Goal: Task Accomplishment & Management: Manage account settings

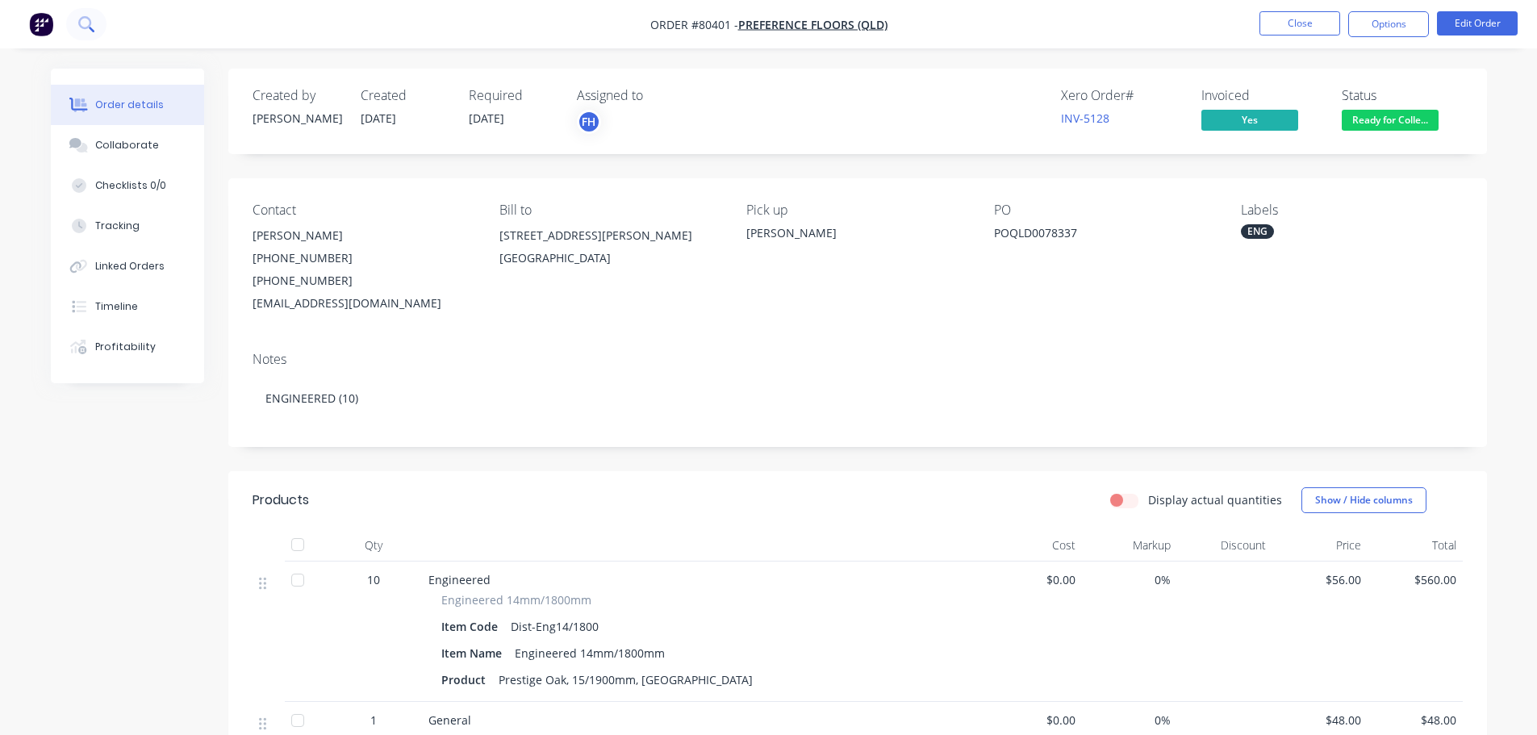
click at [85, 21] on icon at bounding box center [85, 23] width 15 height 15
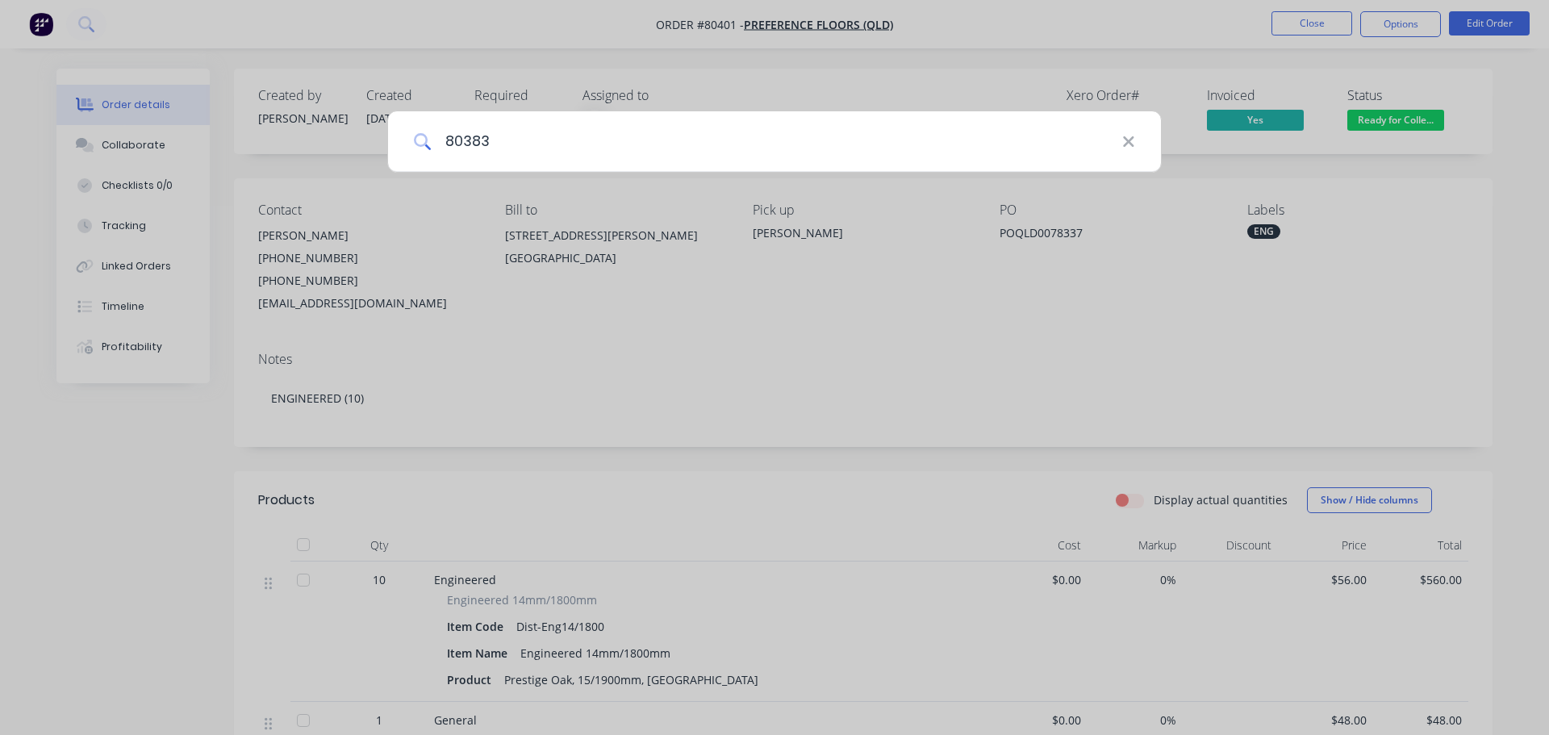
type input "80383"
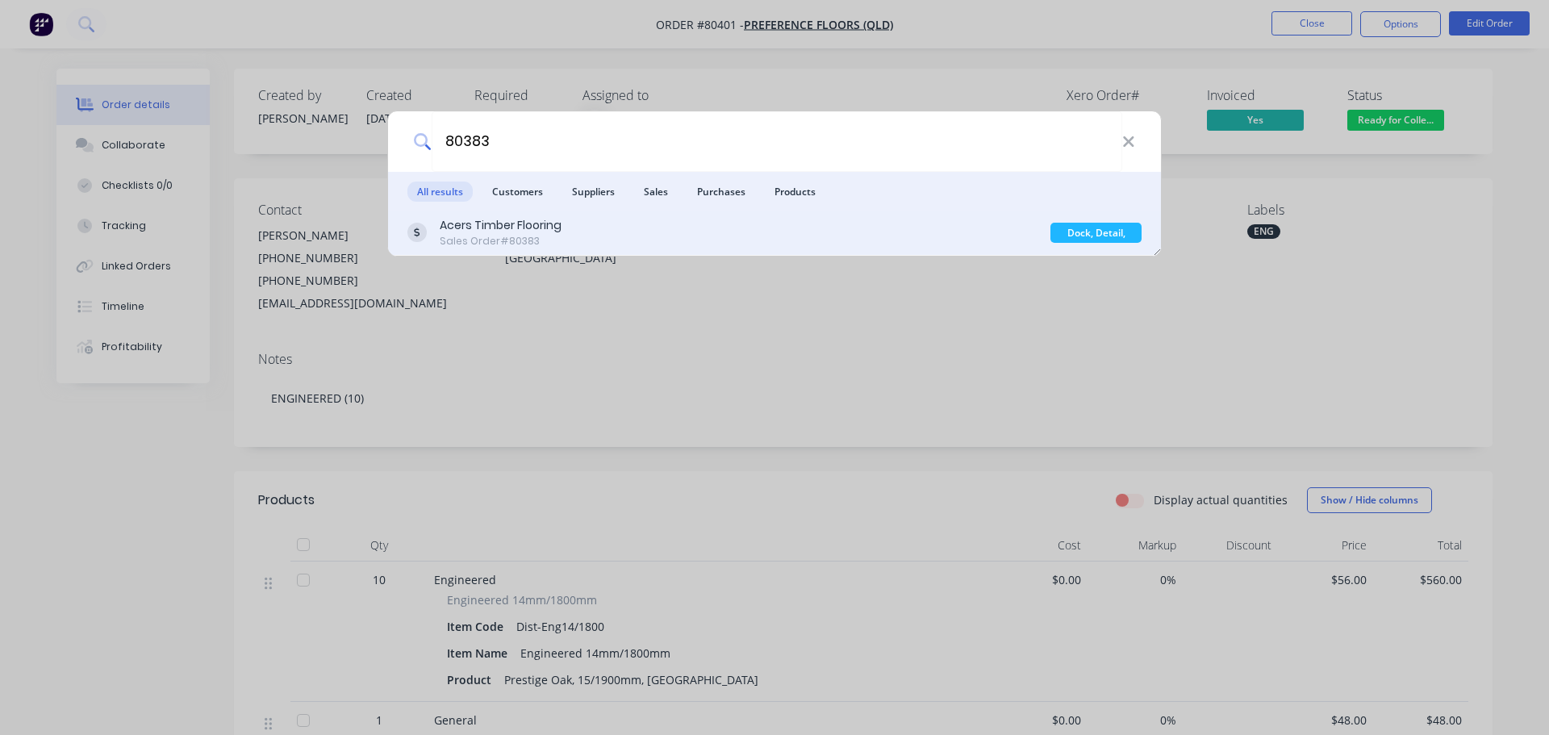
click at [521, 250] on div "Acers Timber Flooring Sales Order #80383 Dock, Detail, Pack" at bounding box center [774, 233] width 773 height 45
click at [599, 235] on div "Acers Timber Flooring Sales Order #80383" at bounding box center [729, 232] width 643 height 31
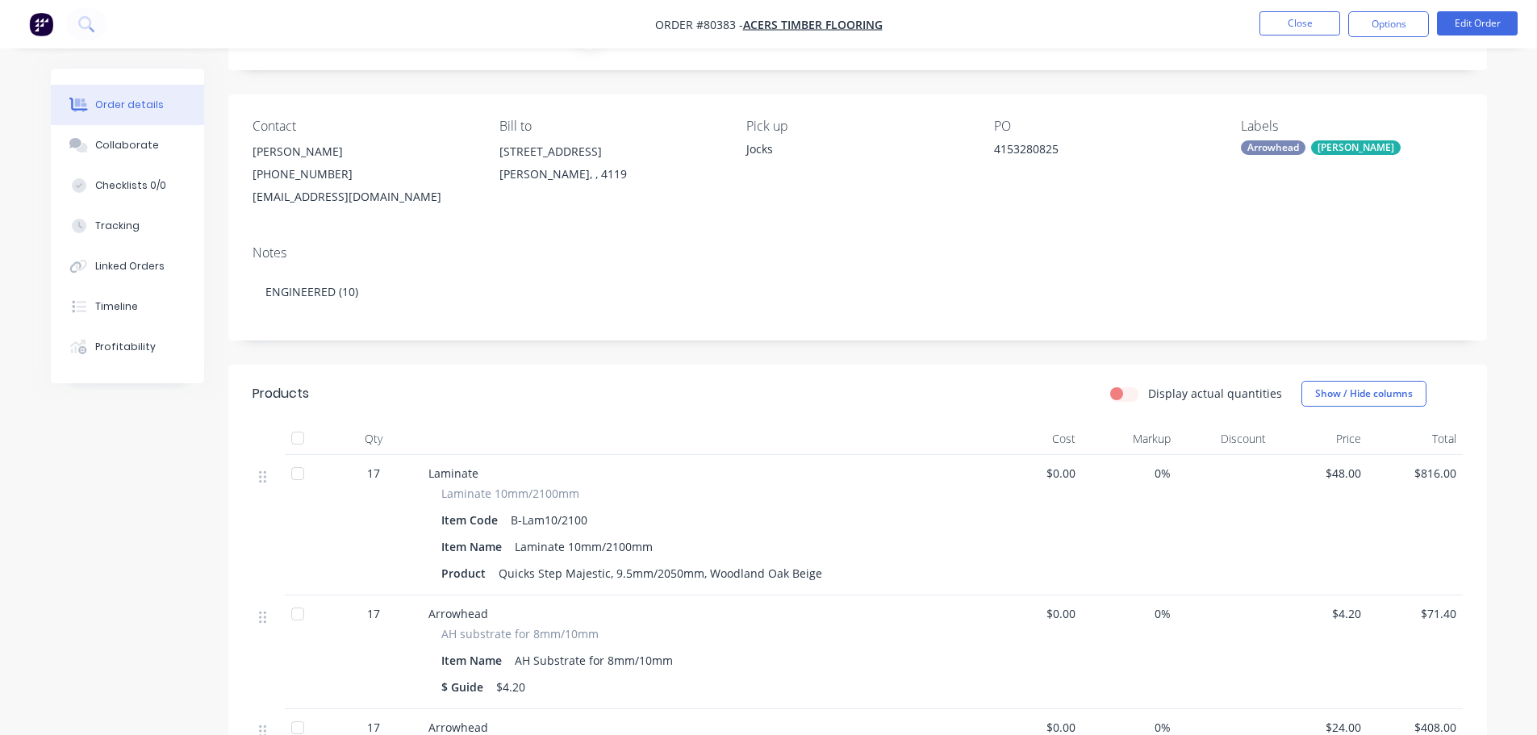
scroll to position [56, 0]
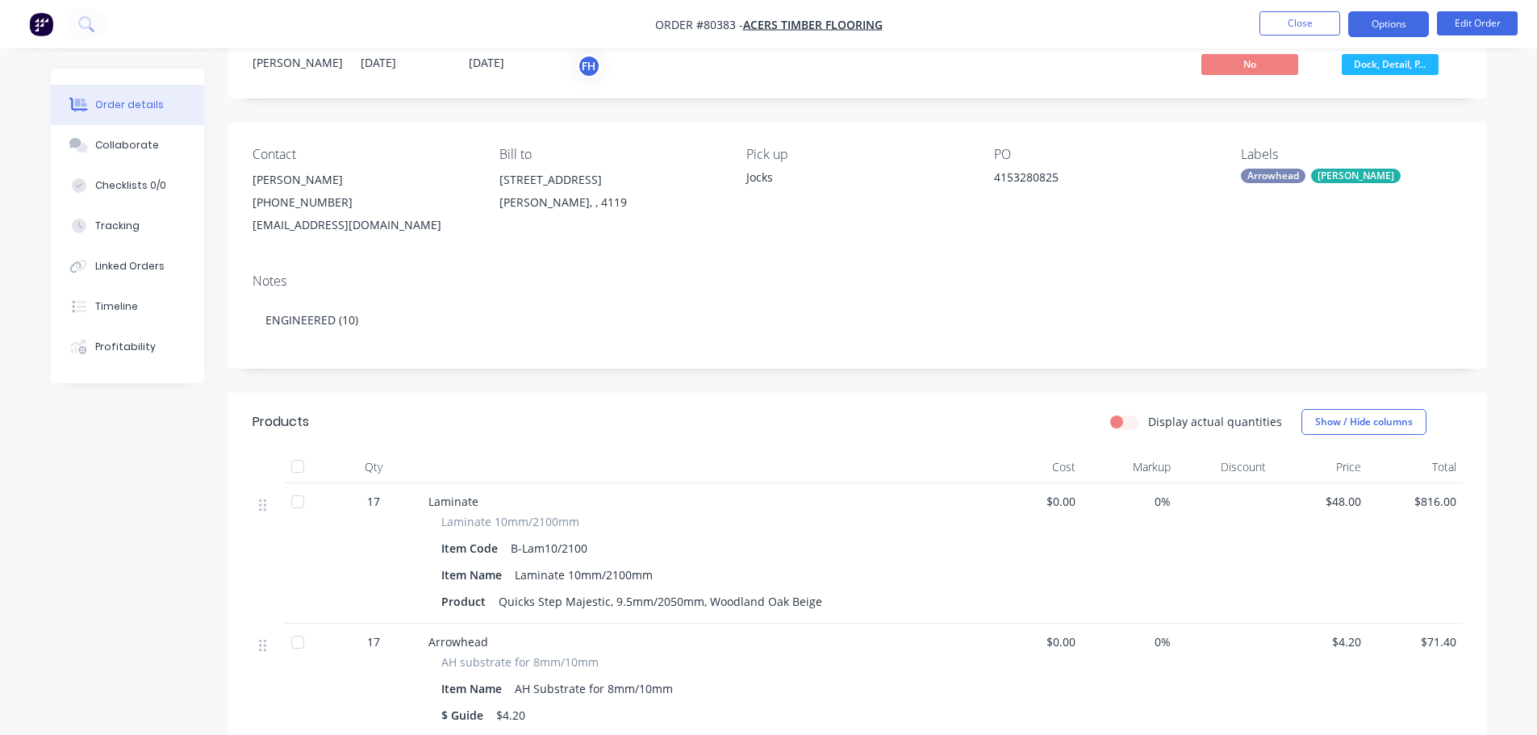
click at [1389, 30] on button "Options" at bounding box center [1388, 24] width 81 height 26
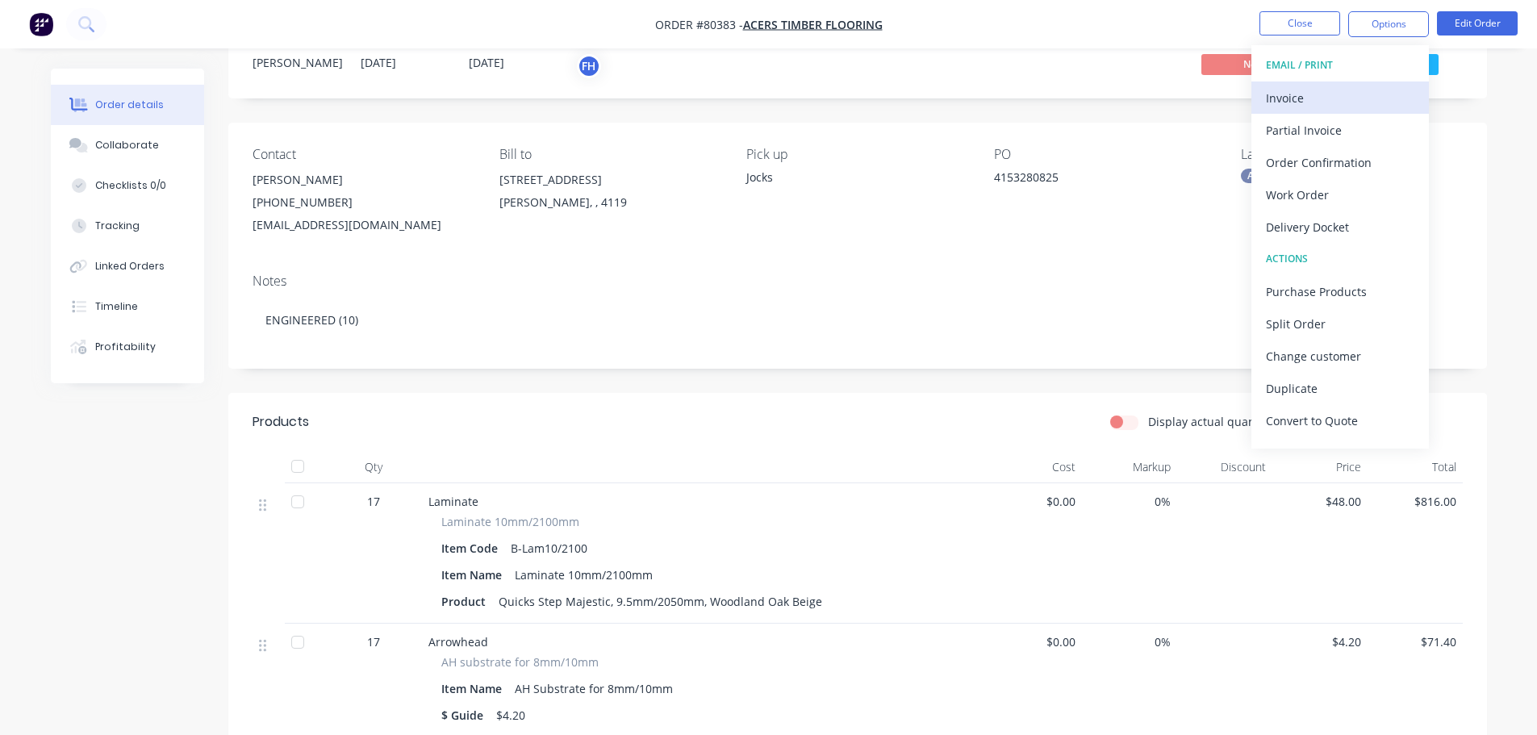
click at [1327, 90] on div "Invoice" at bounding box center [1340, 97] width 148 height 23
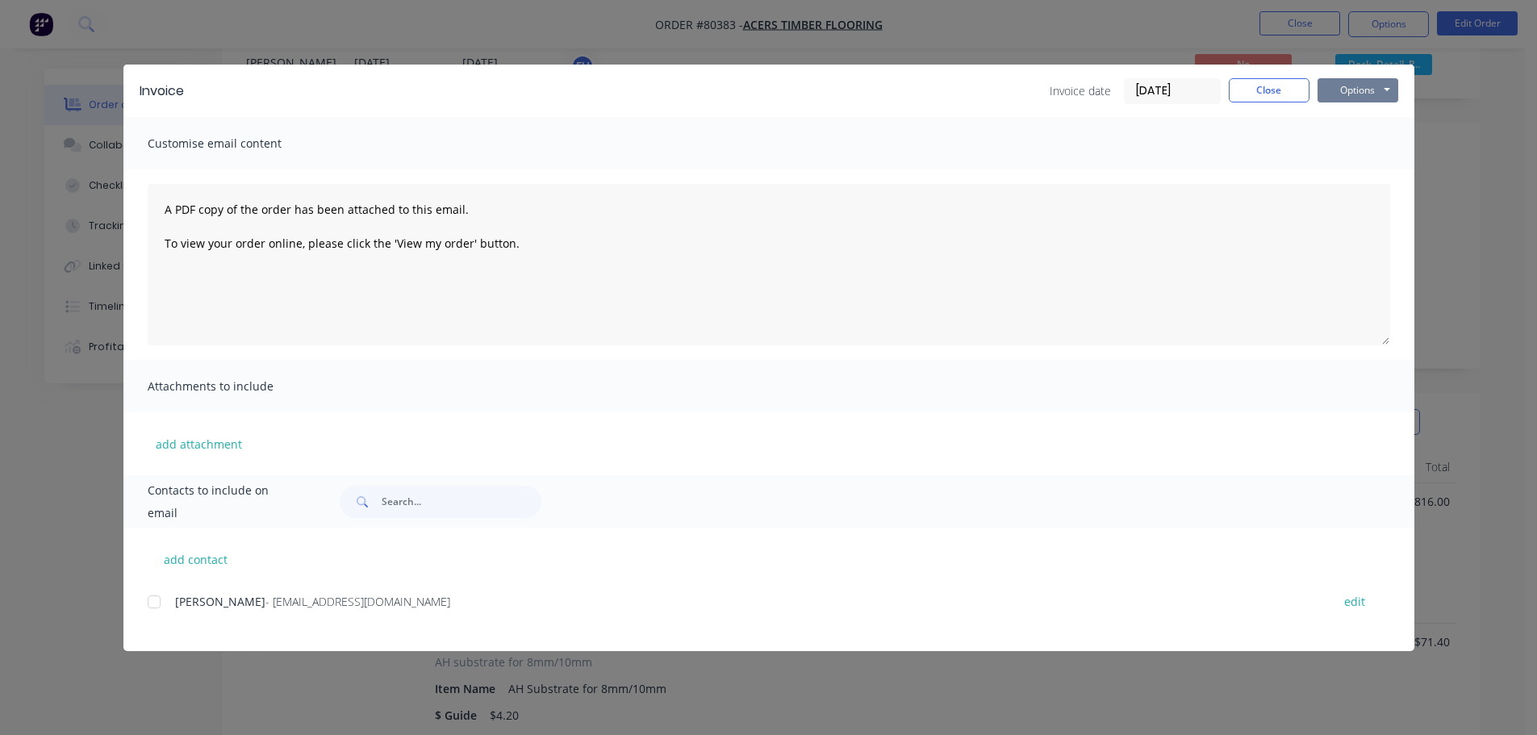
click at [1366, 91] on button "Options" at bounding box center [1358, 90] width 81 height 24
click at [1351, 145] on button "Print" at bounding box center [1369, 145] width 103 height 27
click at [1283, 96] on button "Close" at bounding box center [1269, 90] width 81 height 24
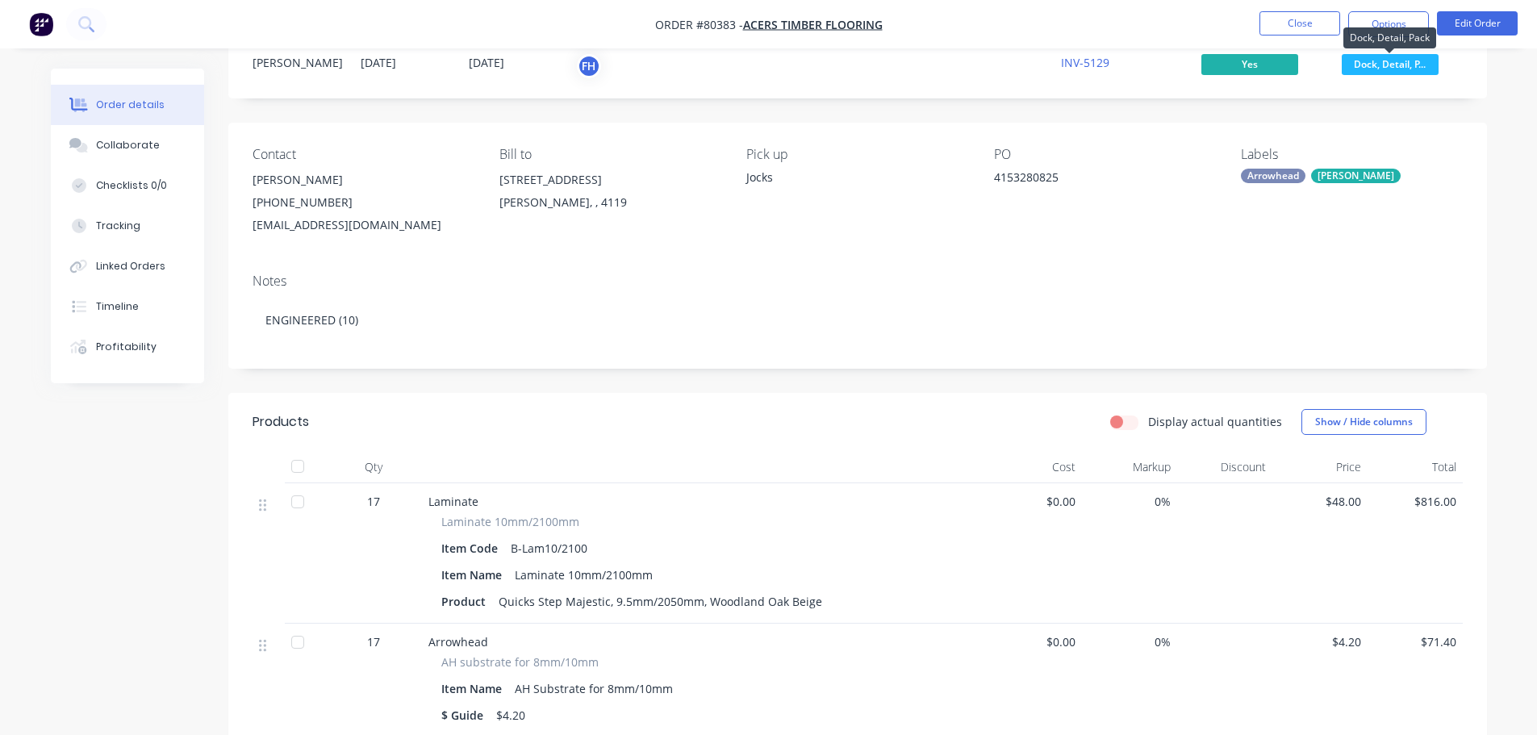
click at [1405, 64] on span "Dock, Detail, P..." at bounding box center [1390, 64] width 97 height 20
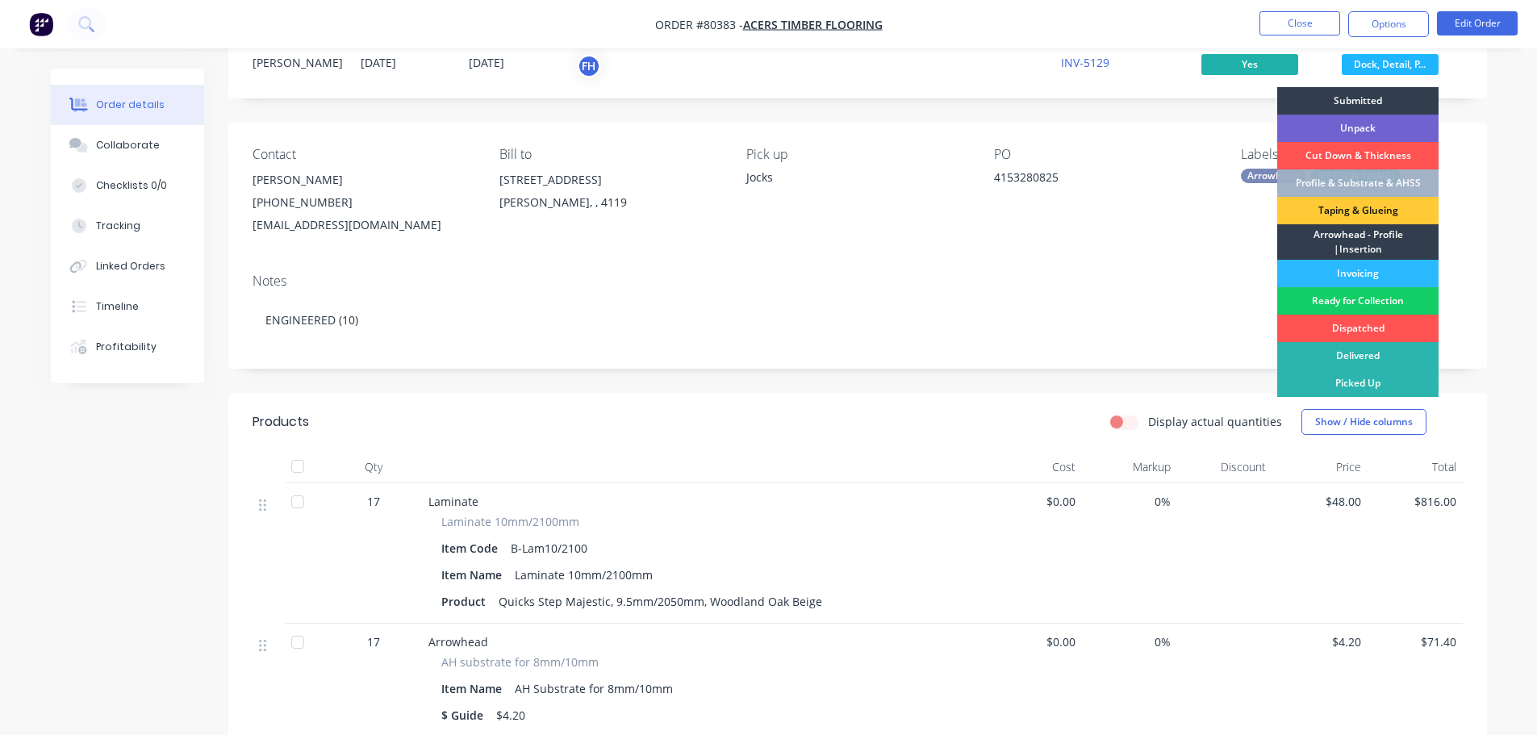
click at [1375, 299] on div "Ready for Collection" at bounding box center [1357, 300] width 161 height 27
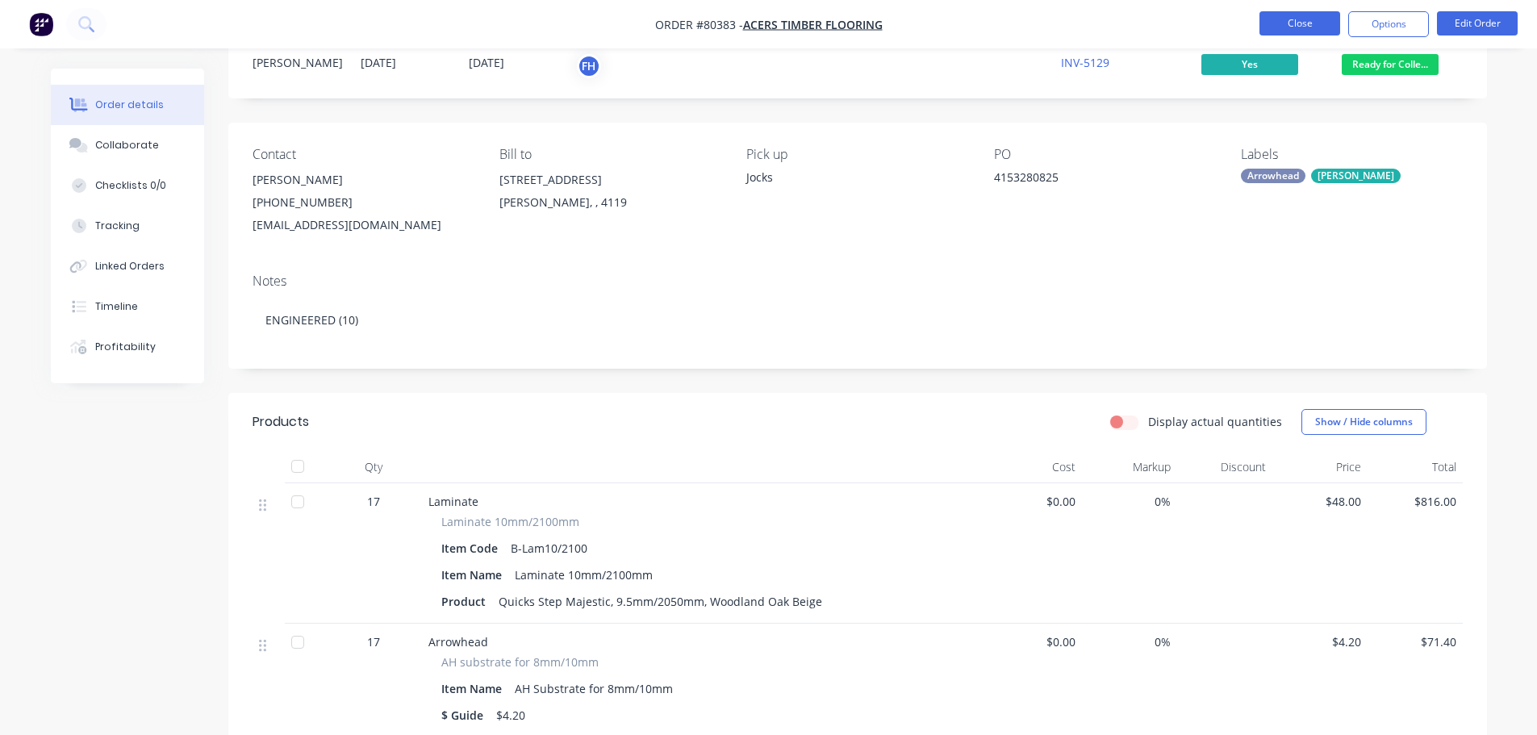
click at [1319, 22] on button "Close" at bounding box center [1300, 23] width 81 height 24
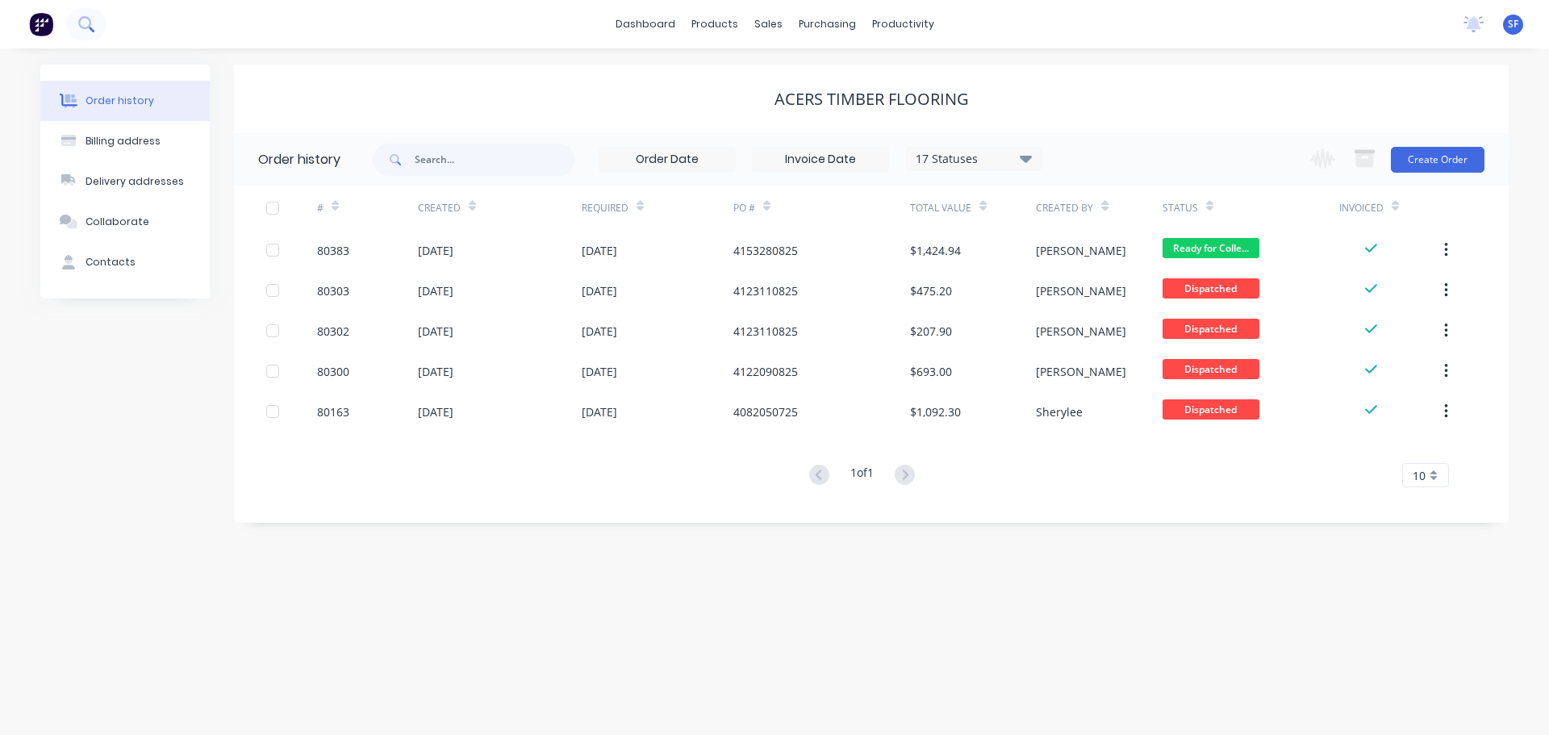
click at [86, 27] on icon at bounding box center [84, 22] width 13 height 13
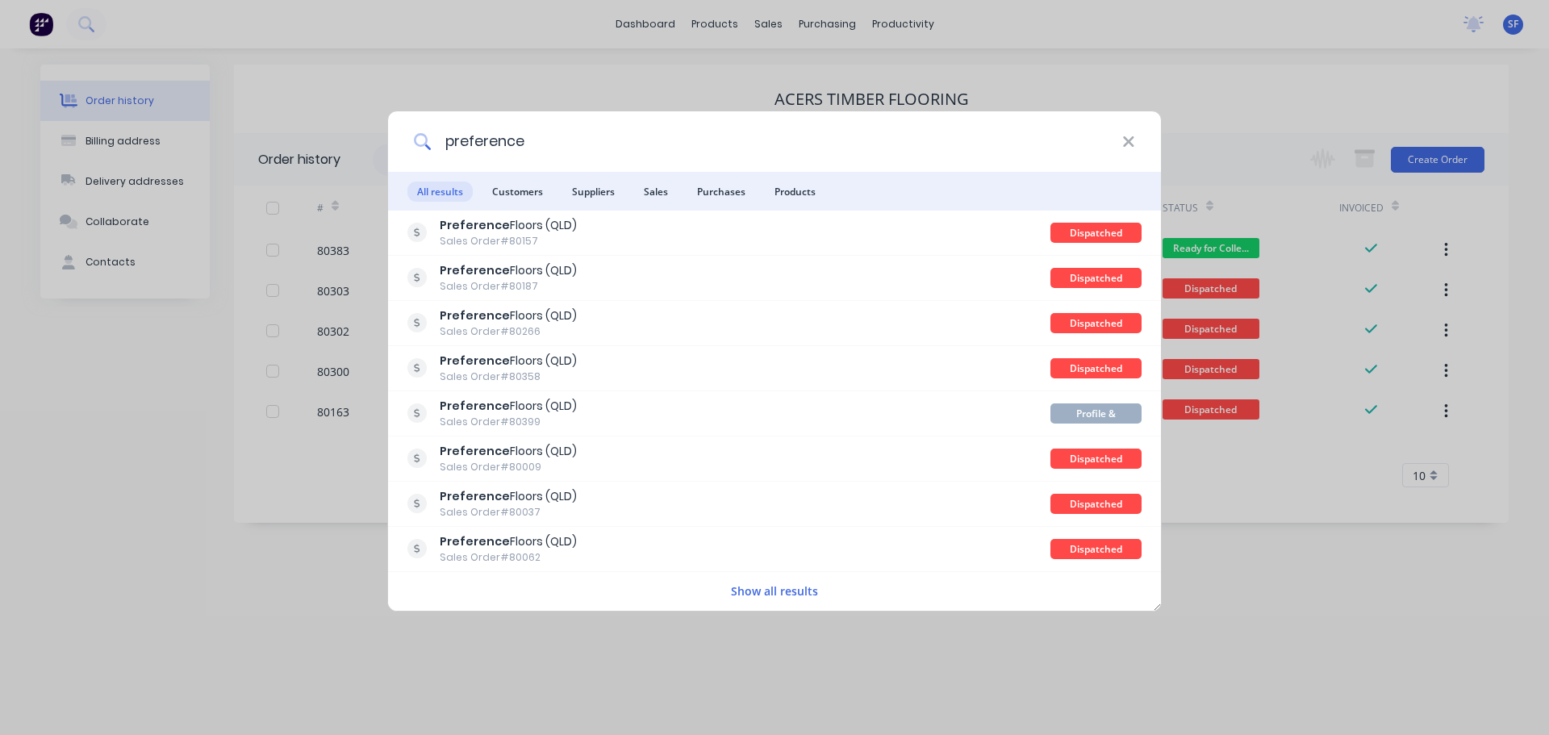
type input "preference"
click at [508, 198] on span "Customers" at bounding box center [518, 192] width 70 height 20
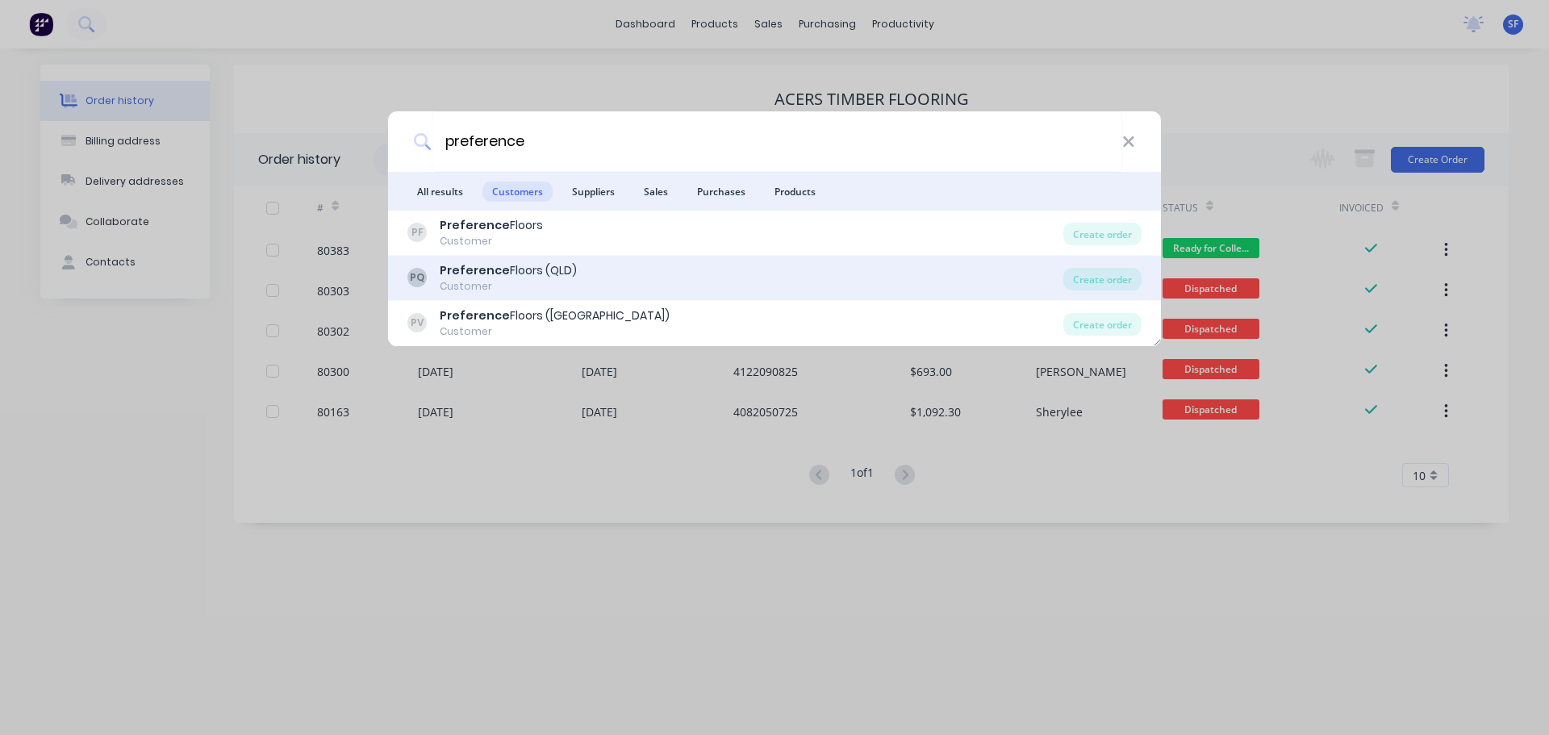
click at [516, 266] on div "Preference Floors (QLD)" at bounding box center [508, 270] width 137 height 17
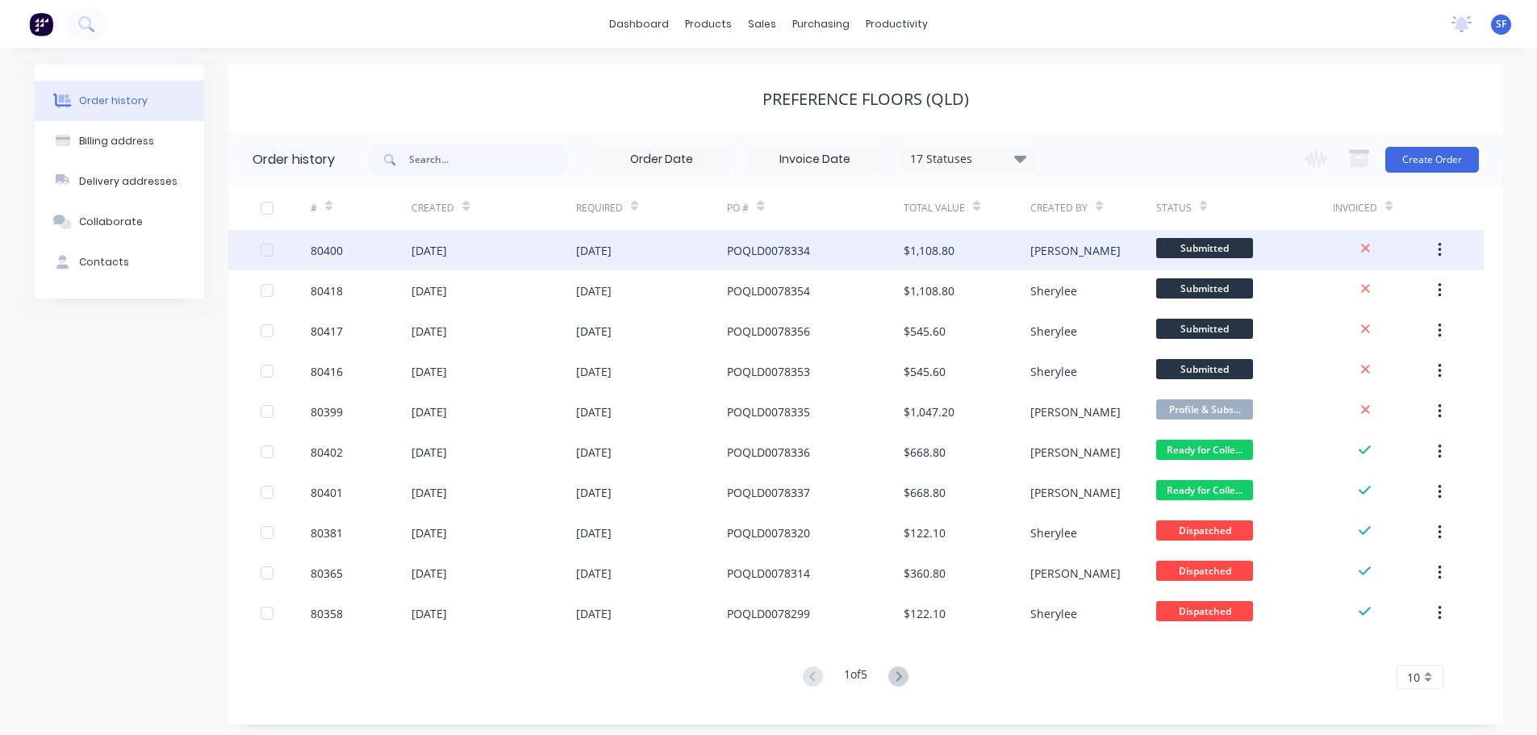
click at [386, 258] on div "80400" at bounding box center [361, 250] width 101 height 40
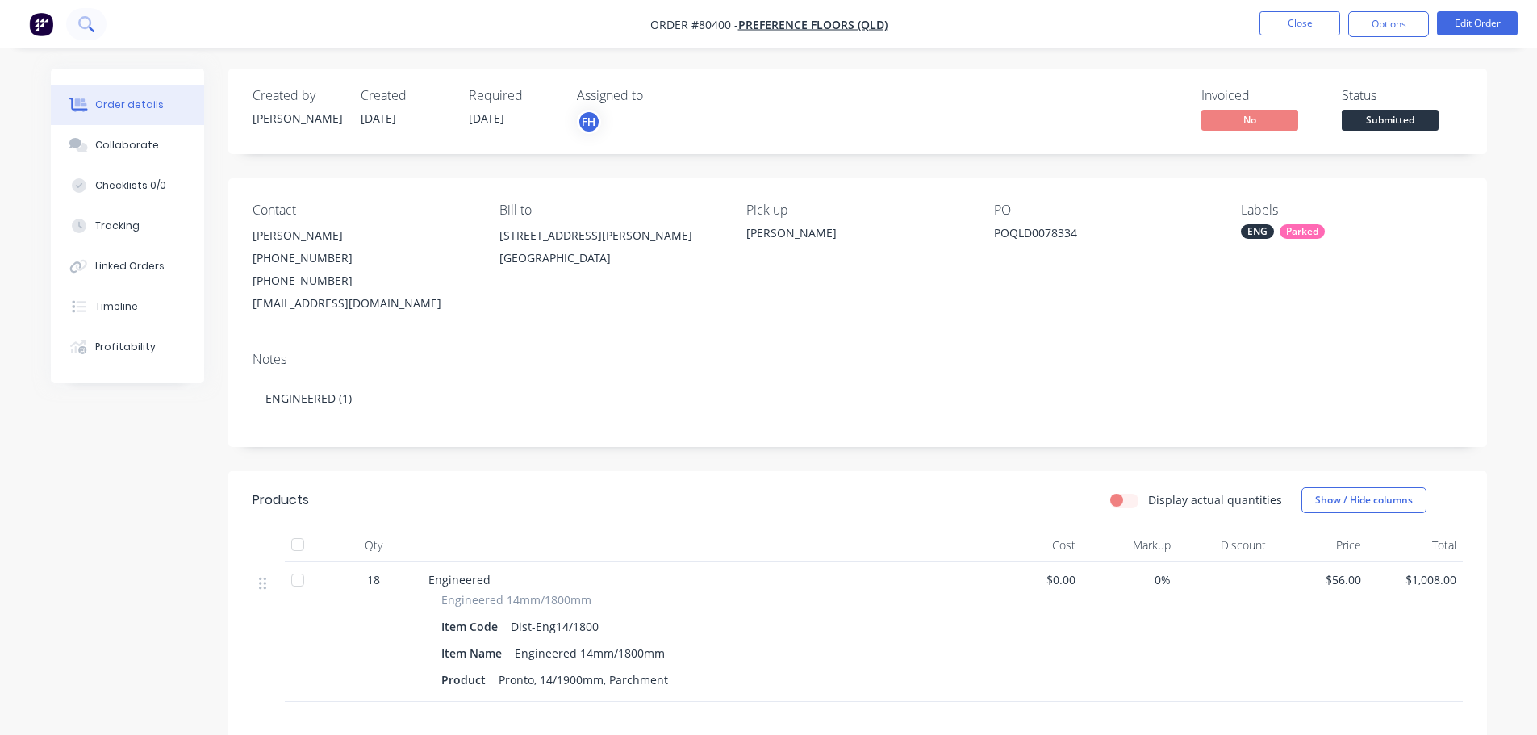
click at [86, 30] on icon at bounding box center [85, 23] width 15 height 15
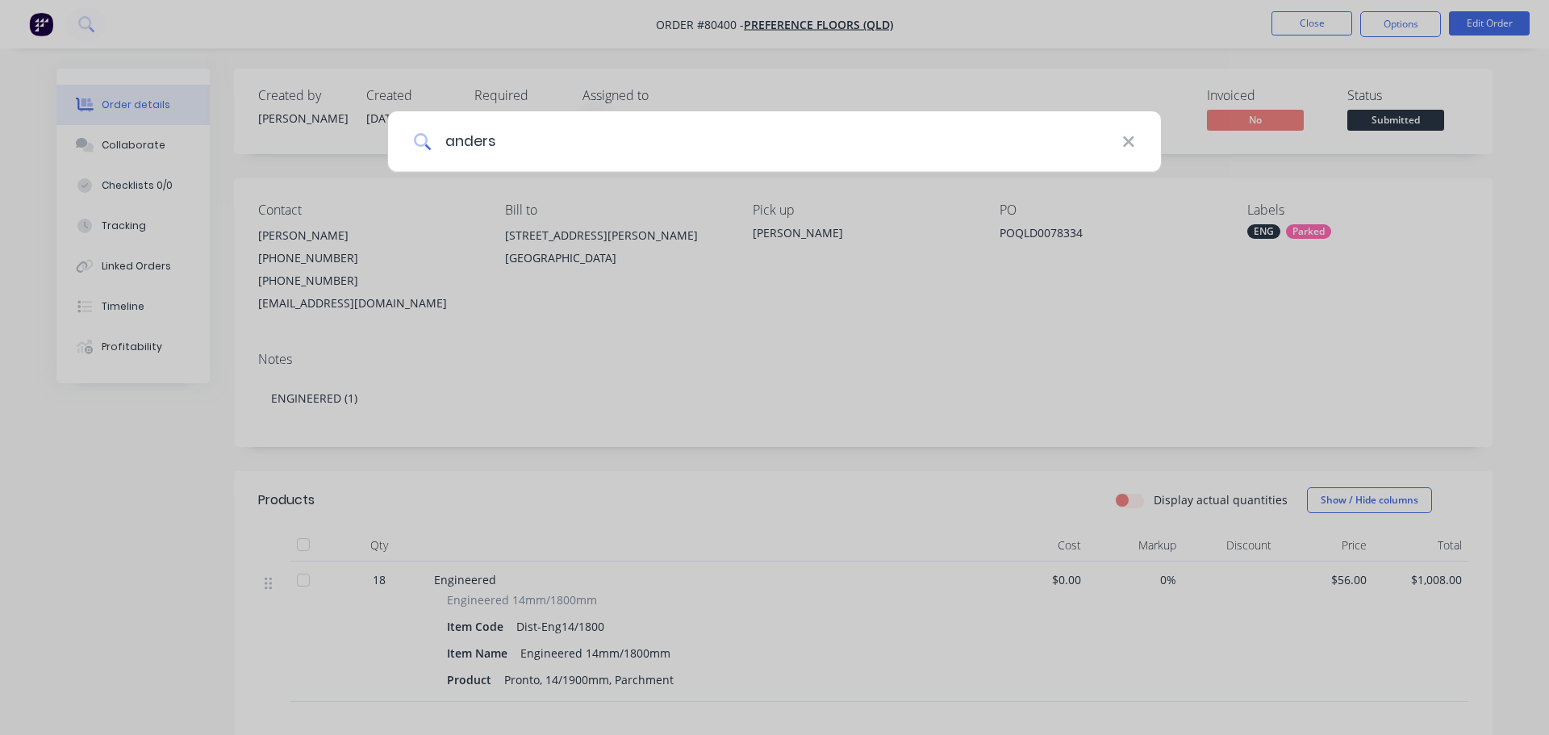
type input "anders"
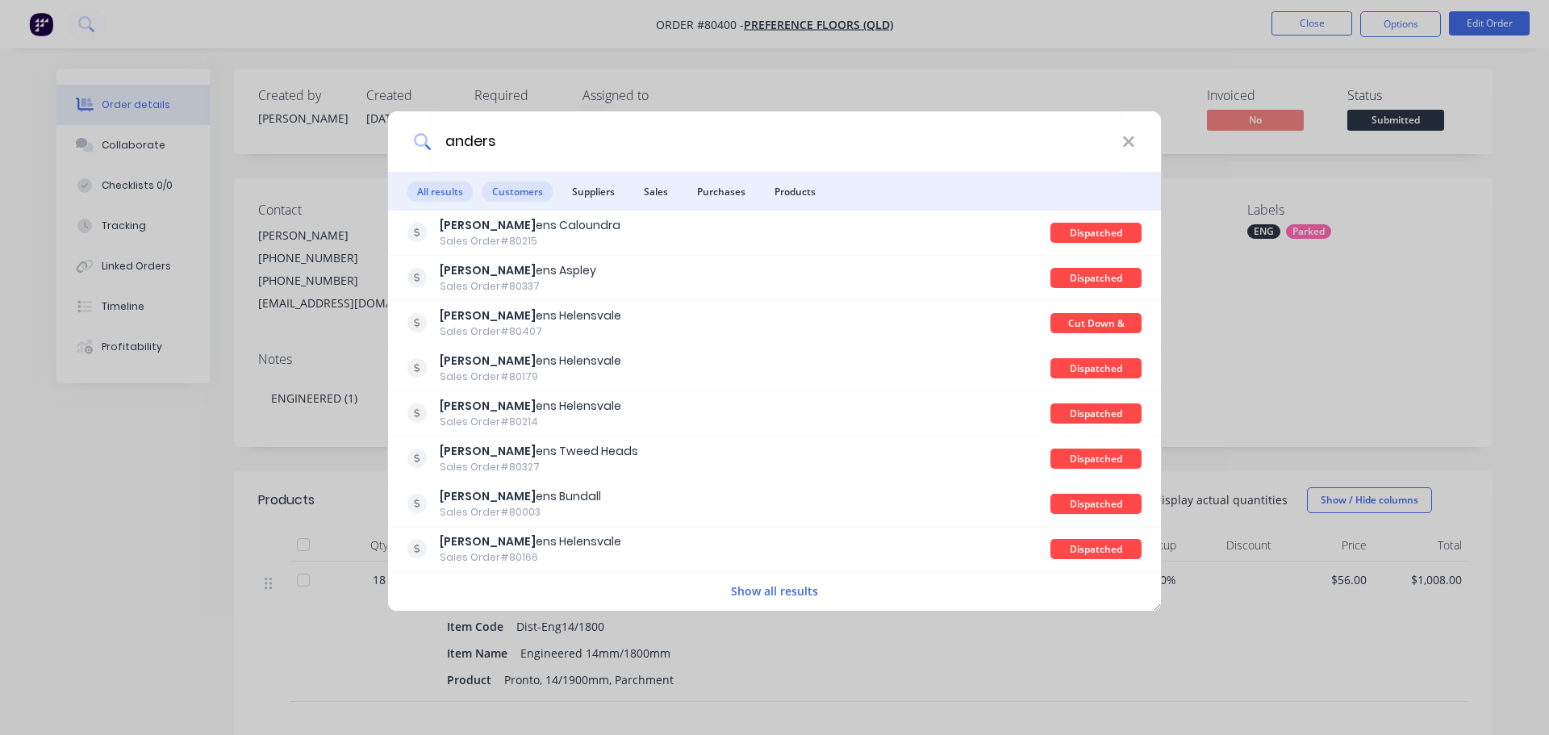
click at [498, 193] on span "Customers" at bounding box center [518, 192] width 70 height 20
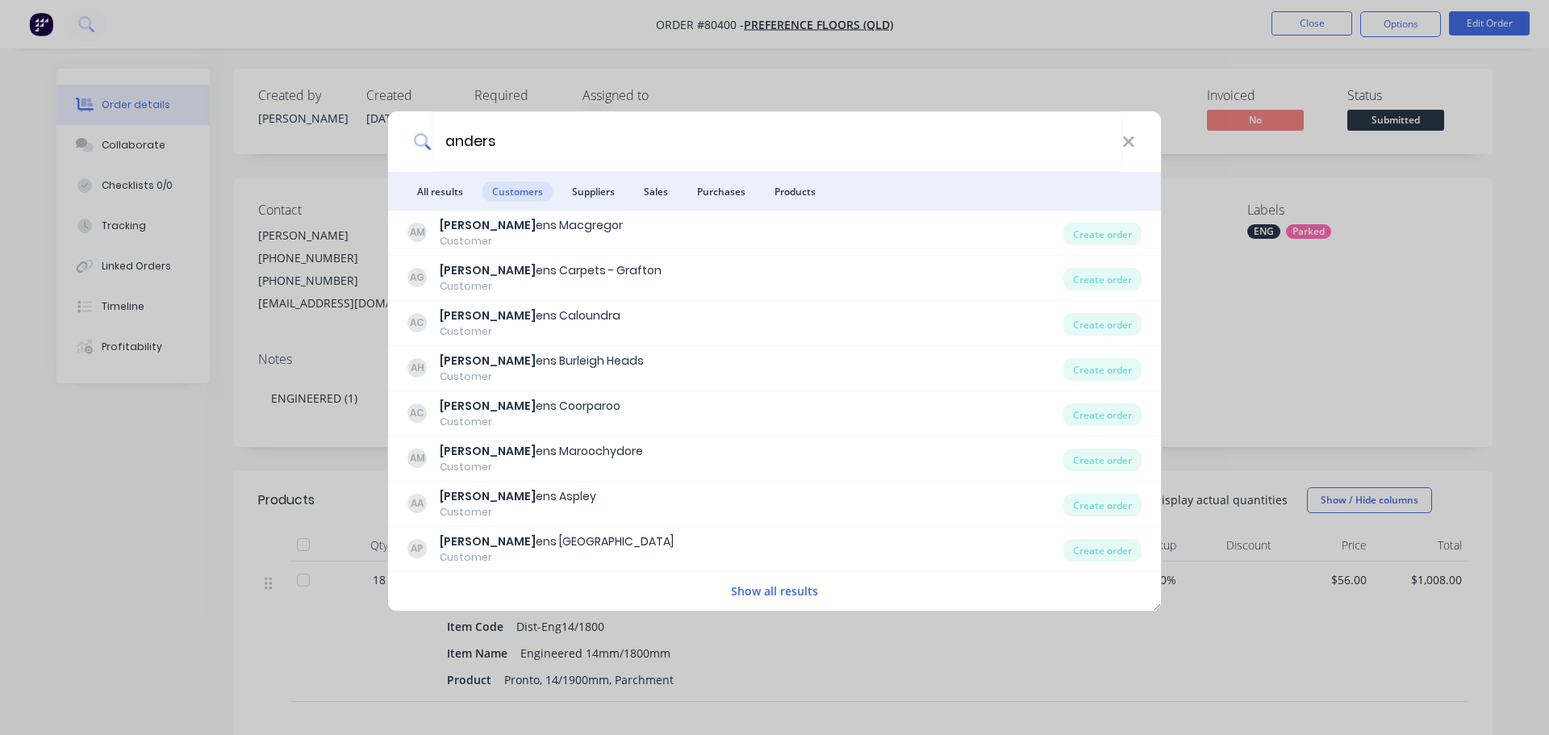
click at [744, 592] on button "Show all results" at bounding box center [774, 591] width 97 height 19
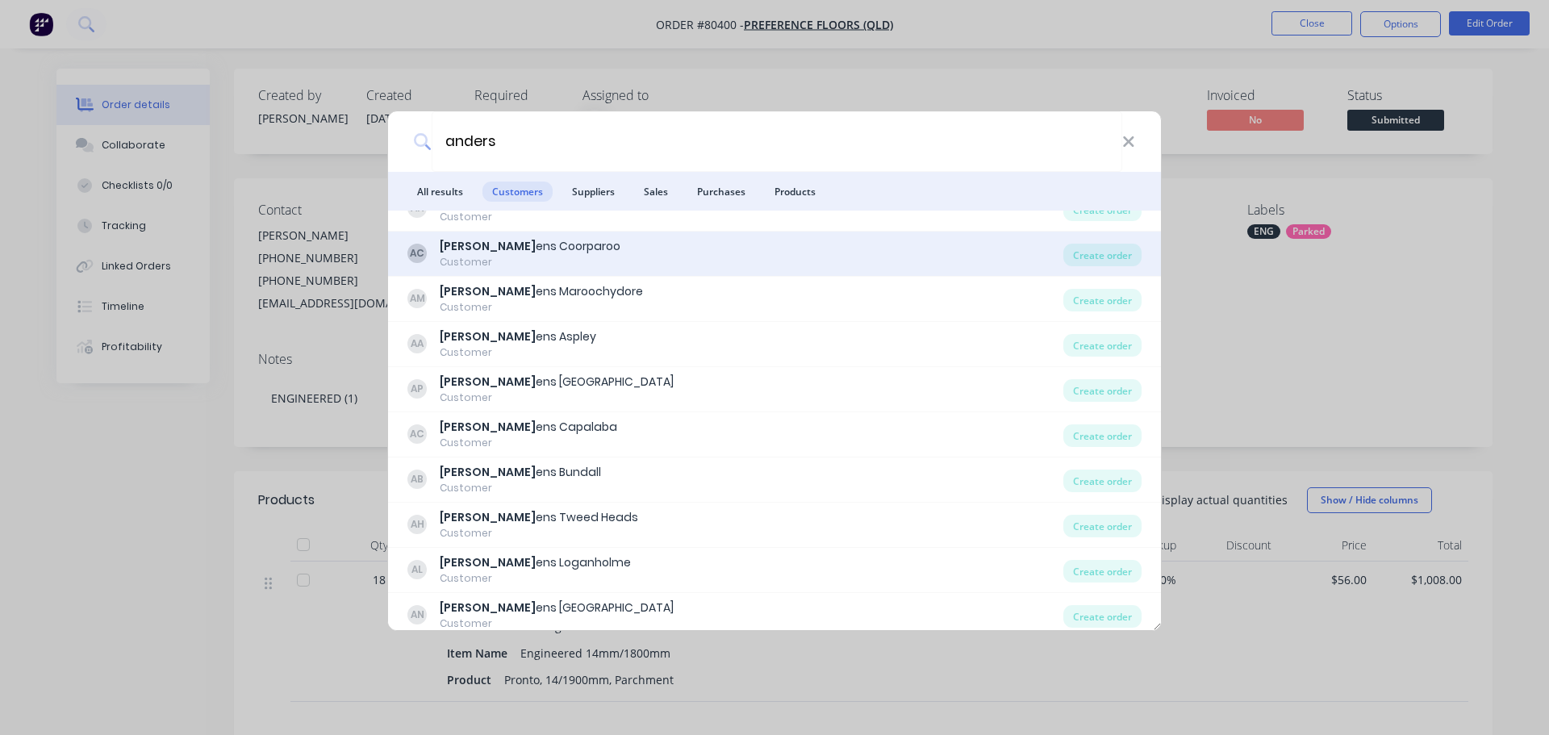
scroll to position [161, 0]
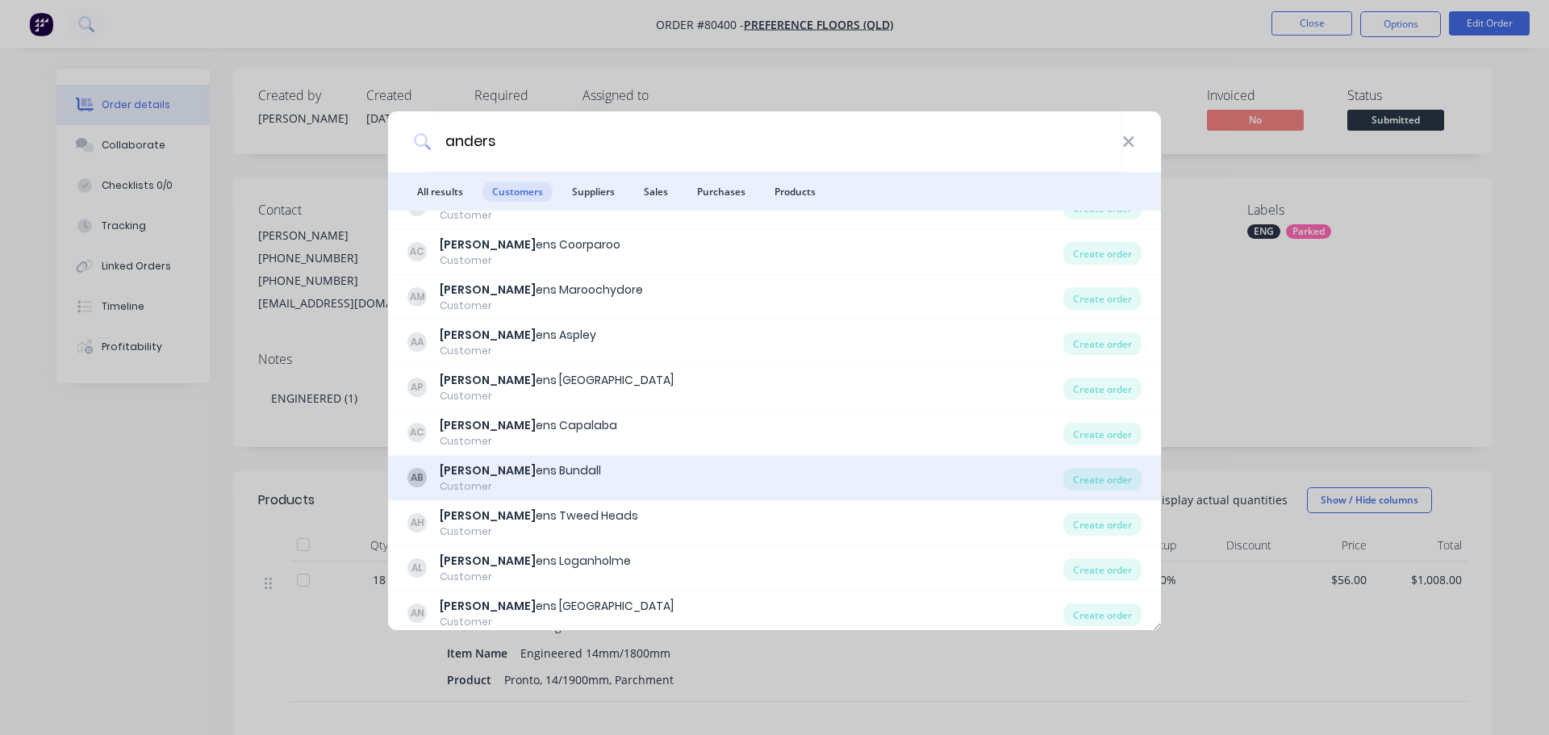
click at [528, 469] on div "[PERSON_NAME] Bundall" at bounding box center [520, 470] width 161 height 17
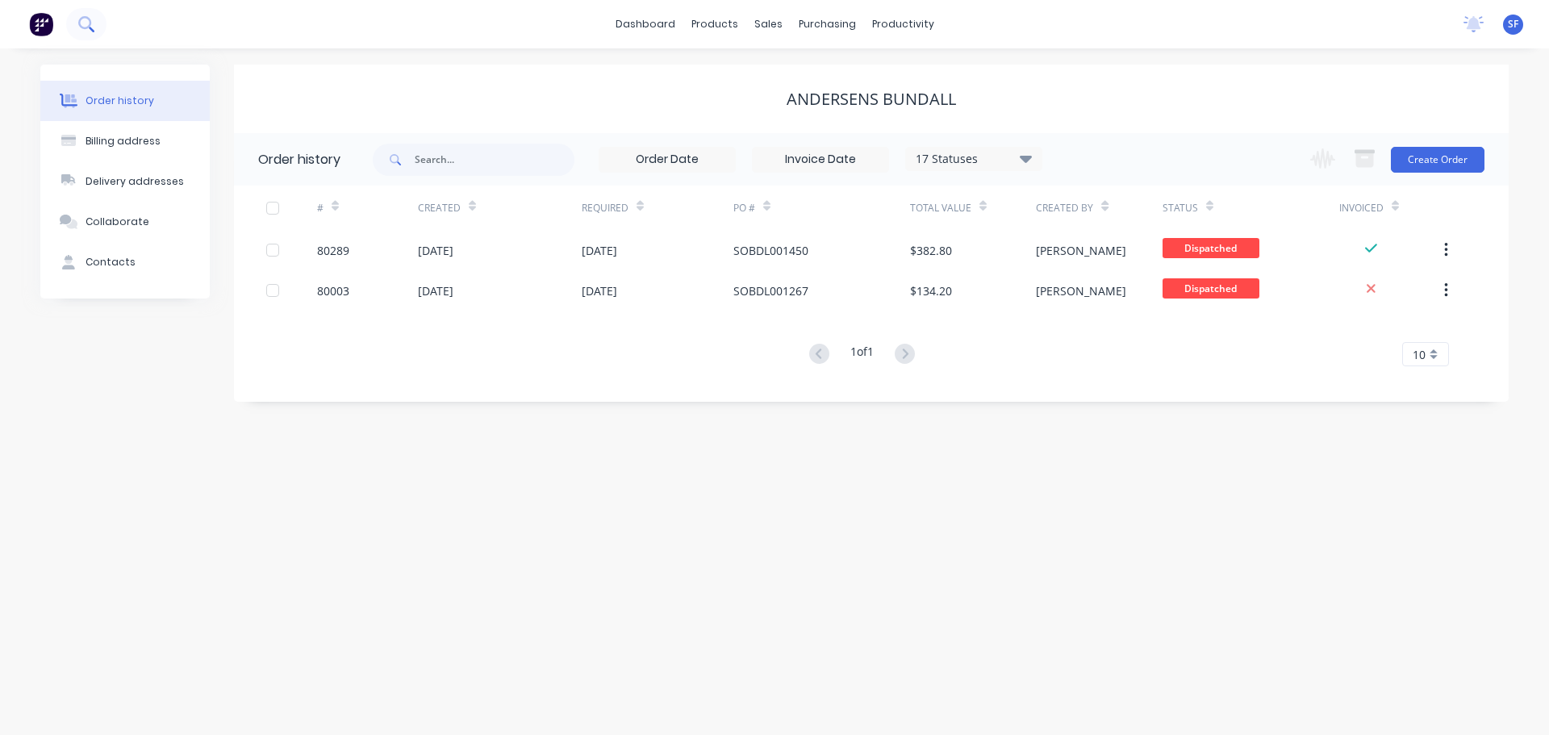
click at [90, 16] on icon at bounding box center [85, 23] width 15 height 15
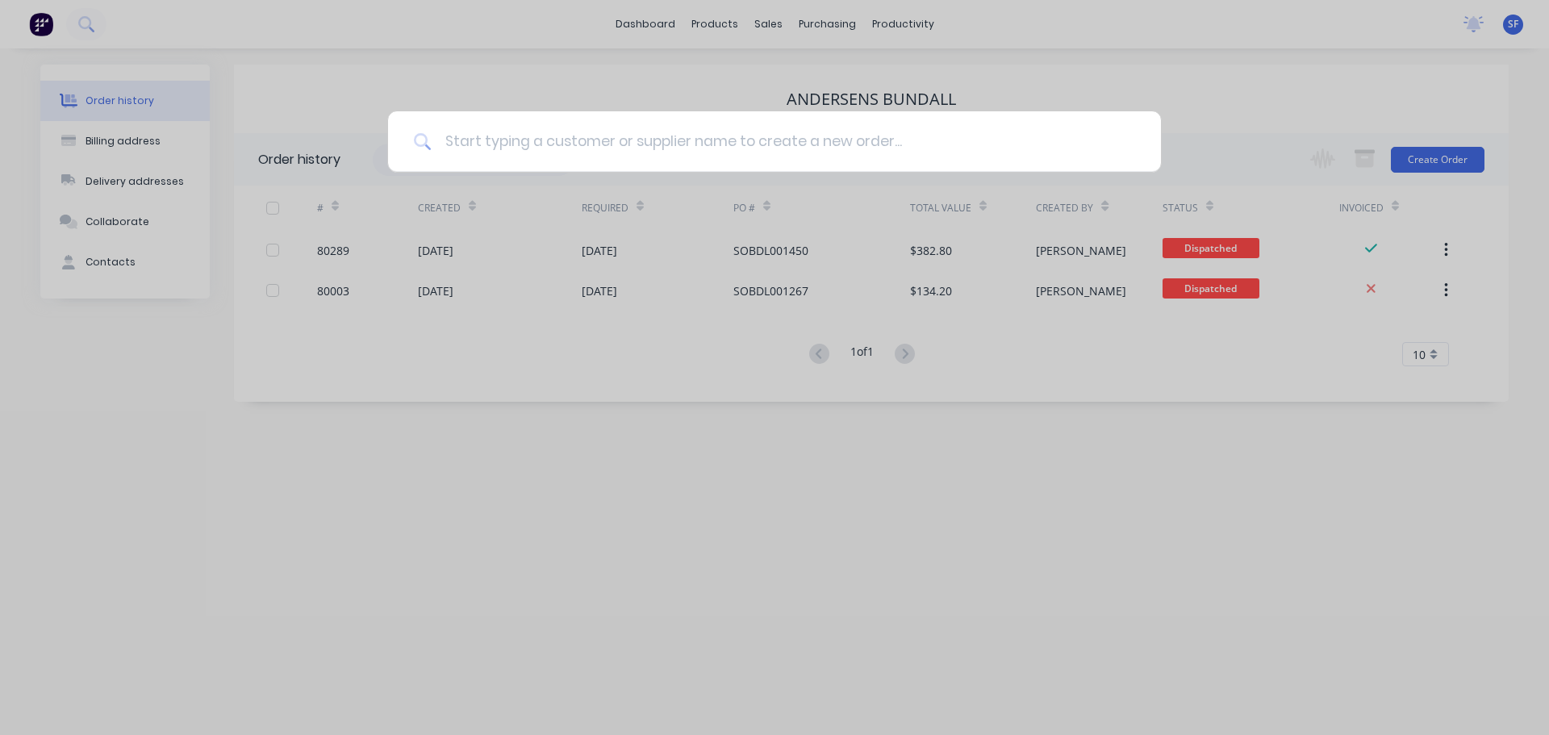
click at [480, 141] on input at bounding box center [784, 141] width 704 height 61
type input "andersens"
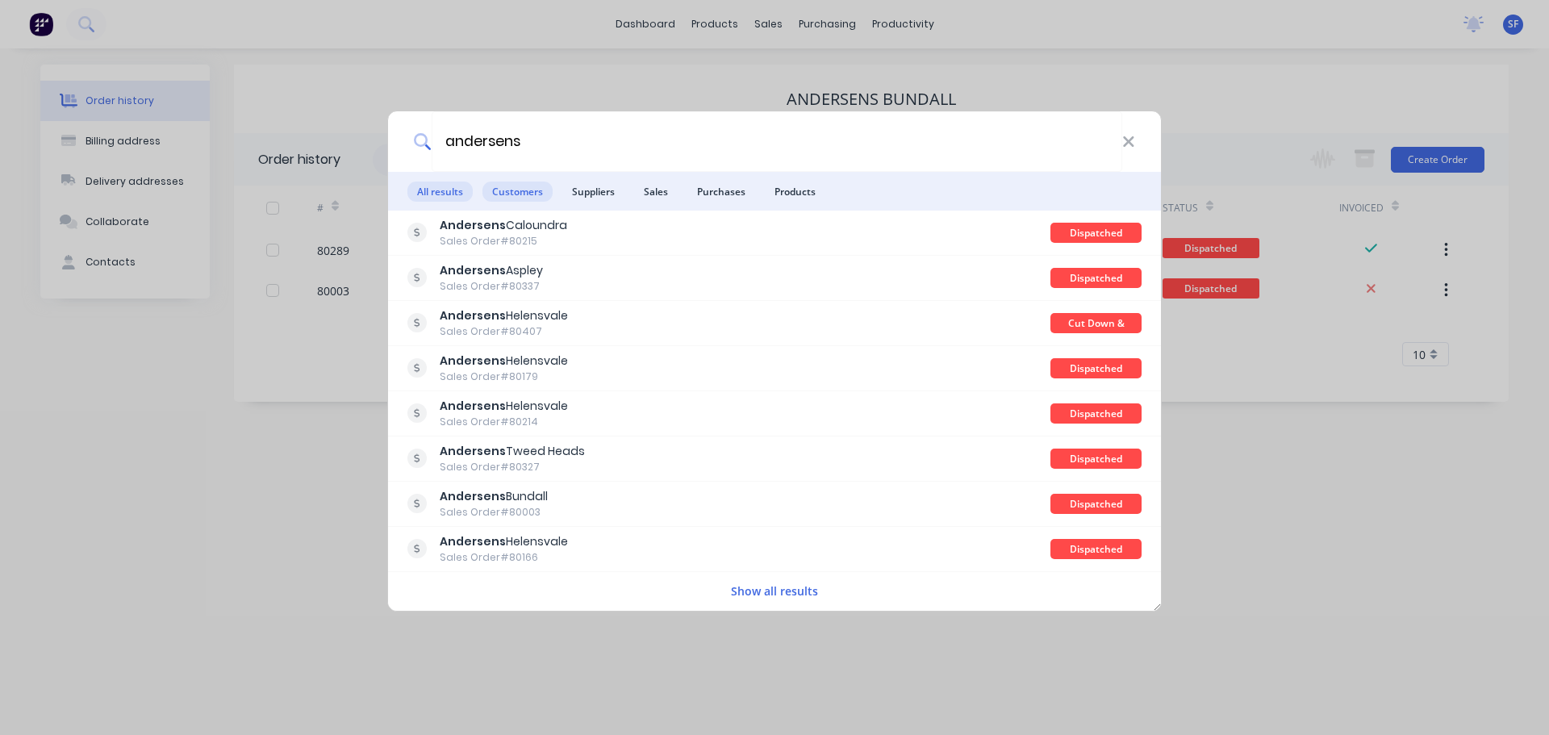
click at [512, 199] on span "Customers" at bounding box center [518, 192] width 70 height 20
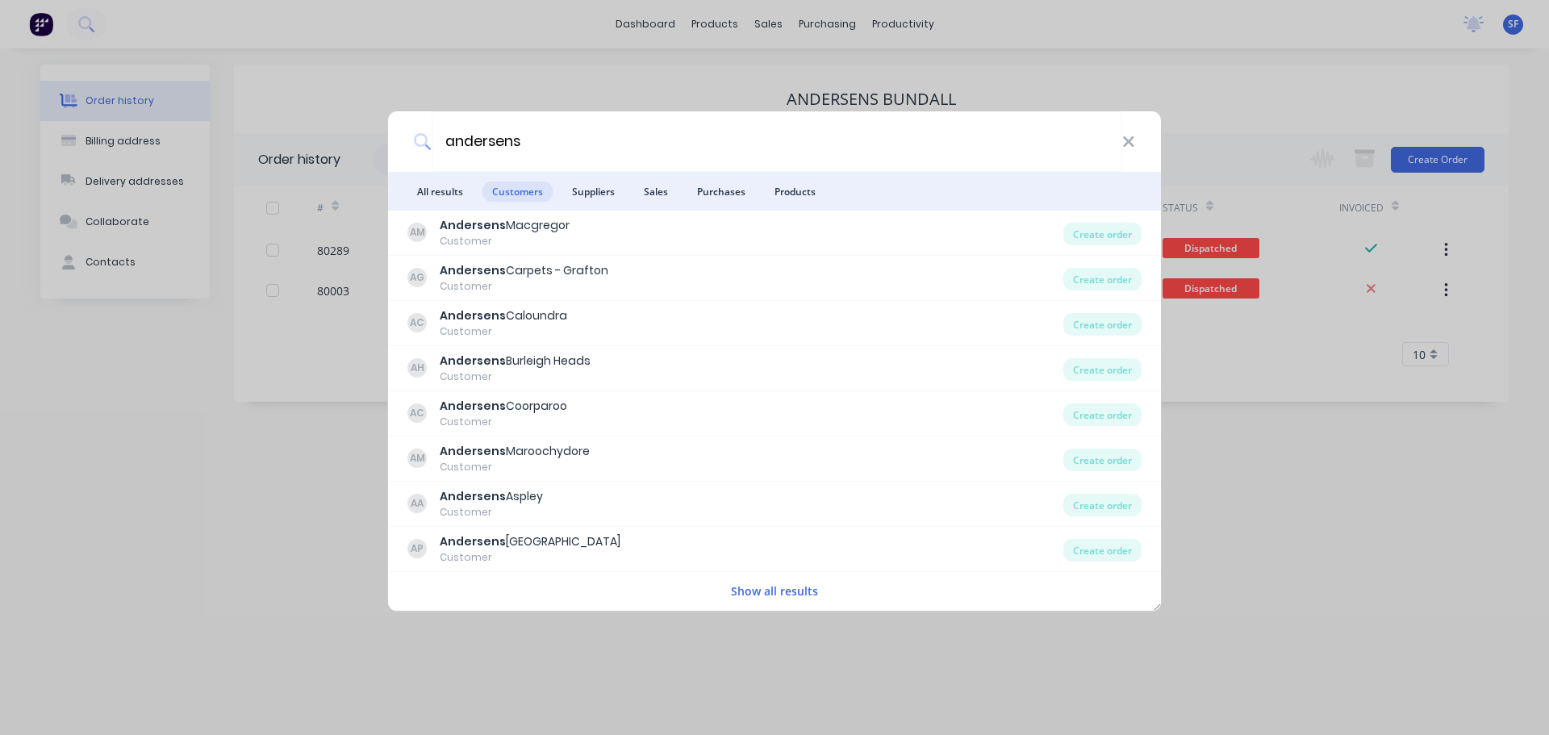
click at [772, 580] on div "Show all results" at bounding box center [774, 591] width 773 height 32
click at [771, 587] on button "Show all results" at bounding box center [774, 591] width 97 height 19
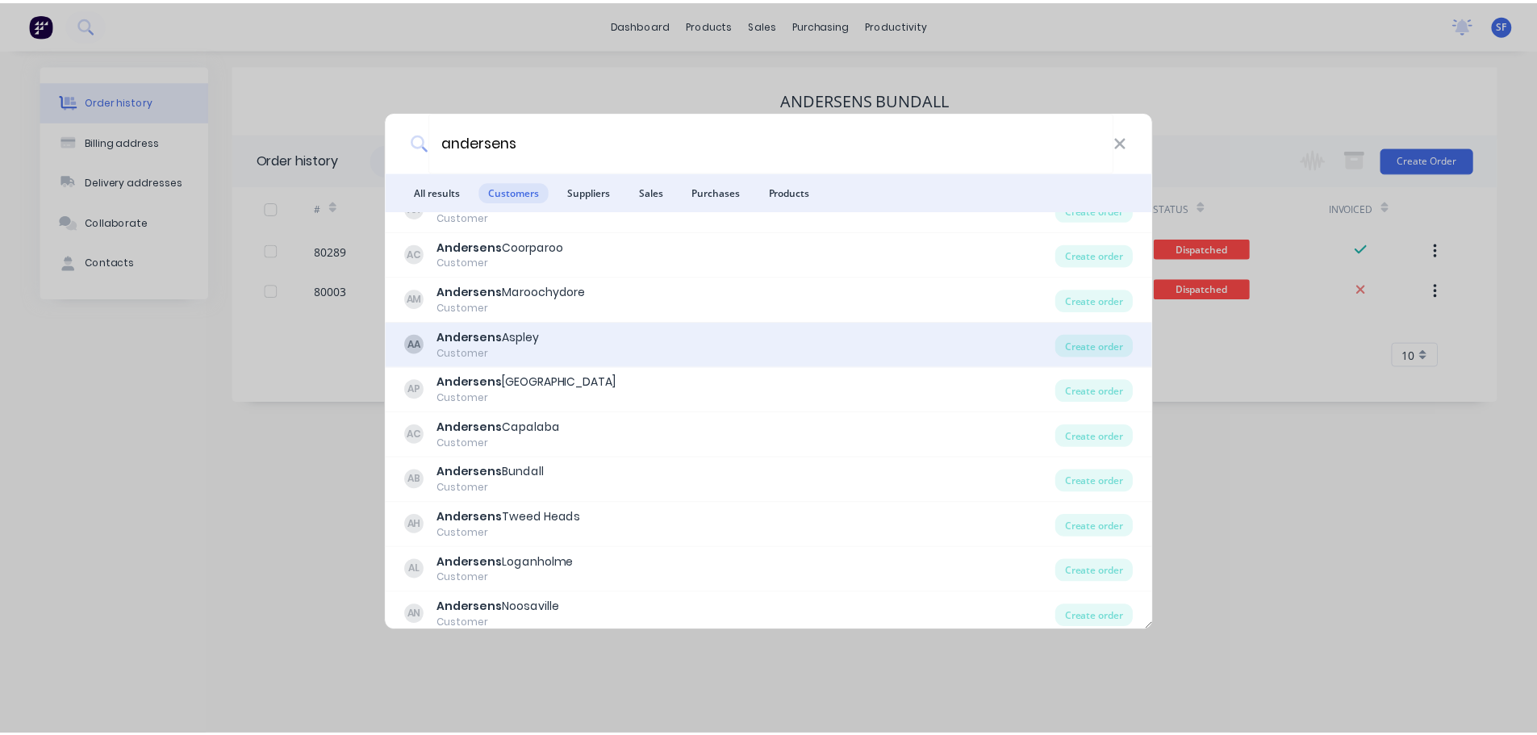
scroll to position [161, 0]
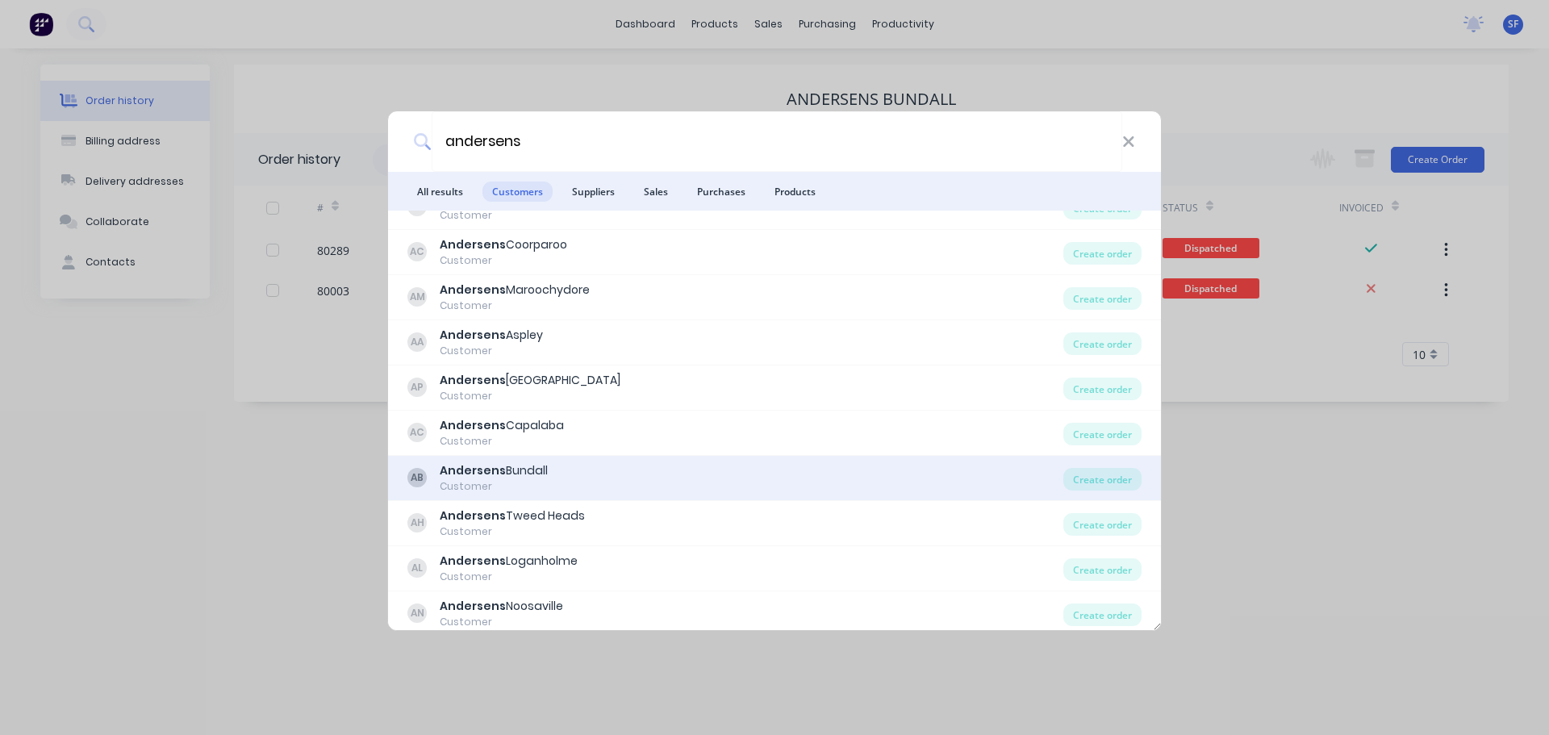
click at [539, 474] on div "Andersens Bundall" at bounding box center [494, 470] width 108 height 17
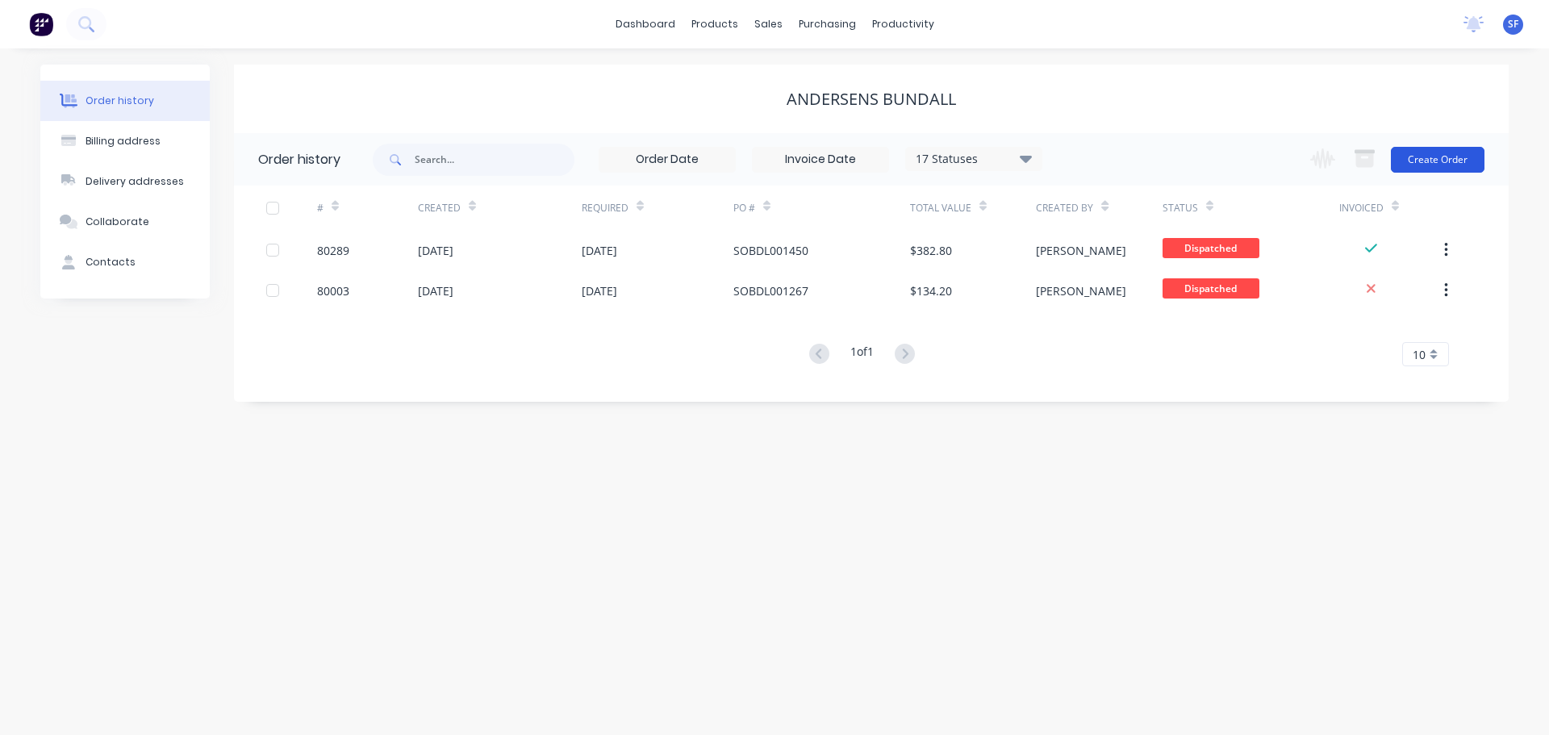
click at [1431, 148] on button "Create Order" at bounding box center [1438, 160] width 94 height 26
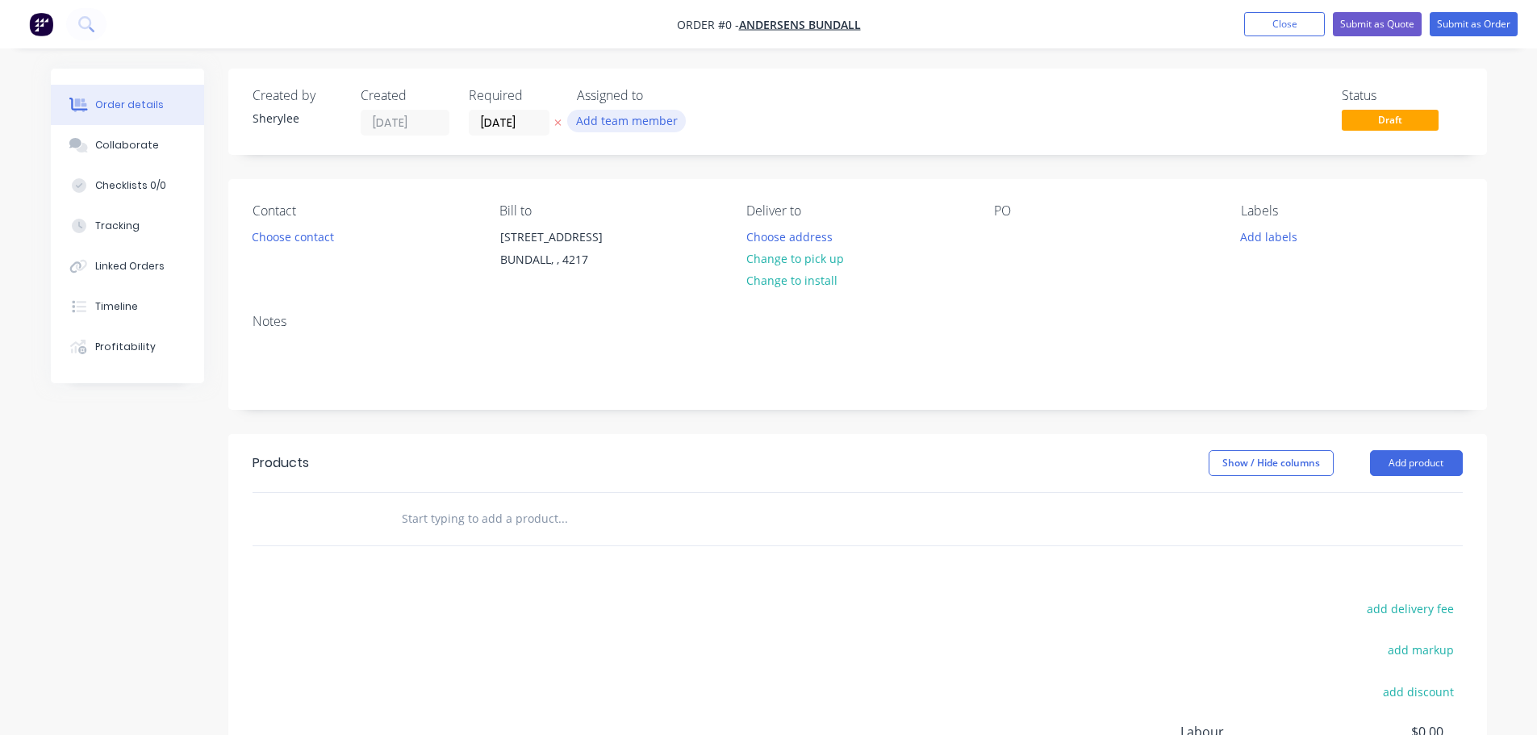
click at [598, 125] on button "Add team member" at bounding box center [626, 121] width 119 height 22
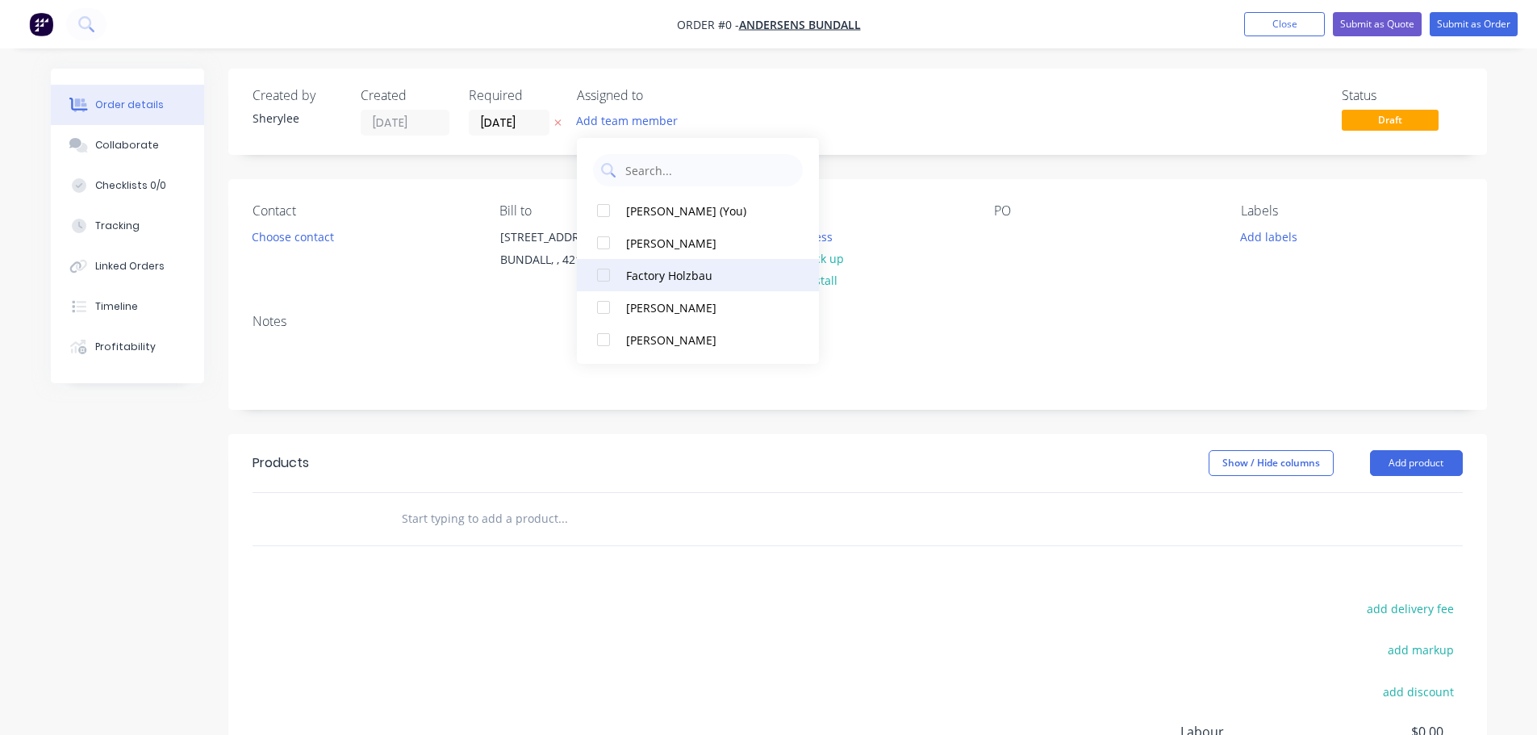
click at [610, 275] on div at bounding box center [603, 275] width 32 height 32
click at [499, 121] on div "Order details Collaborate Checklists 0/0 Tracking Linked Orders Timeline Profit…" at bounding box center [769, 513] width 1469 height 889
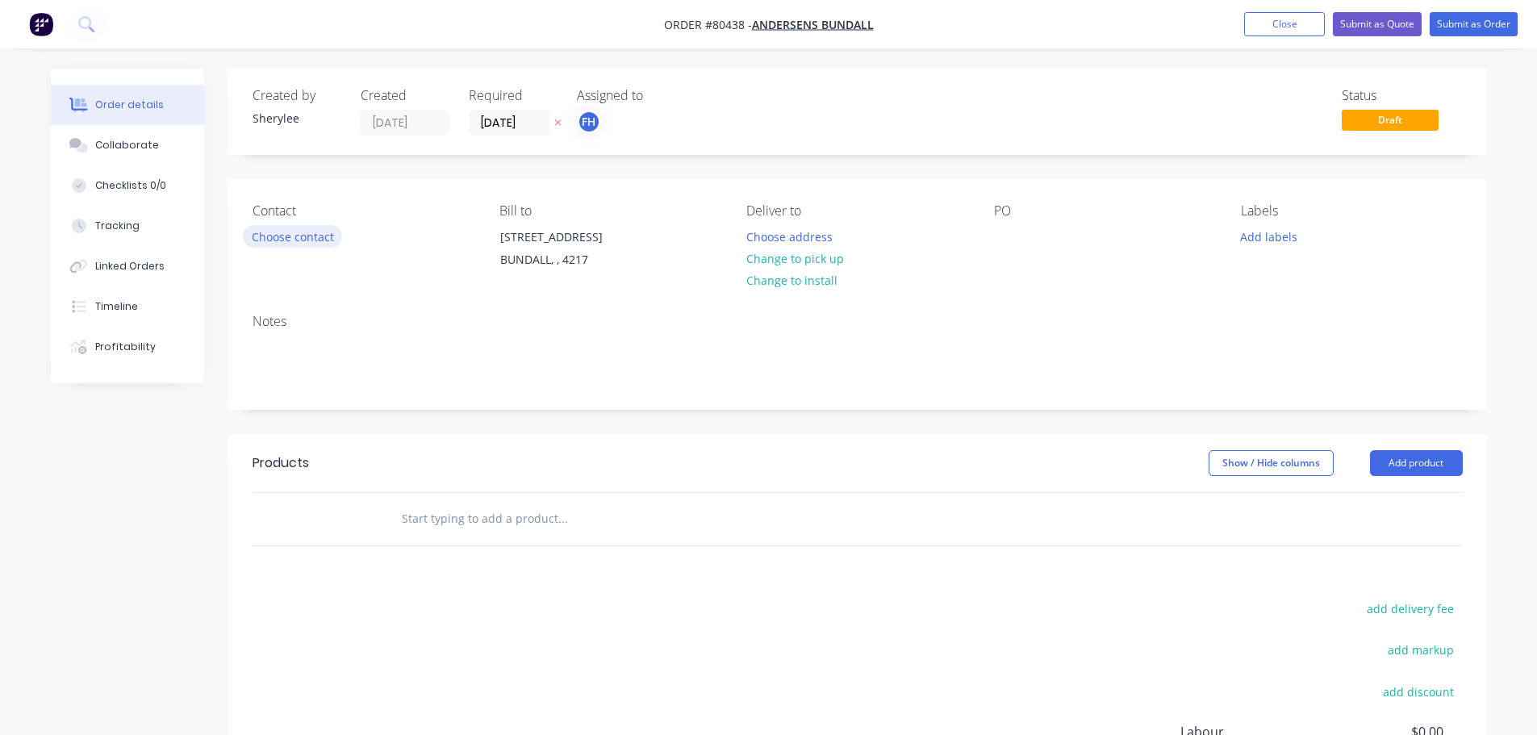
click at [278, 238] on button "Choose contact" at bounding box center [292, 236] width 99 height 22
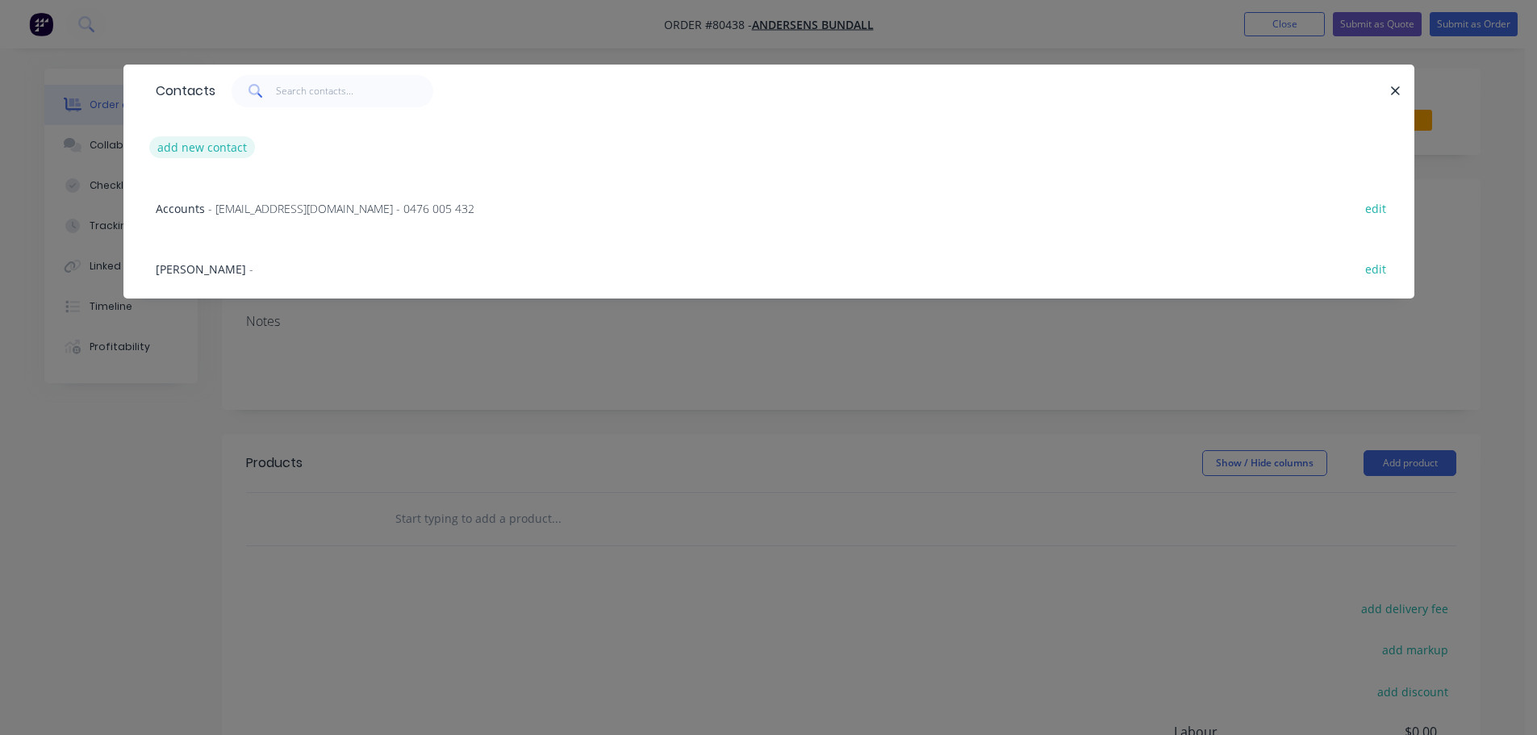
click at [199, 147] on button "add new contact" at bounding box center [202, 147] width 107 height 22
select select "AU"
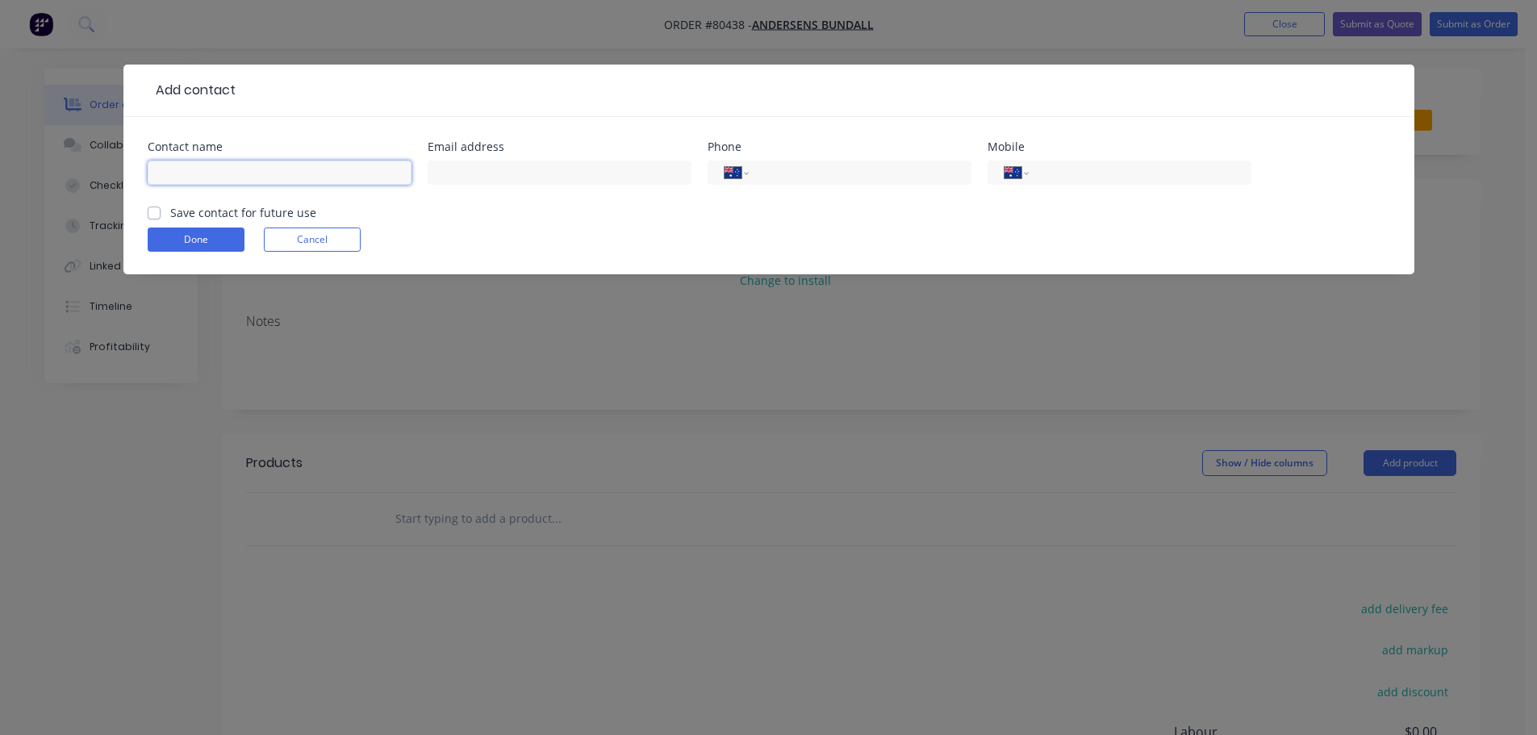
click at [284, 174] on input "text" at bounding box center [280, 173] width 264 height 24
type input "[PERSON_NAME]"
click at [1055, 169] on input "tel" at bounding box center [1137, 173] width 194 height 19
type input "0448 833 088"
click at [225, 207] on label "Save contact for future use" at bounding box center [243, 212] width 146 height 17
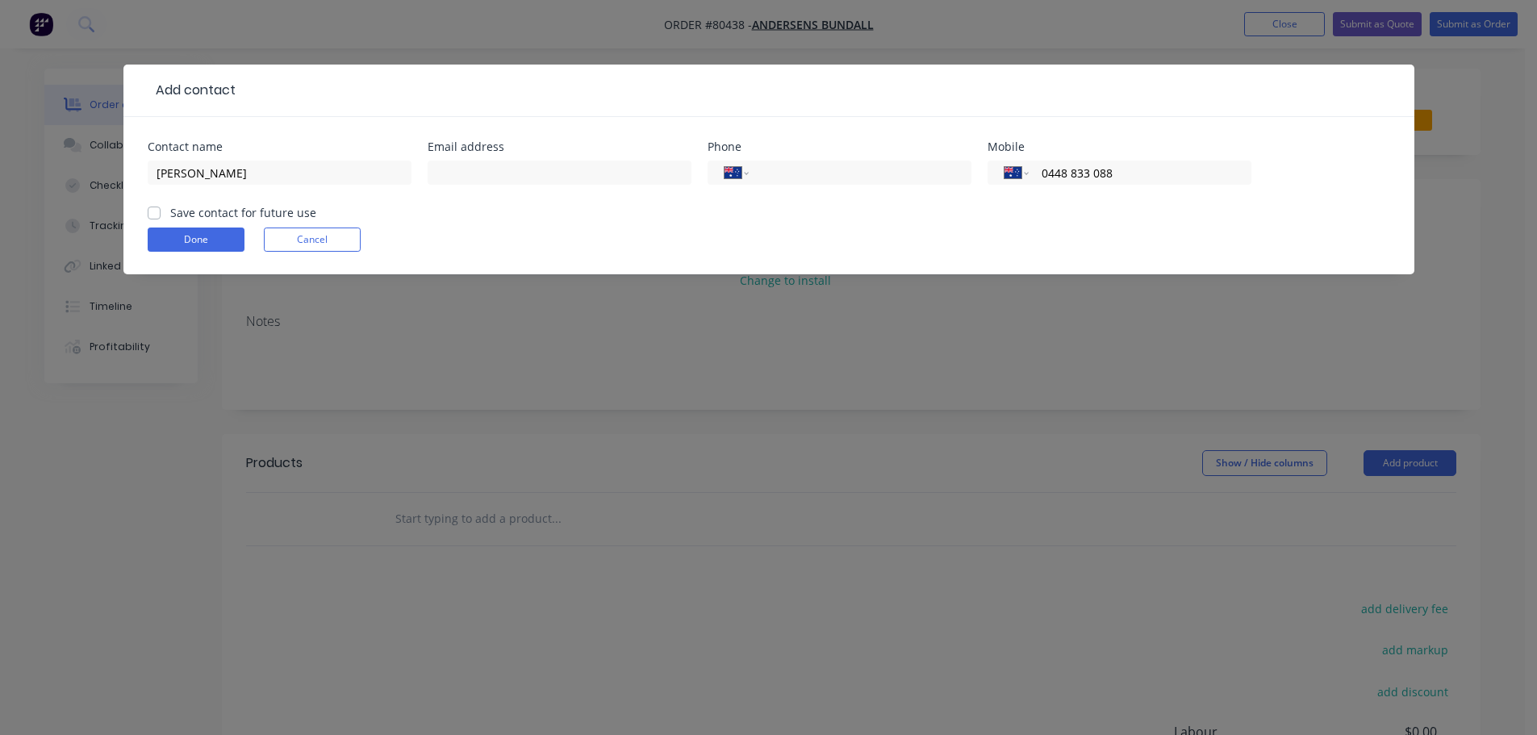
click at [161, 207] on input "Save contact for future use" at bounding box center [154, 211] width 13 height 15
checkbox input "true"
click at [189, 238] on button "Done" at bounding box center [196, 240] width 97 height 24
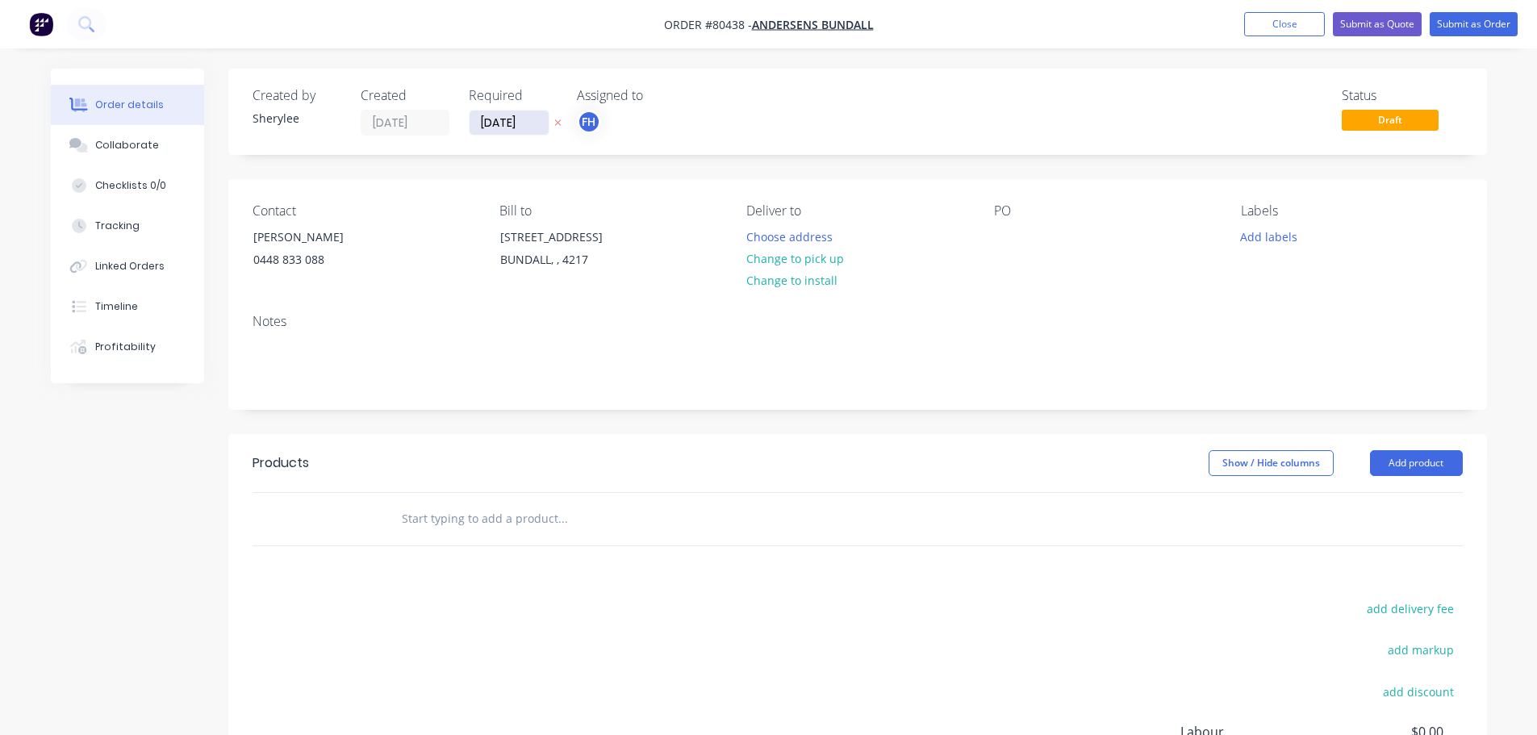
click at [506, 122] on input "[DATE]" at bounding box center [509, 123] width 79 height 24
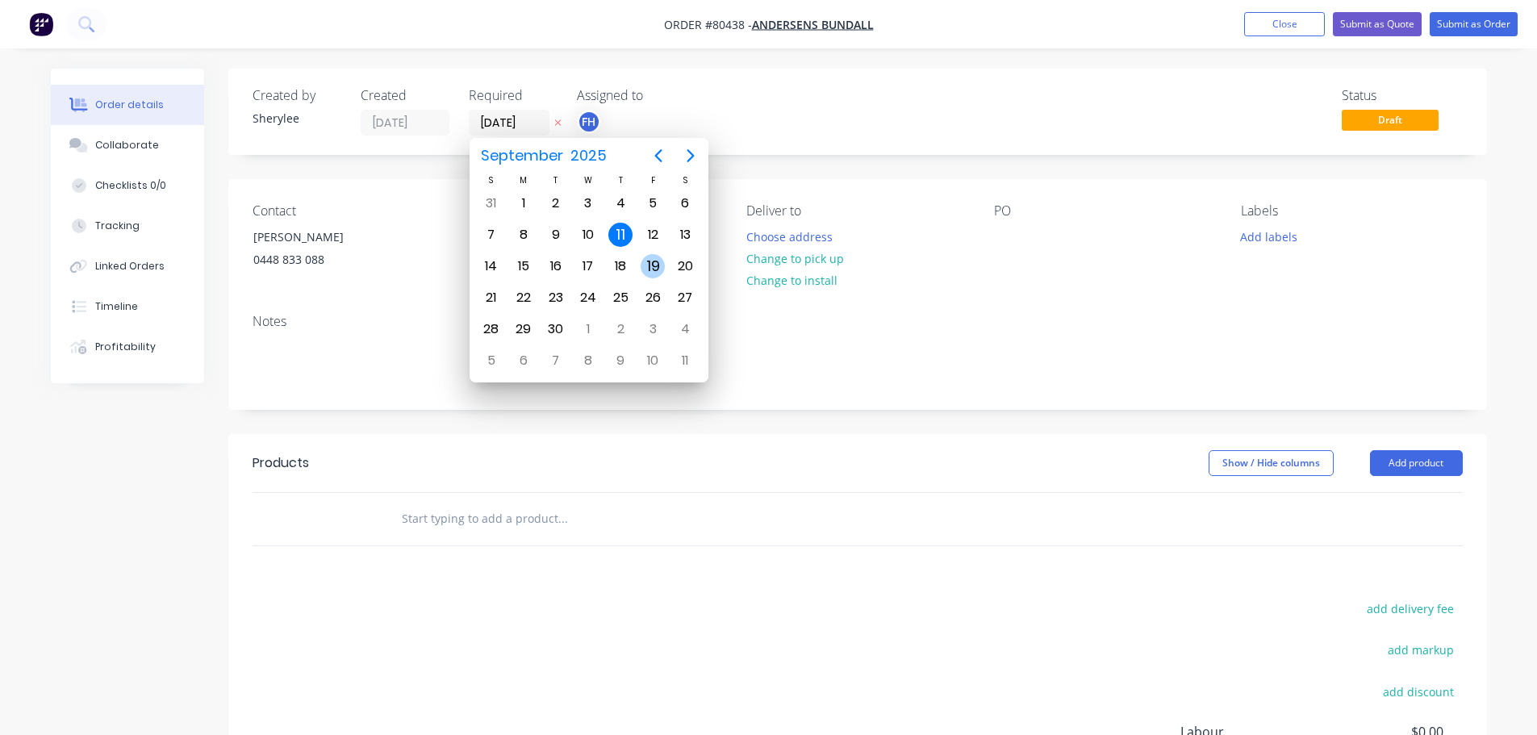
click at [658, 261] on div "19" at bounding box center [653, 266] width 24 height 24
type input "[DATE]"
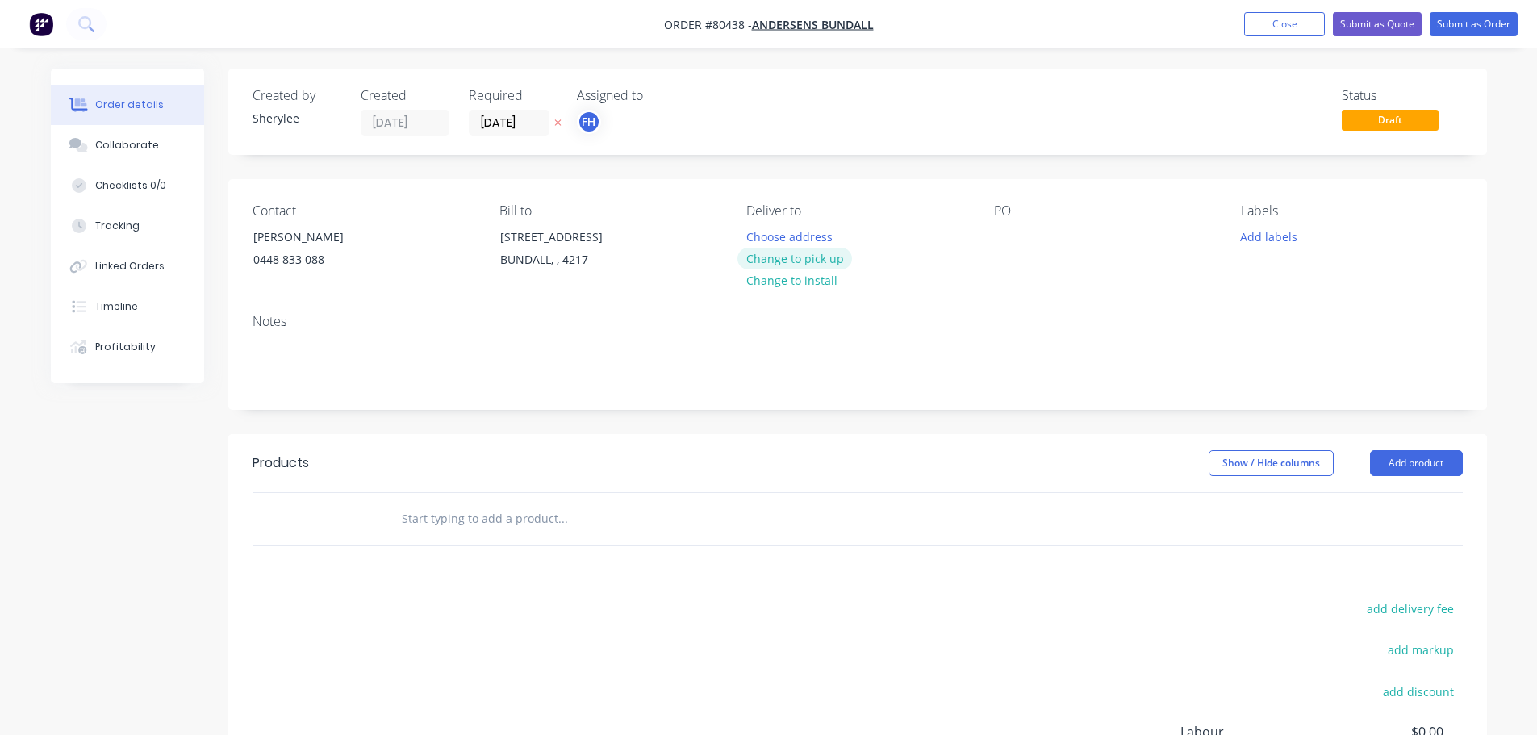
click at [780, 260] on button "Change to pick up" at bounding box center [795, 259] width 115 height 22
click at [1014, 240] on div at bounding box center [1007, 236] width 26 height 23
click at [1248, 239] on button "Add labels" at bounding box center [1269, 236] width 74 height 22
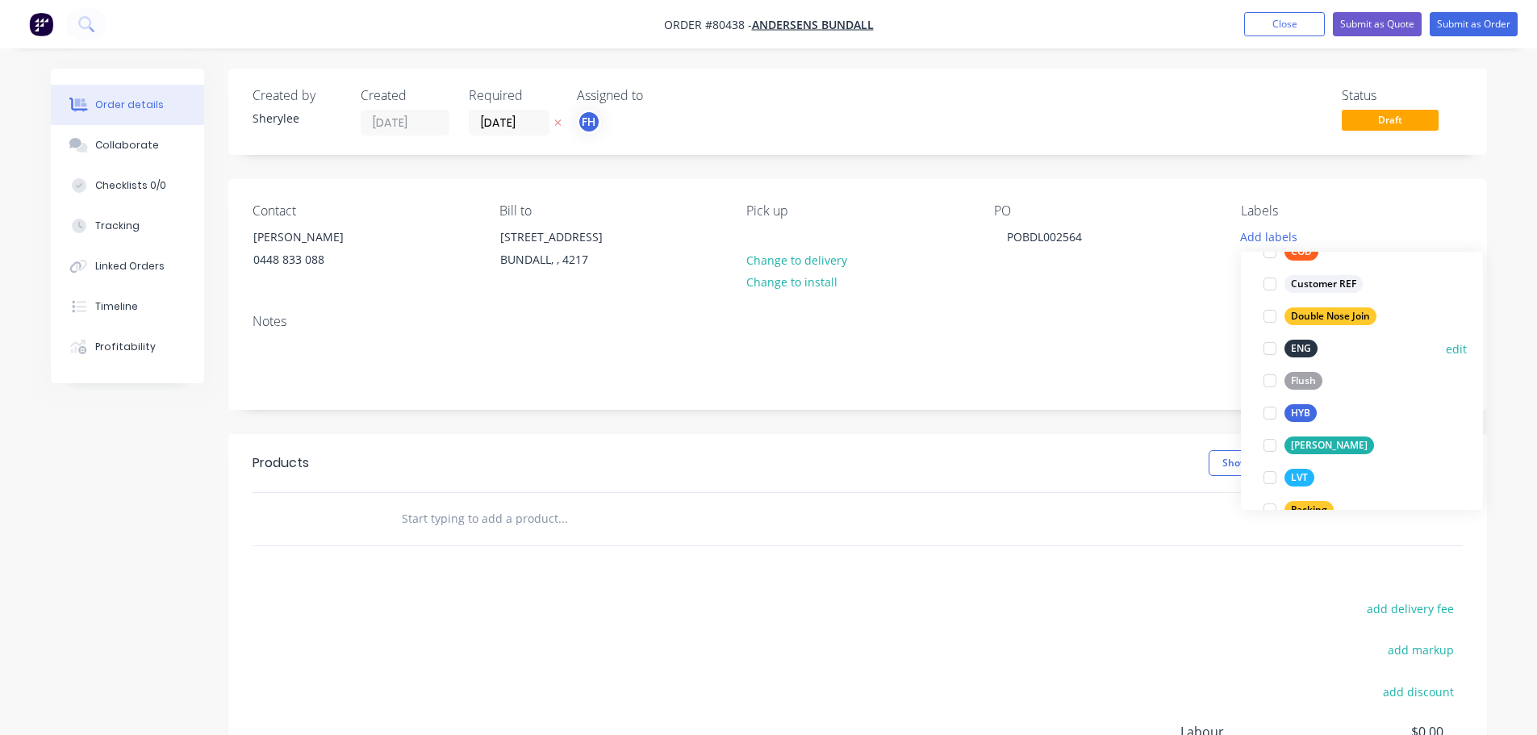
click at [1273, 348] on div at bounding box center [1270, 348] width 32 height 32
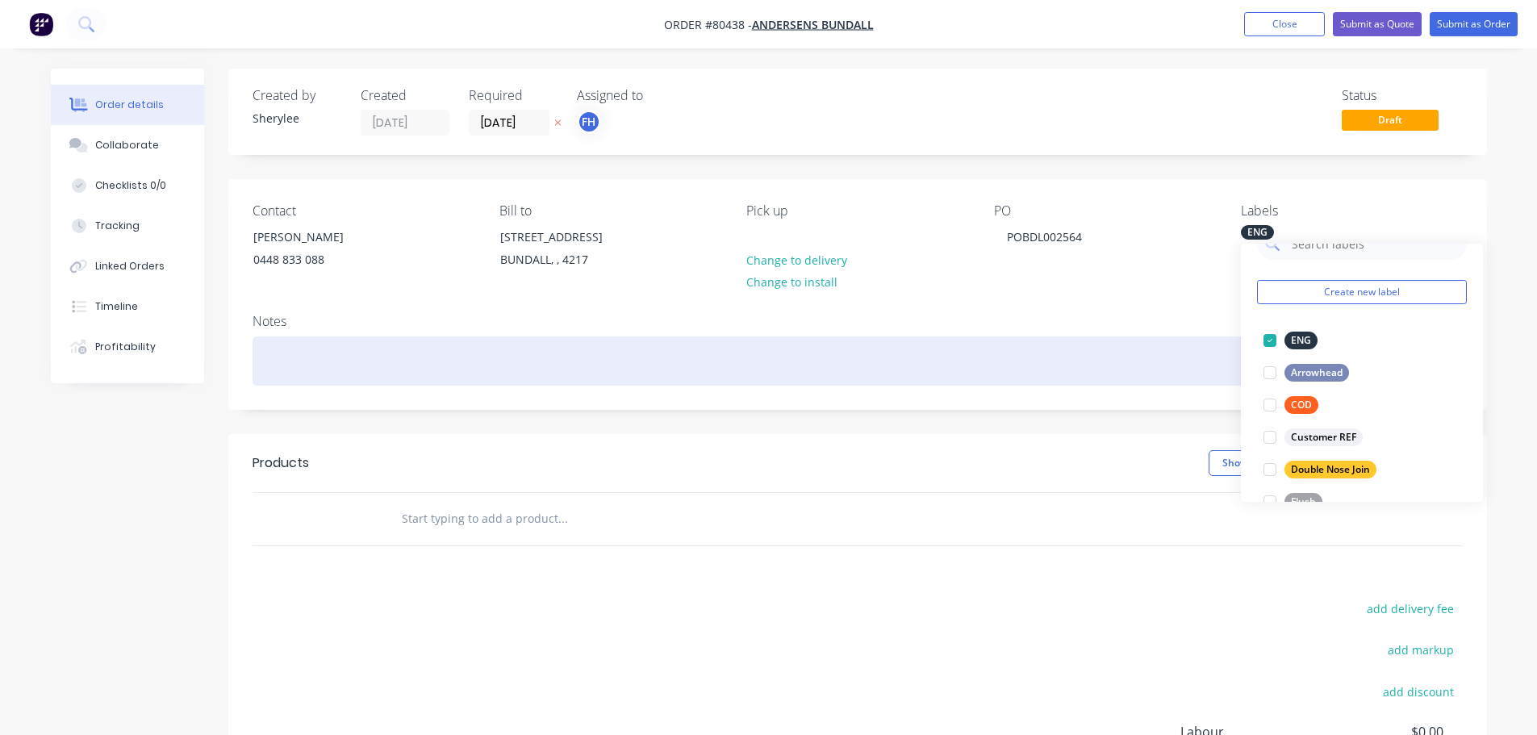
click at [385, 364] on div at bounding box center [858, 360] width 1210 height 49
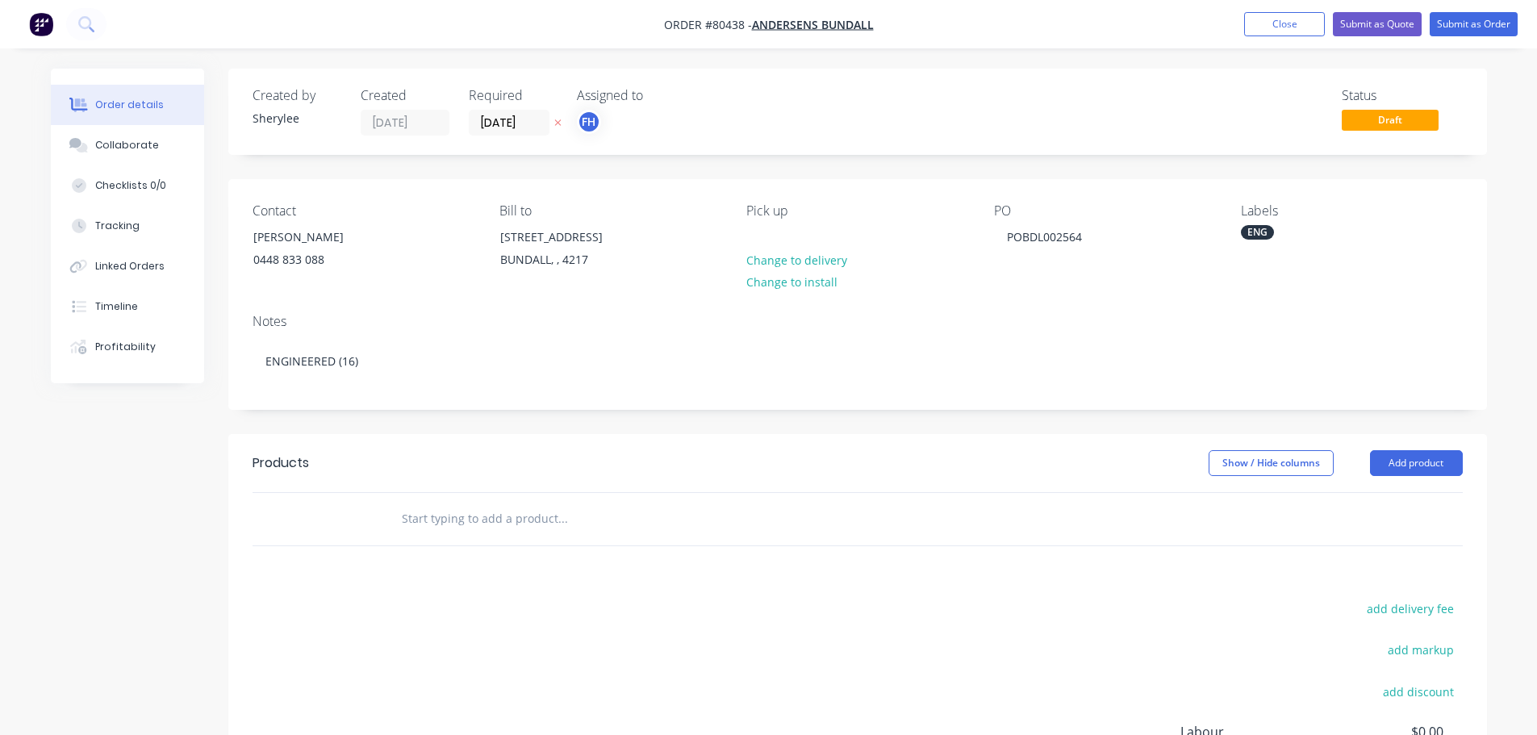
click at [445, 525] on input "text" at bounding box center [562, 519] width 323 height 32
type input "b-eng"
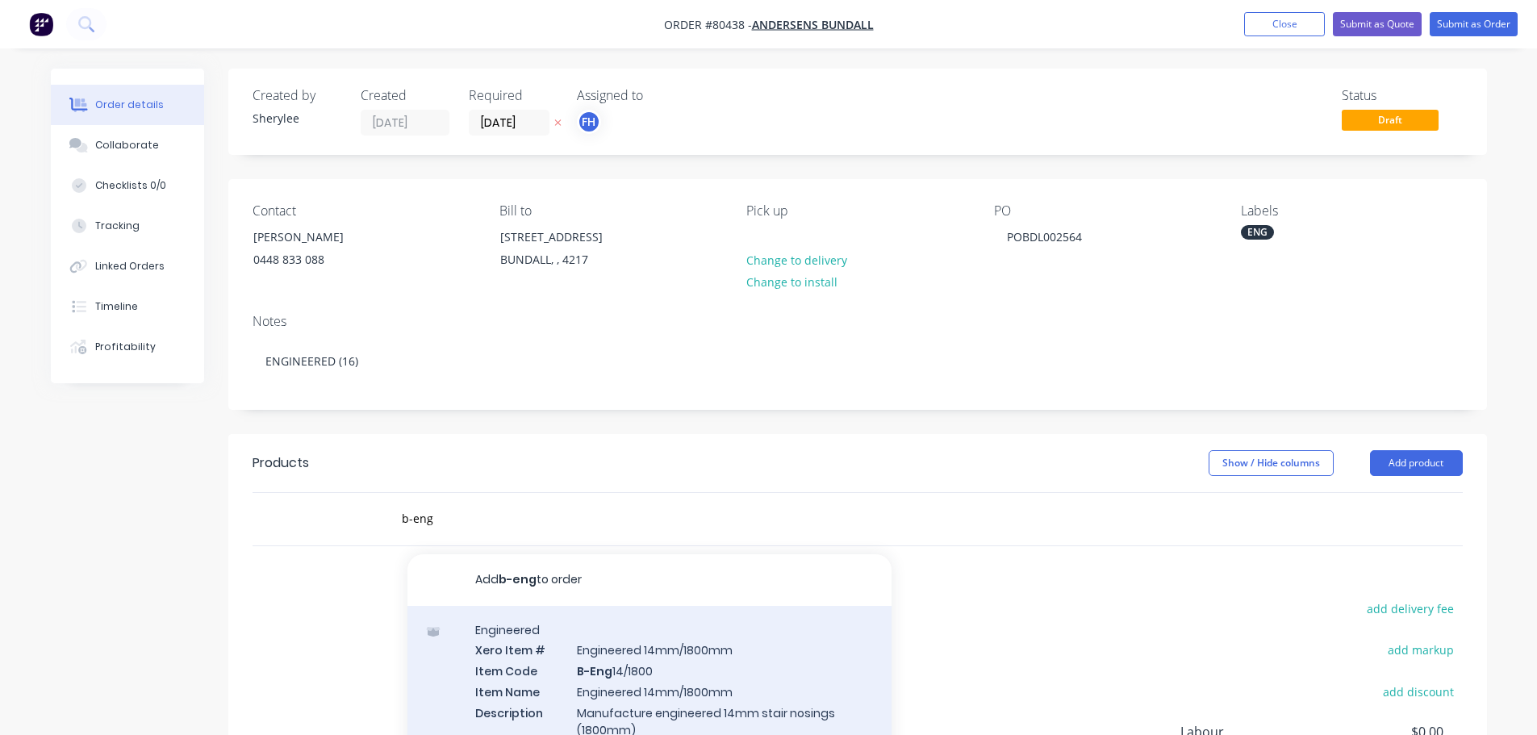
click at [738, 664] on div "Engineered Xero Item # Engineered 14mm/1800mm Item Code B-Eng 14/1800 Item Name…" at bounding box center [650, 700] width 484 height 189
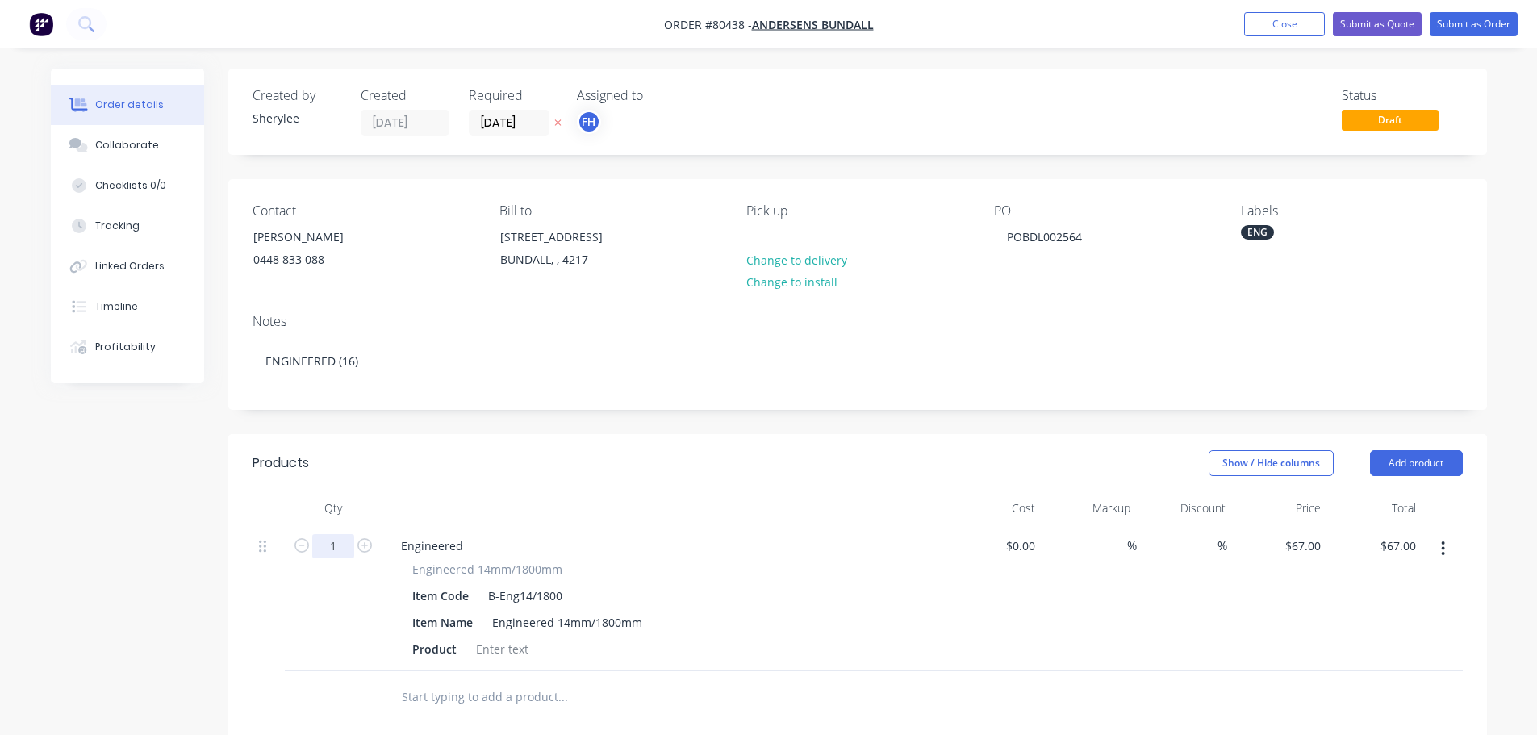
click at [338, 548] on input "1" at bounding box center [333, 546] width 42 height 24
type input "16"
type input "$1,072.00"
click at [508, 646] on div at bounding box center [502, 648] width 65 height 23
click at [504, 651] on div at bounding box center [502, 648] width 65 height 23
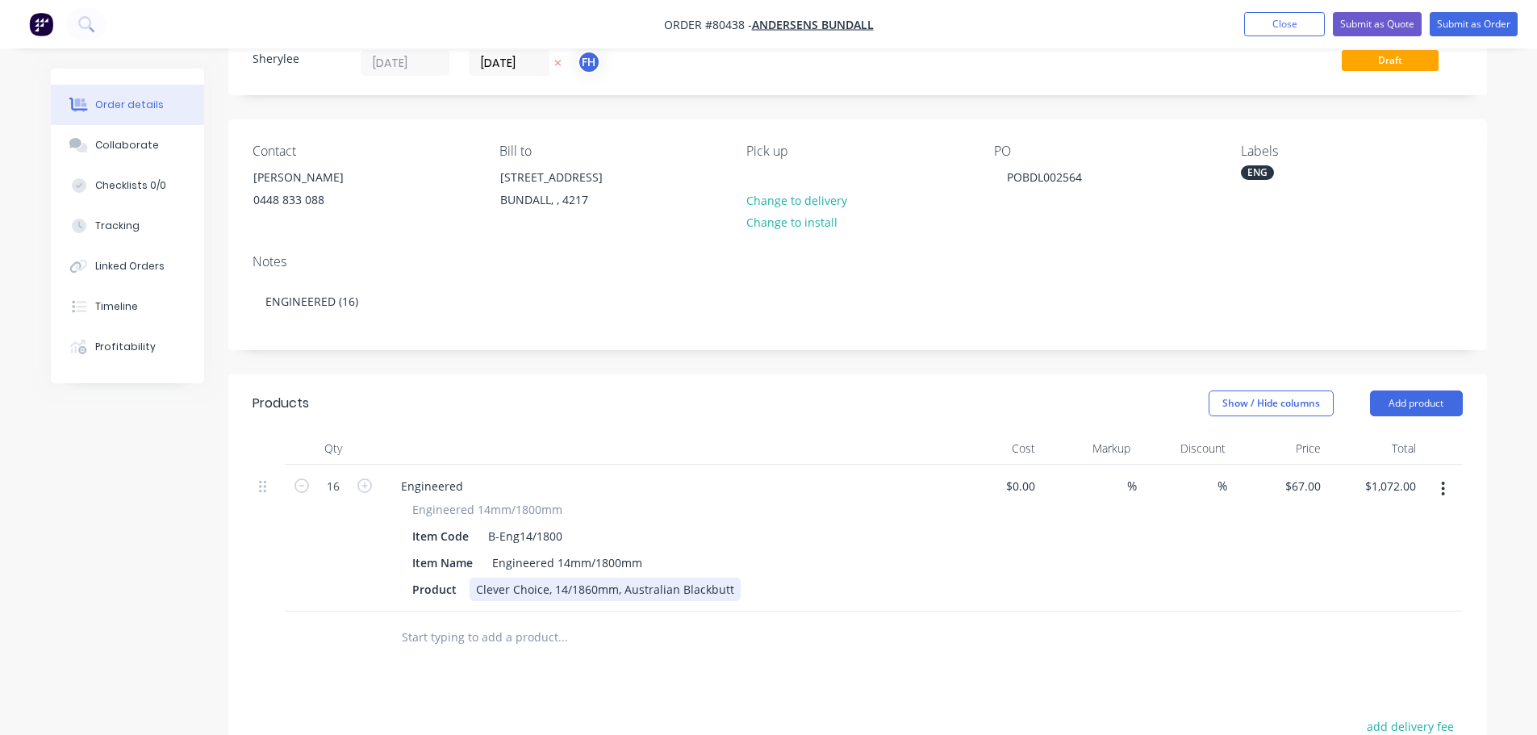
scroll to position [0, 0]
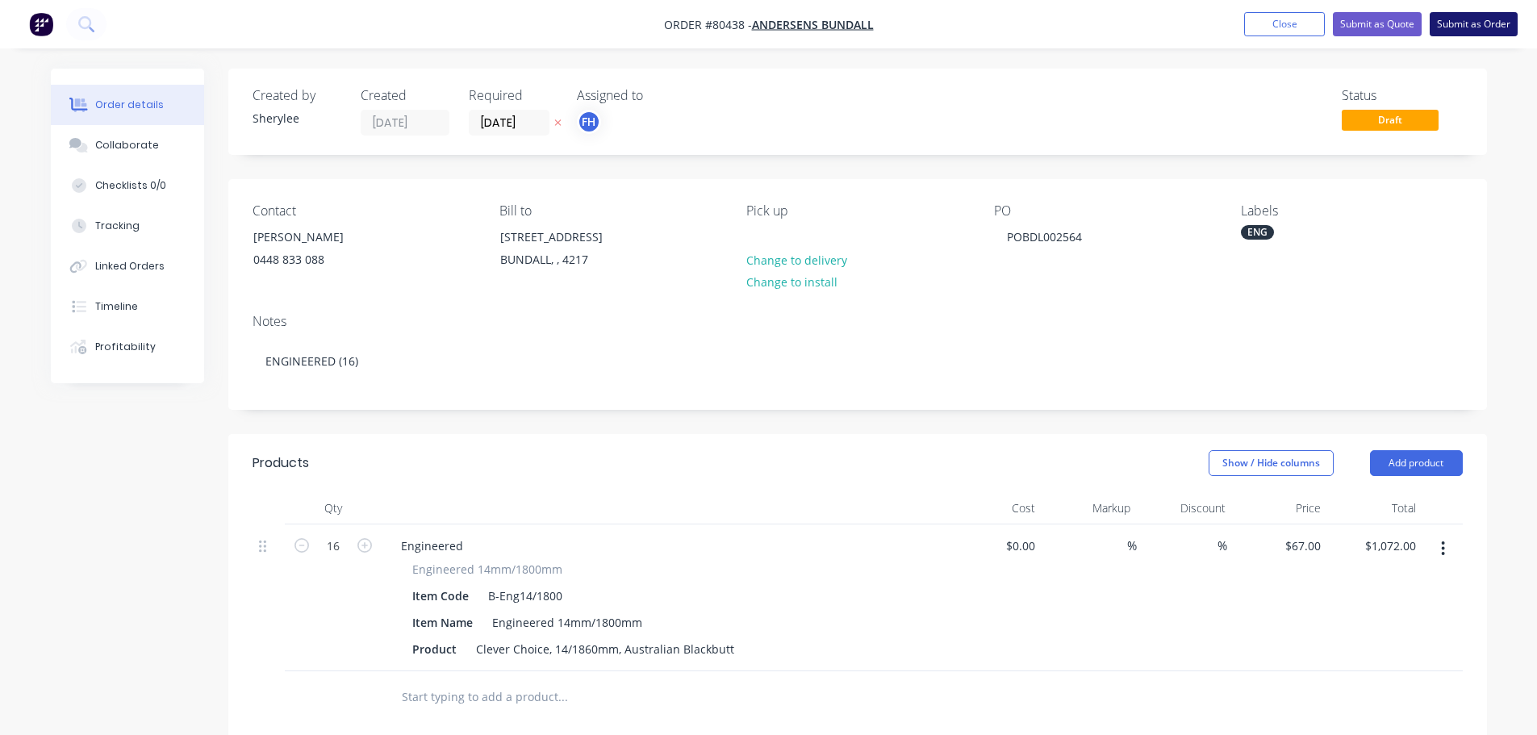
click at [1448, 21] on button "Submit as Order" at bounding box center [1474, 24] width 88 height 24
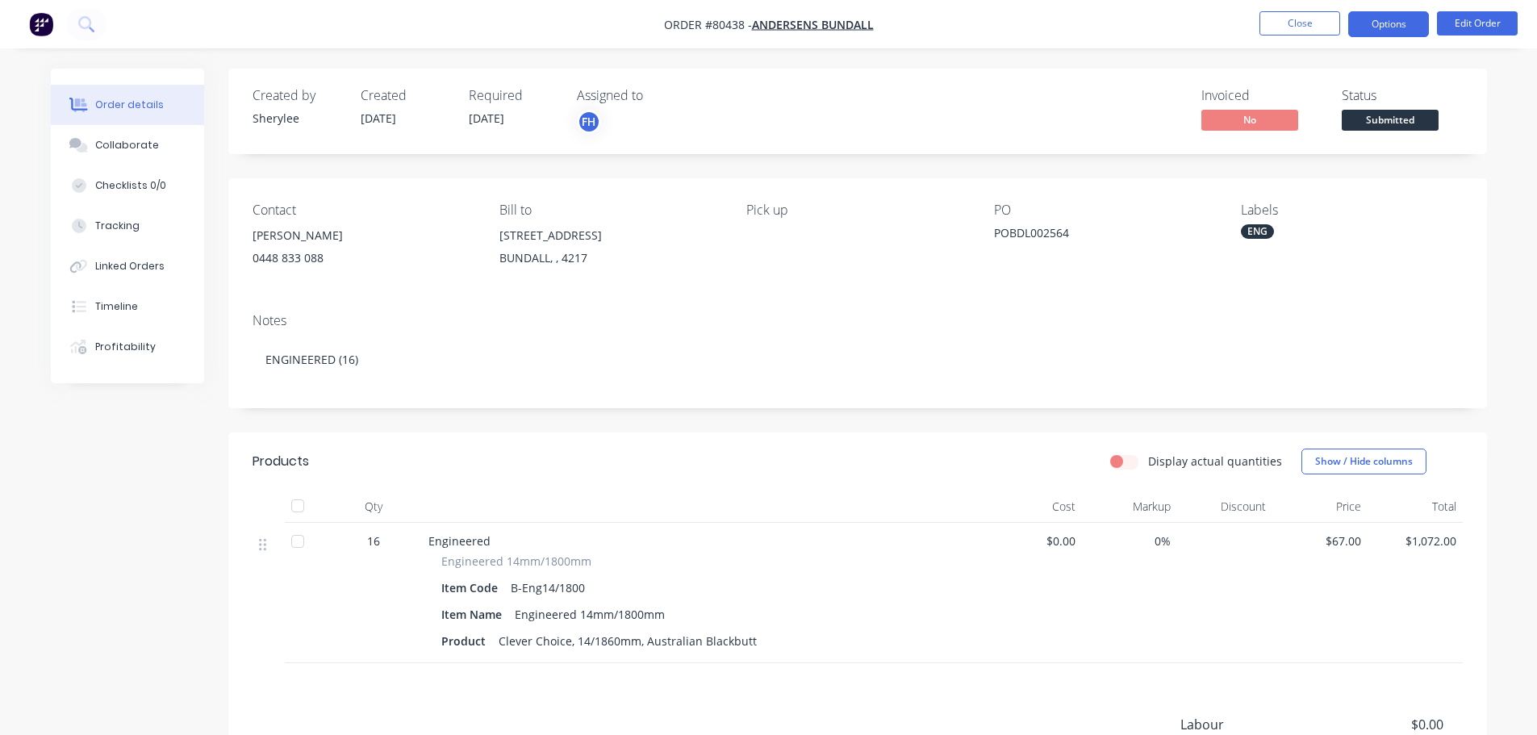
click at [1397, 20] on button "Options" at bounding box center [1388, 24] width 81 height 26
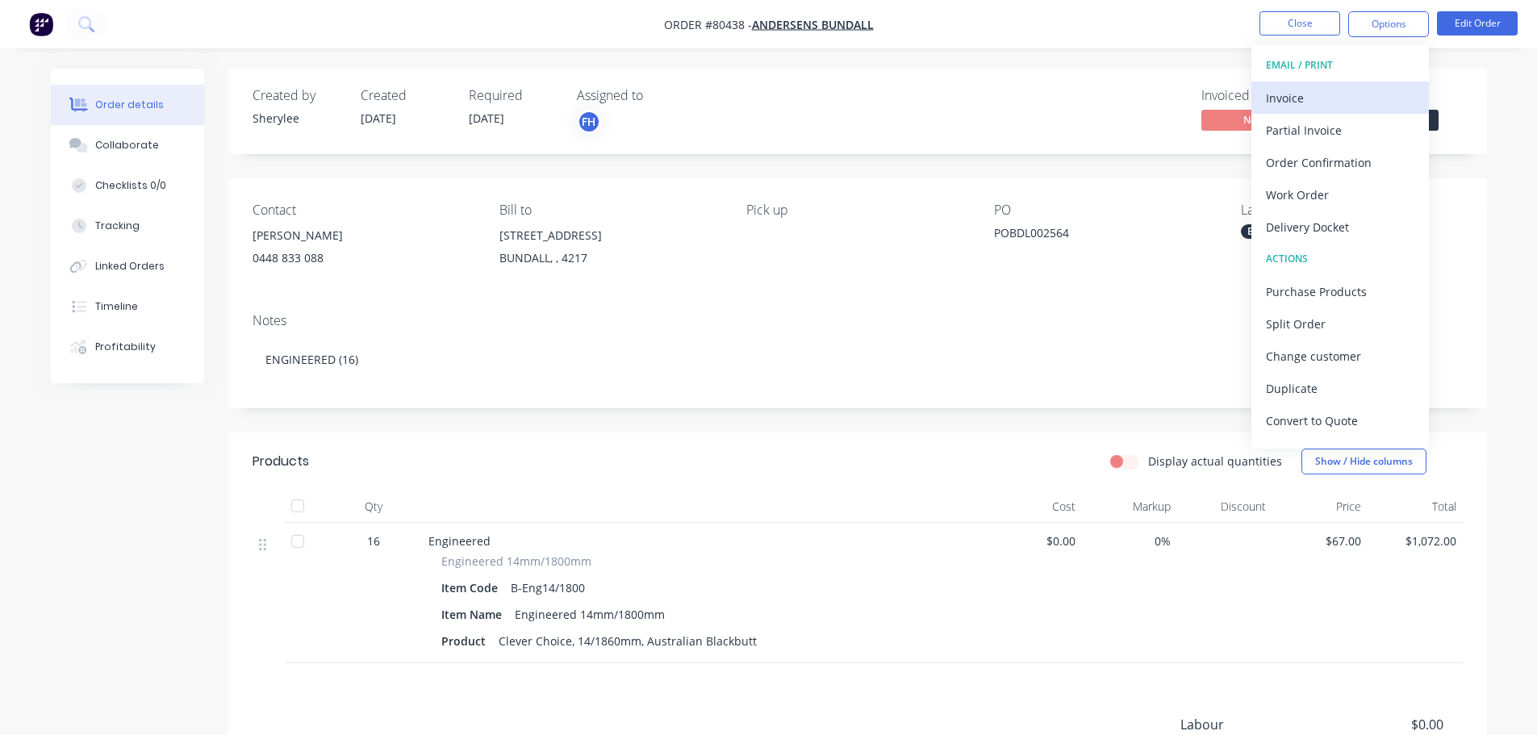
click at [1324, 102] on div "Invoice" at bounding box center [1340, 97] width 148 height 23
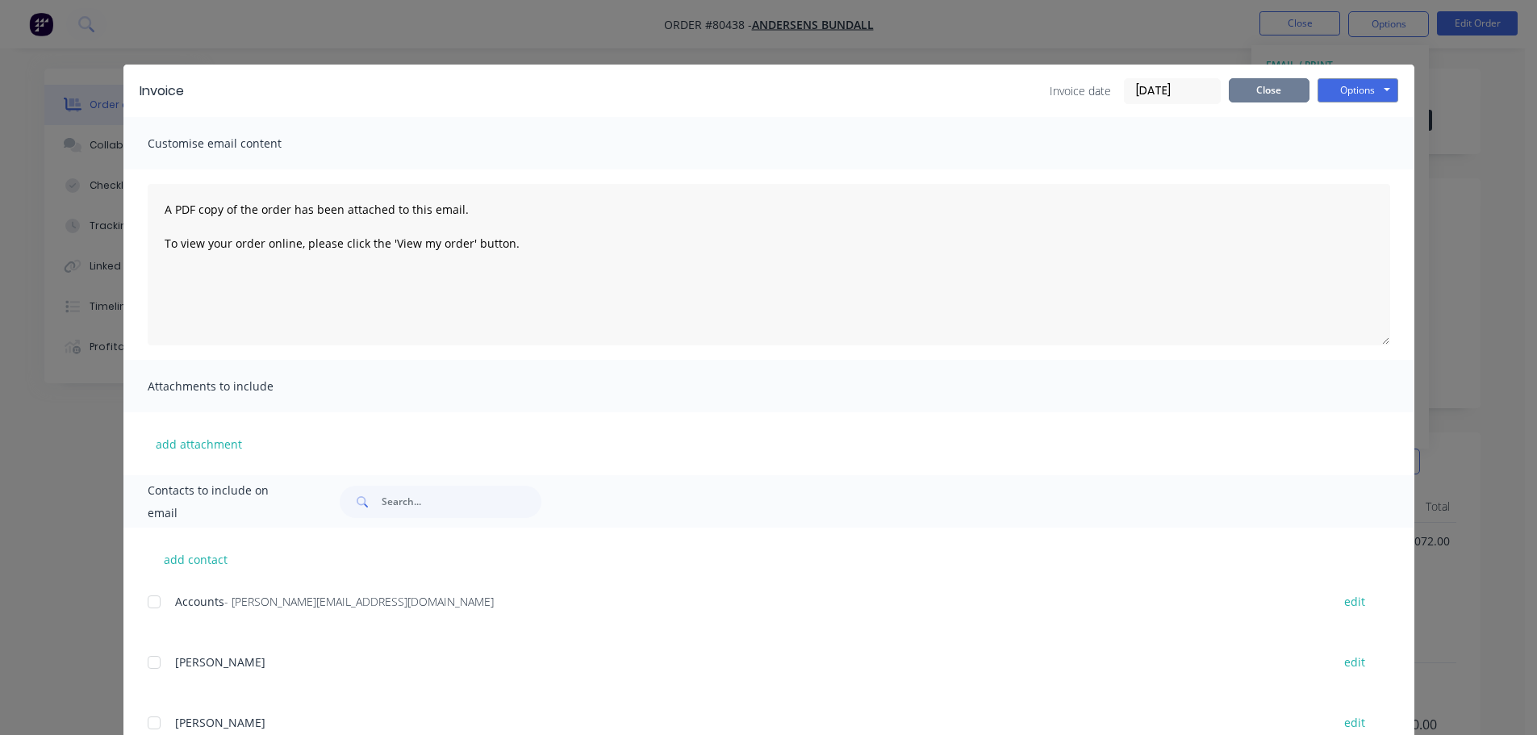
click at [1288, 90] on button "Close" at bounding box center [1269, 90] width 81 height 24
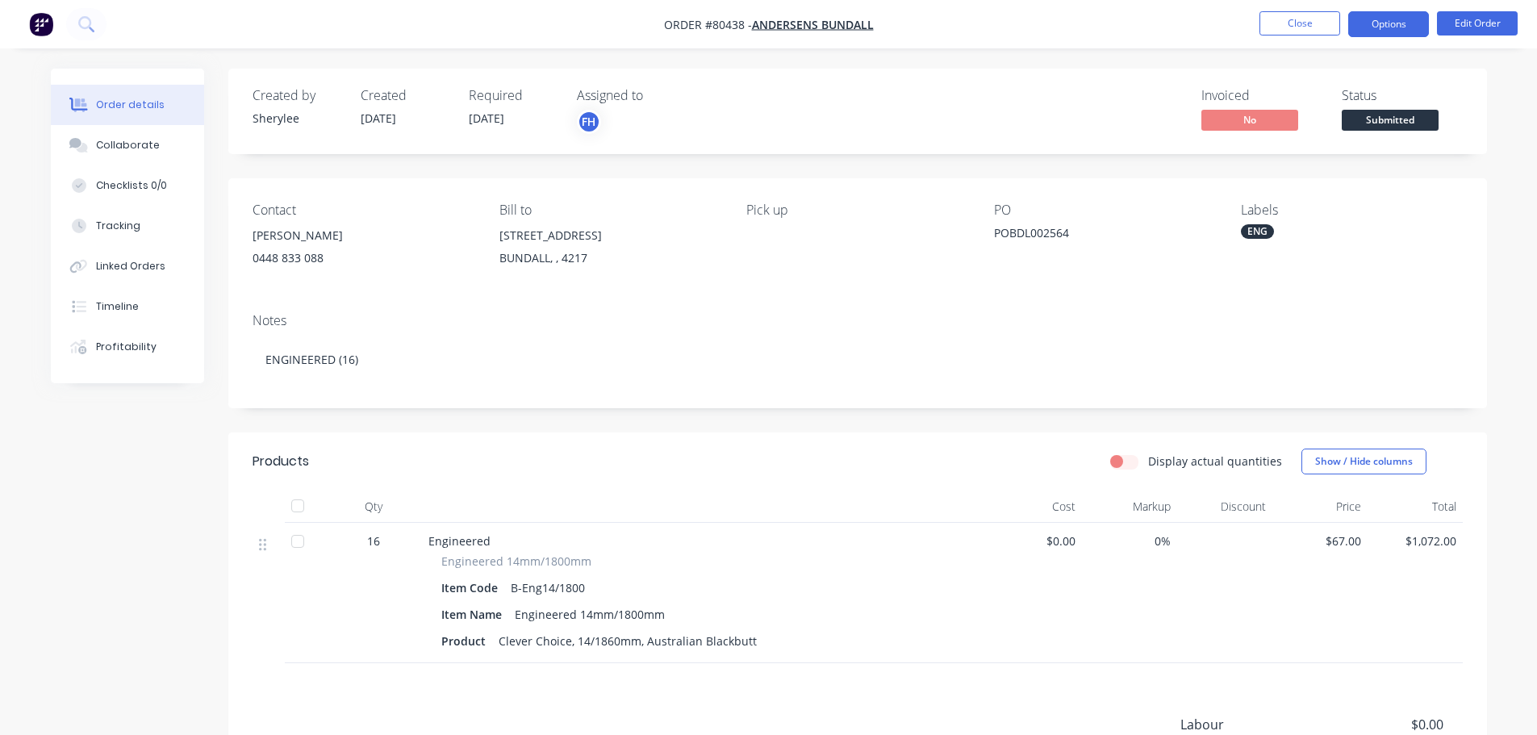
click at [1405, 35] on button "Options" at bounding box center [1388, 24] width 81 height 26
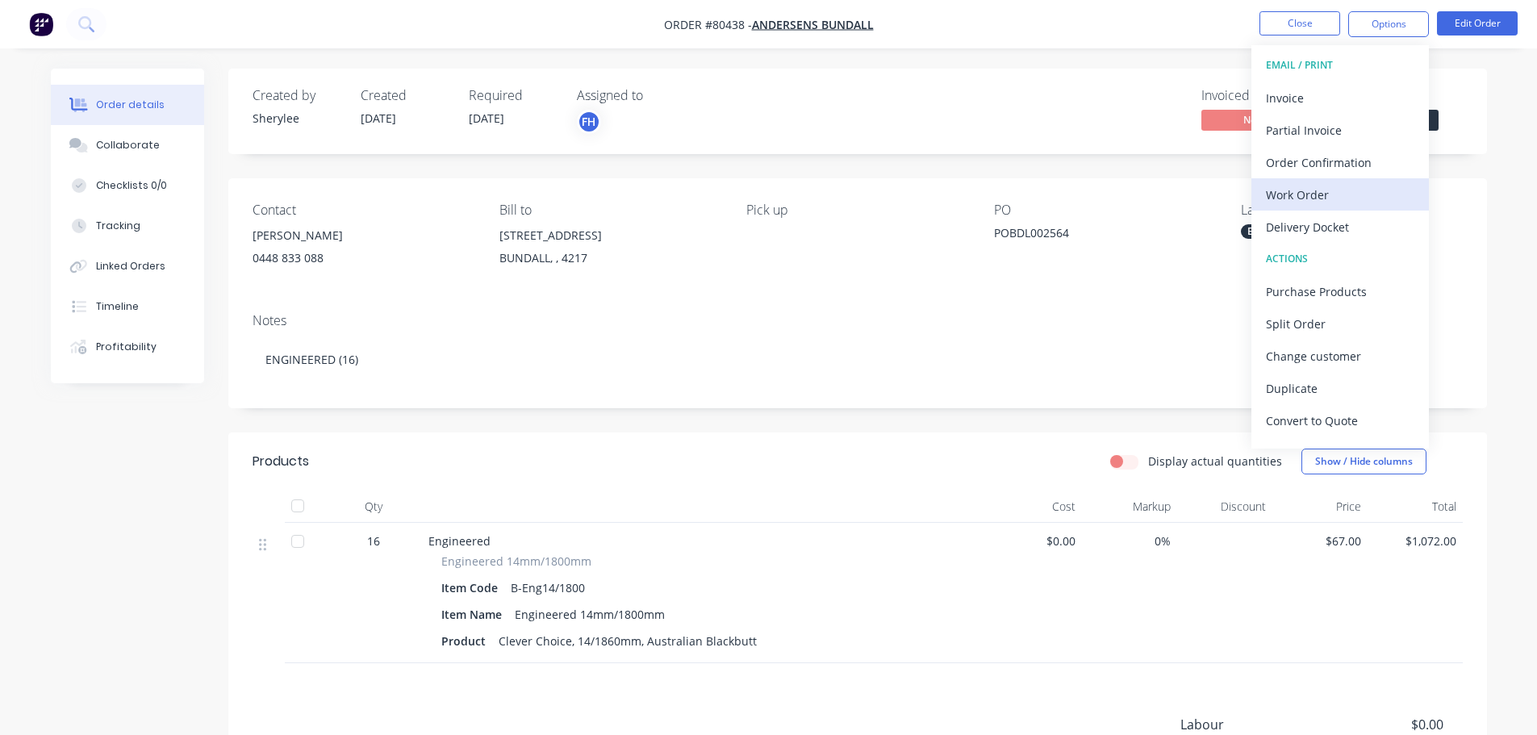
click at [1327, 194] on div "Work Order" at bounding box center [1340, 194] width 148 height 23
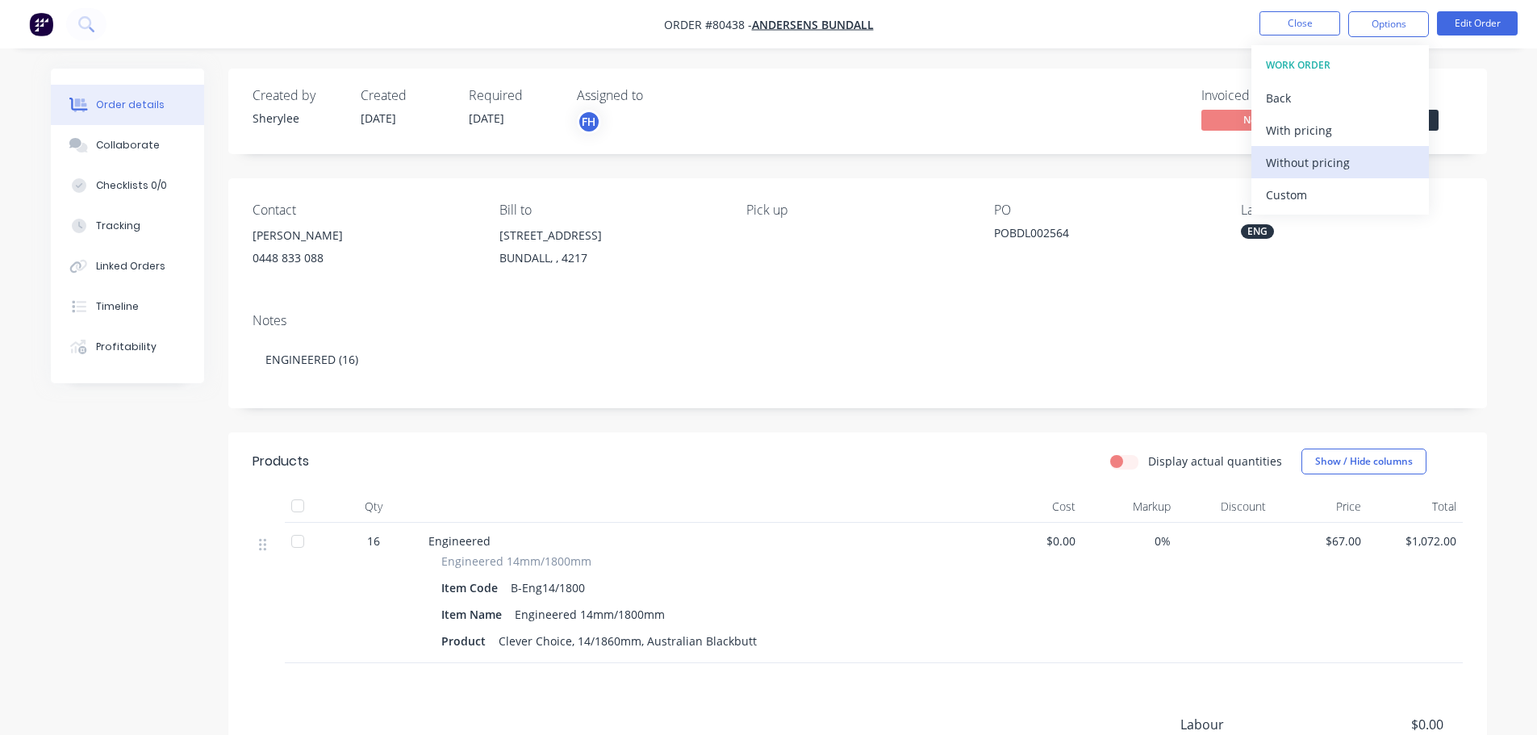
click at [1323, 168] on div "Without pricing" at bounding box center [1340, 162] width 148 height 23
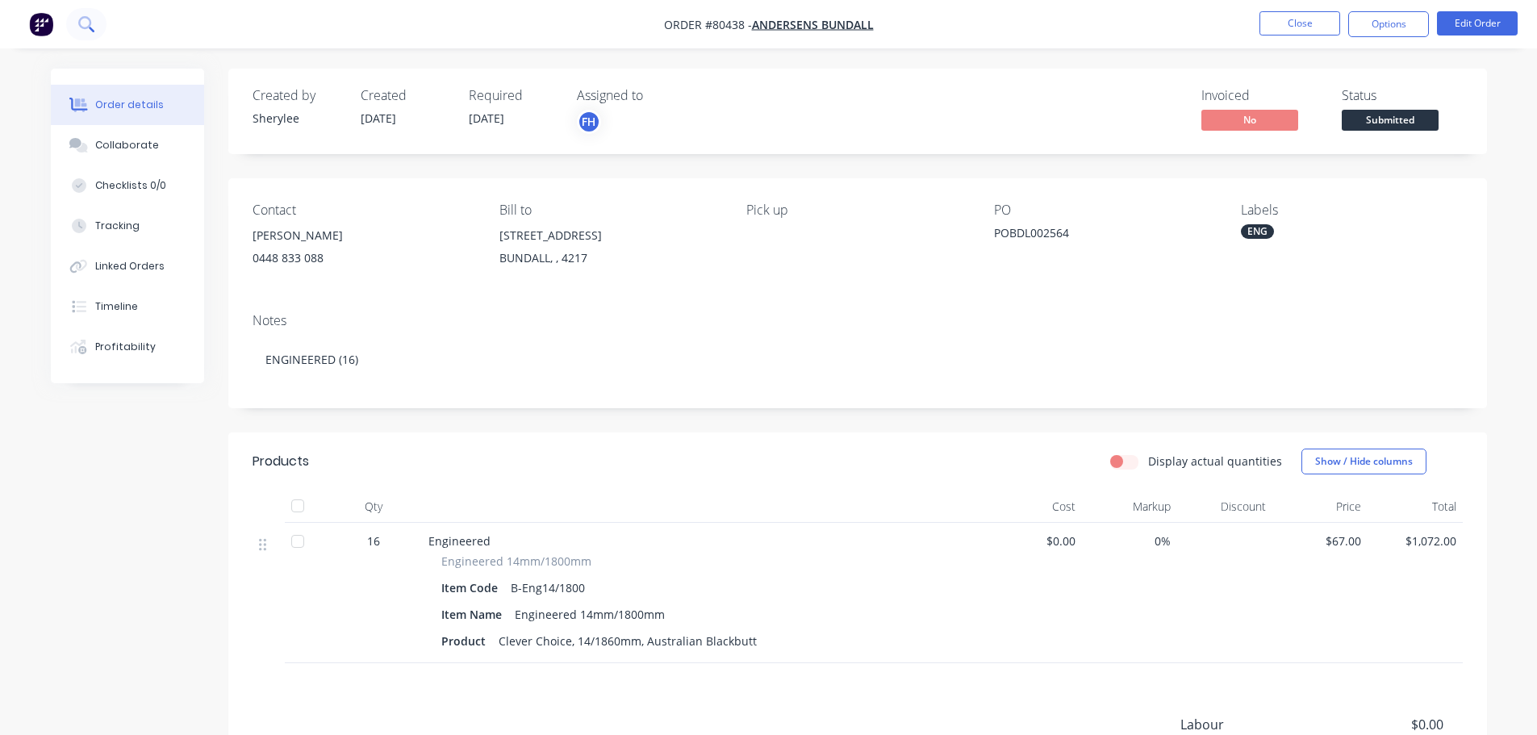
click at [80, 26] on icon at bounding box center [84, 22] width 13 height 13
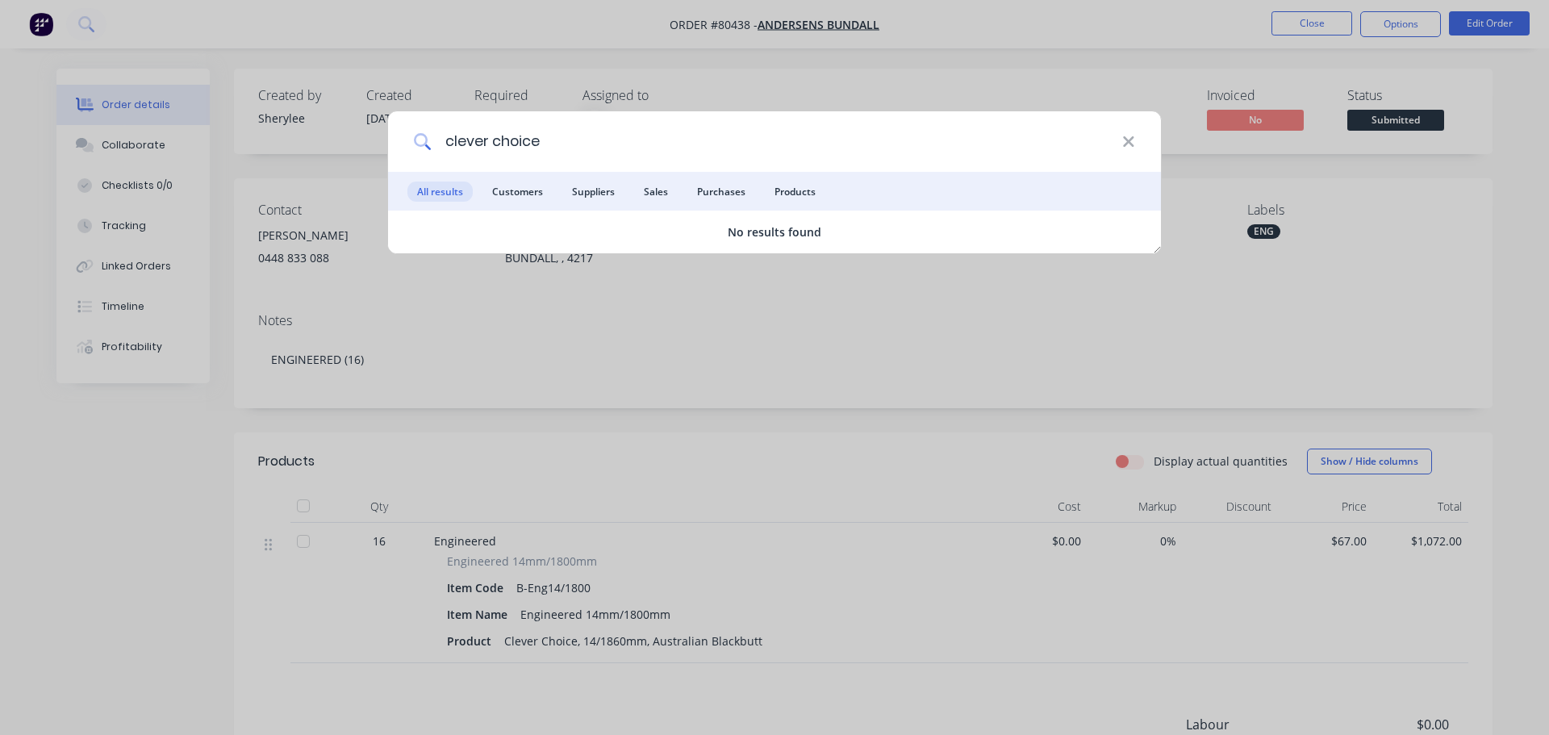
type input "clever choice"
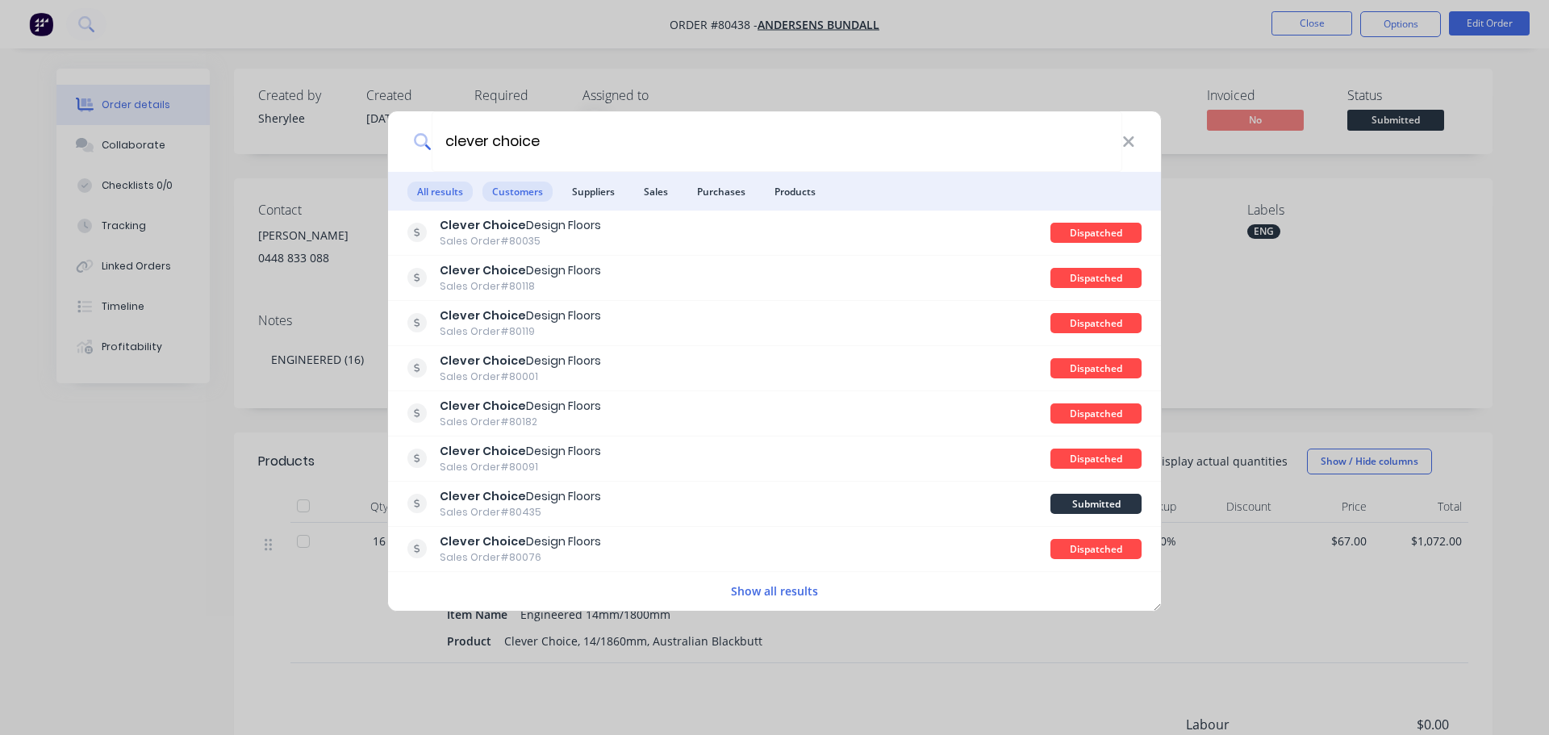
click at [509, 190] on span "Customers" at bounding box center [518, 192] width 70 height 20
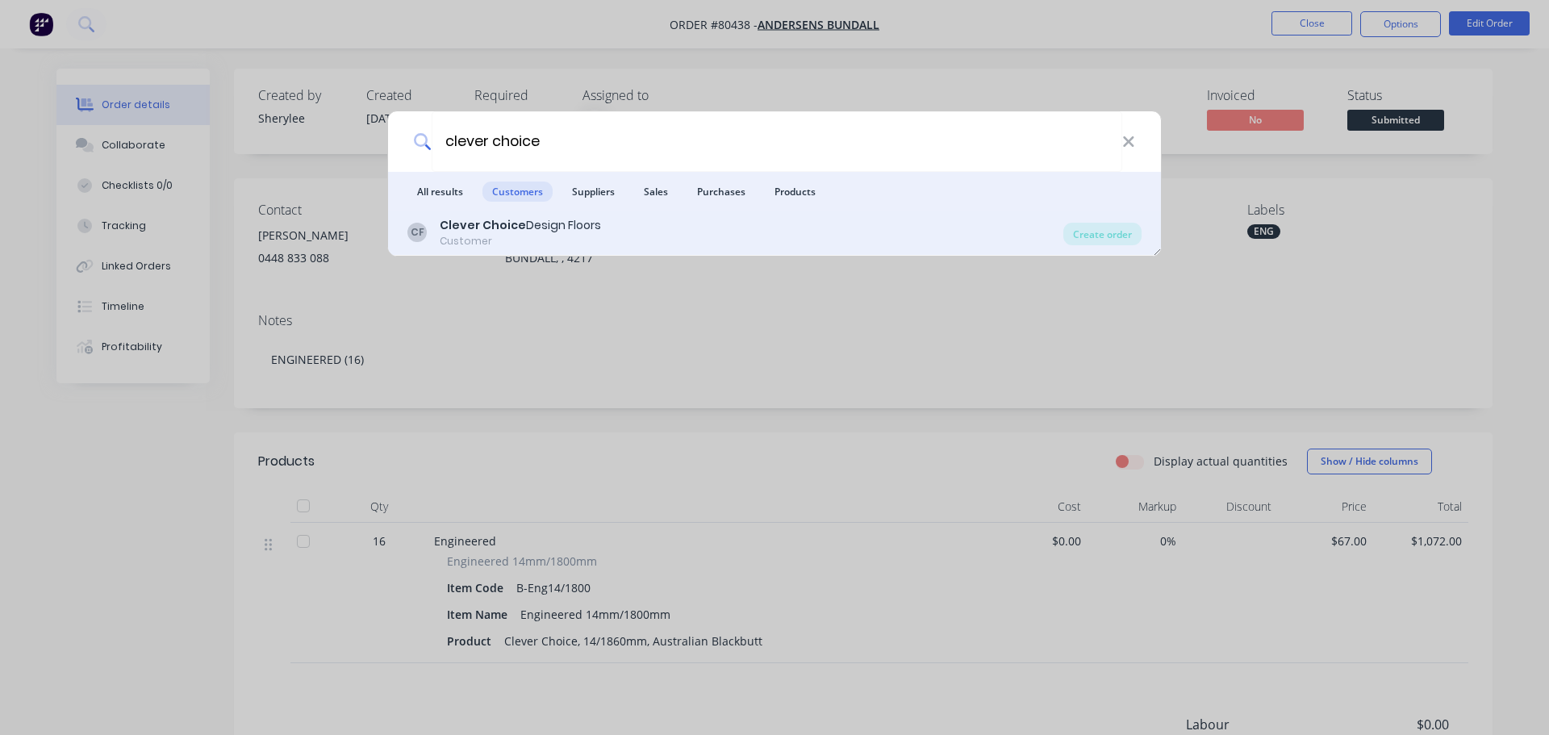
click at [522, 221] on div "Clever Choice Design Floors" at bounding box center [520, 225] width 161 height 17
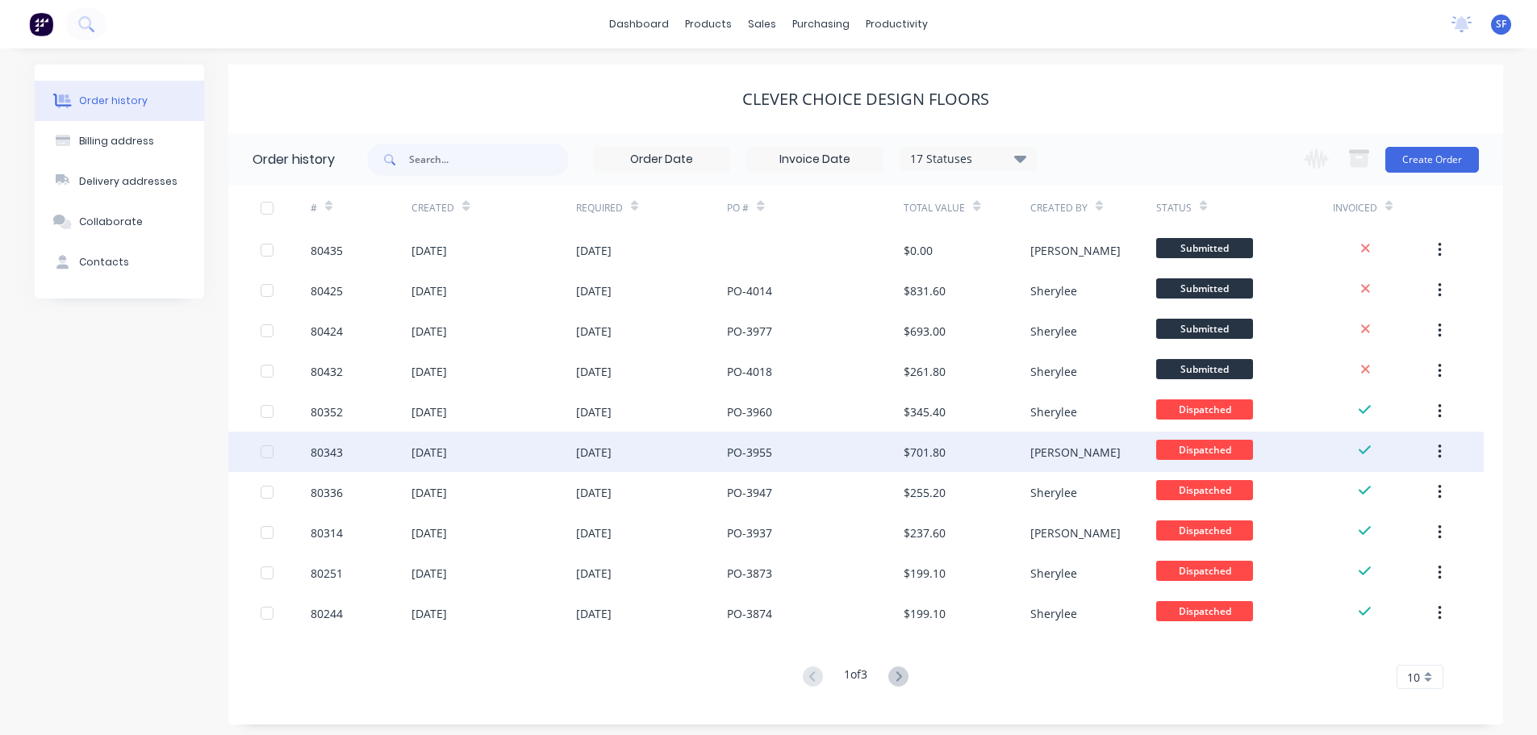
click at [677, 455] on div "[DATE]" at bounding box center [652, 452] width 152 height 40
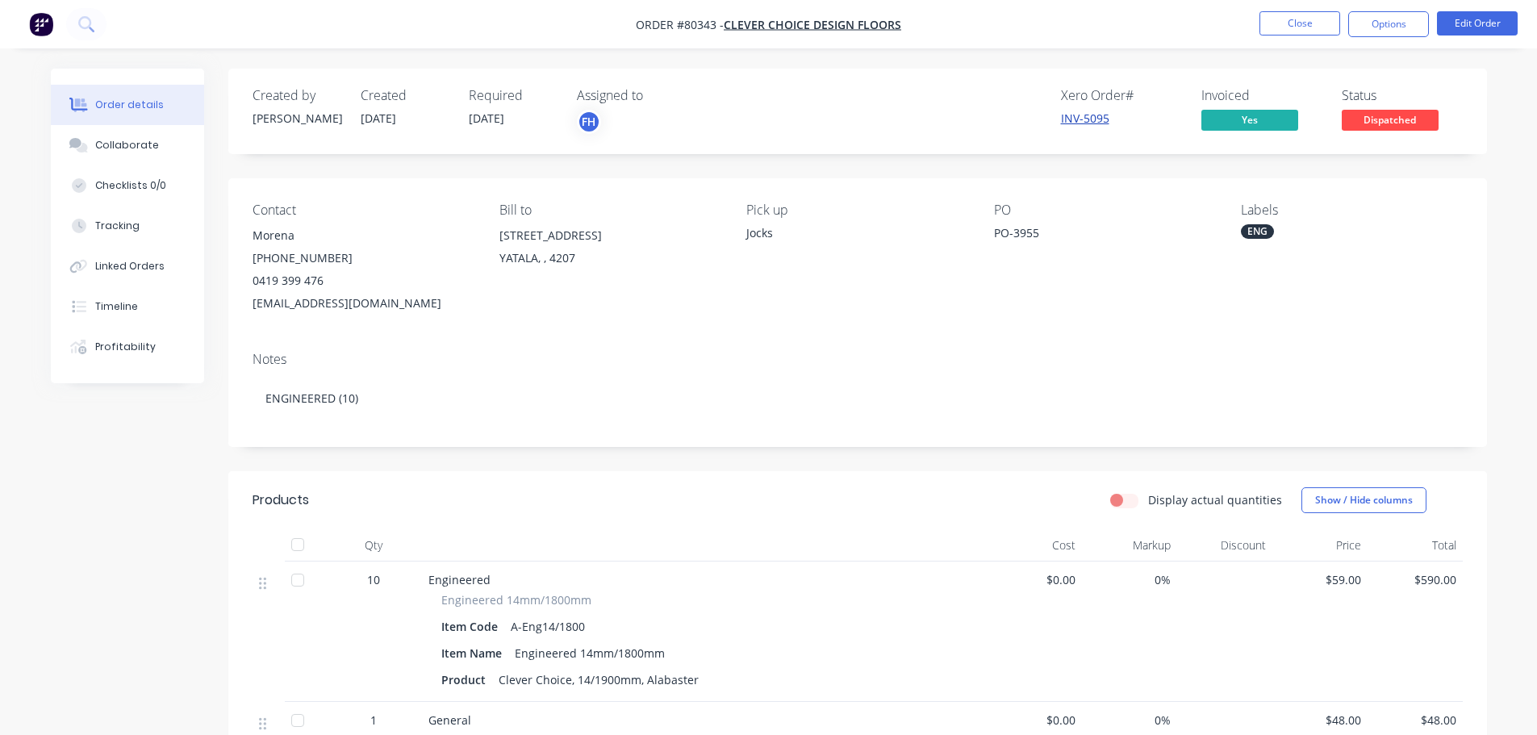
click at [1084, 123] on link "INV-5095" at bounding box center [1085, 118] width 48 height 15
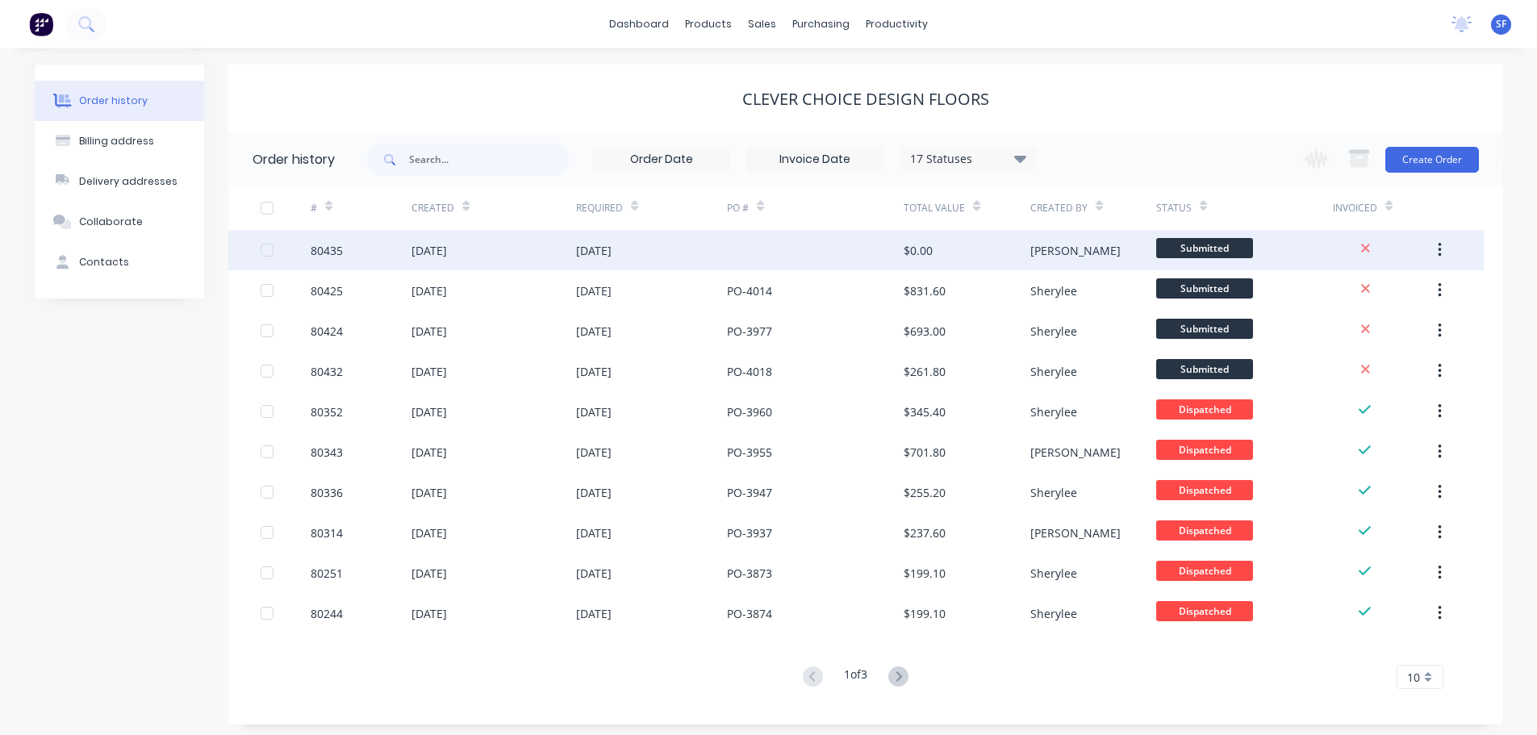
click at [342, 249] on div "80435" at bounding box center [327, 250] width 32 height 17
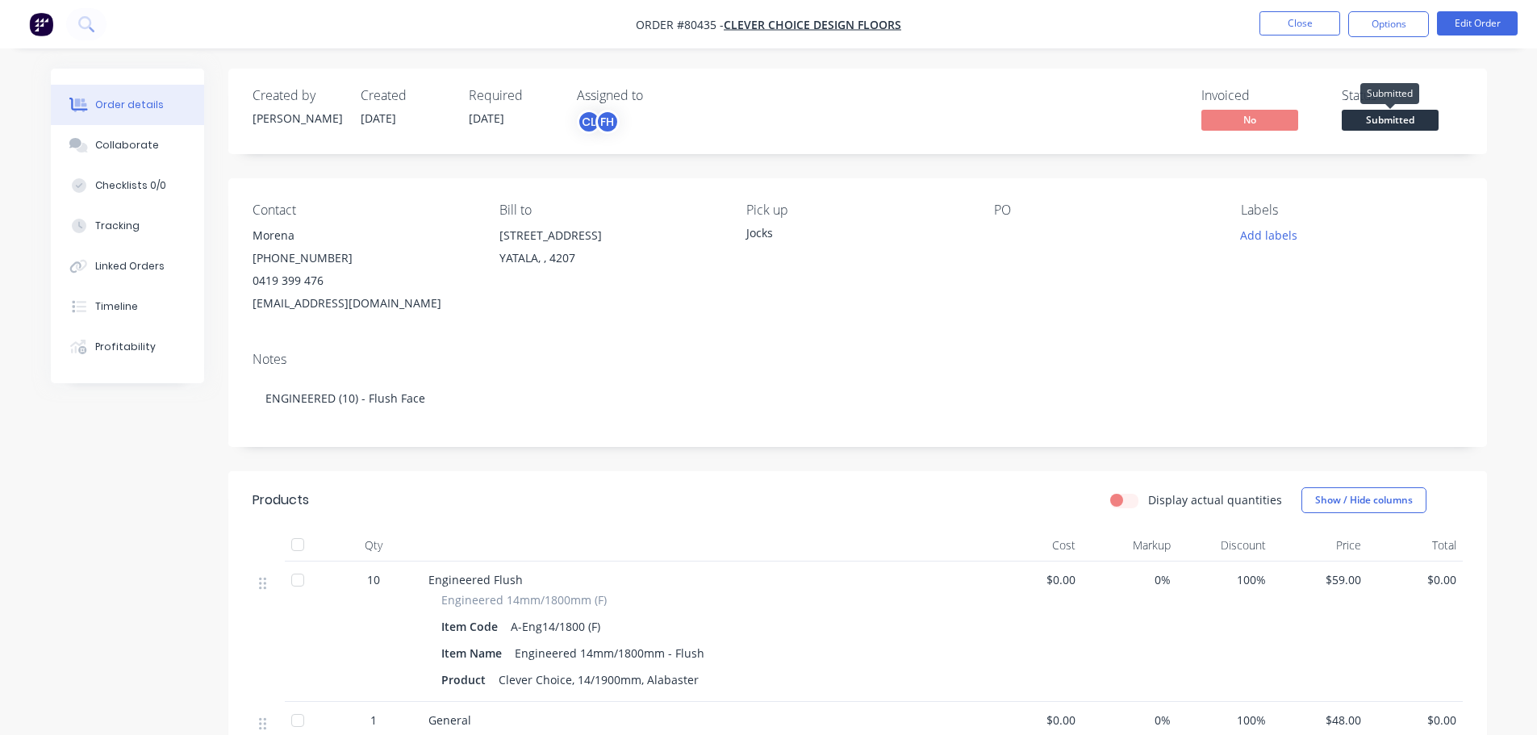
click at [1394, 118] on span "Submitted" at bounding box center [1390, 120] width 97 height 20
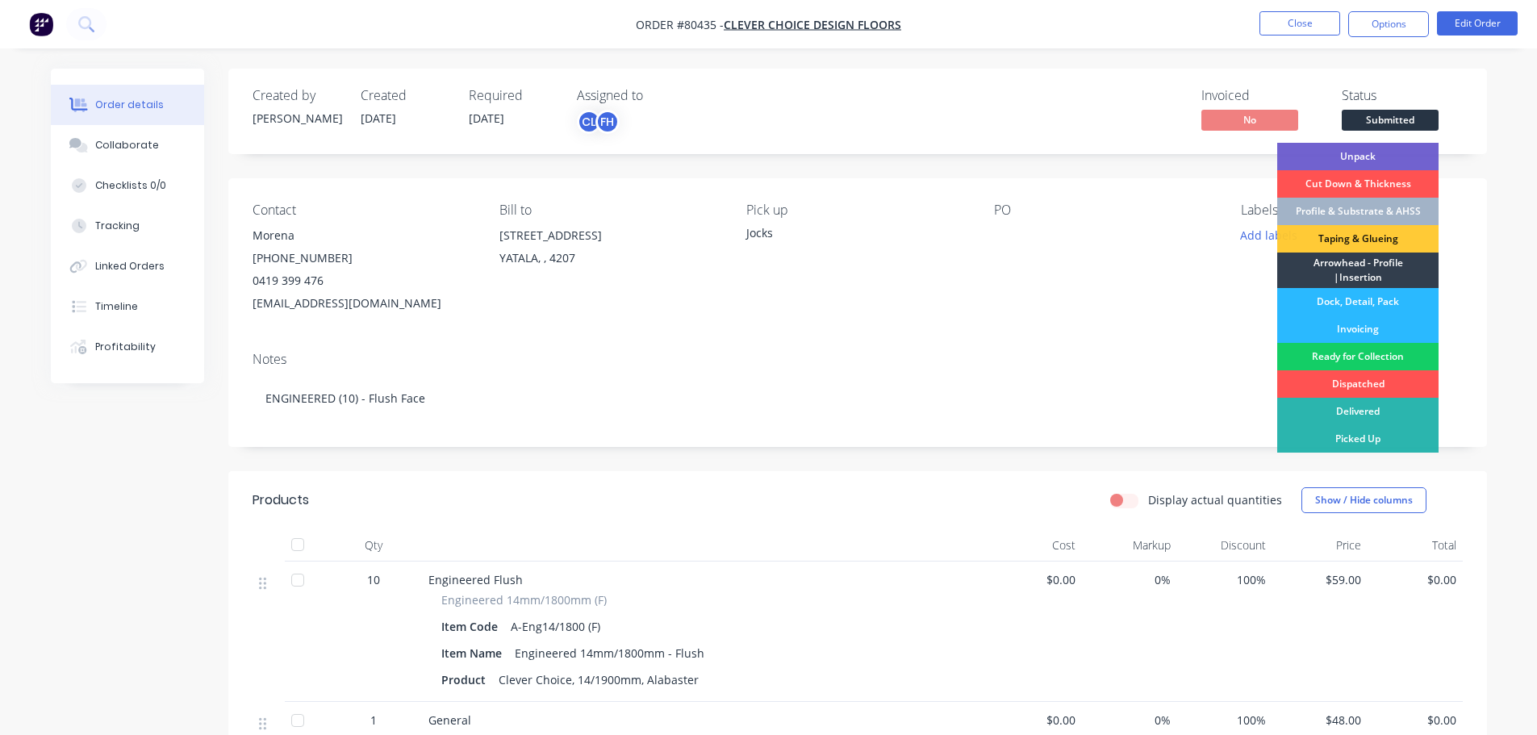
click at [1349, 357] on div "Ready for Collection" at bounding box center [1357, 356] width 161 height 27
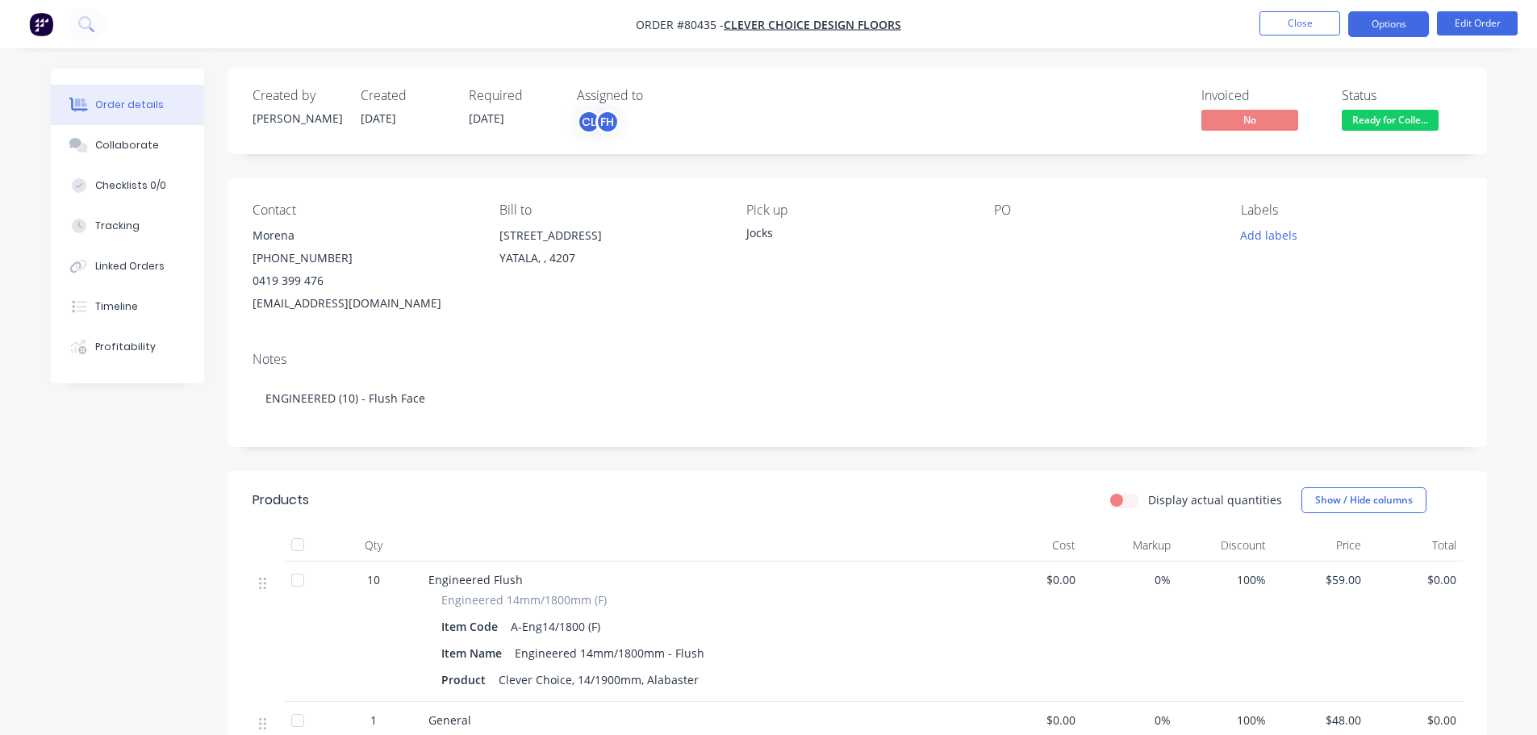
click at [1381, 20] on button "Options" at bounding box center [1388, 24] width 81 height 26
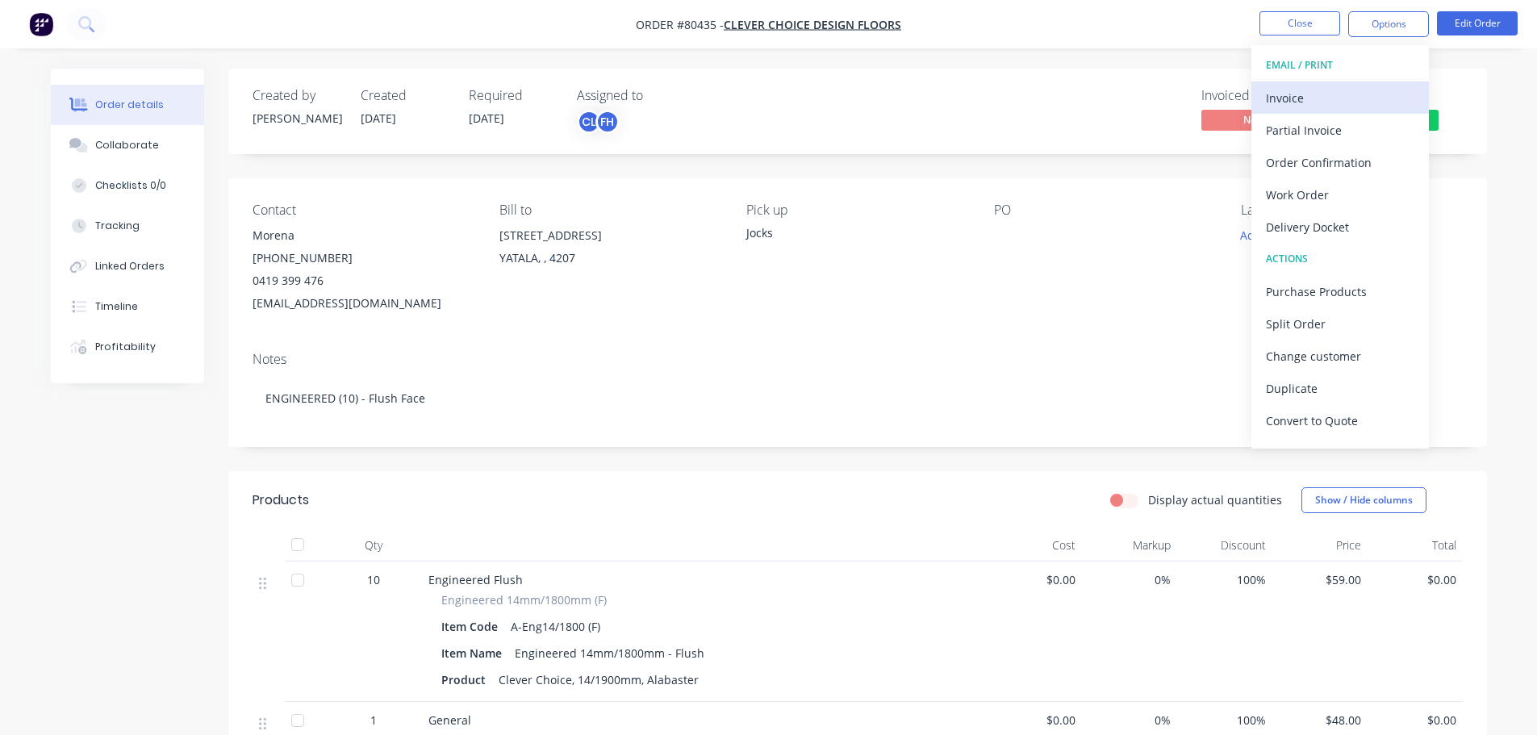
click at [1319, 101] on div "Invoice" at bounding box center [1340, 97] width 148 height 23
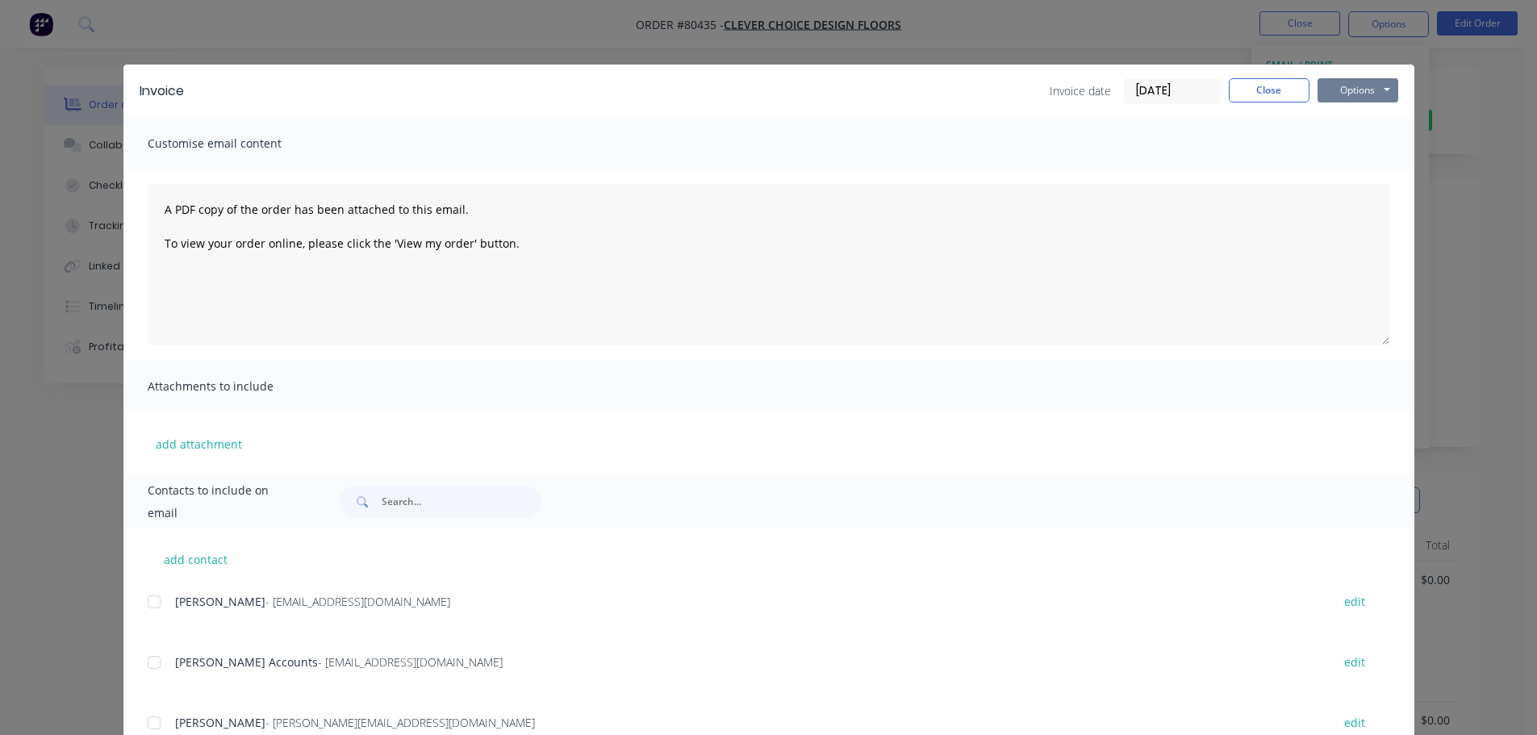
click at [1333, 90] on button "Options" at bounding box center [1358, 90] width 81 height 24
click at [1352, 140] on button "Print" at bounding box center [1369, 145] width 103 height 27
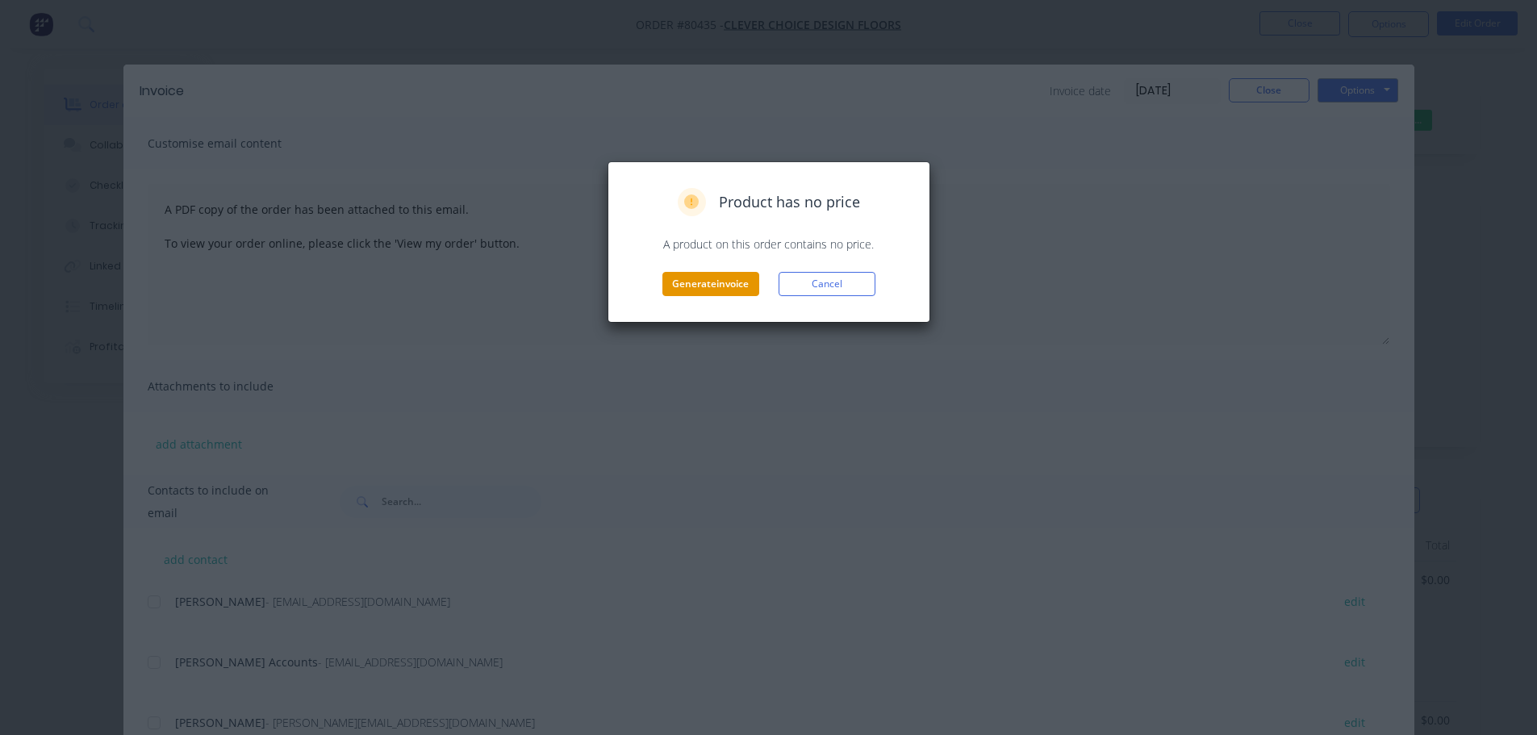
click at [723, 282] on button "Generate invoice" at bounding box center [710, 284] width 97 height 24
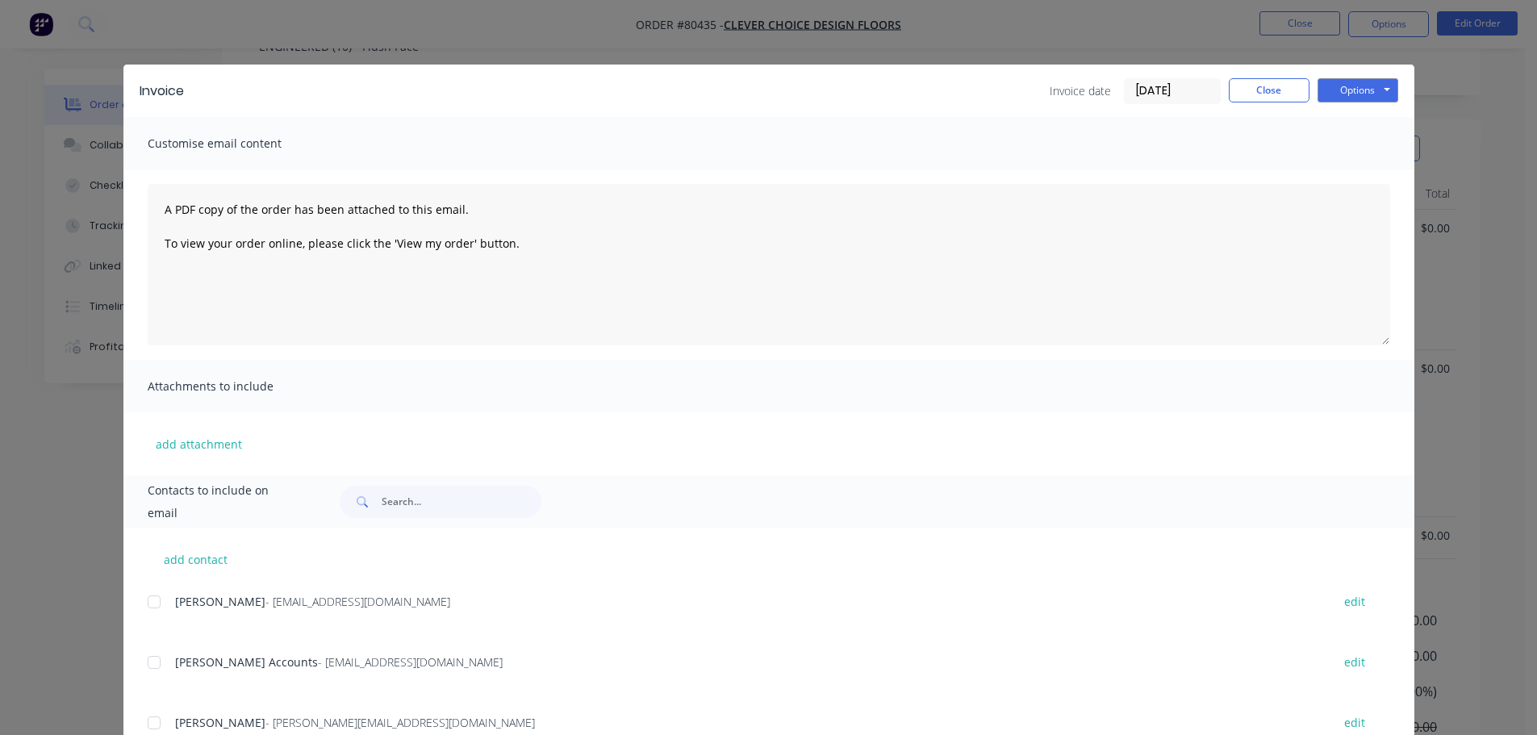
scroll to position [323, 0]
click at [1273, 80] on button "Close" at bounding box center [1269, 90] width 81 height 24
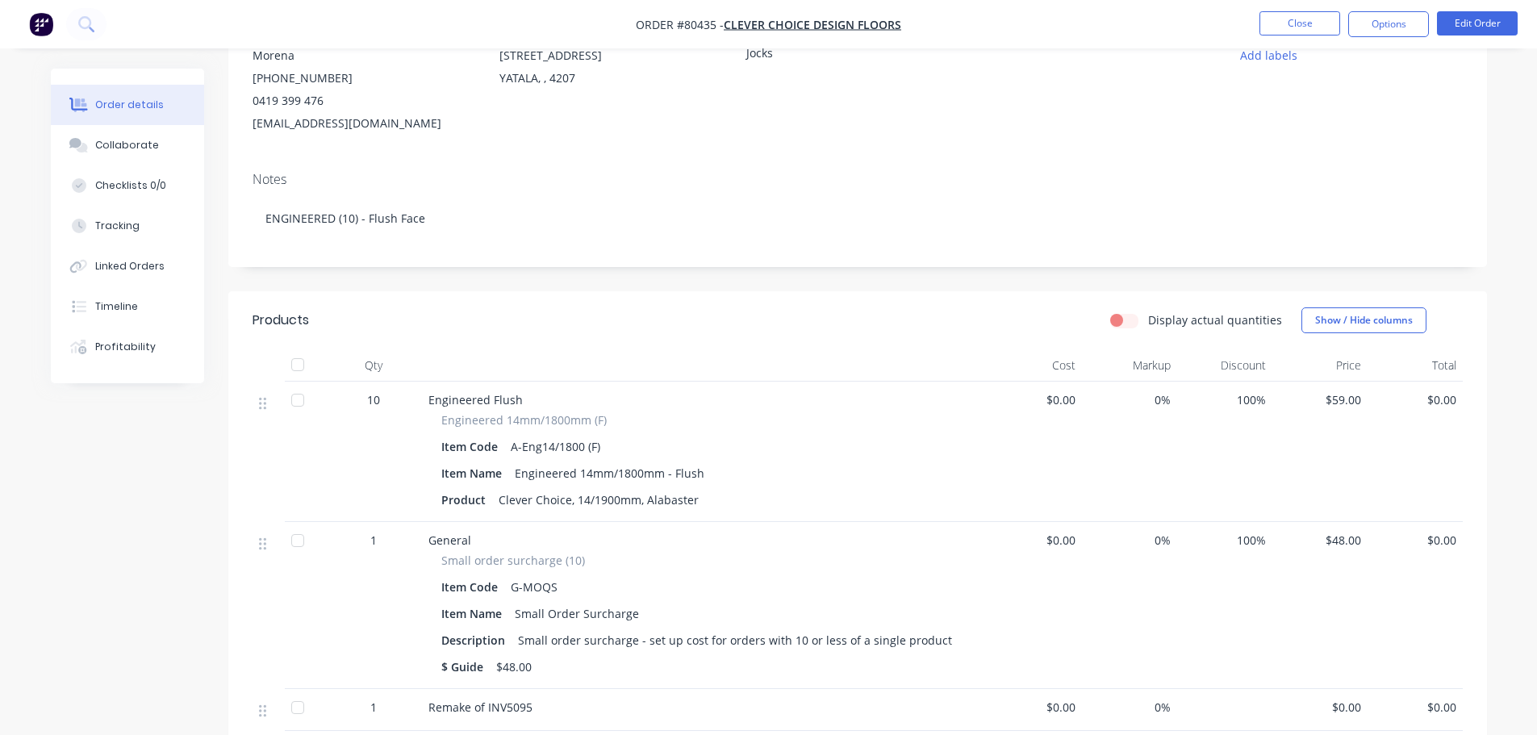
scroll to position [0, 0]
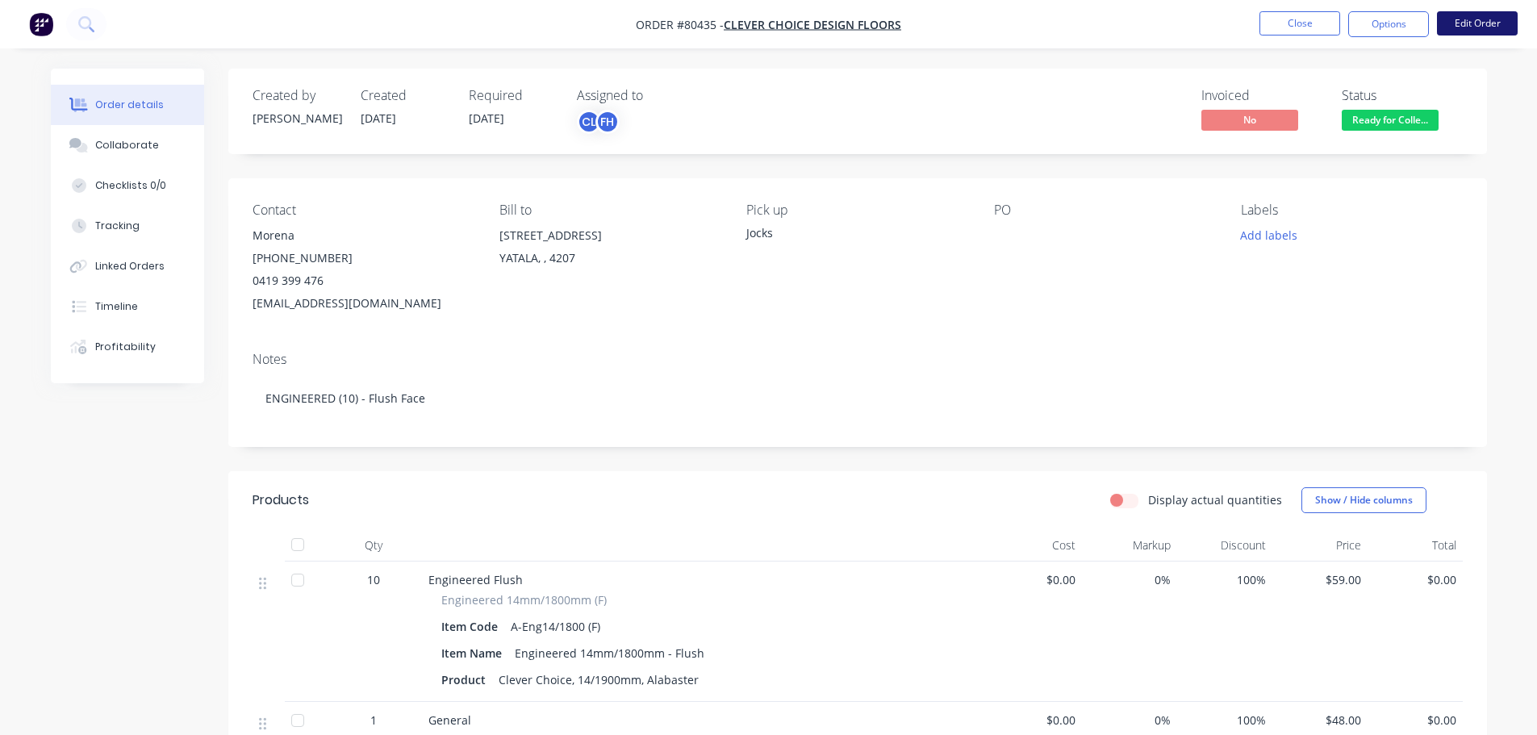
click at [1506, 25] on button "Edit Order" at bounding box center [1477, 23] width 81 height 24
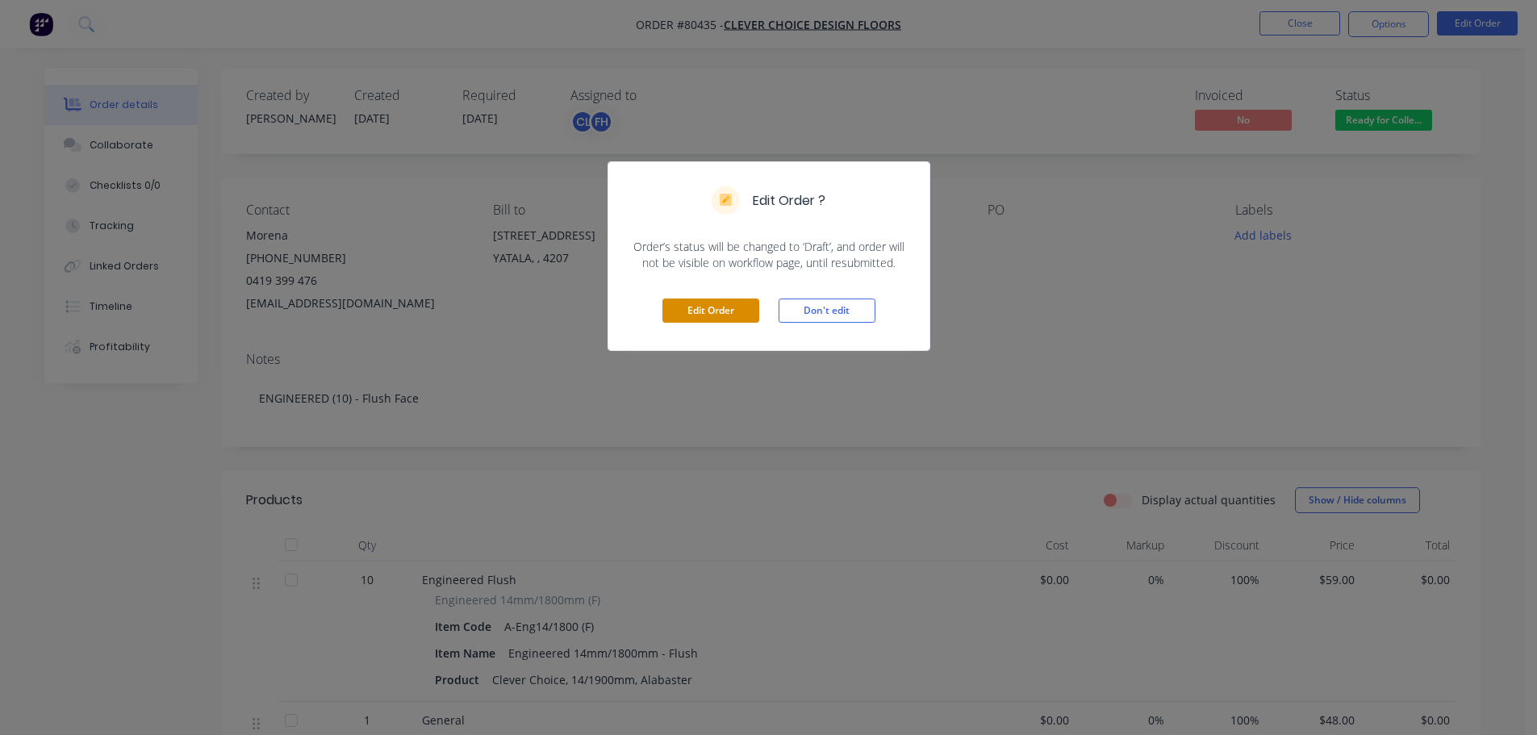
click at [727, 307] on button "Edit Order" at bounding box center [710, 311] width 97 height 24
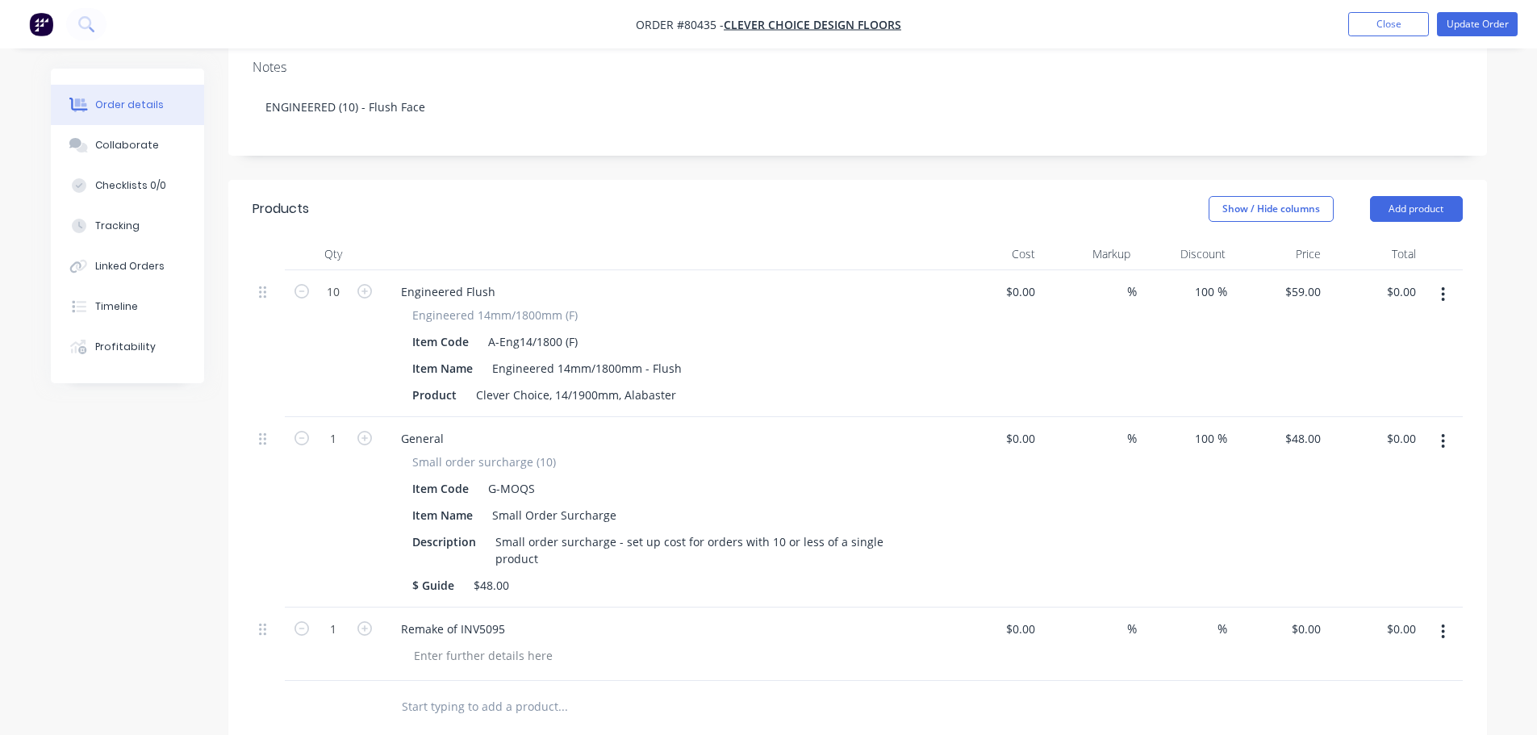
scroll to position [323, 0]
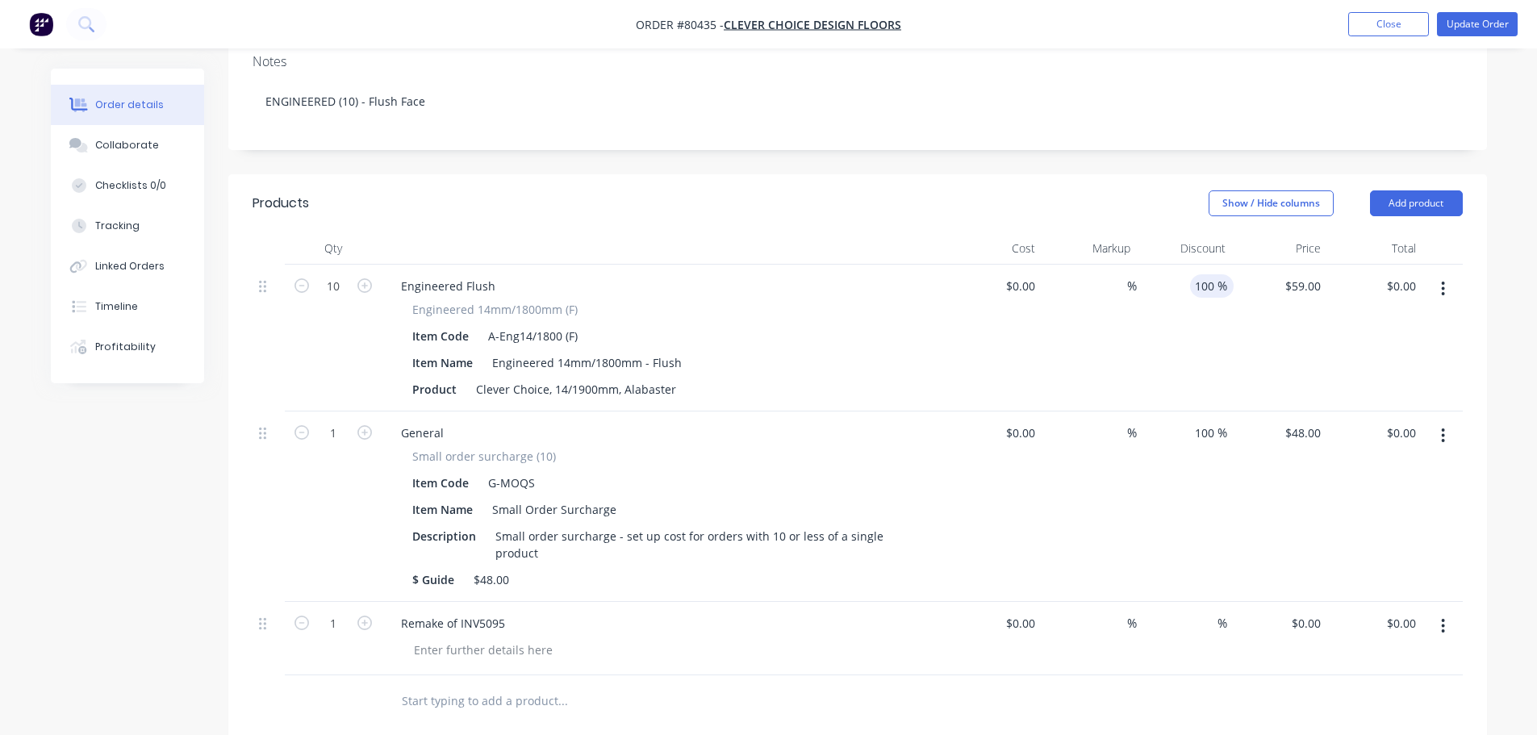
click at [1213, 274] on input "100" at bounding box center [1203, 285] width 27 height 23
click at [1227, 277] on span "%" at bounding box center [1223, 286] width 10 height 19
drag, startPoint x: 1227, startPoint y: 261, endPoint x: 1178, endPoint y: 261, distance: 48.4
click at [1178, 265] on div "100 100 %" at bounding box center [1184, 338] width 95 height 147
click at [1221, 424] on span "%" at bounding box center [1223, 433] width 10 height 19
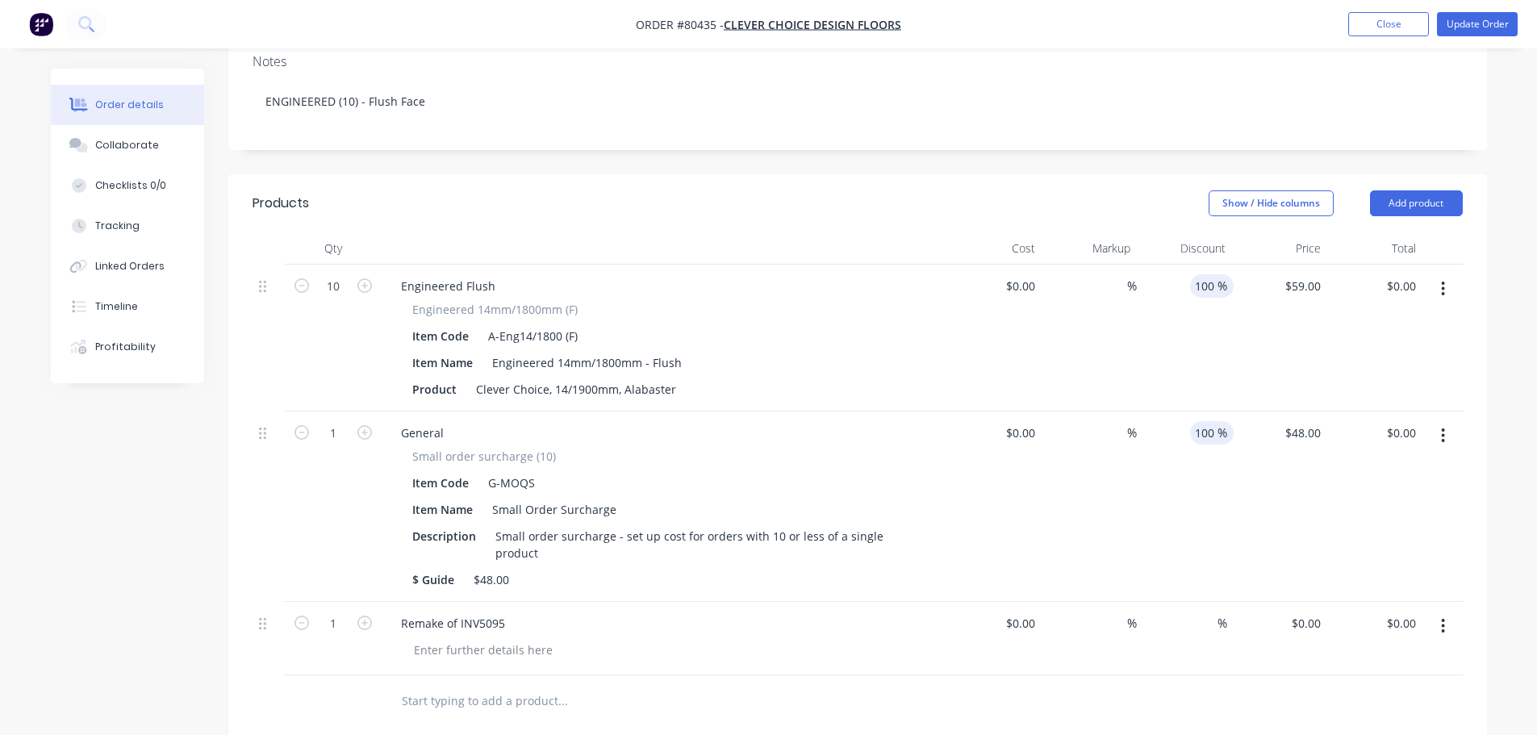
click at [1203, 274] on input "100" at bounding box center [1203, 285] width 27 height 23
drag, startPoint x: 1194, startPoint y: 262, endPoint x: 1237, endPoint y: 259, distance: 42.9
click at [1237, 265] on div "10 Engineered Flush Engineered 14mm/1800mm (F) Item Code A-Eng14/1800 (F) Item …" at bounding box center [858, 338] width 1210 height 147
type input "0"
type input "$590.00"
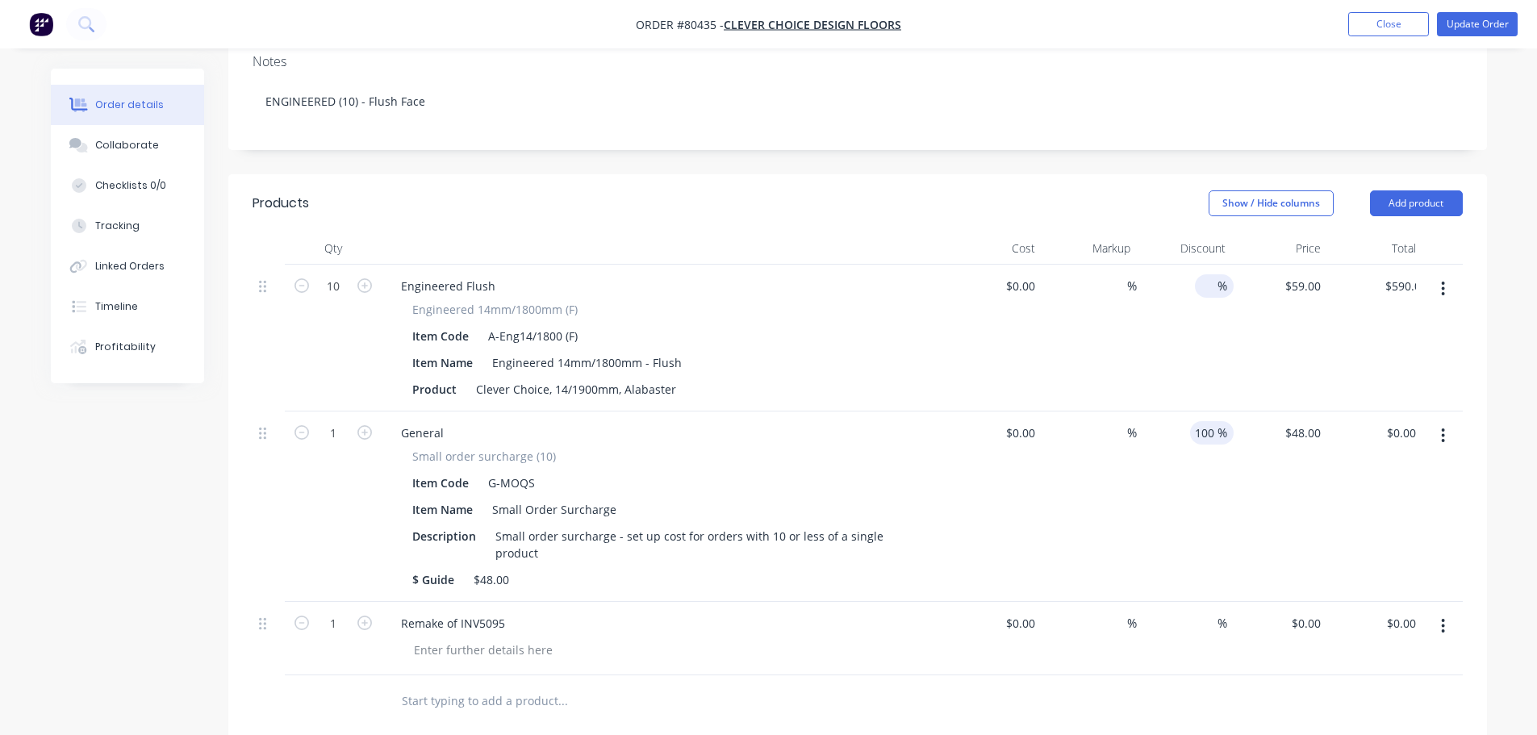
click at [1214, 421] on input "100" at bounding box center [1203, 432] width 27 height 23
drag, startPoint x: 1193, startPoint y: 409, endPoint x: 1223, endPoint y: 406, distance: 29.2
click at [1223, 421] on div "100 100 %" at bounding box center [1212, 432] width 44 height 23
type input "0"
type input "$48.00"
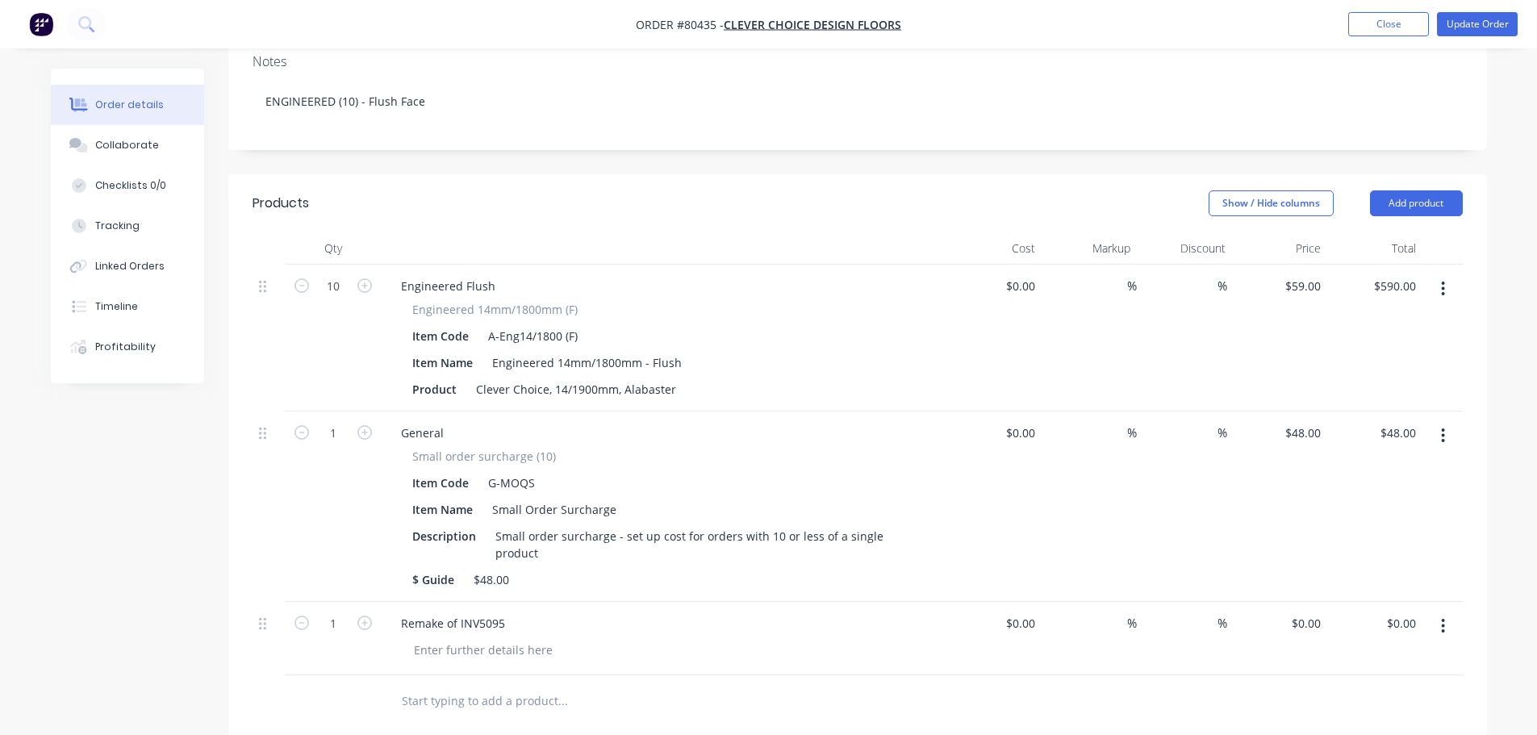
click at [1238, 495] on div "$48.00 $48.00" at bounding box center [1279, 507] width 95 height 190
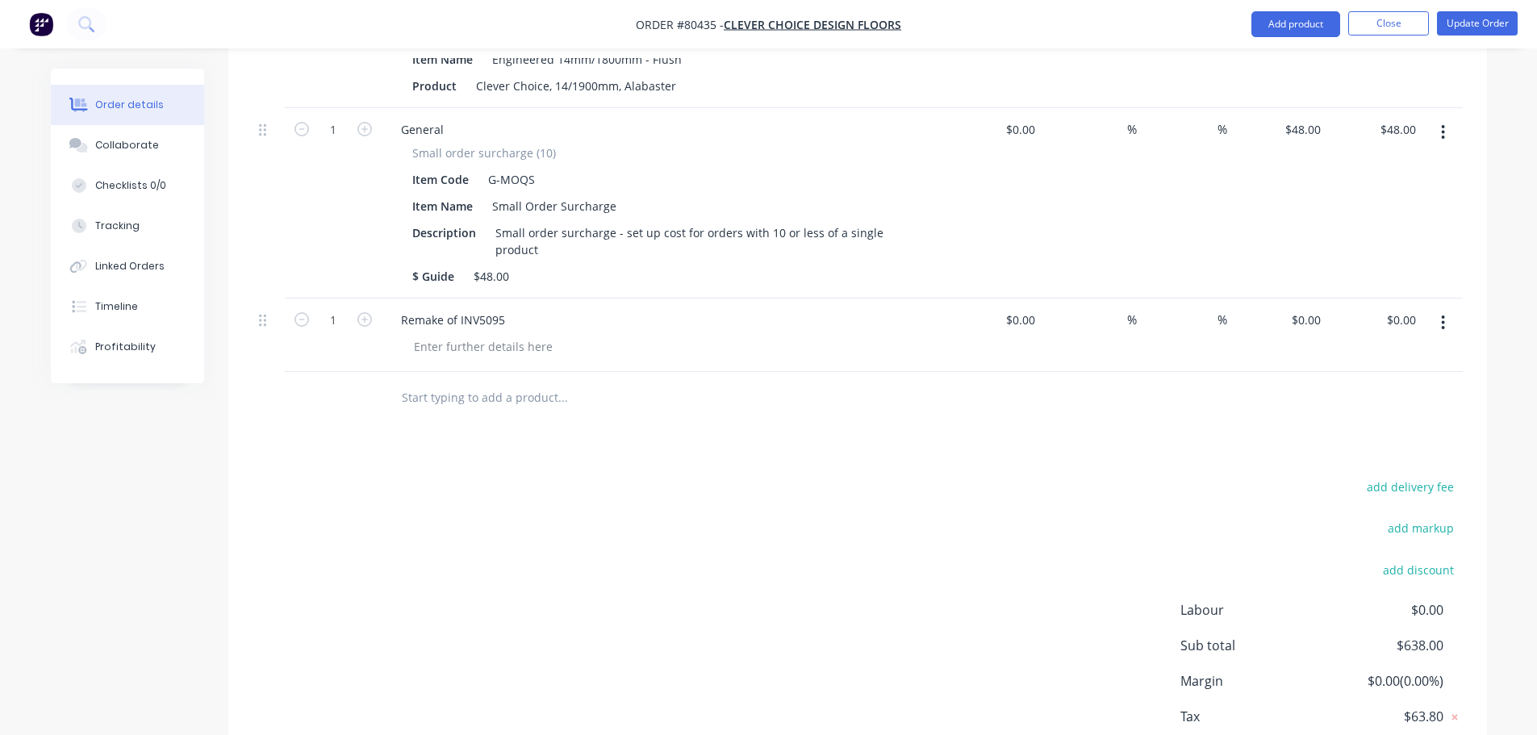
scroll to position [646, 0]
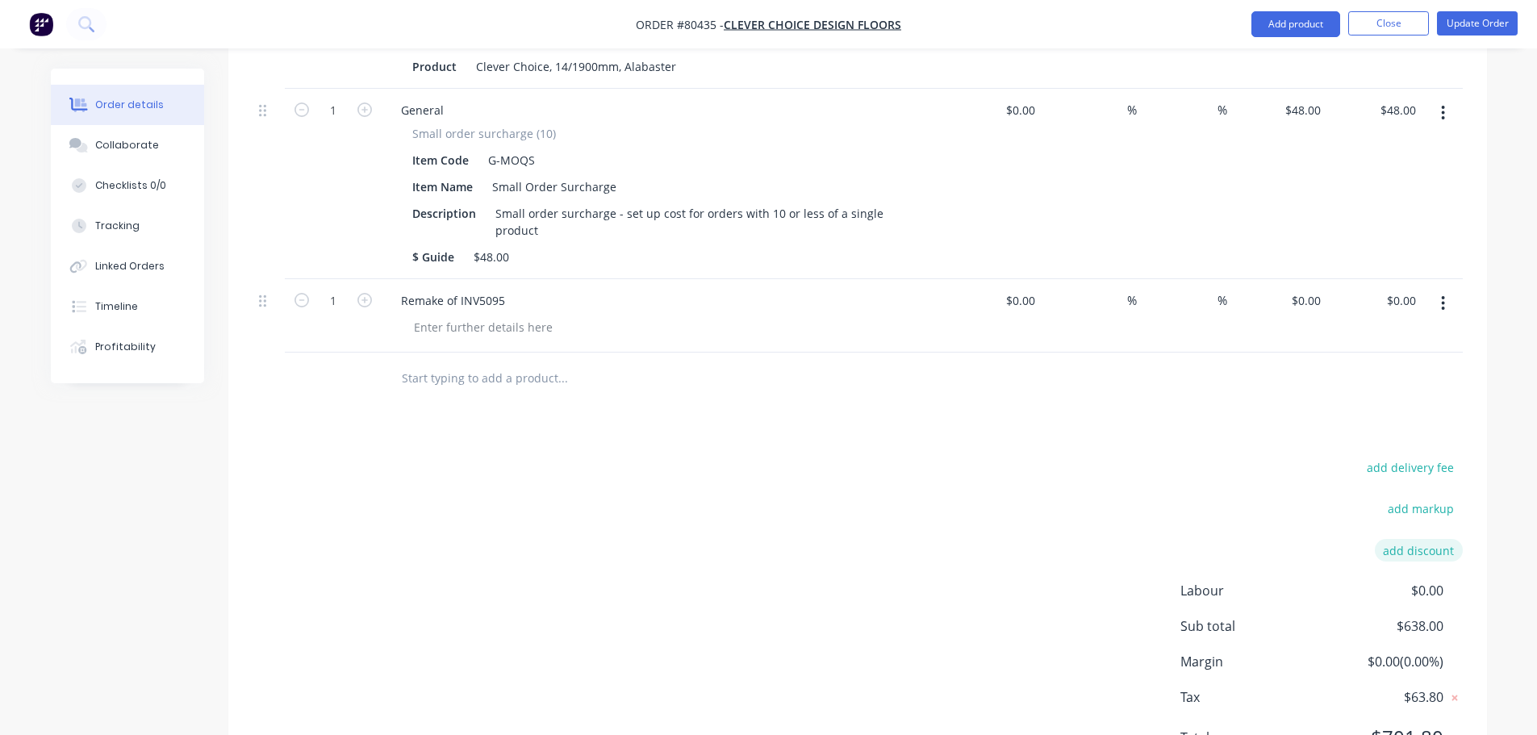
click at [1427, 539] on button "add discount" at bounding box center [1419, 550] width 88 height 22
click at [1410, 539] on input at bounding box center [1400, 551] width 73 height 24
type input "100"
click at [1233, 539] on input at bounding box center [1268, 551] width 153 height 24
type input "Remake Invoice 5095"
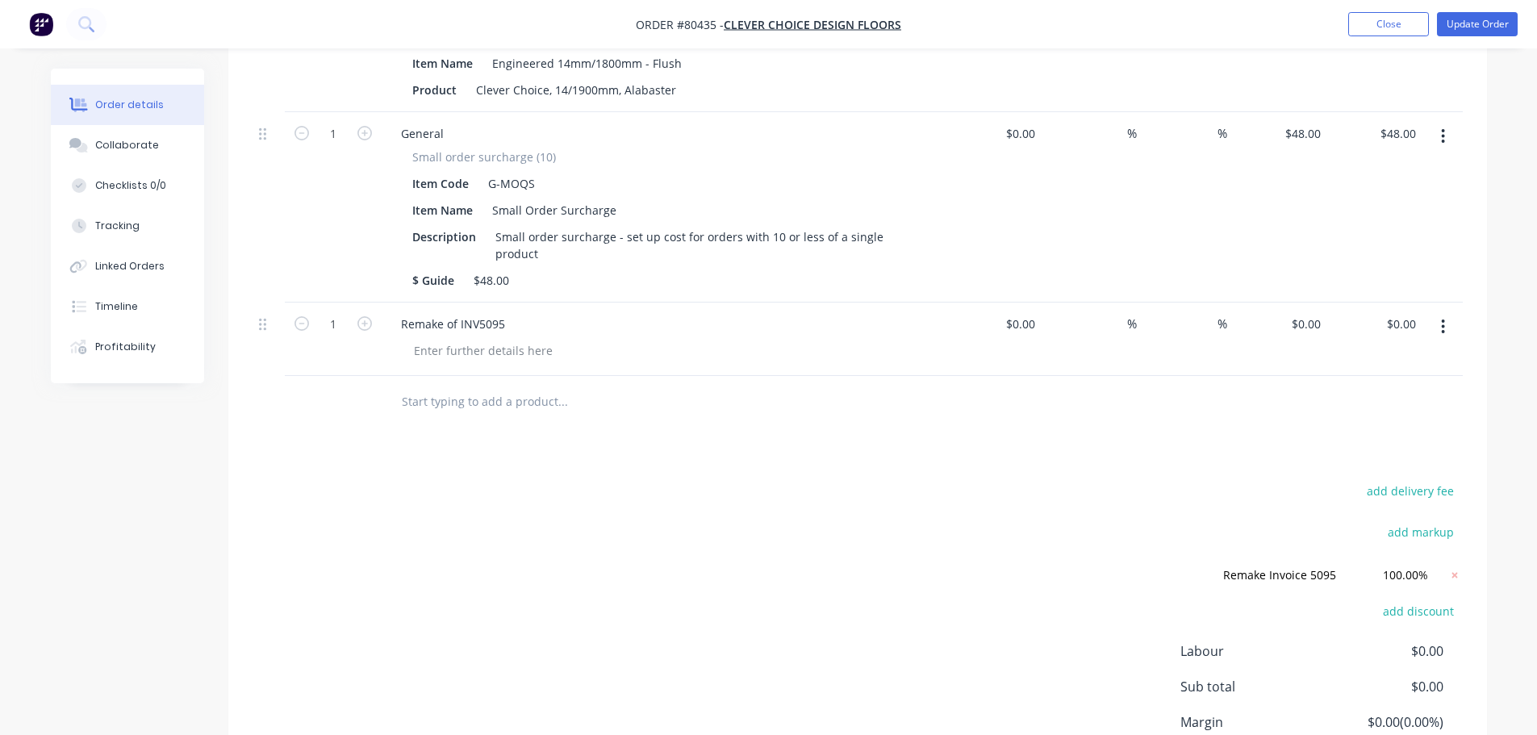
scroll to position [419, 0]
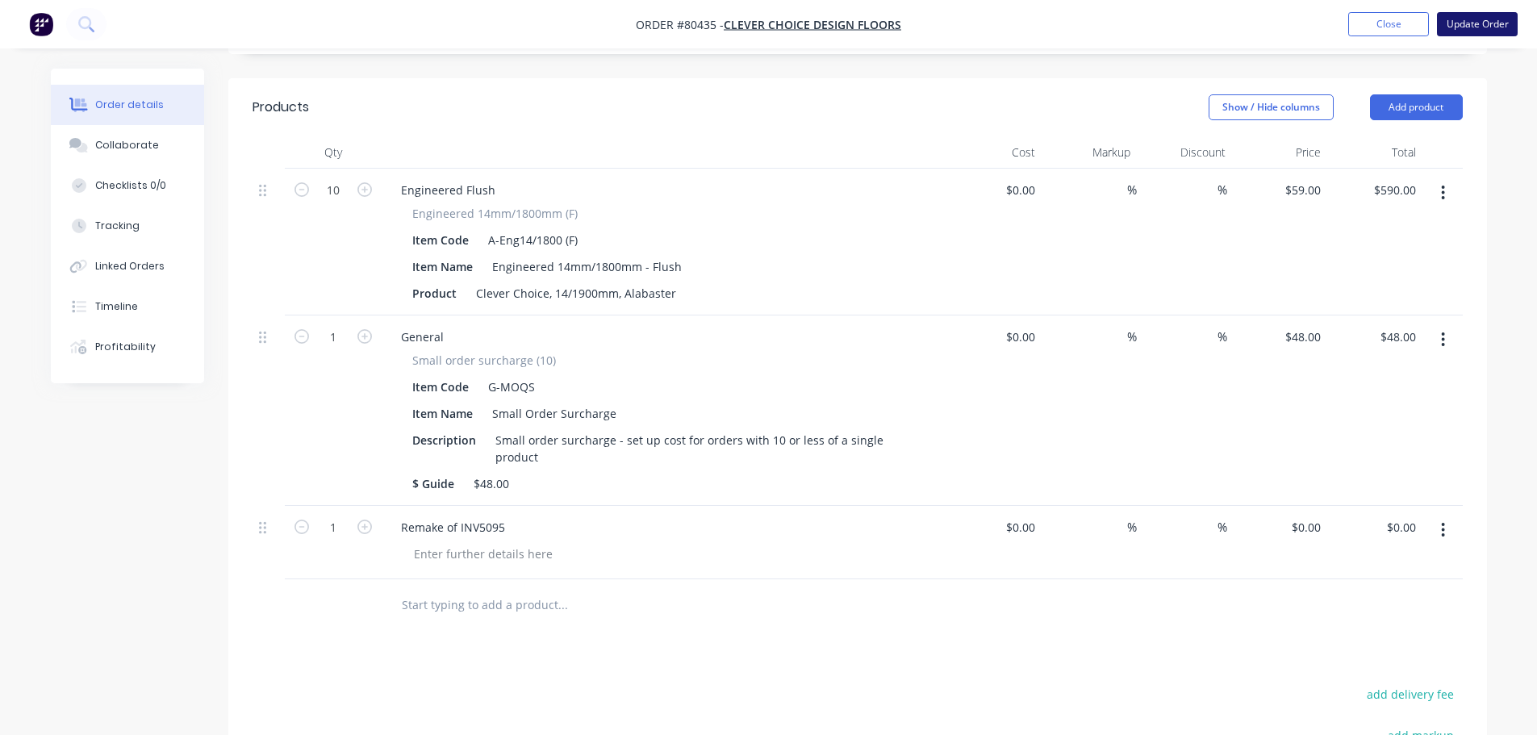
click at [1482, 19] on button "Update Order" at bounding box center [1477, 24] width 81 height 24
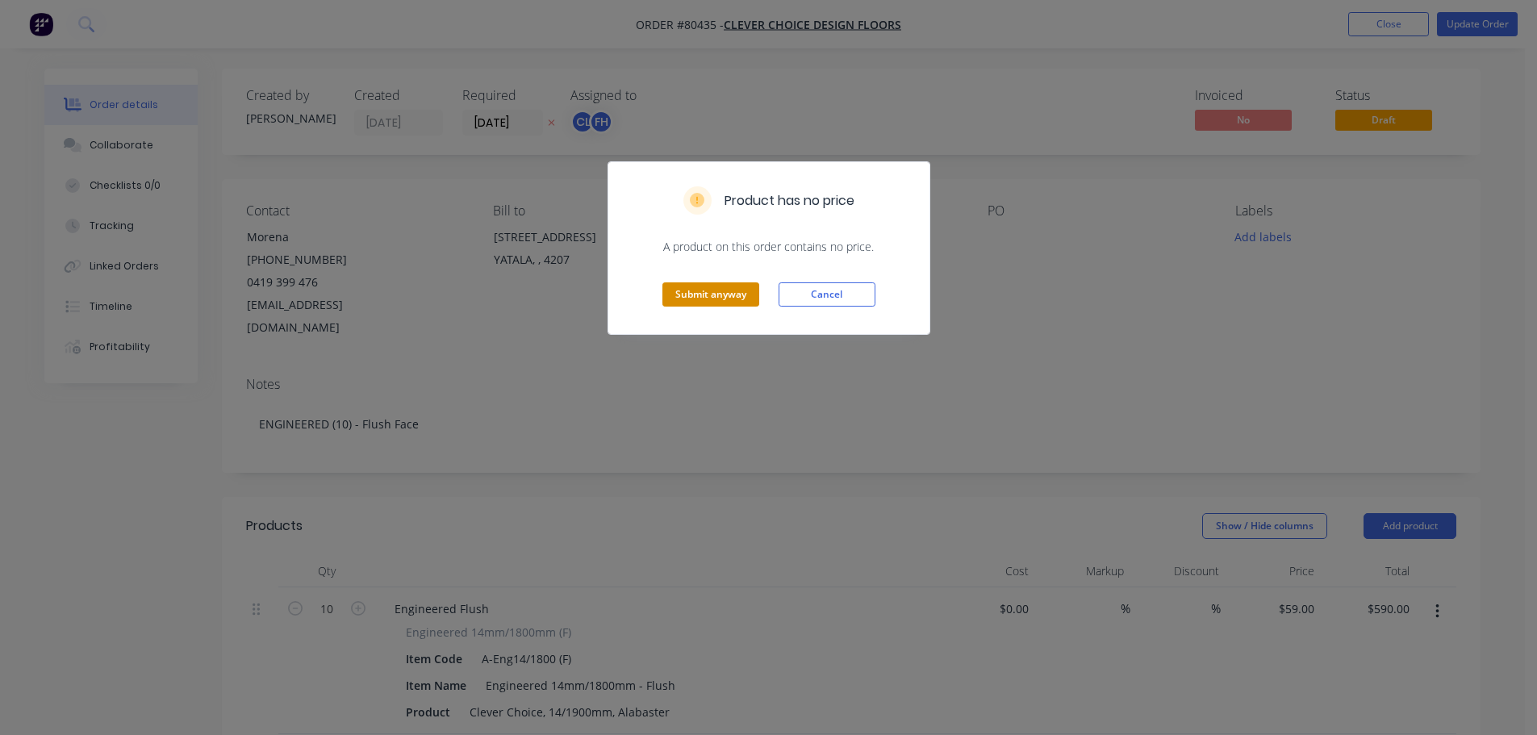
click at [727, 295] on button "Submit anyway" at bounding box center [710, 294] width 97 height 24
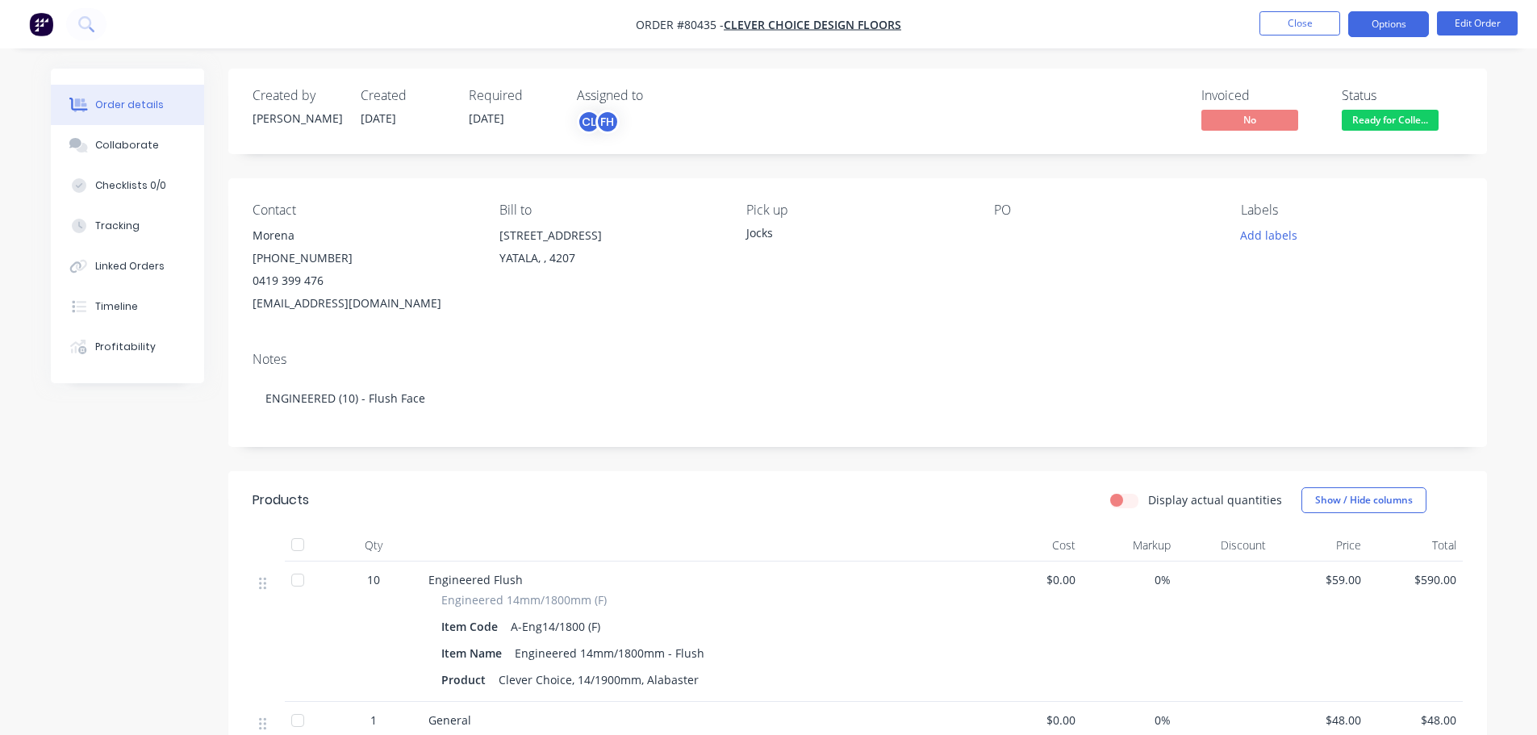
click at [1371, 25] on button "Options" at bounding box center [1388, 24] width 81 height 26
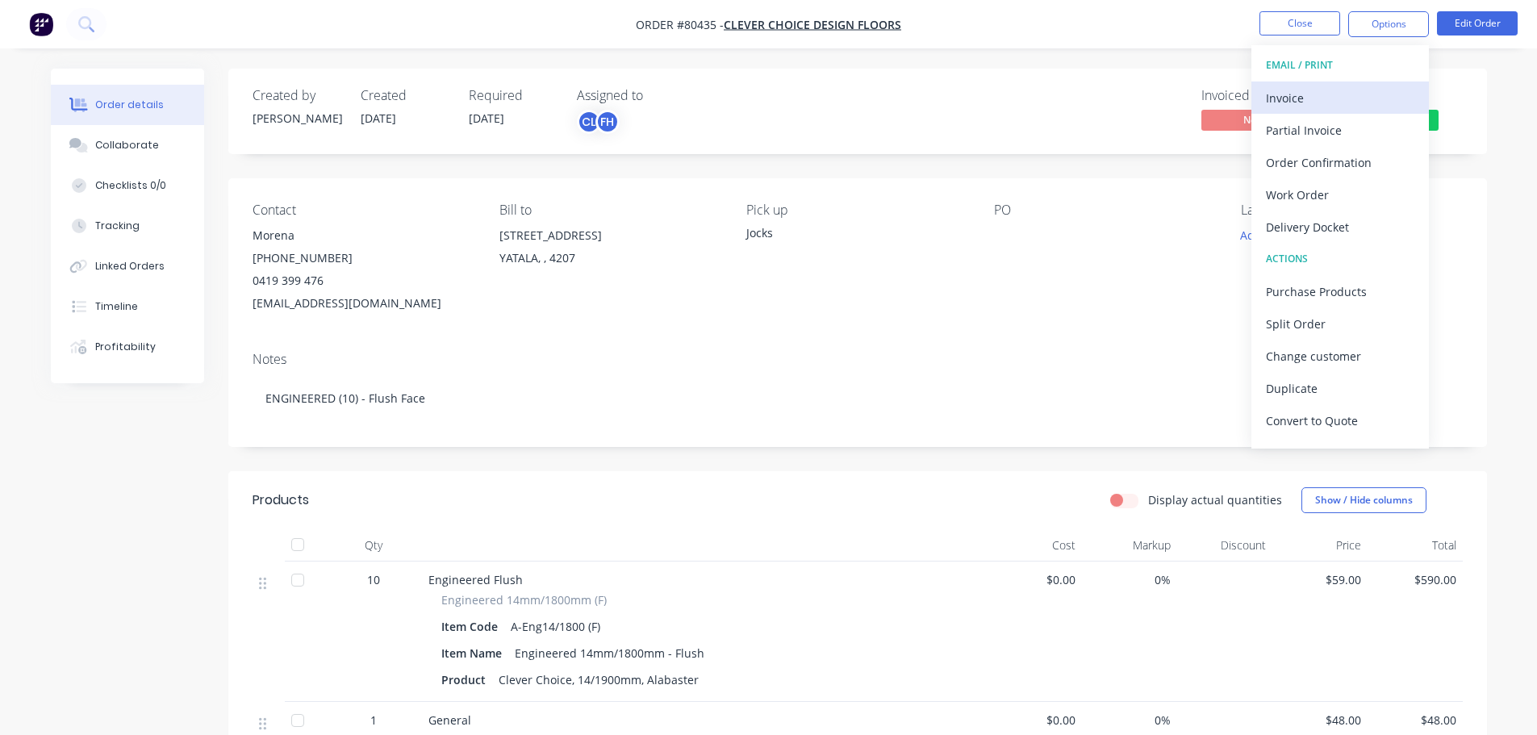
click at [1321, 100] on div "Invoice" at bounding box center [1340, 97] width 148 height 23
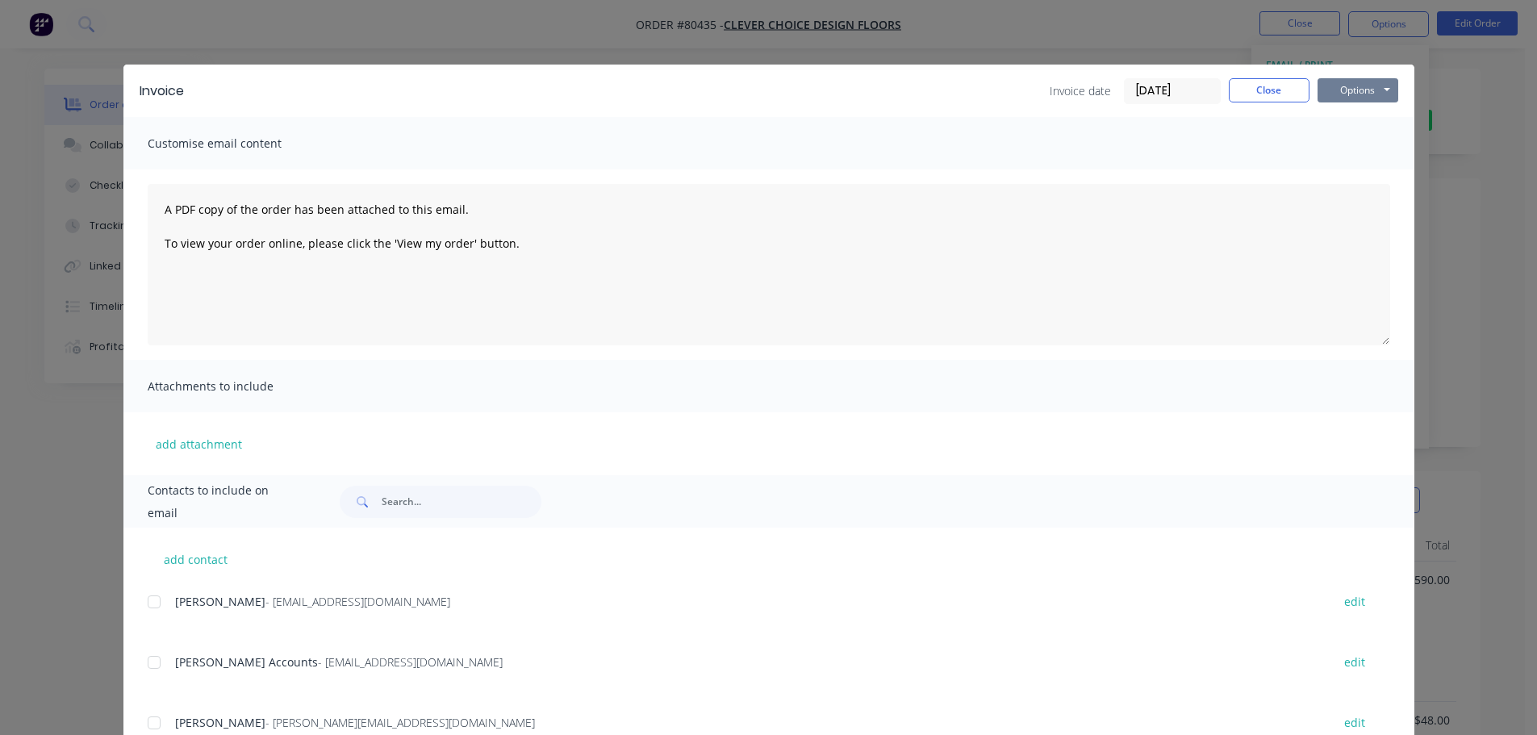
click at [1325, 92] on button "Options" at bounding box center [1358, 90] width 81 height 24
click at [1340, 143] on button "Print" at bounding box center [1369, 145] width 103 height 27
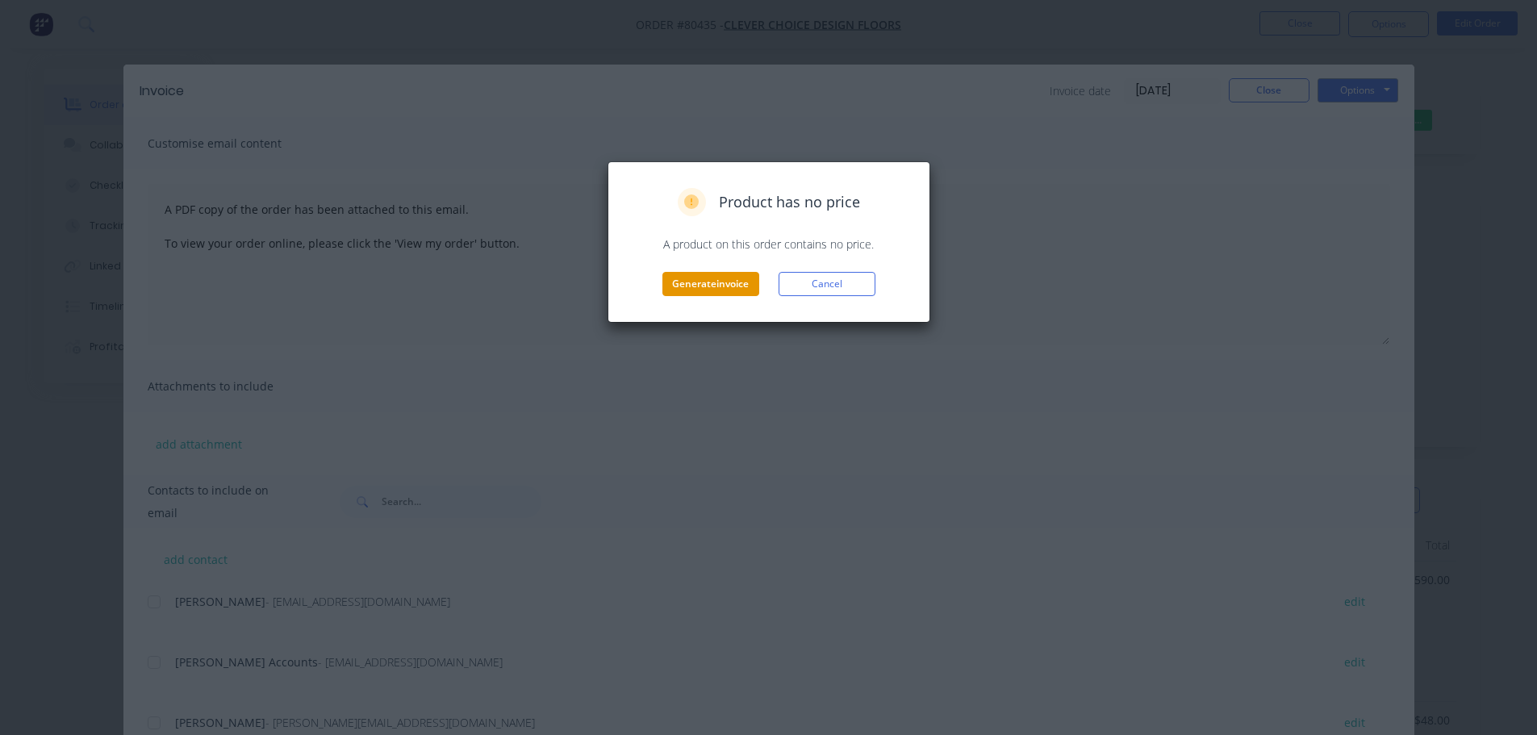
click at [729, 282] on button "Generate invoice" at bounding box center [710, 284] width 97 height 24
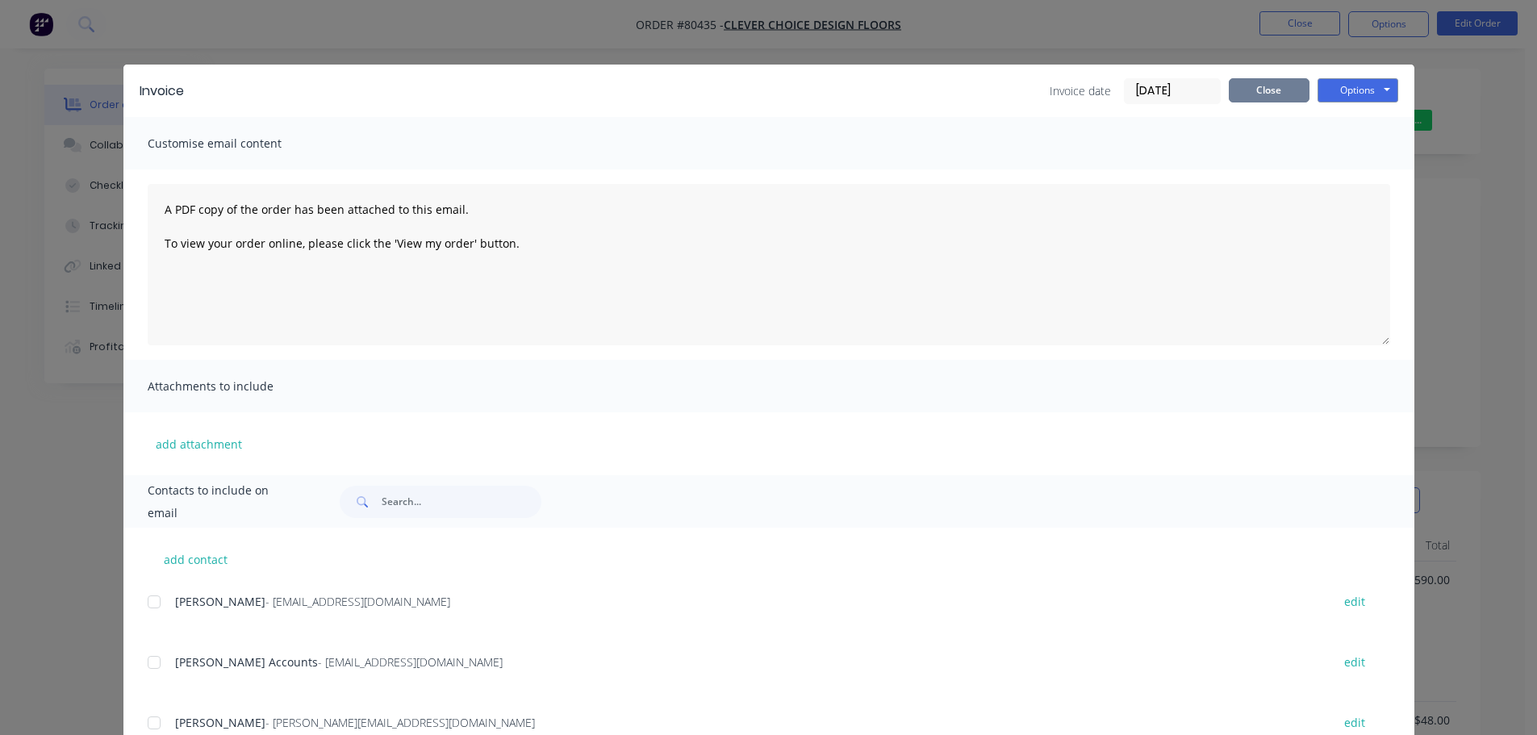
click at [1261, 84] on button "Close" at bounding box center [1269, 90] width 81 height 24
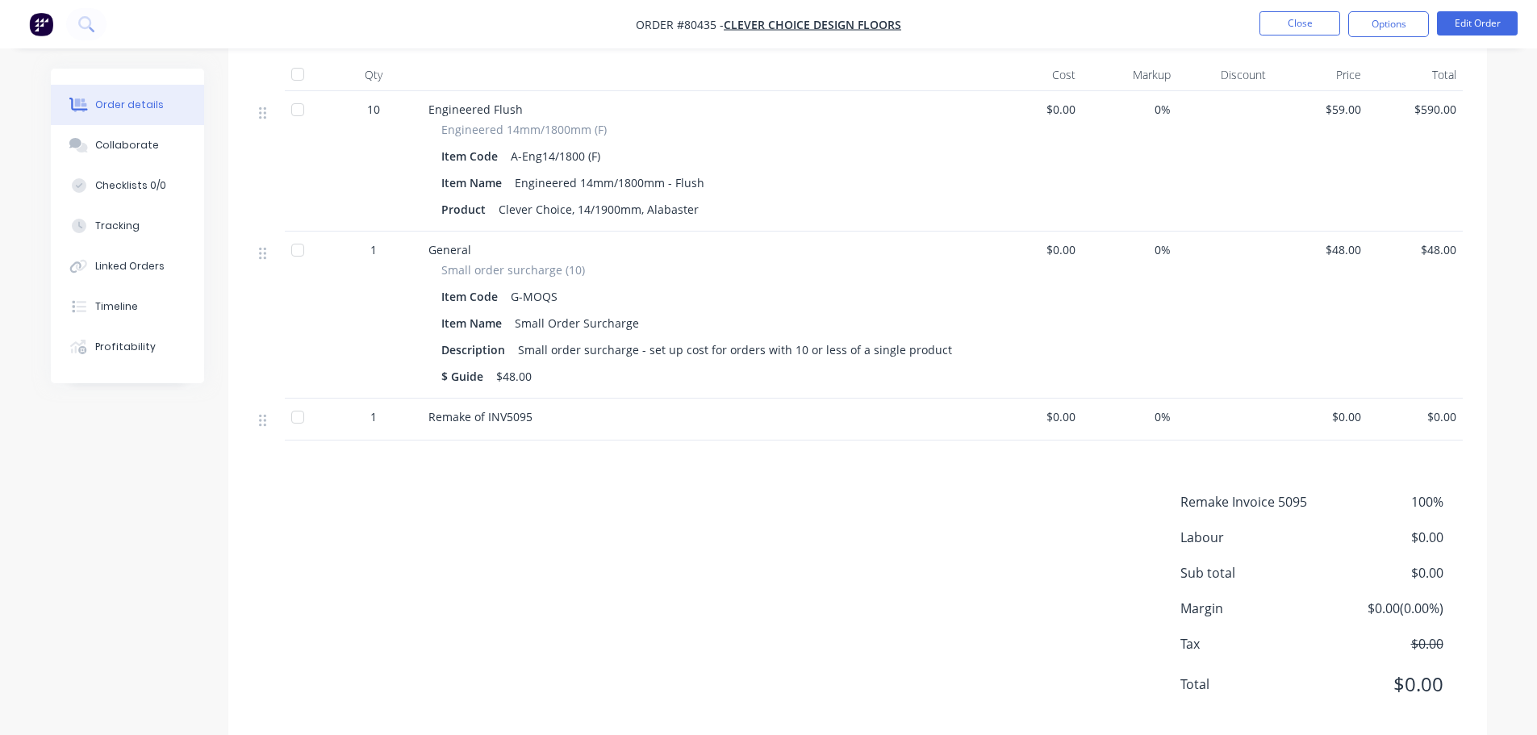
scroll to position [484, 0]
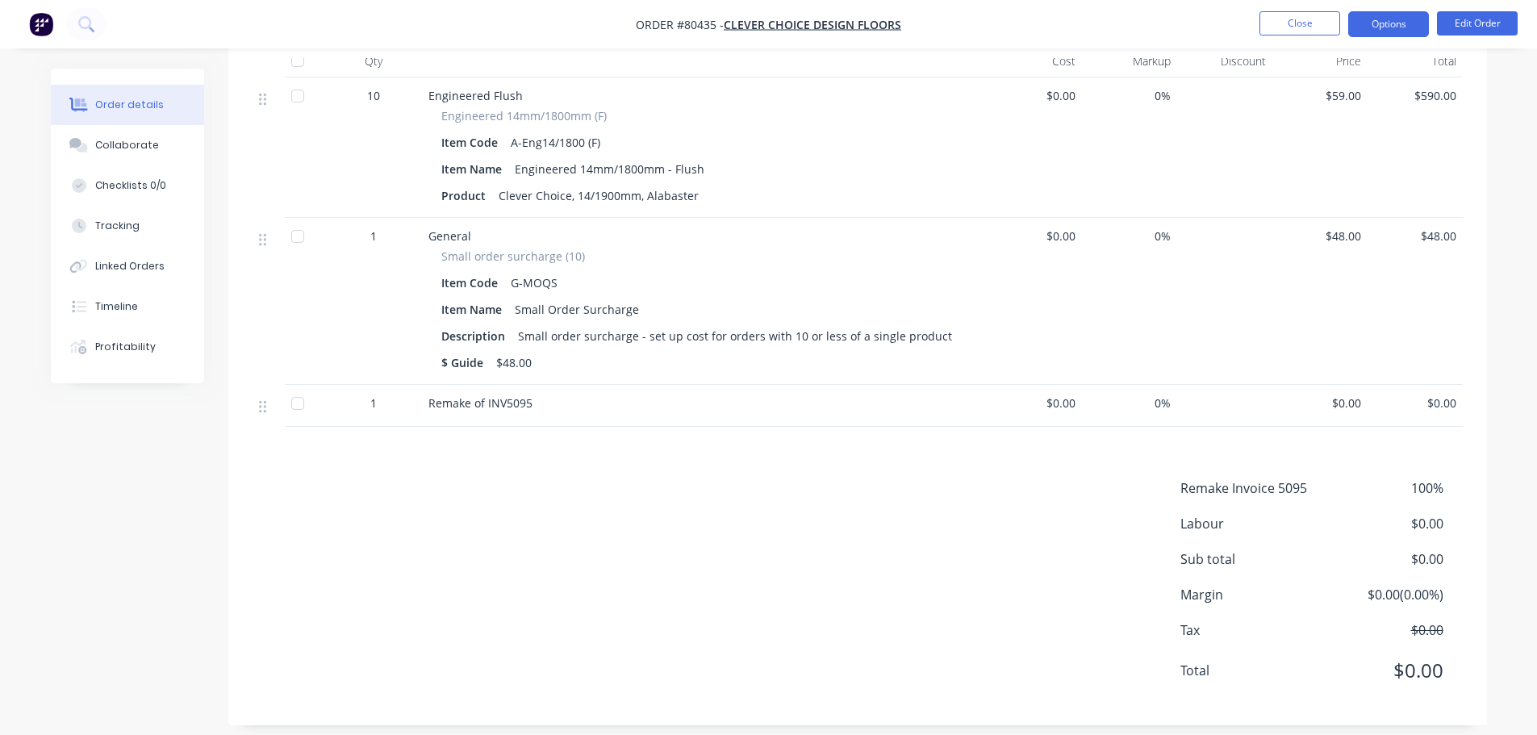
click at [1370, 29] on button "Options" at bounding box center [1388, 24] width 81 height 26
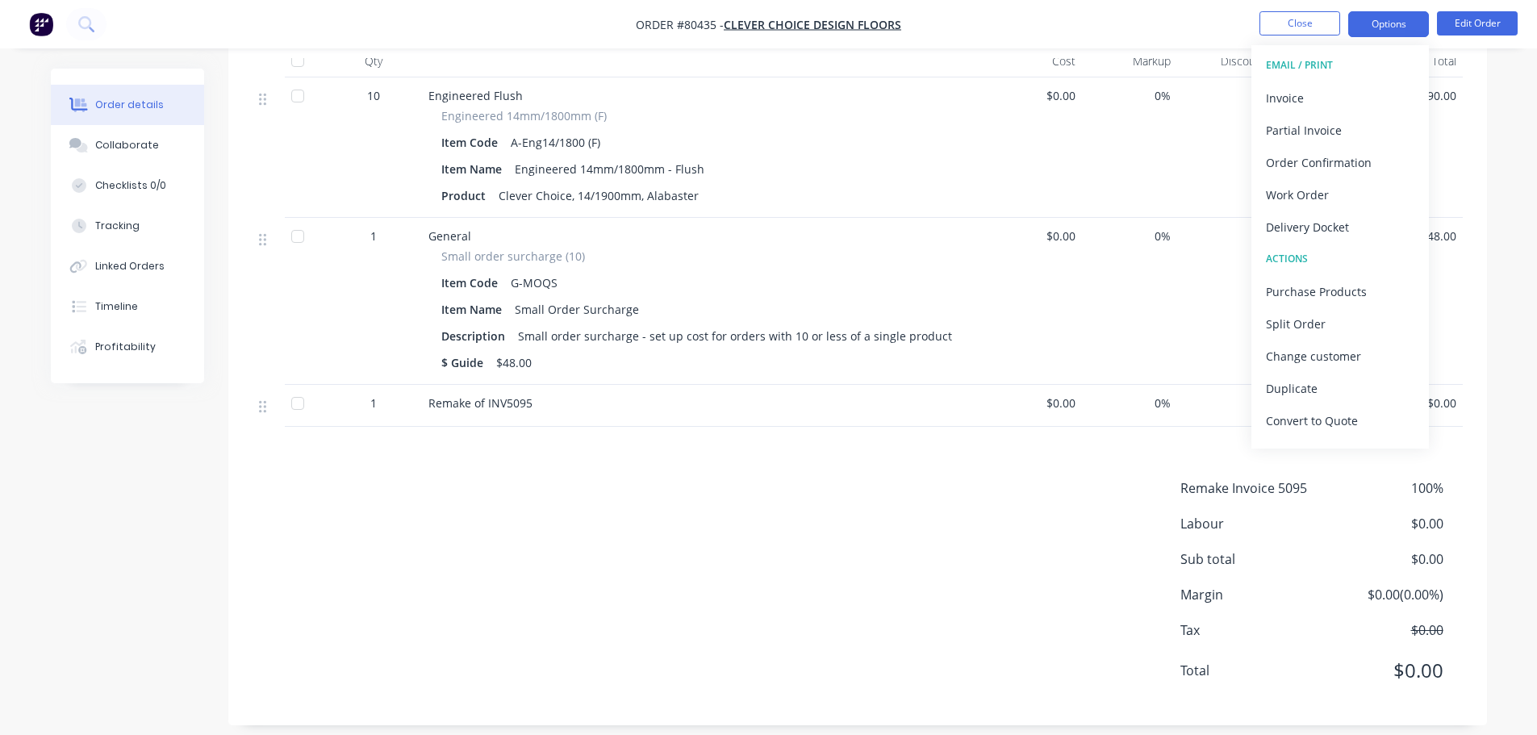
click at [1370, 29] on button "Options" at bounding box center [1388, 24] width 81 height 26
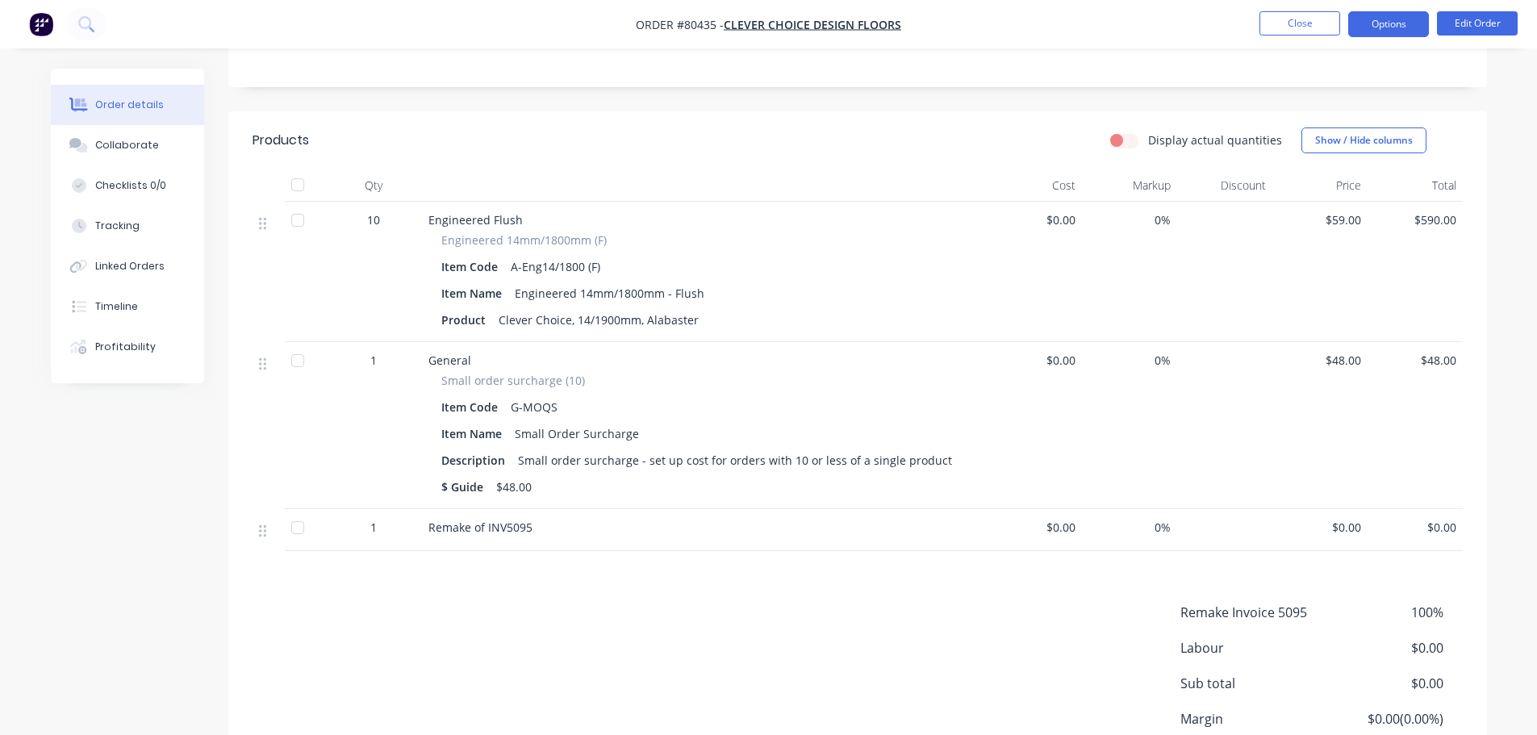
scroll to position [403, 0]
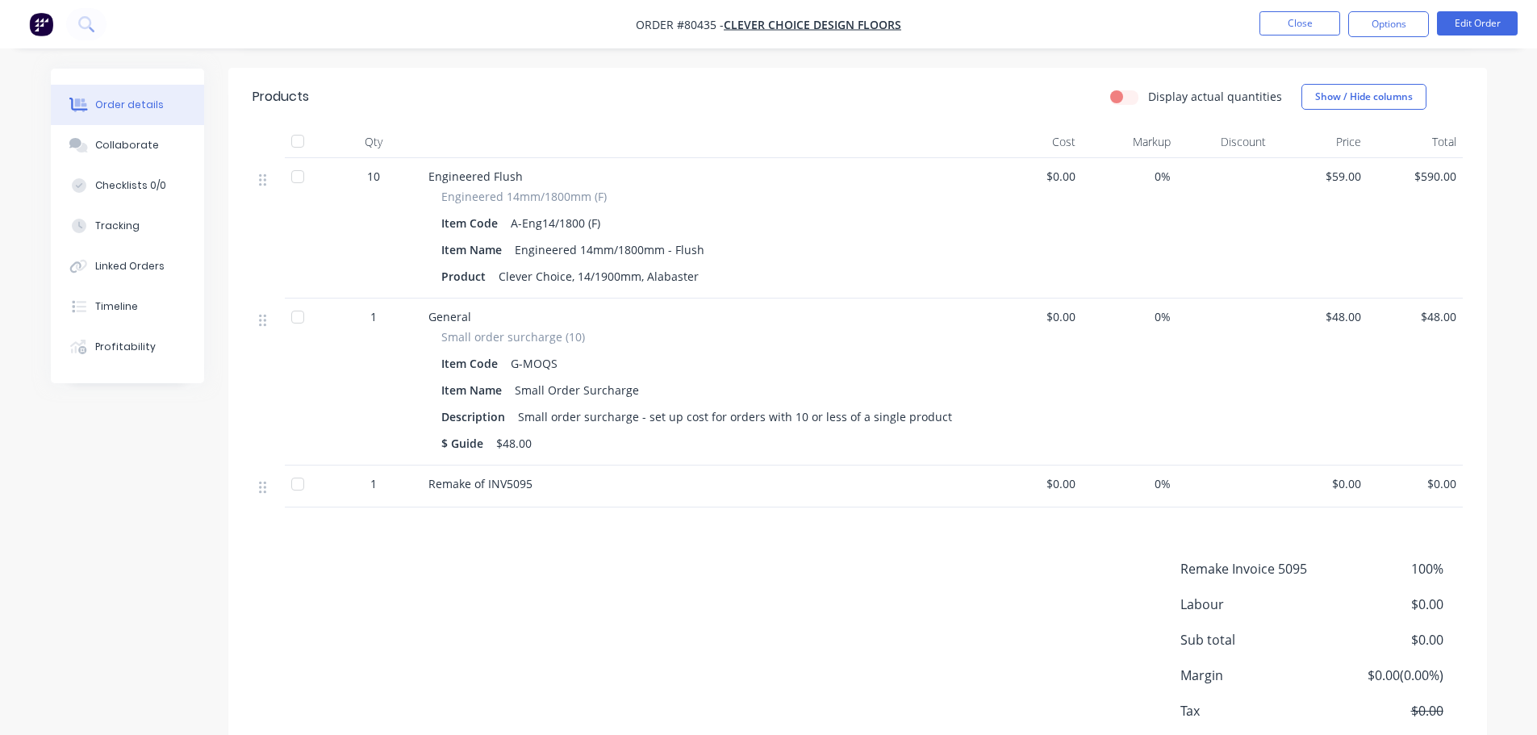
click at [400, 490] on div "1" at bounding box center [374, 483] width 84 height 17
click at [382, 489] on div "1" at bounding box center [374, 483] width 84 height 17
click at [368, 487] on div "1" at bounding box center [374, 483] width 84 height 17
click at [1472, 27] on button "Edit Order" at bounding box center [1477, 23] width 81 height 24
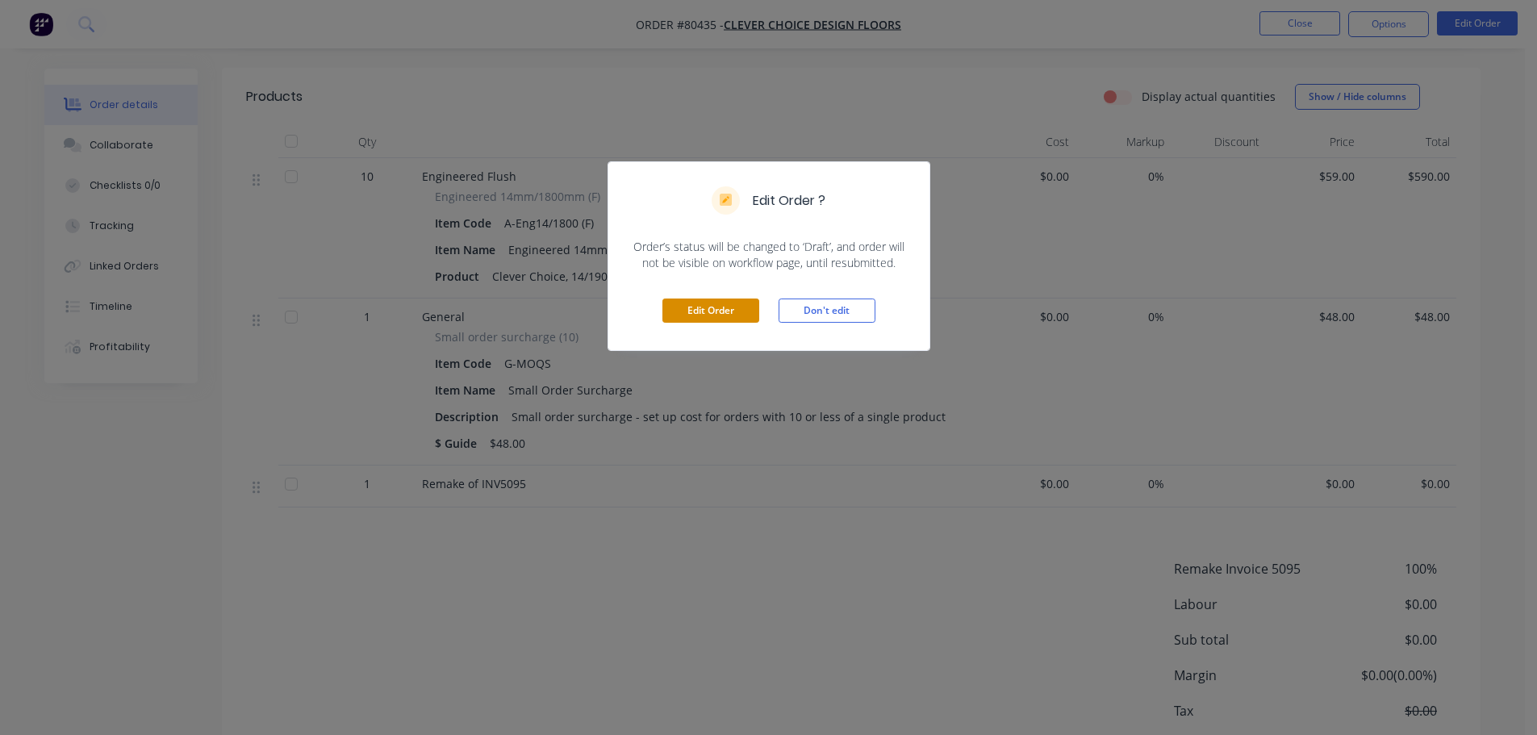
click at [708, 307] on button "Edit Order" at bounding box center [710, 311] width 97 height 24
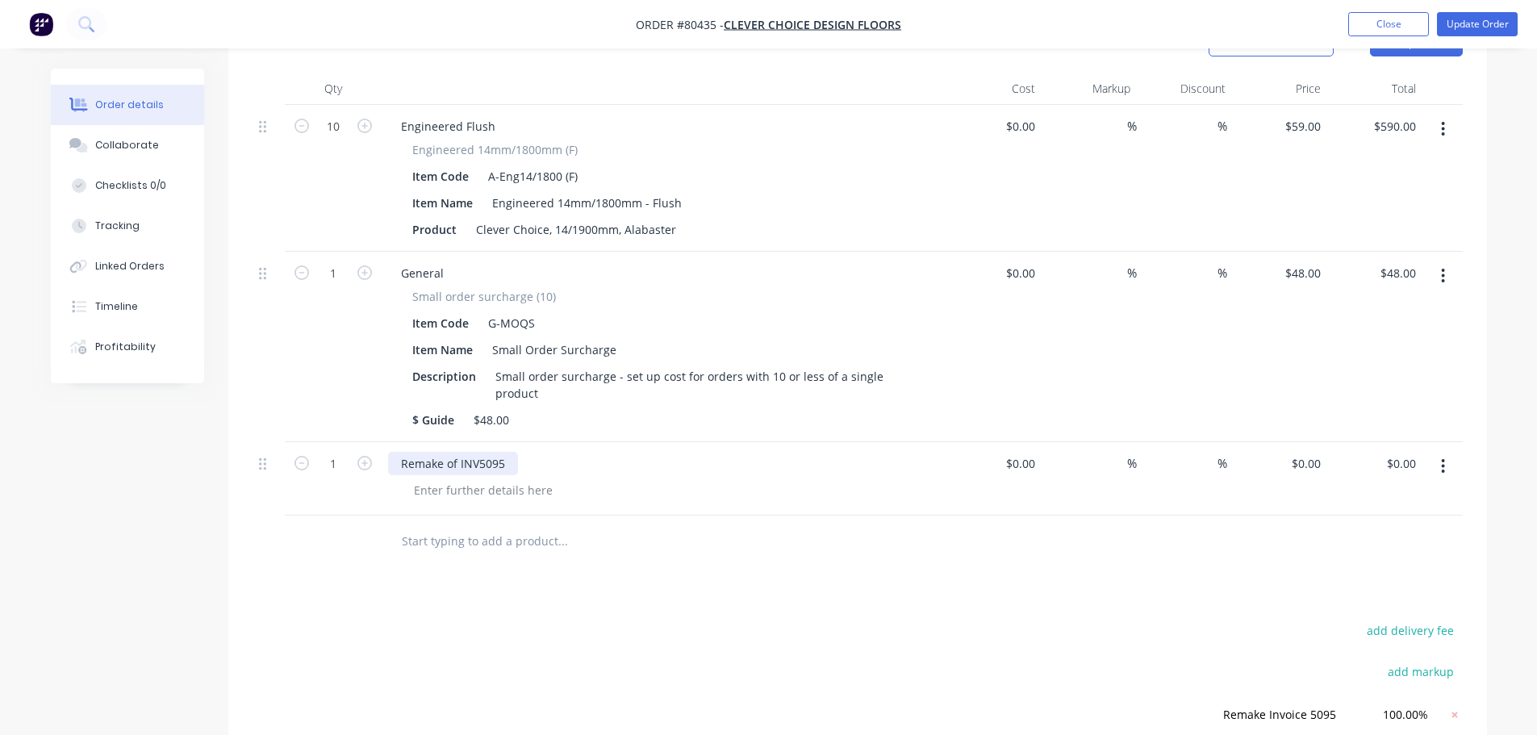
scroll to position [484, 0]
click at [341, 450] on input "1" at bounding box center [333, 462] width 42 height 24
type input "-1"
click at [1309, 450] on div "0 0" at bounding box center [1318, 461] width 19 height 23
type input "$638.00"
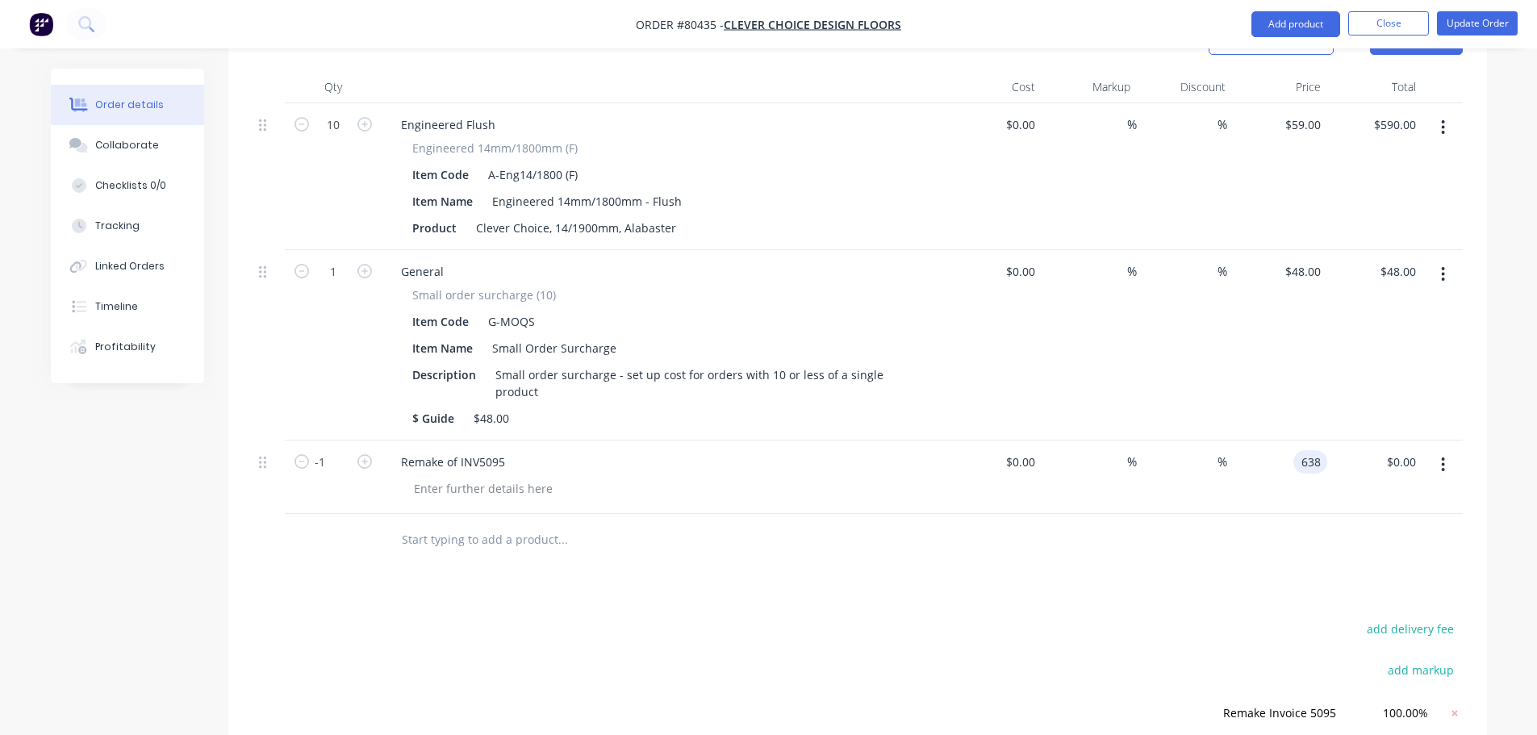
type input "$638.00"
click at [1336, 471] on div "$638.00 $0.00" at bounding box center [1374, 477] width 95 height 73
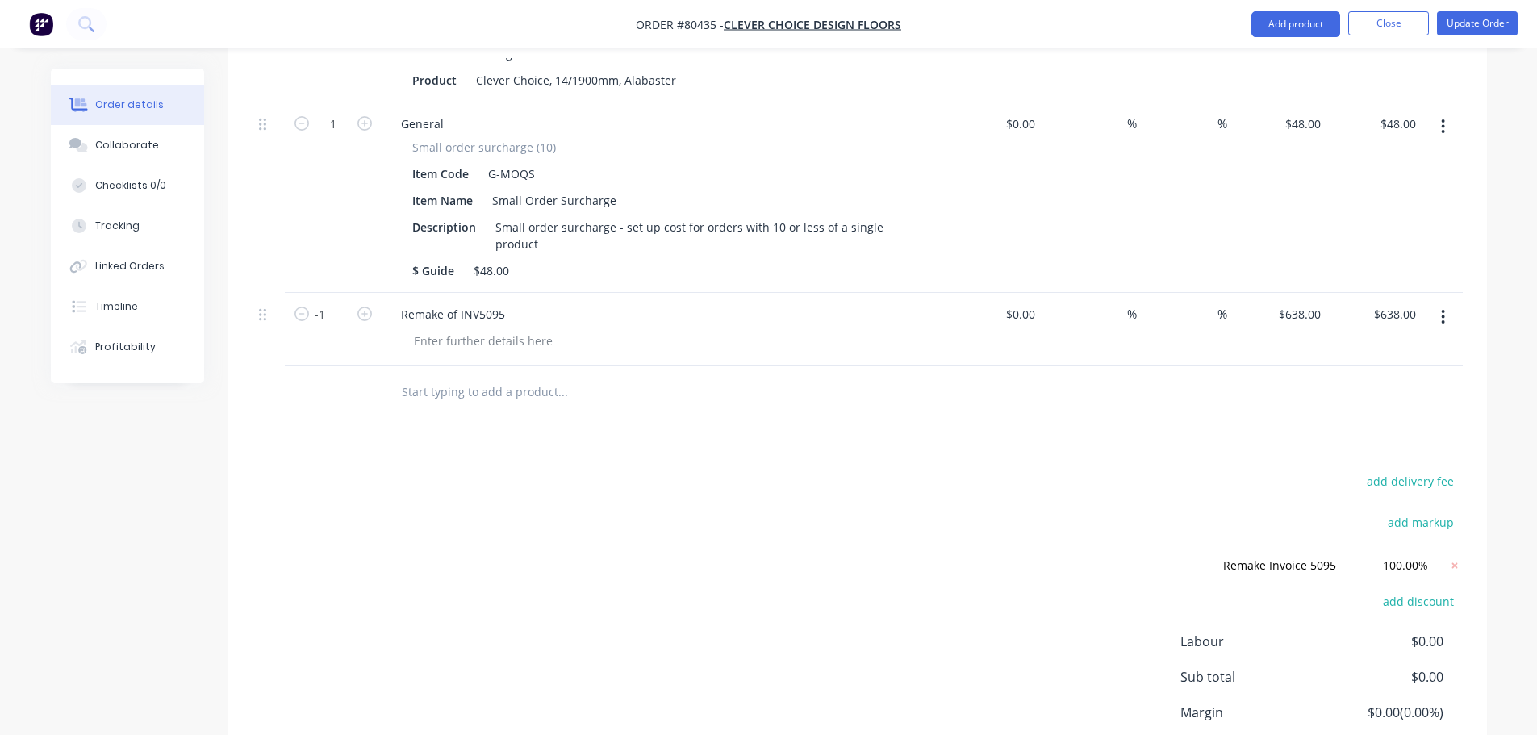
scroll to position [646, 0]
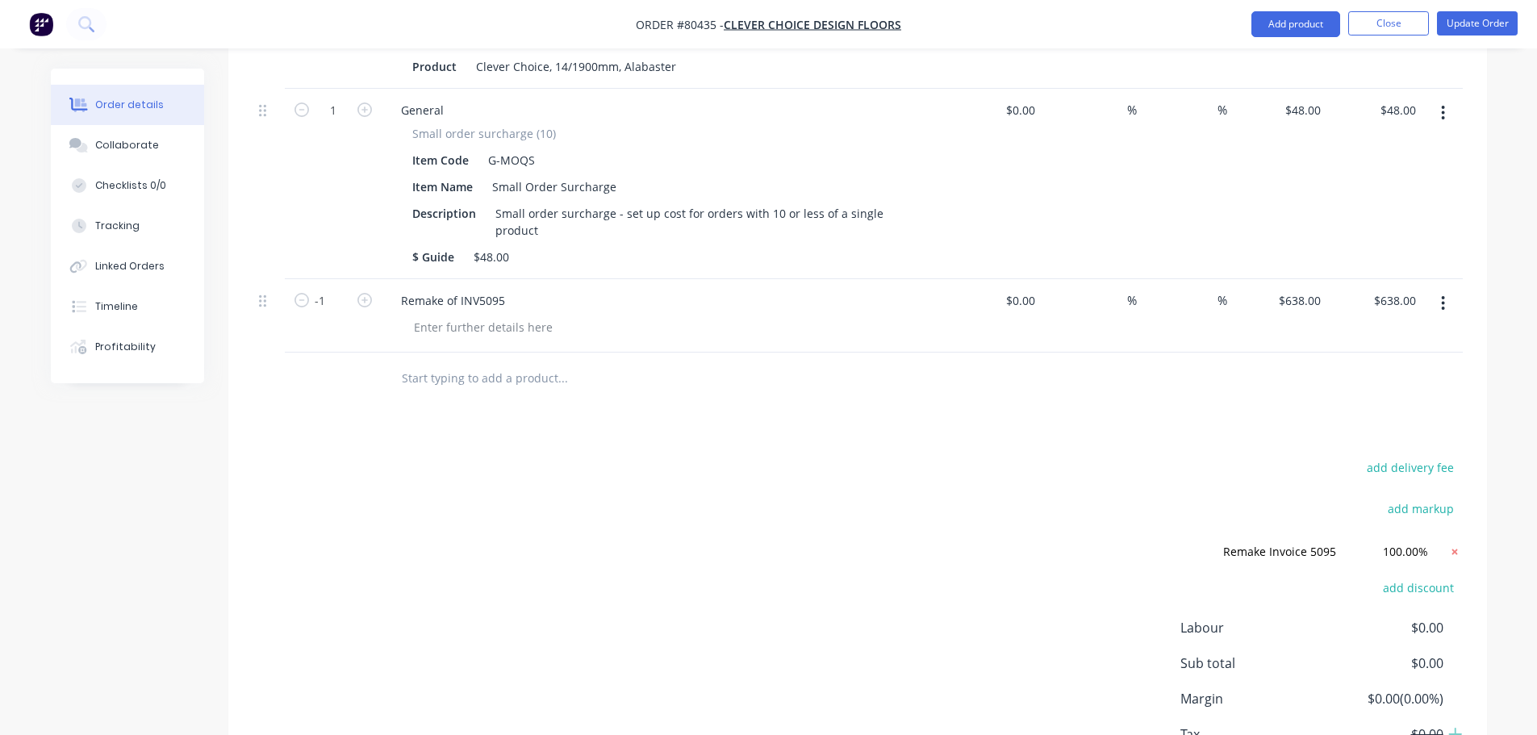
click at [1455, 544] on icon at bounding box center [1455, 552] width 16 height 16
click at [330, 289] on input "-1" at bounding box center [333, 301] width 42 height 24
click at [1280, 279] on div "638 638" at bounding box center [1279, 315] width 95 height 73
type input "$-638.00"
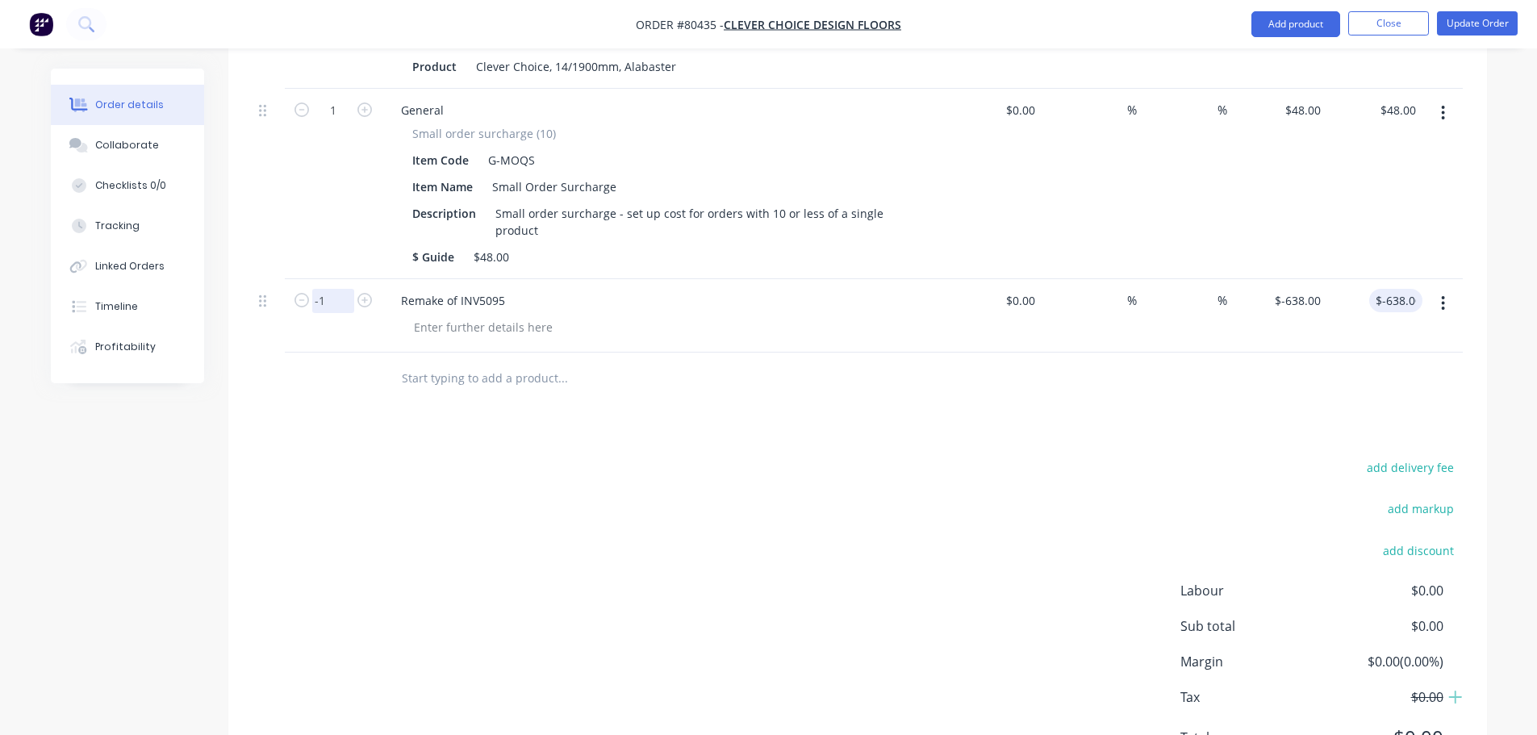
click at [327, 289] on input "-1" at bounding box center [333, 301] width 42 height 24
type input "1"
click at [495, 372] on div at bounding box center [672, 379] width 581 height 52
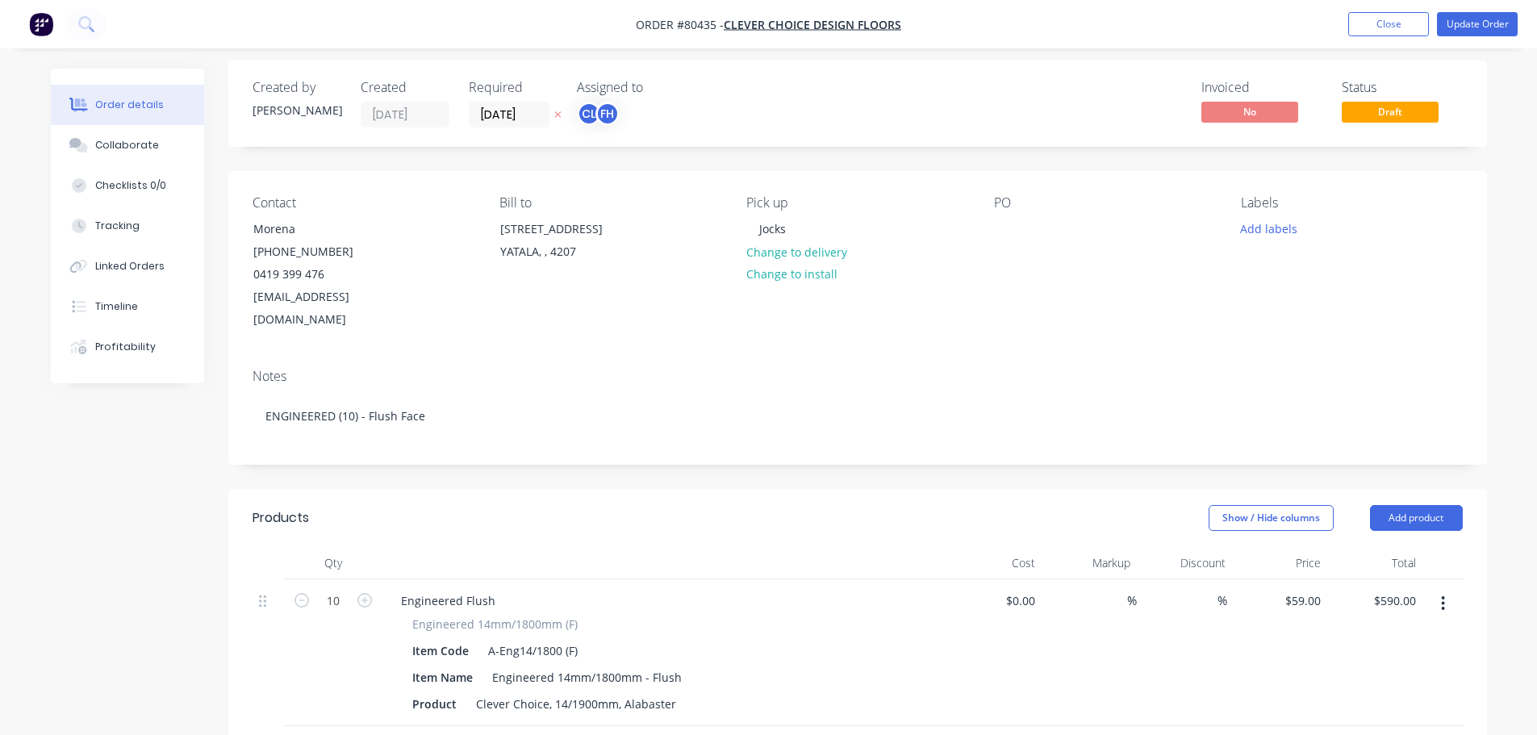
scroll to position [0, 0]
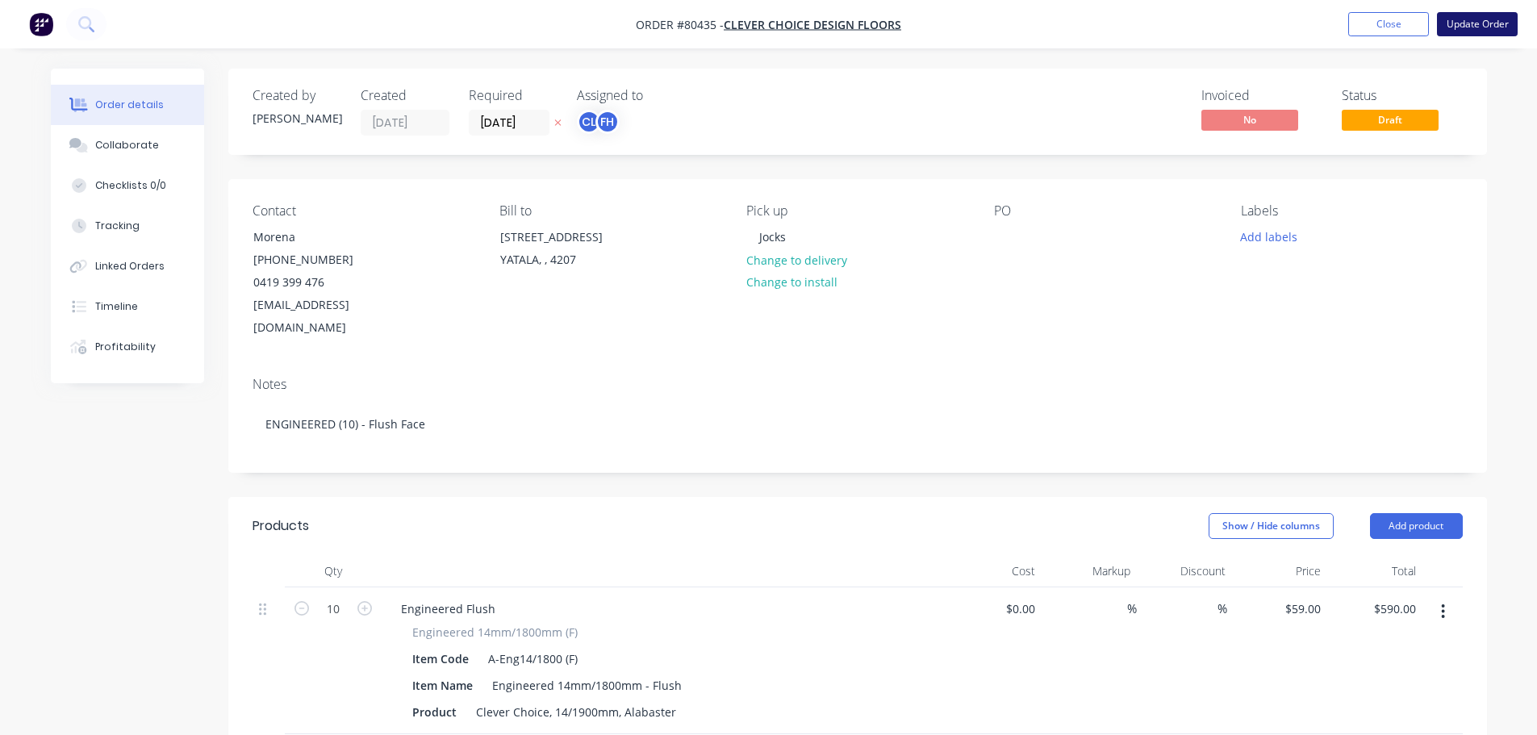
click at [1490, 26] on button "Update Order" at bounding box center [1477, 24] width 81 height 24
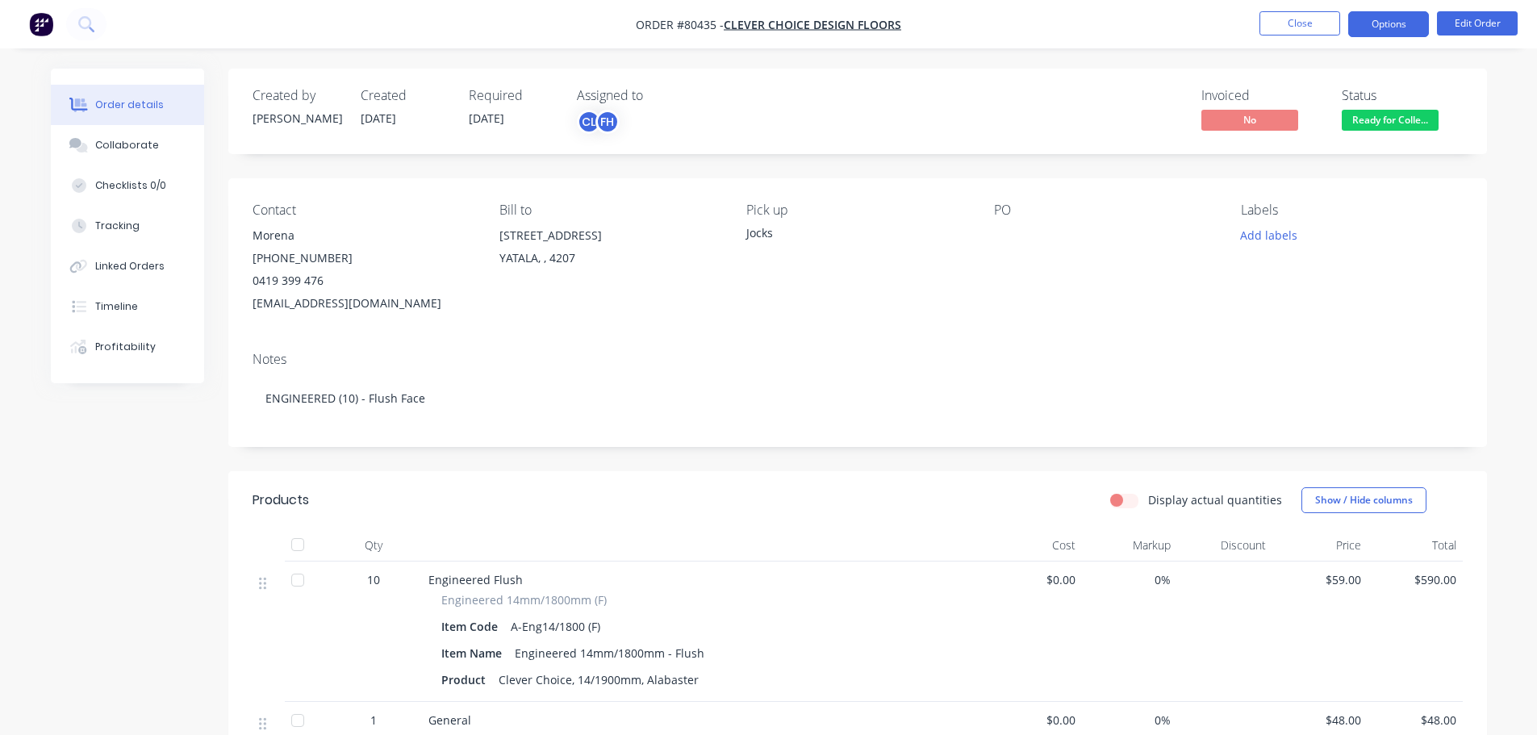
click at [1405, 31] on button "Options" at bounding box center [1388, 24] width 81 height 26
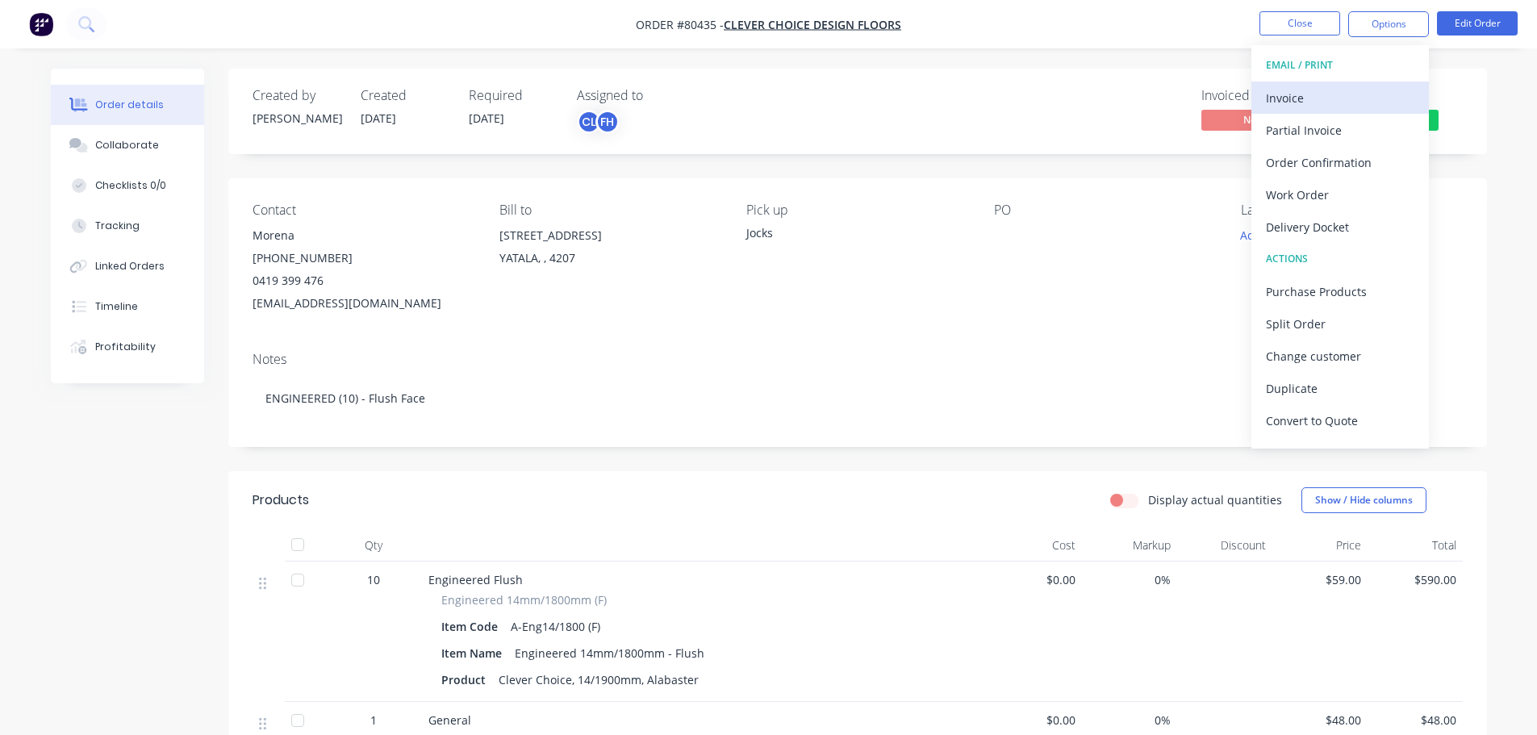
click at [1297, 104] on div "Invoice" at bounding box center [1340, 97] width 148 height 23
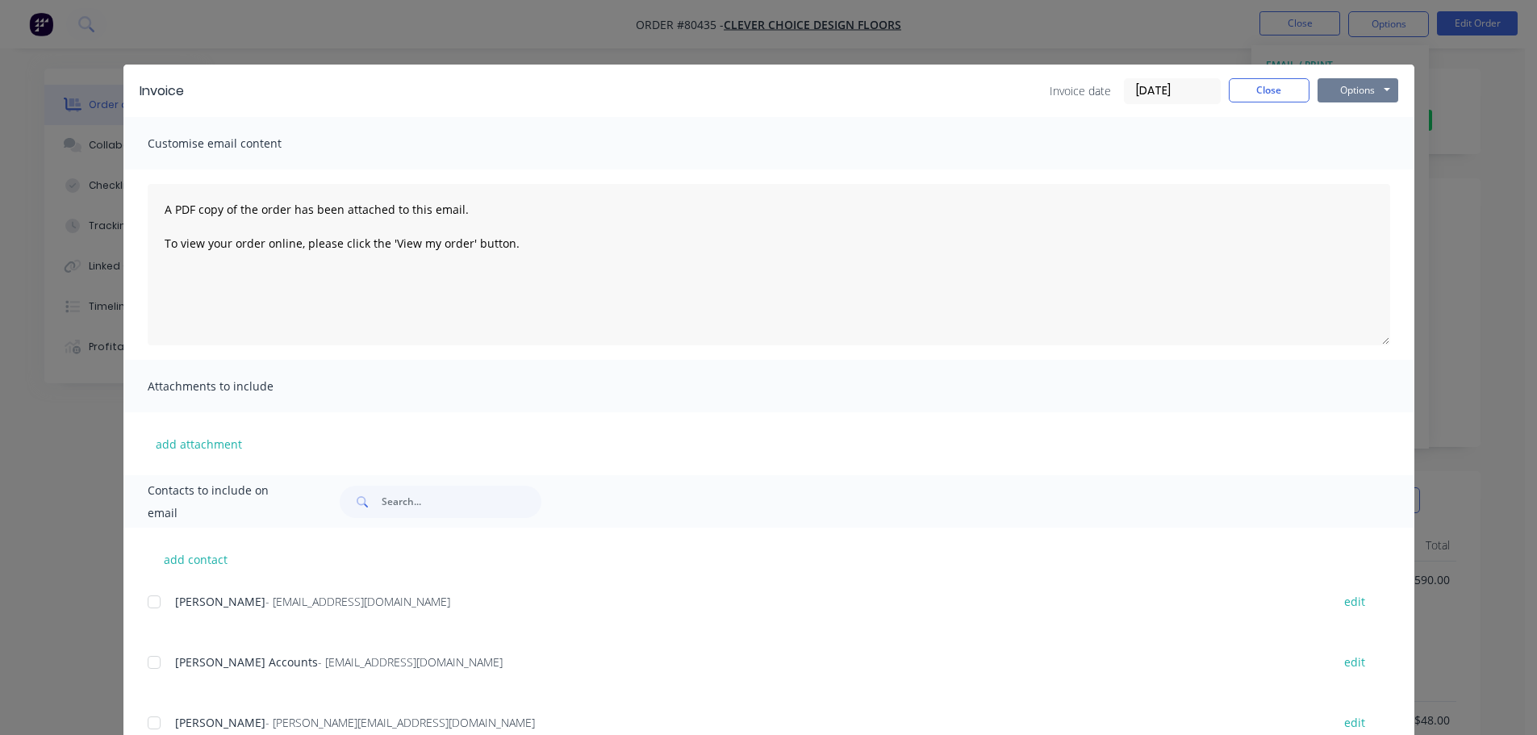
click at [1331, 81] on button "Options" at bounding box center [1358, 90] width 81 height 24
click at [1348, 140] on button "Print" at bounding box center [1369, 145] width 103 height 27
click at [1256, 99] on button "Close" at bounding box center [1269, 90] width 81 height 24
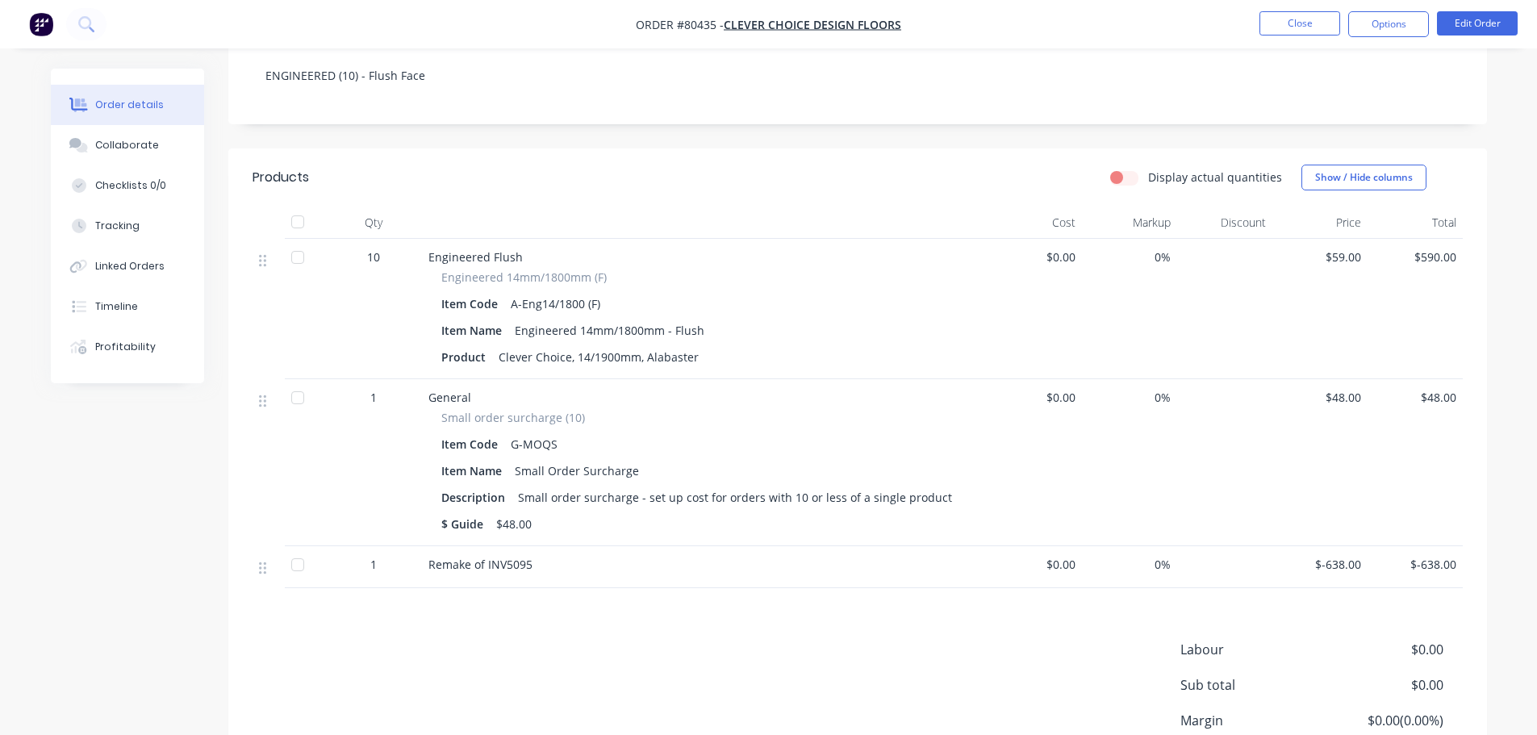
scroll to position [403, 0]
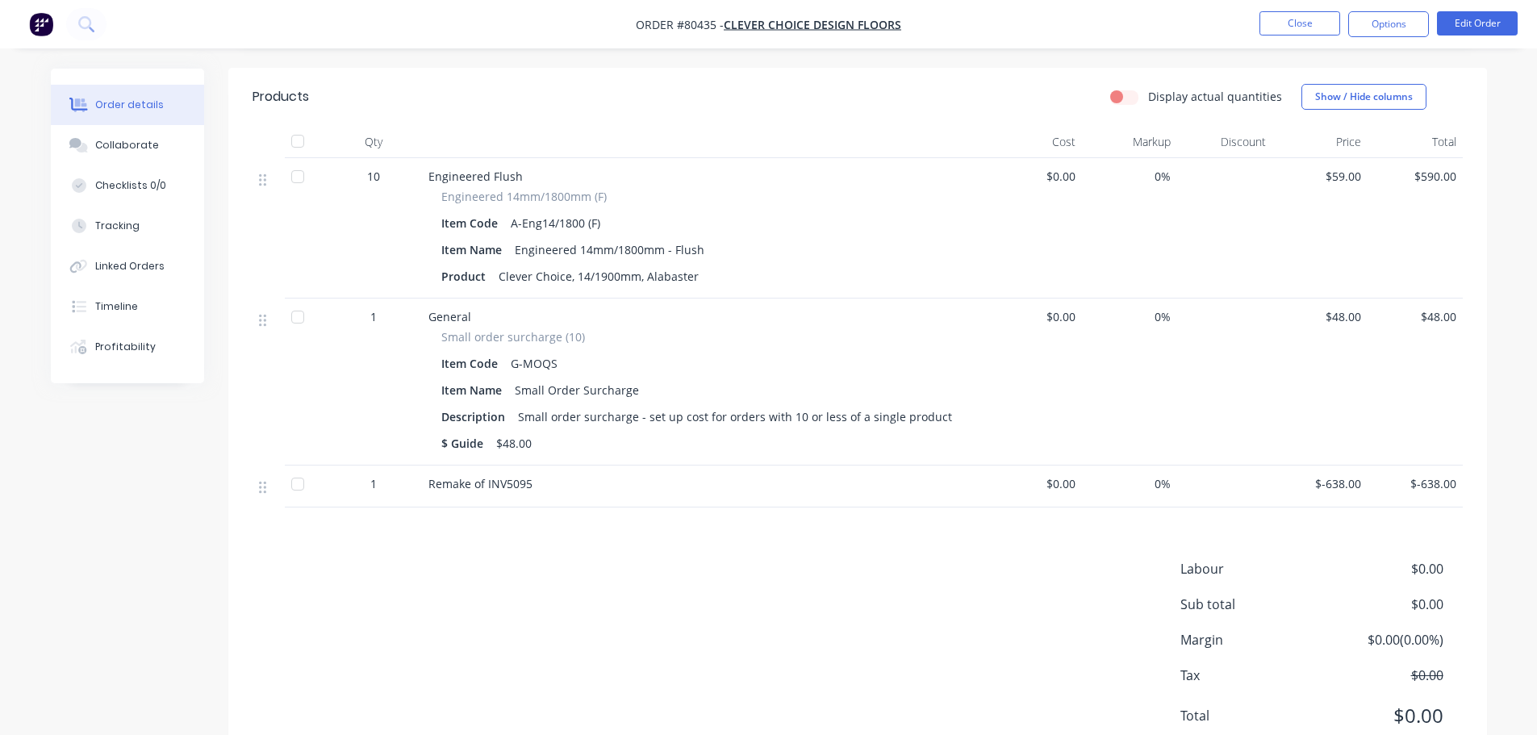
click at [295, 487] on div at bounding box center [298, 484] width 32 height 32
click at [1334, 485] on span "$-638.00" at bounding box center [1320, 483] width 82 height 17
click at [1361, 486] on div "$-638.00" at bounding box center [1320, 487] width 95 height 42
click at [1458, 21] on button "Edit Order" at bounding box center [1477, 23] width 81 height 24
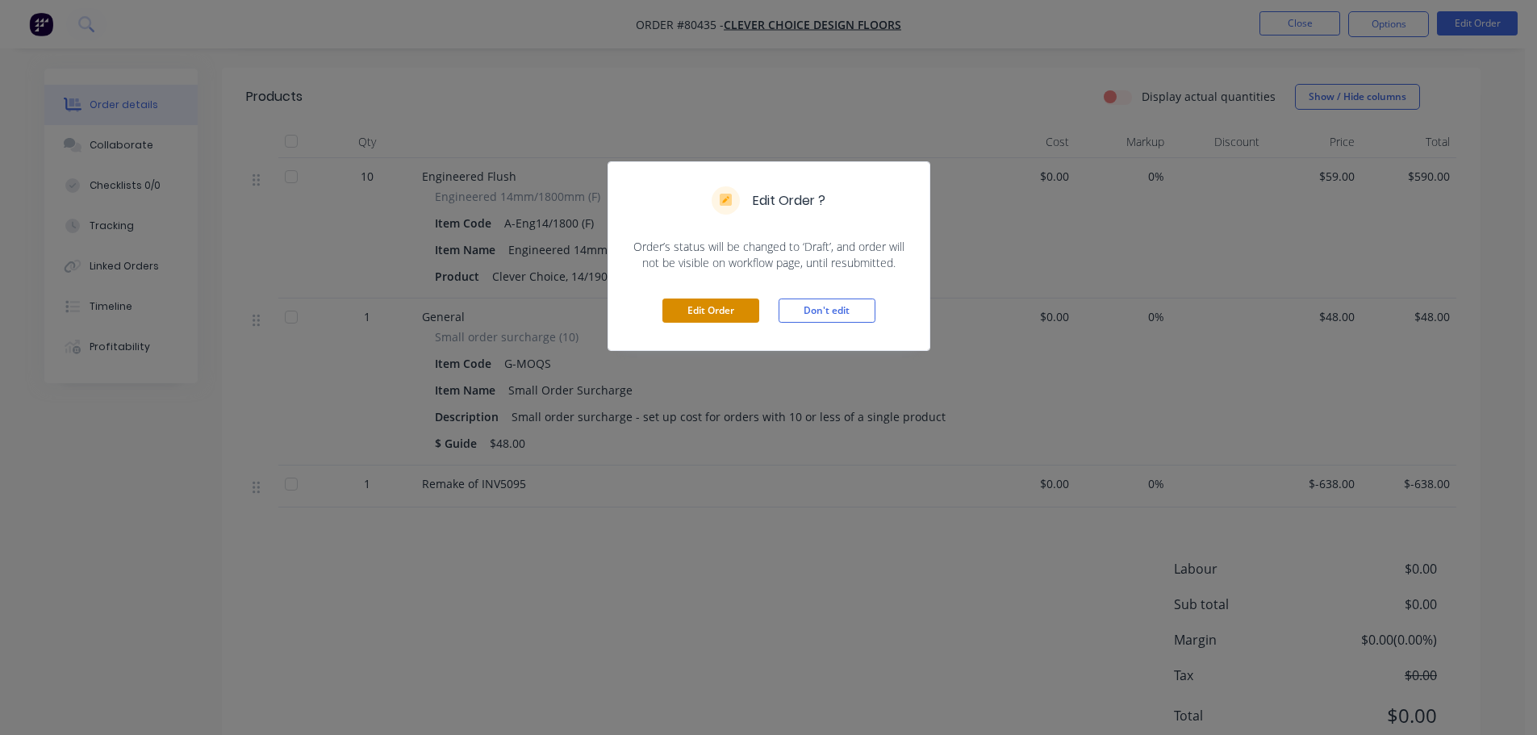
click at [711, 305] on button "Edit Order" at bounding box center [710, 311] width 97 height 24
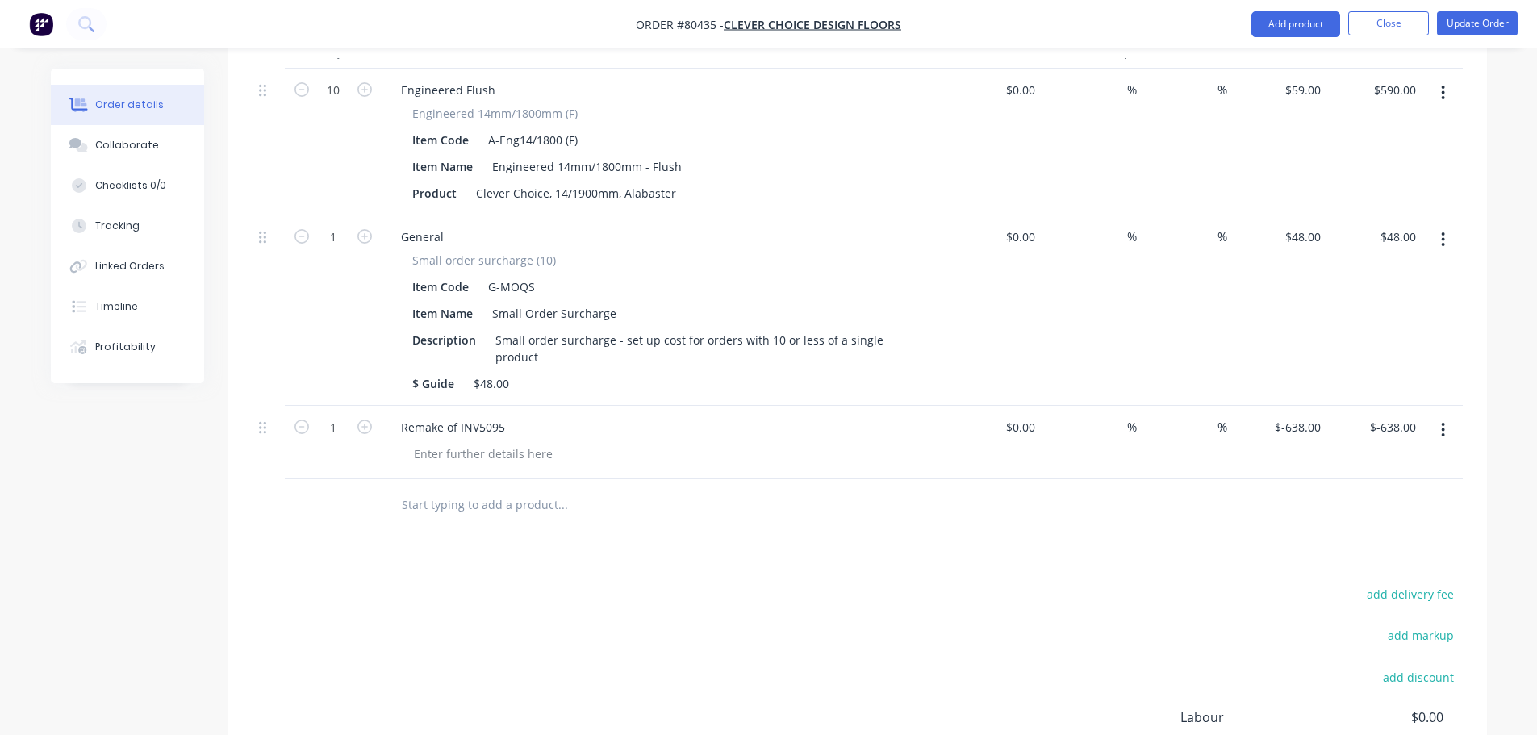
scroll to position [565, 0]
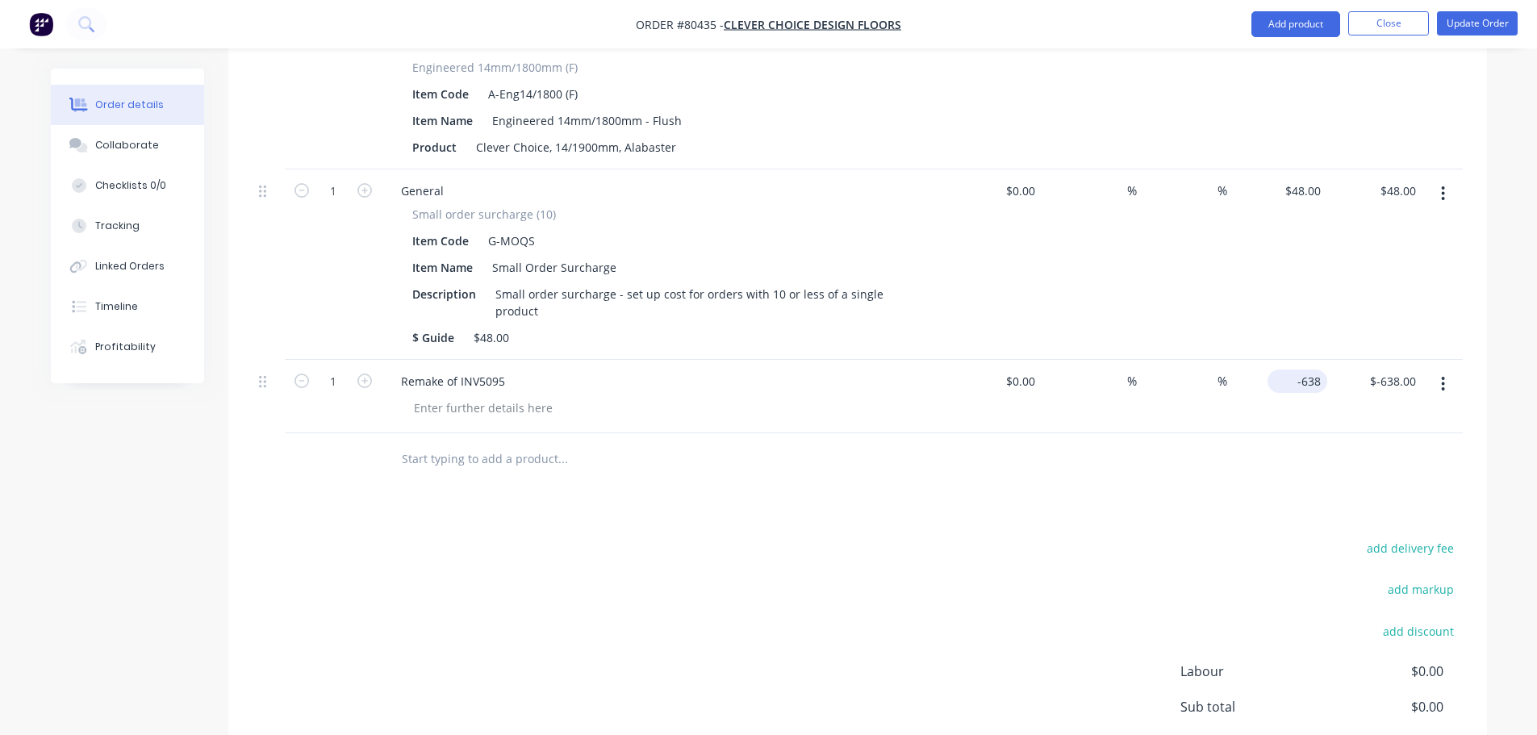
click at [1286, 360] on div "-638 $-638.00" at bounding box center [1279, 396] width 95 height 73
type input "$0.00"
click at [1326, 460] on div at bounding box center [858, 459] width 1210 height 52
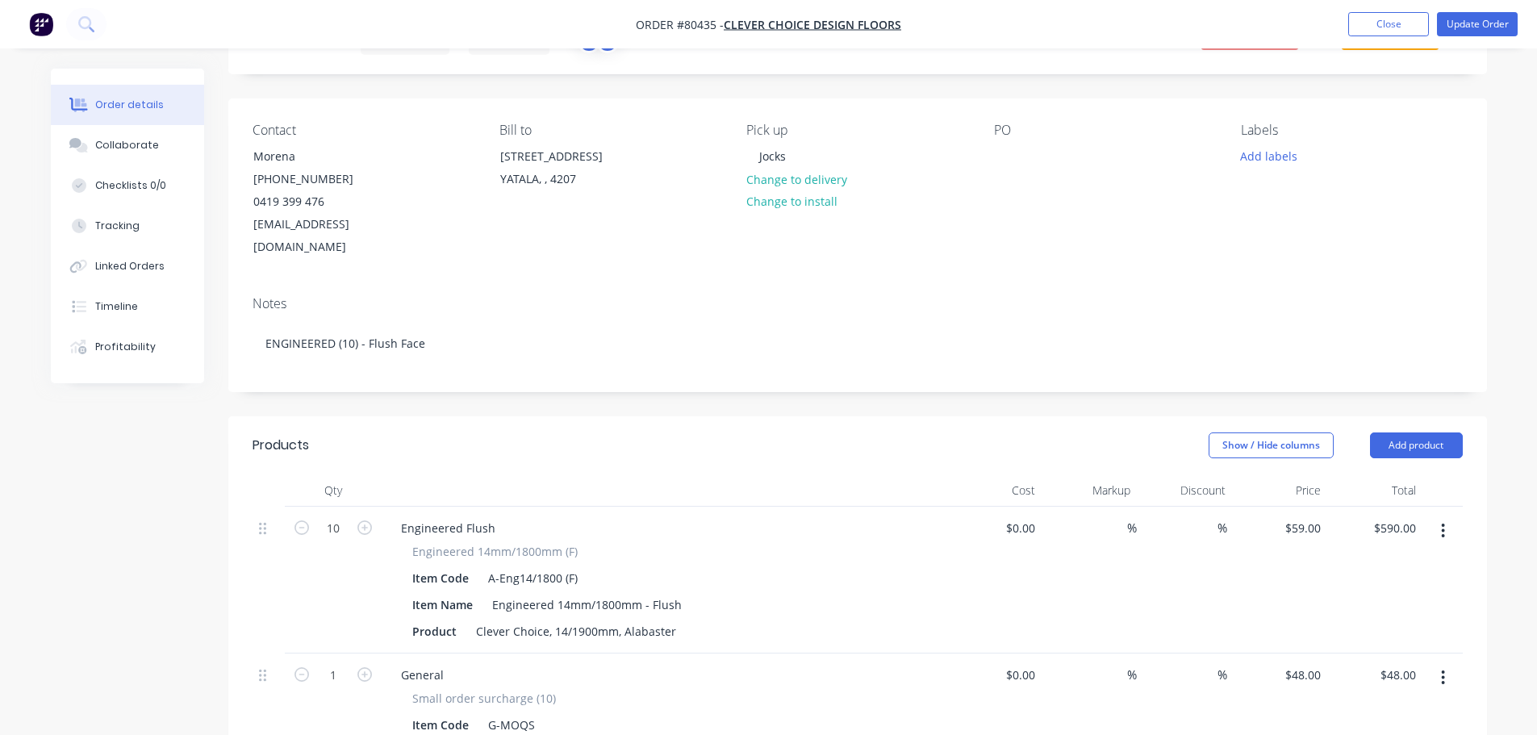
scroll to position [59, 0]
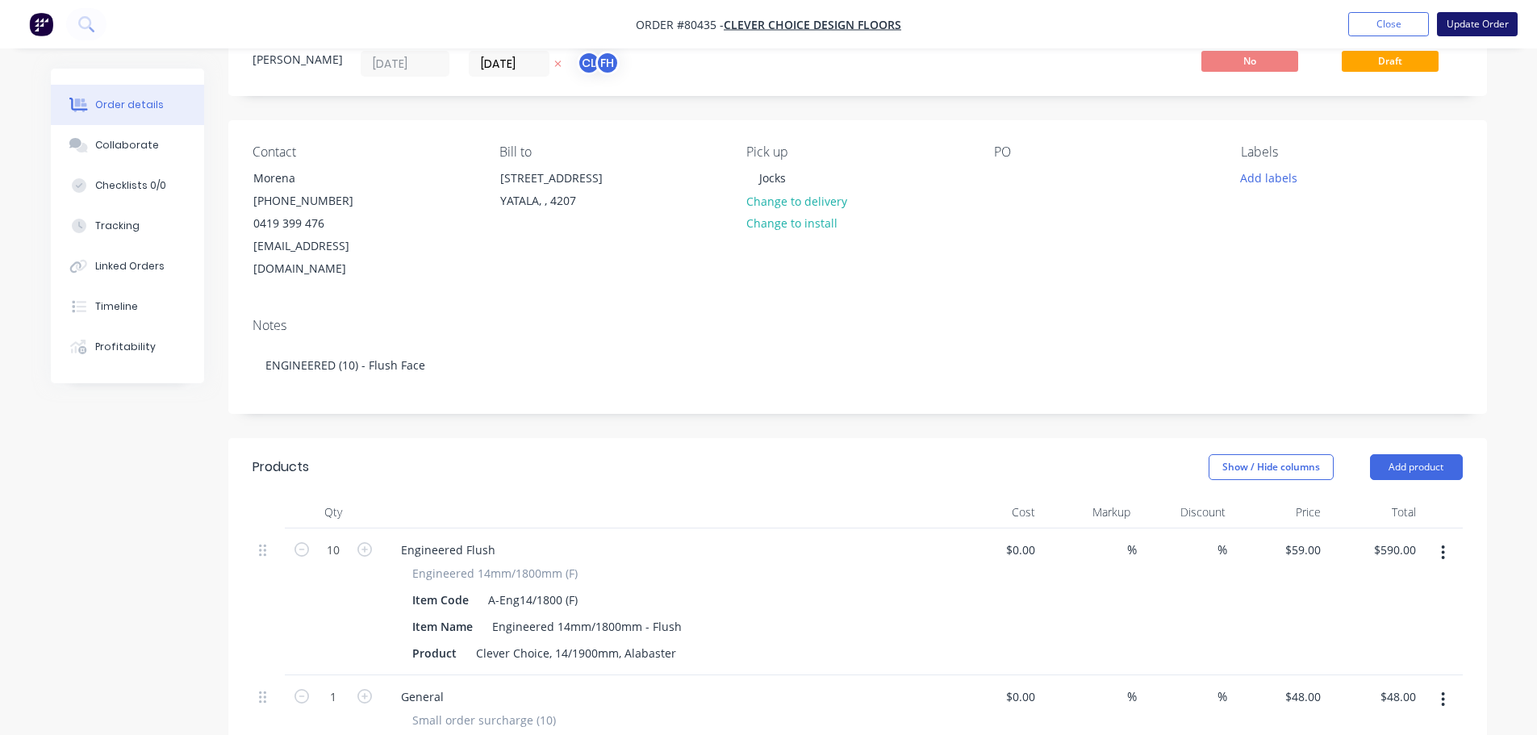
click at [1466, 27] on button "Update Order" at bounding box center [1477, 24] width 81 height 24
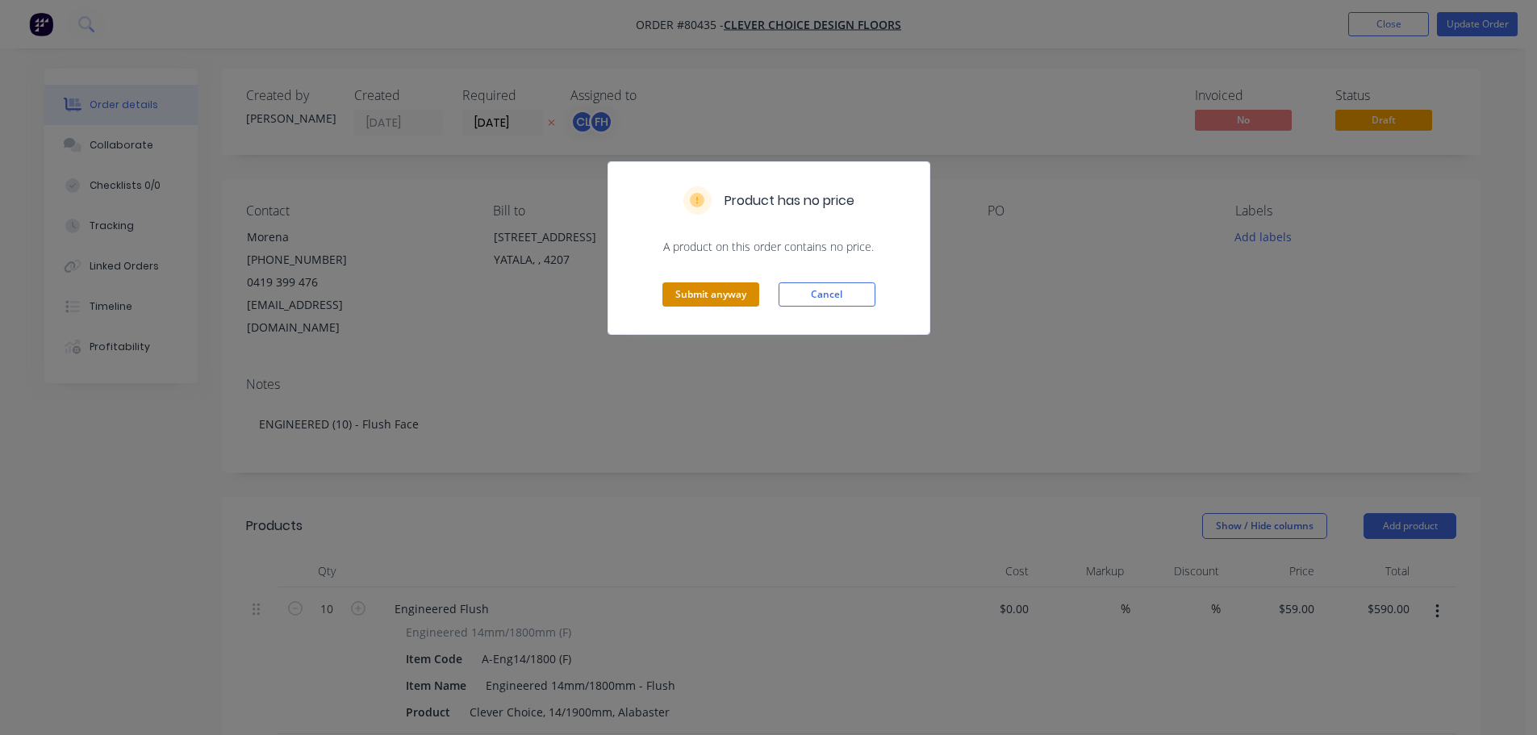
click at [705, 293] on button "Submit anyway" at bounding box center [710, 294] width 97 height 24
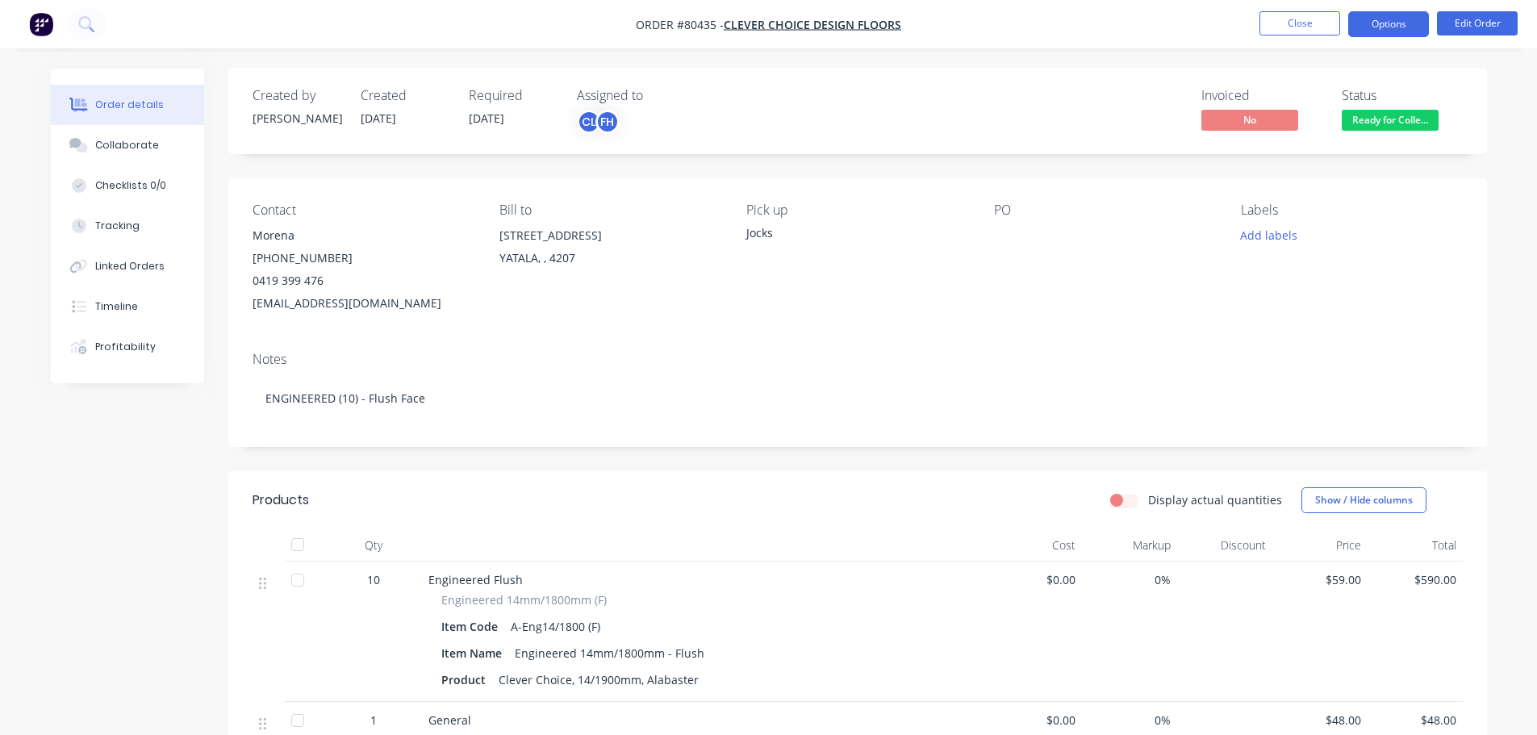
click at [1376, 33] on button "Options" at bounding box center [1388, 24] width 81 height 26
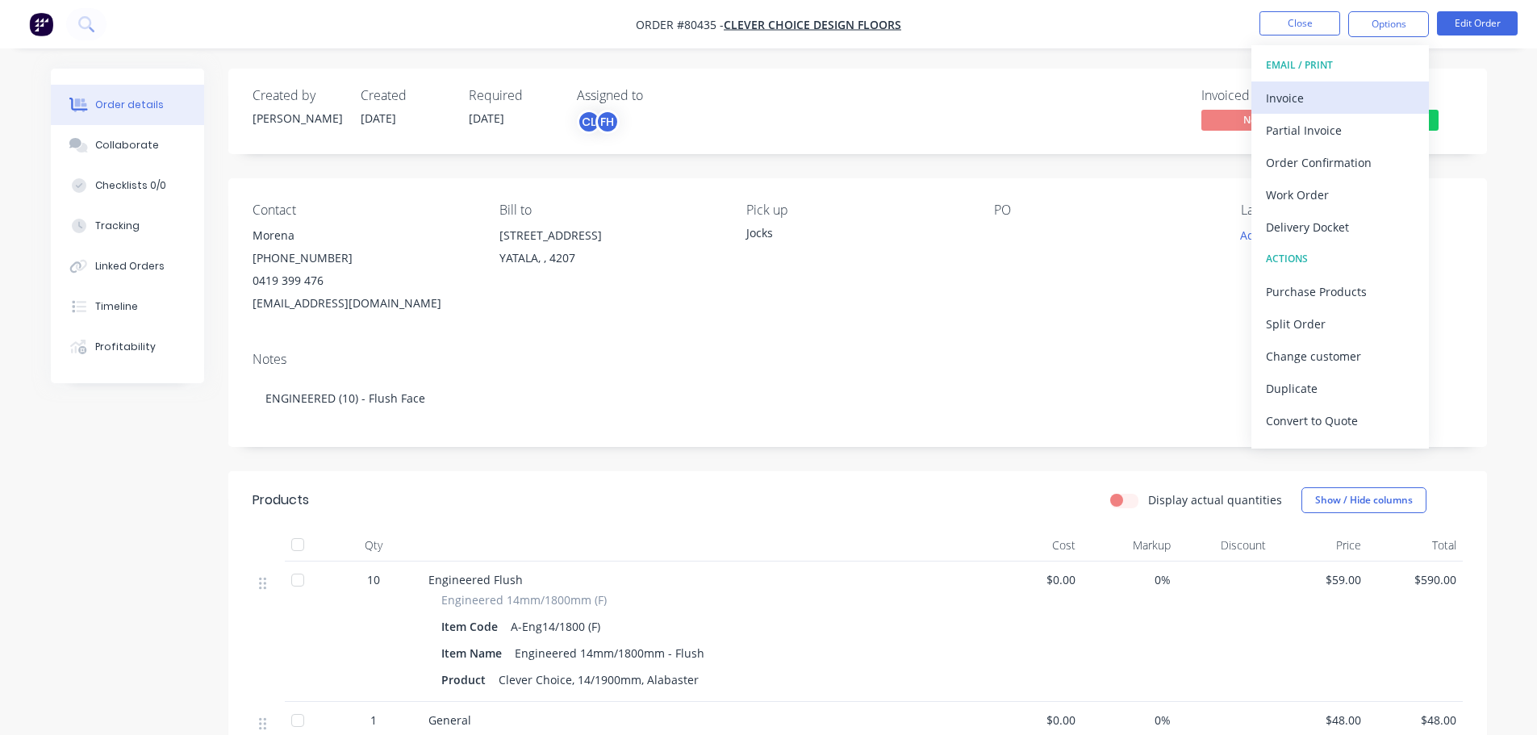
click at [1302, 106] on div "Invoice" at bounding box center [1340, 97] width 148 height 23
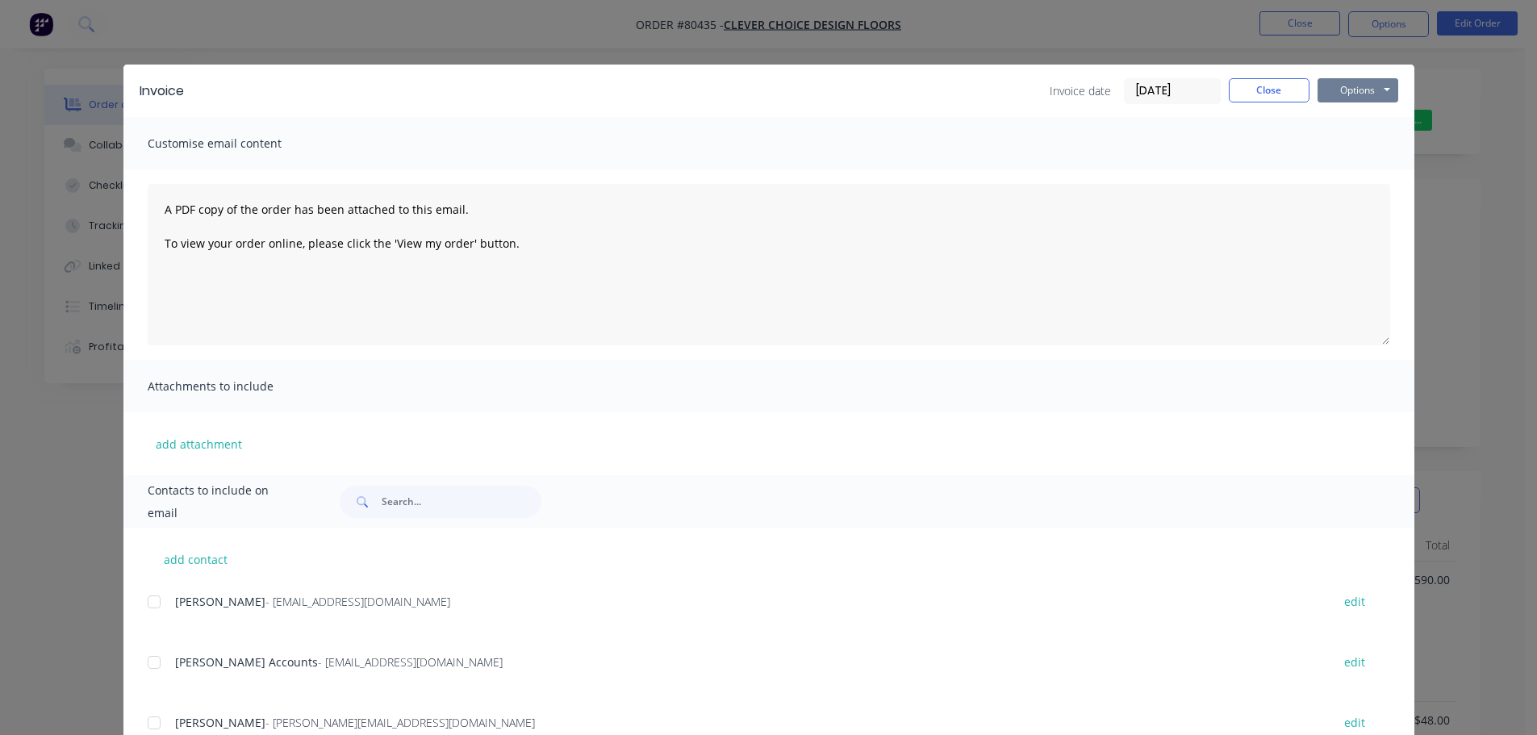
click at [1331, 90] on button "Options" at bounding box center [1358, 90] width 81 height 24
click at [1344, 146] on button "Print" at bounding box center [1369, 145] width 103 height 27
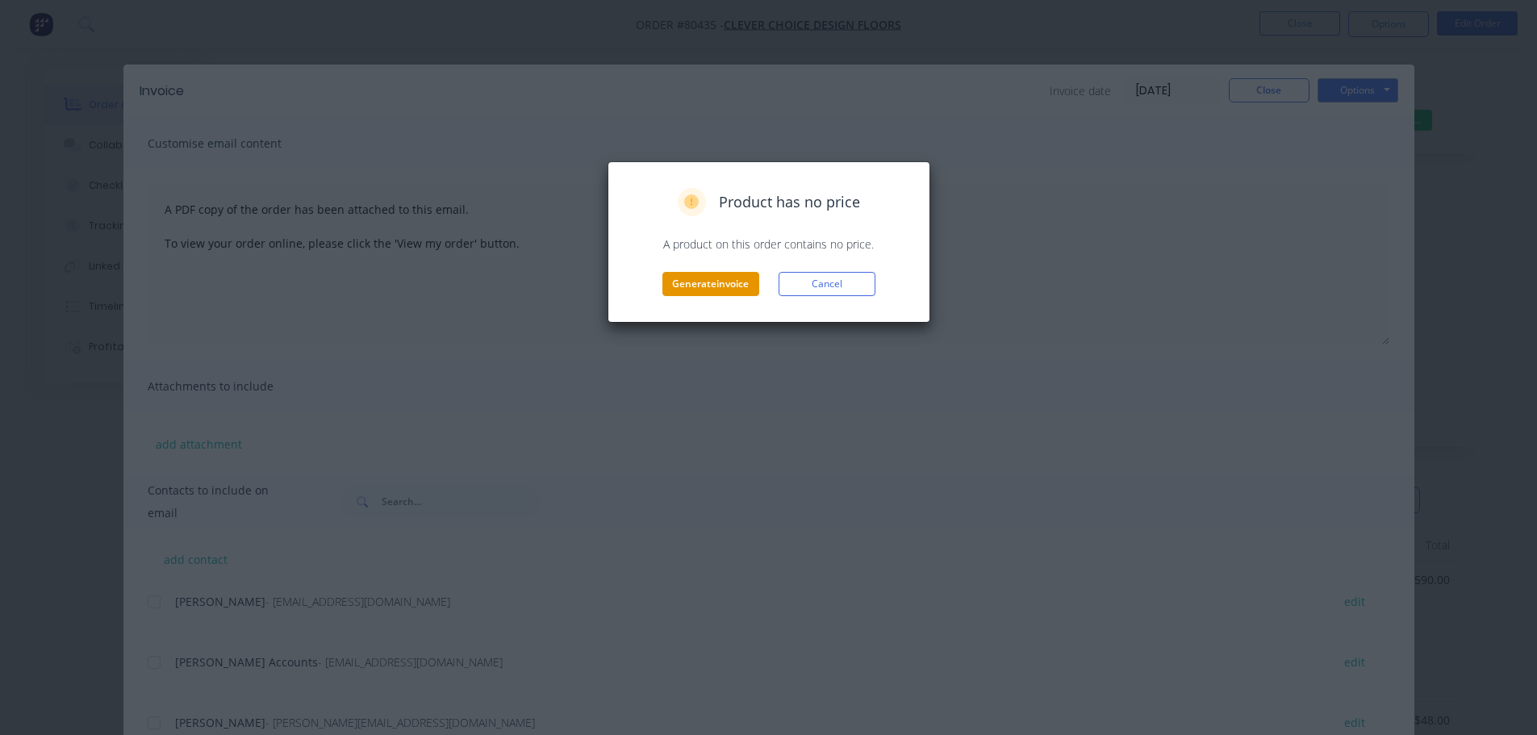
click at [726, 290] on button "Generate invoice" at bounding box center [710, 284] width 97 height 24
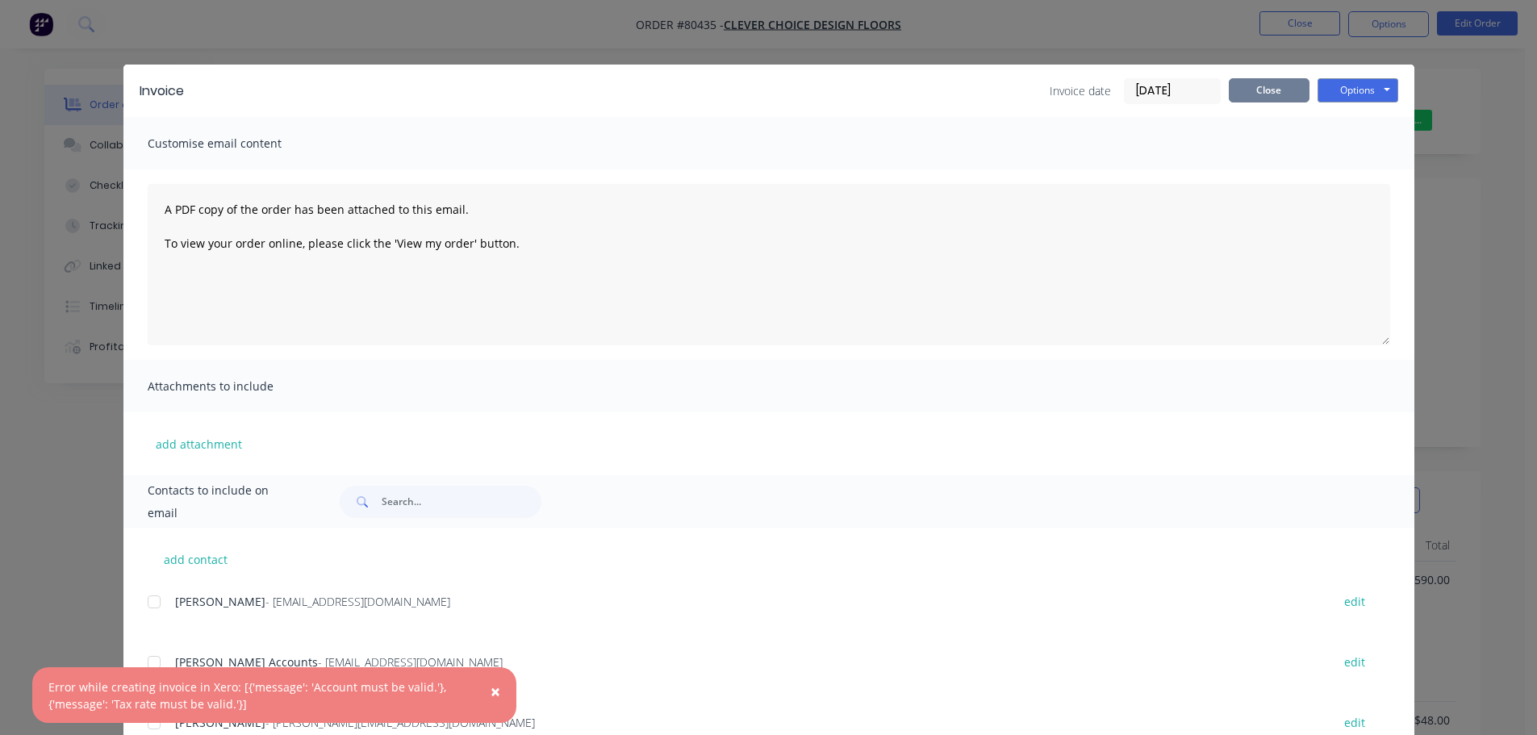
click at [1257, 93] on button "Close" at bounding box center [1269, 90] width 81 height 24
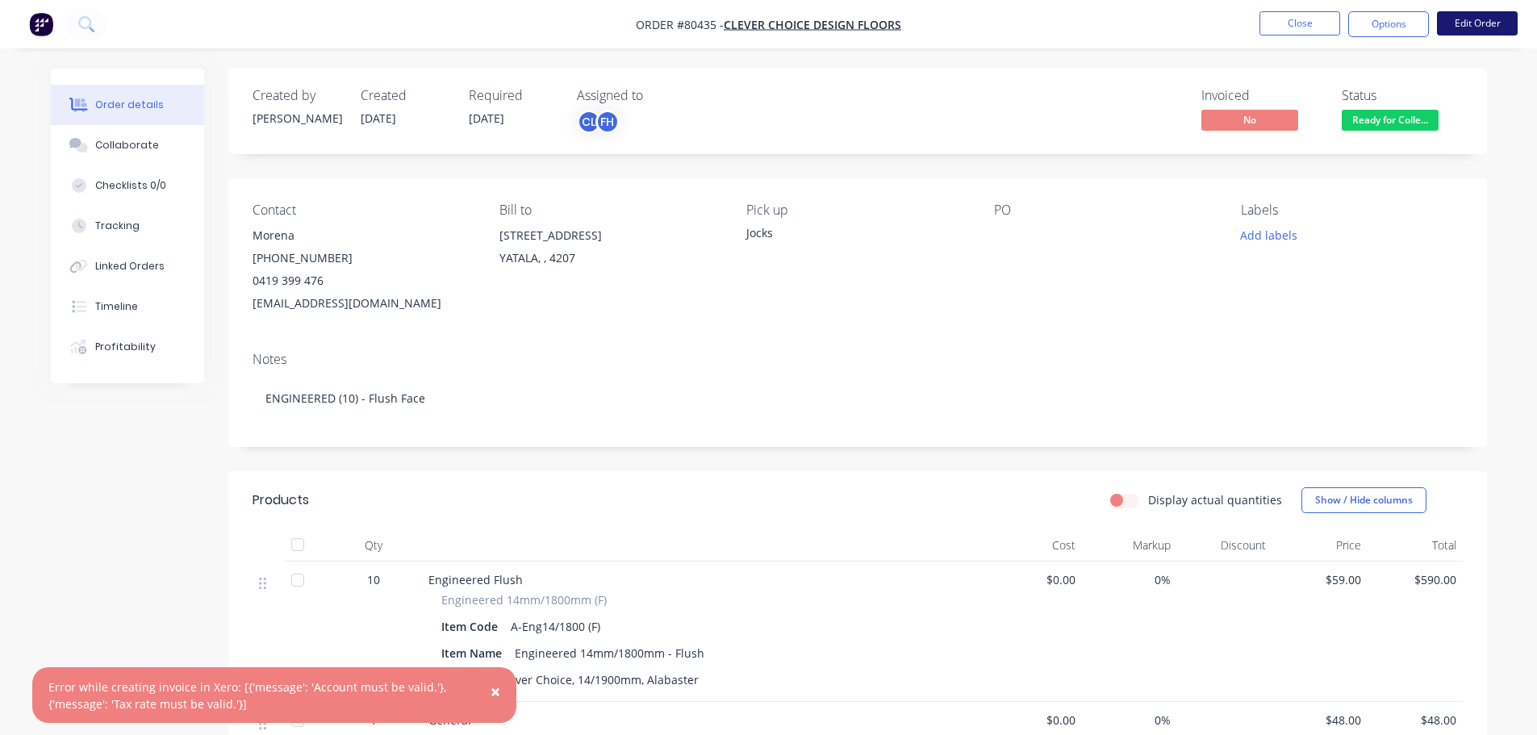
click at [1474, 19] on button "Edit Order" at bounding box center [1477, 23] width 81 height 24
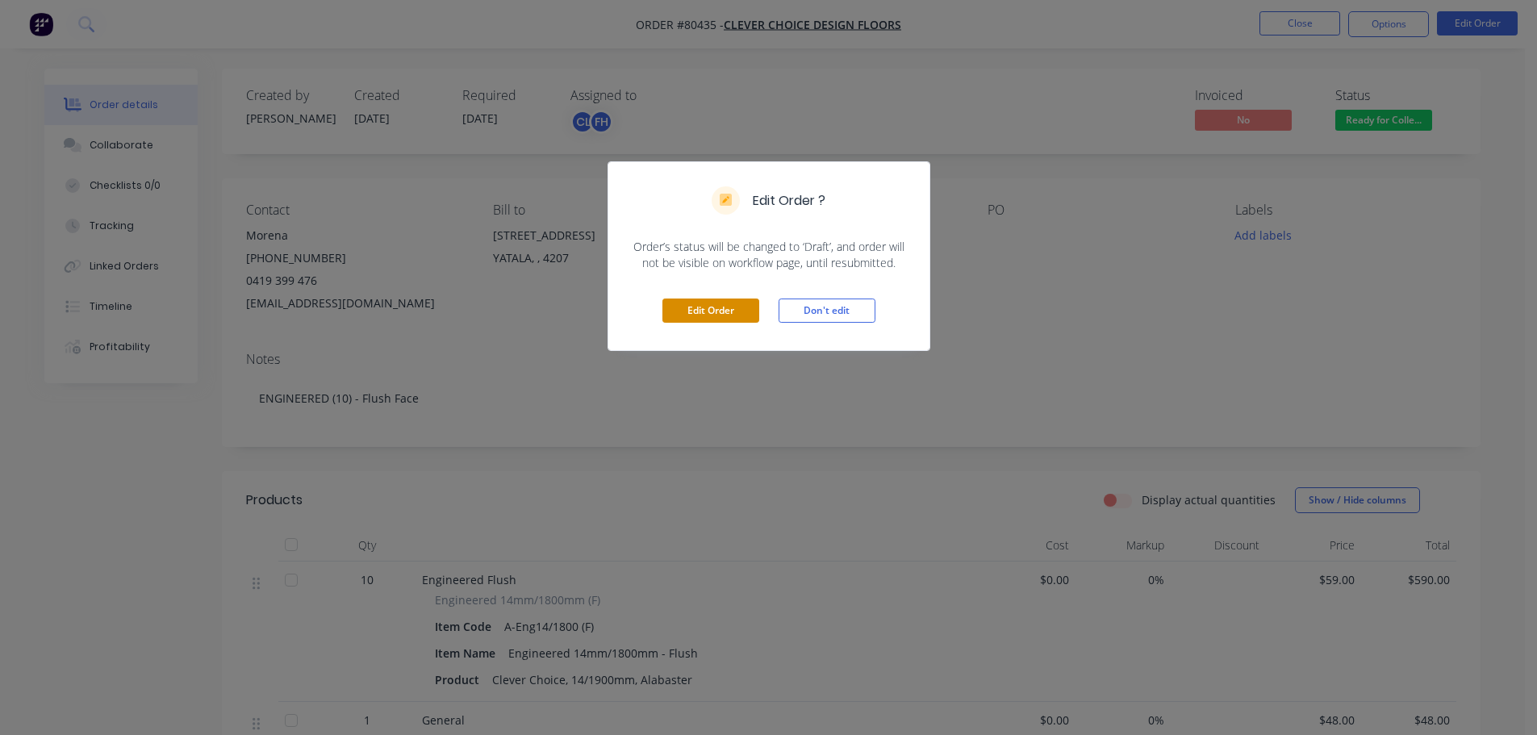
click at [701, 316] on button "Edit Order" at bounding box center [710, 311] width 97 height 24
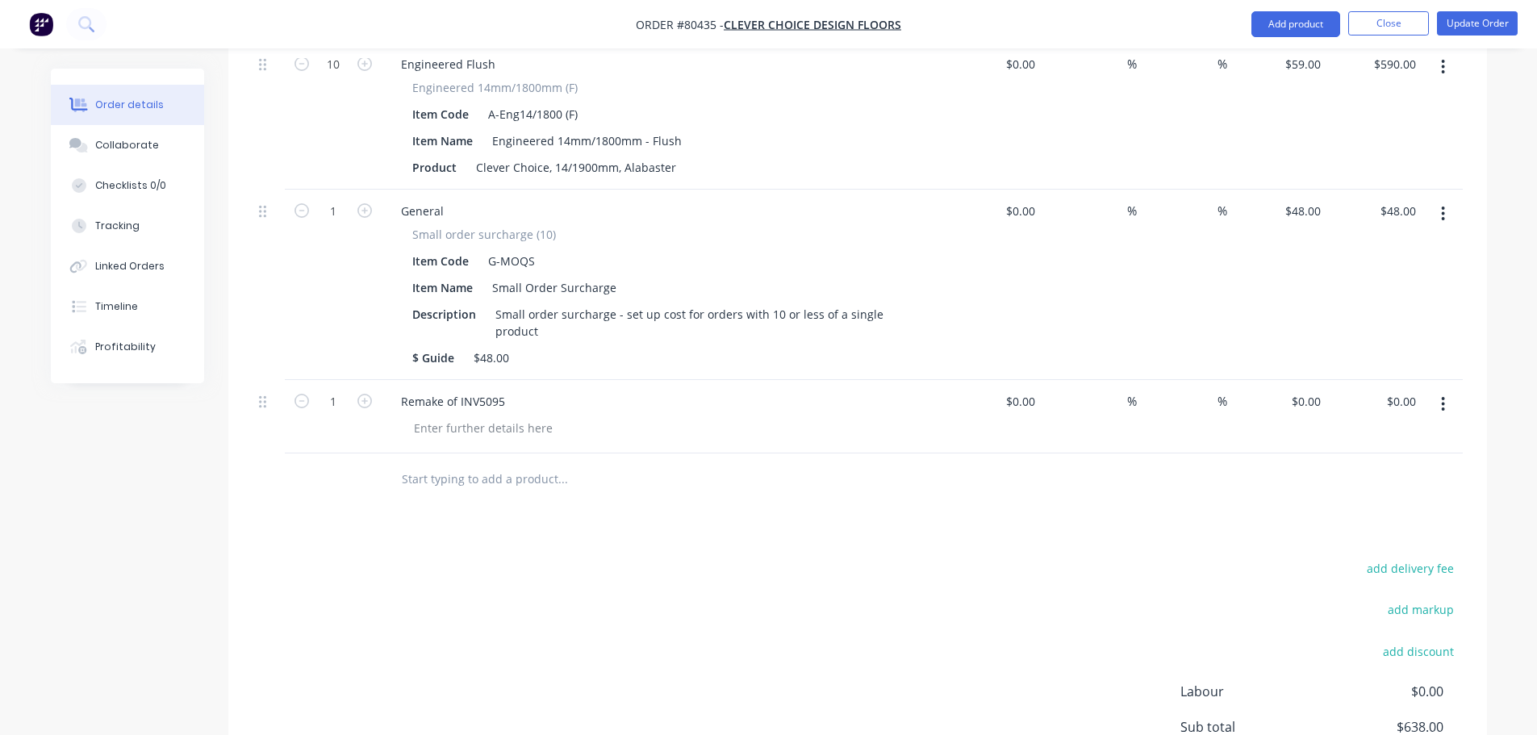
scroll to position [543, 0]
click at [472, 469] on input "text" at bounding box center [562, 481] width 323 height 32
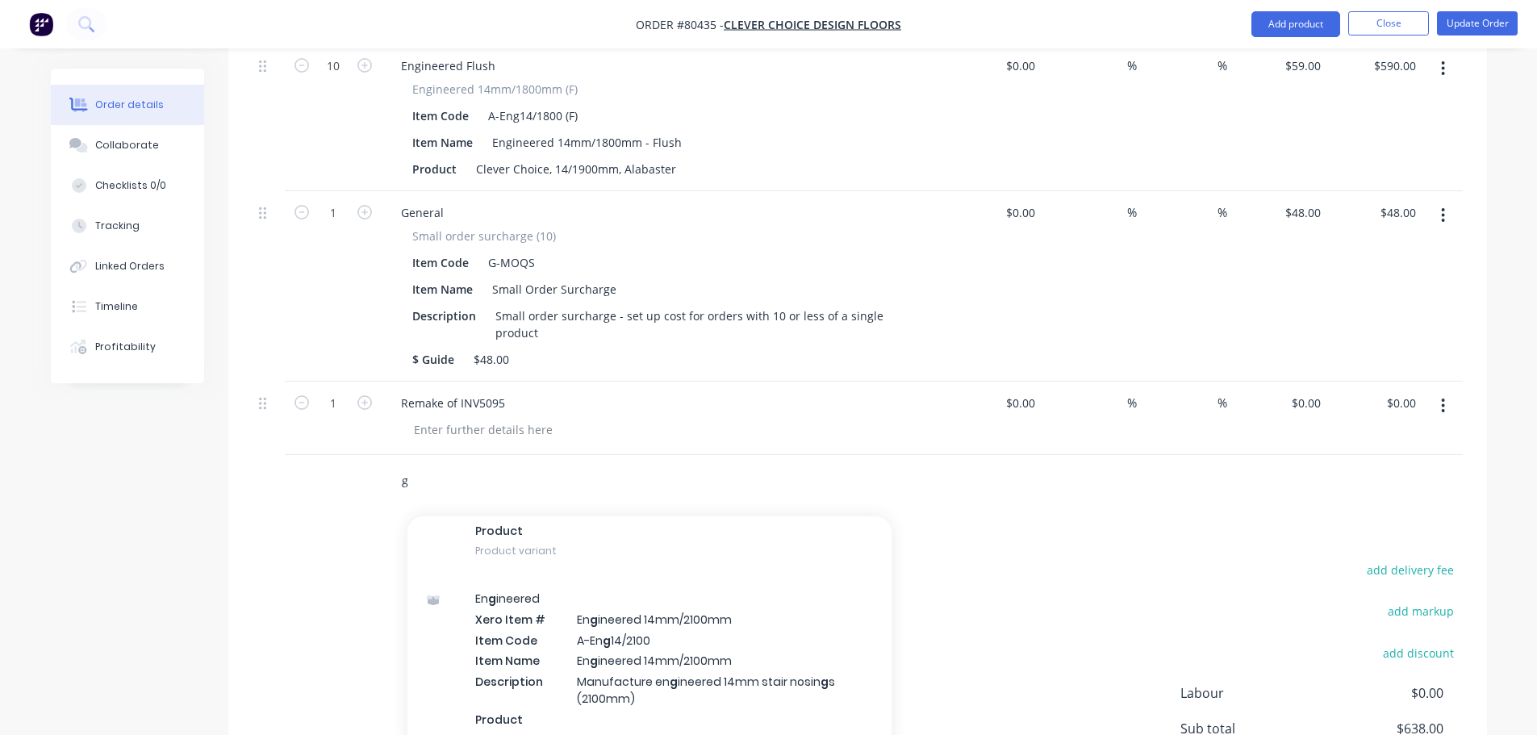
scroll to position [2986, 0]
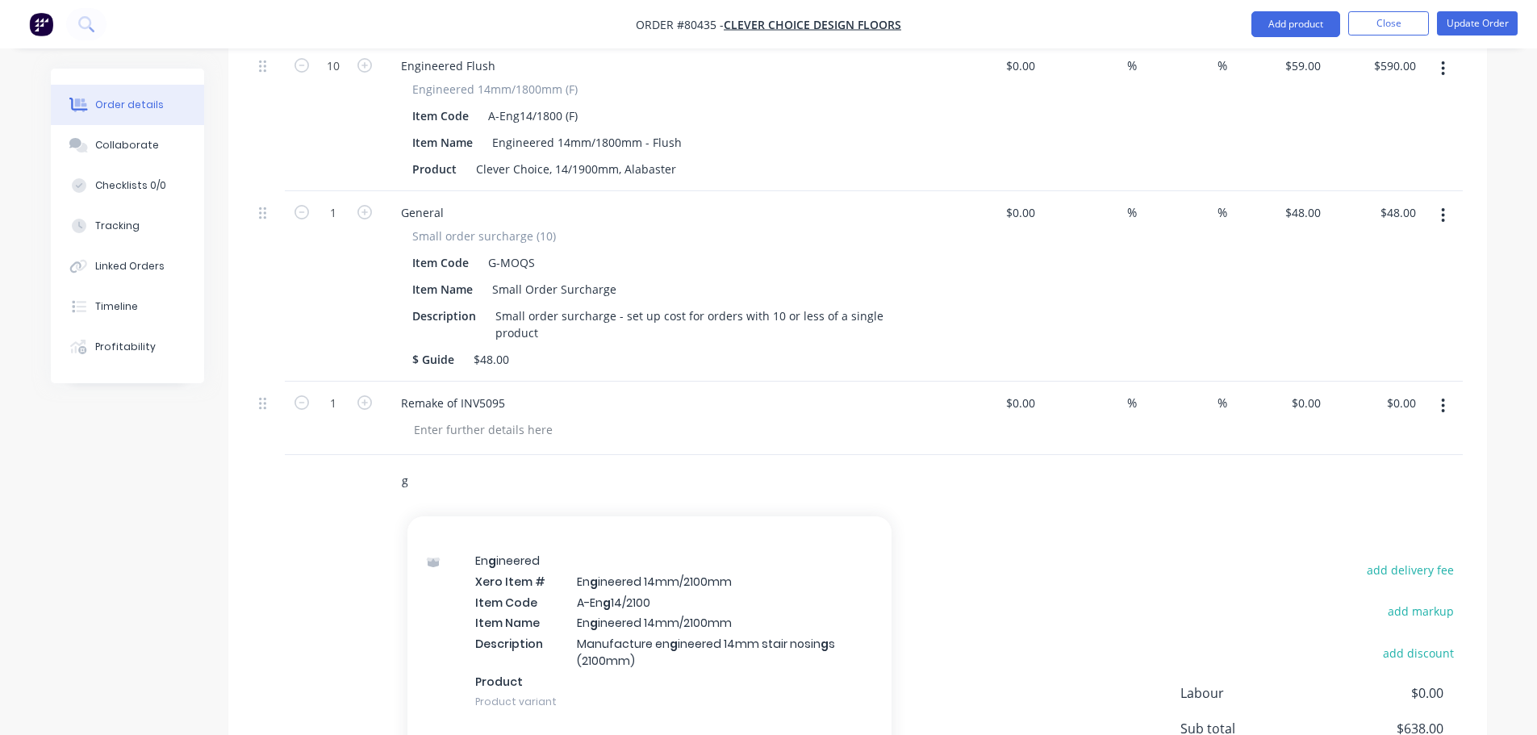
type input "g"
click at [303, 559] on div "add delivery fee add markup add discount Labour $0.00 Sub total $638.00 Margin …" at bounding box center [858, 714] width 1210 height 311
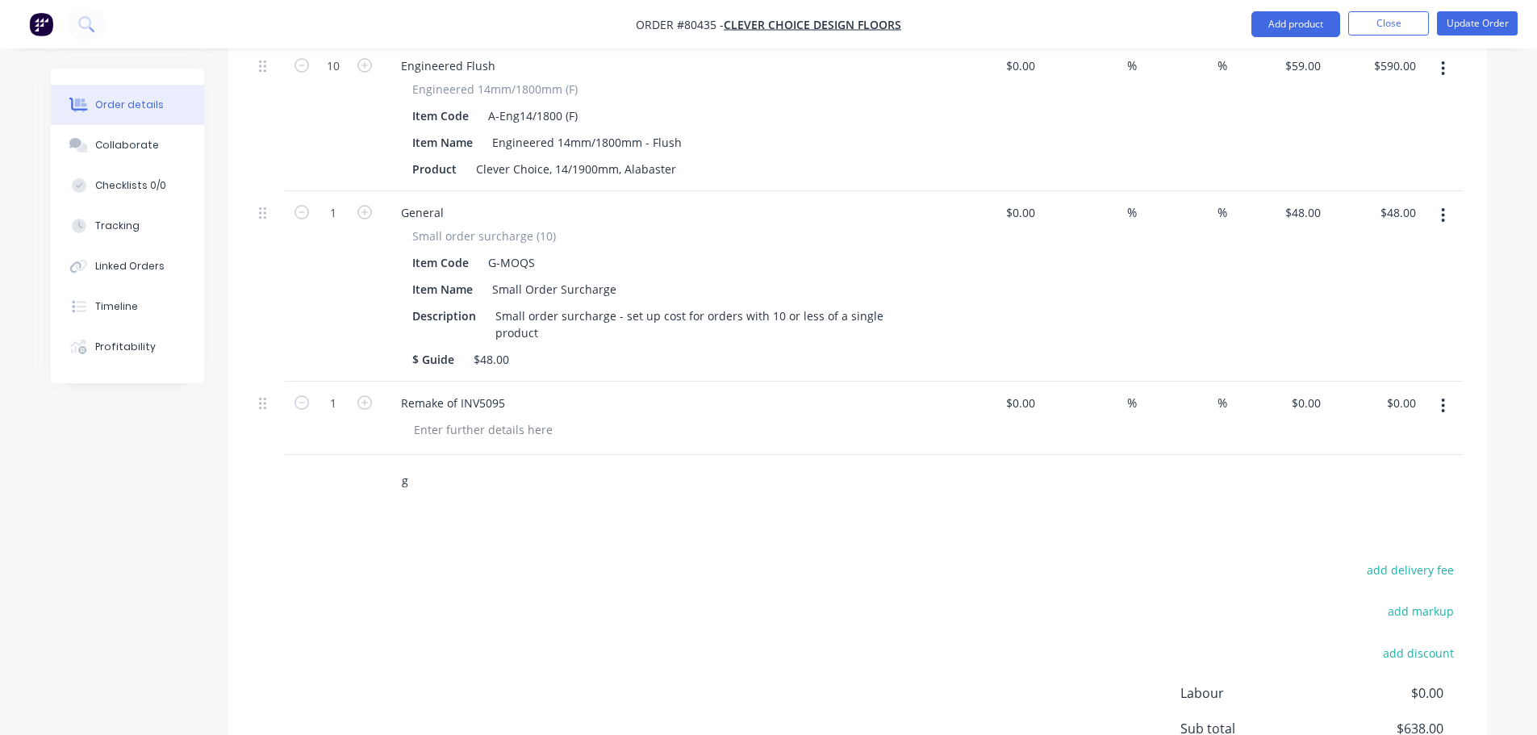
click at [437, 465] on input "g" at bounding box center [562, 481] width 323 height 32
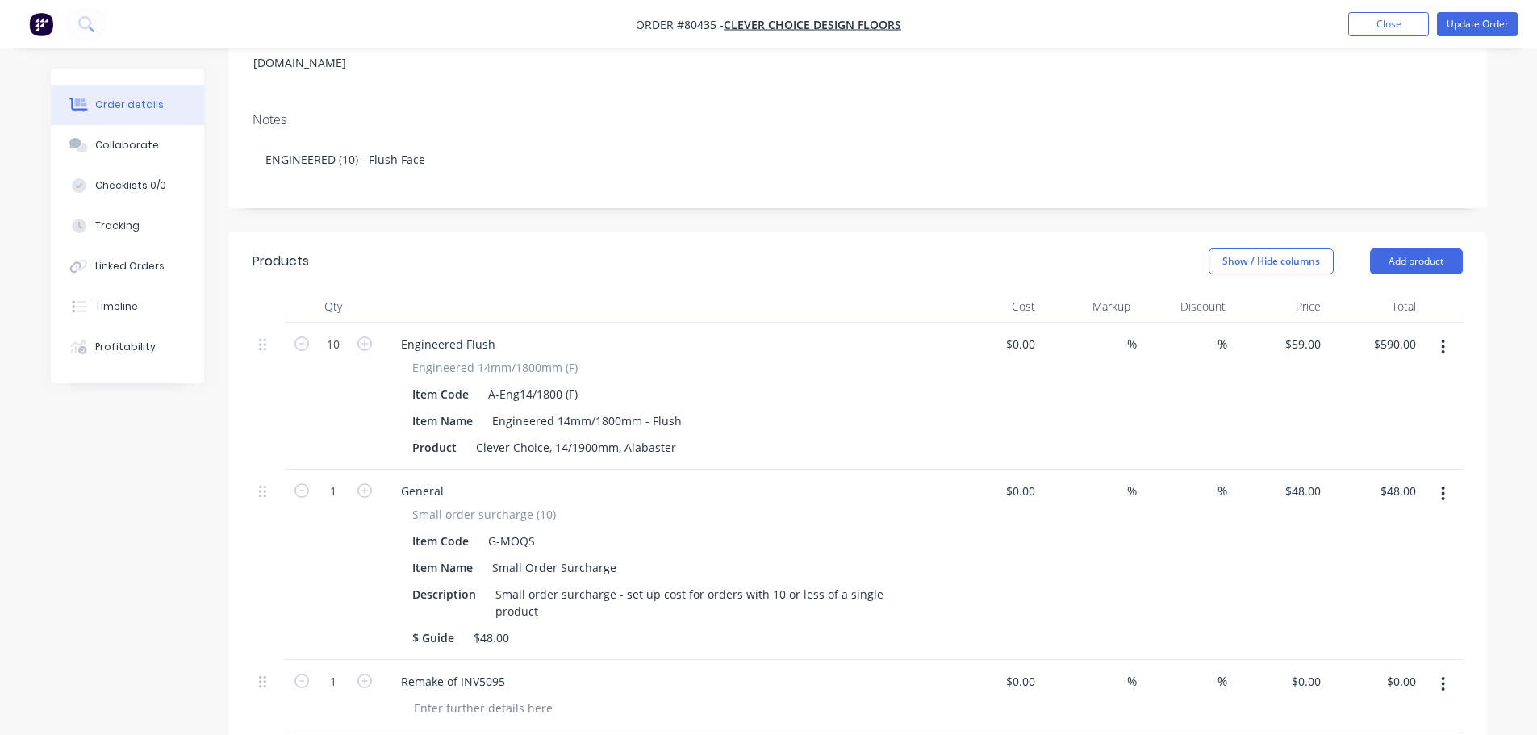
scroll to position [301, 0]
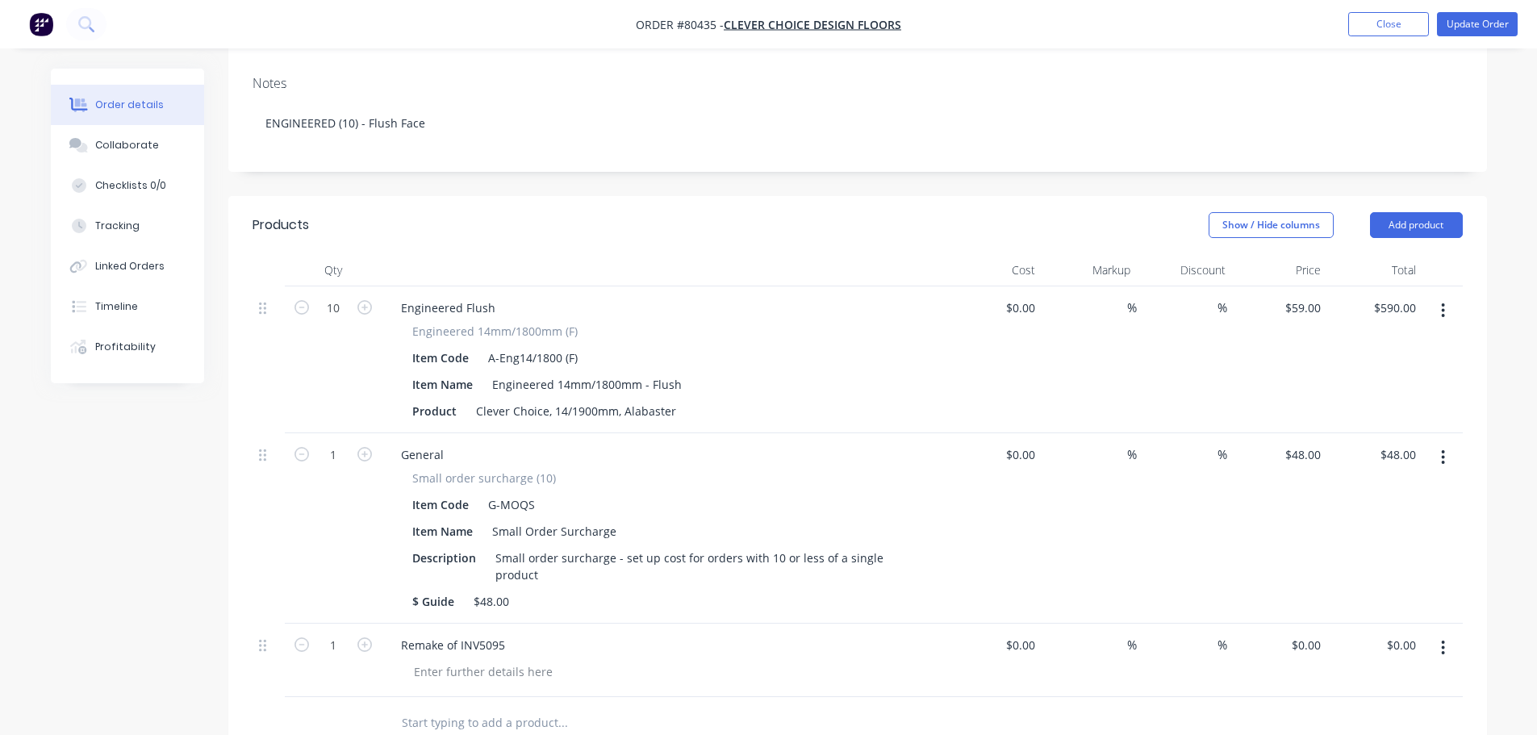
click at [1439, 633] on button "button" at bounding box center [1443, 647] width 38 height 29
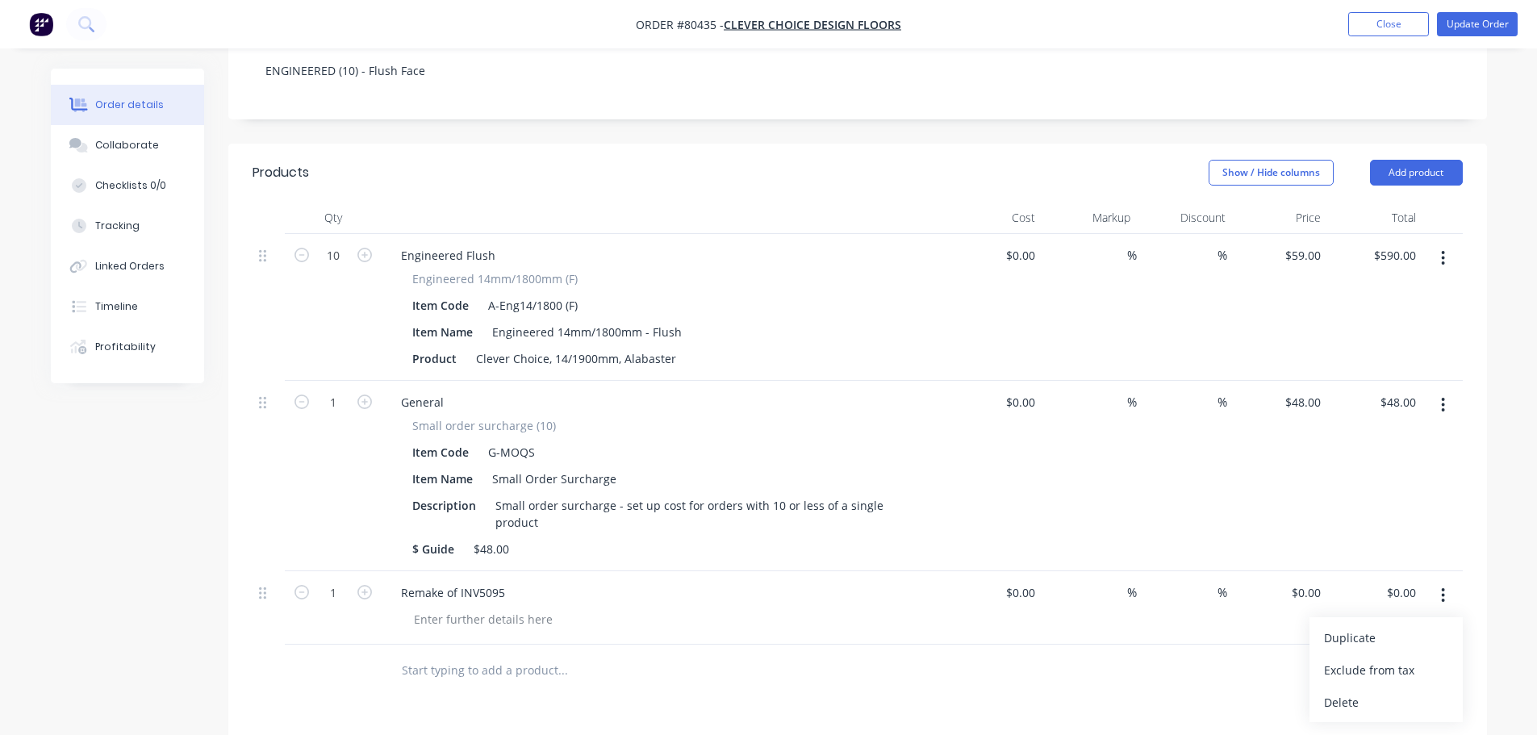
scroll to position [382, 0]
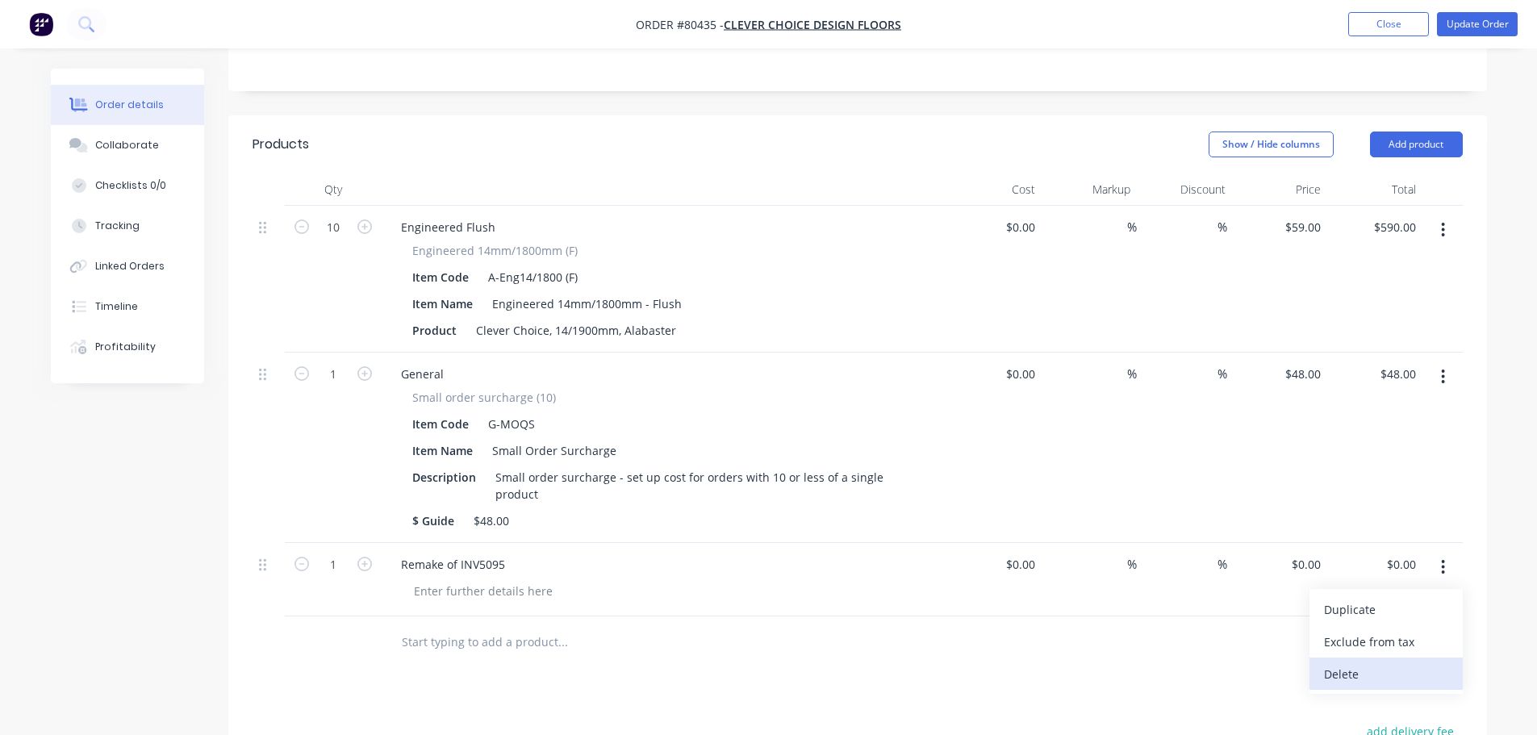
click at [1386, 662] on div "Delete" at bounding box center [1386, 673] width 124 height 23
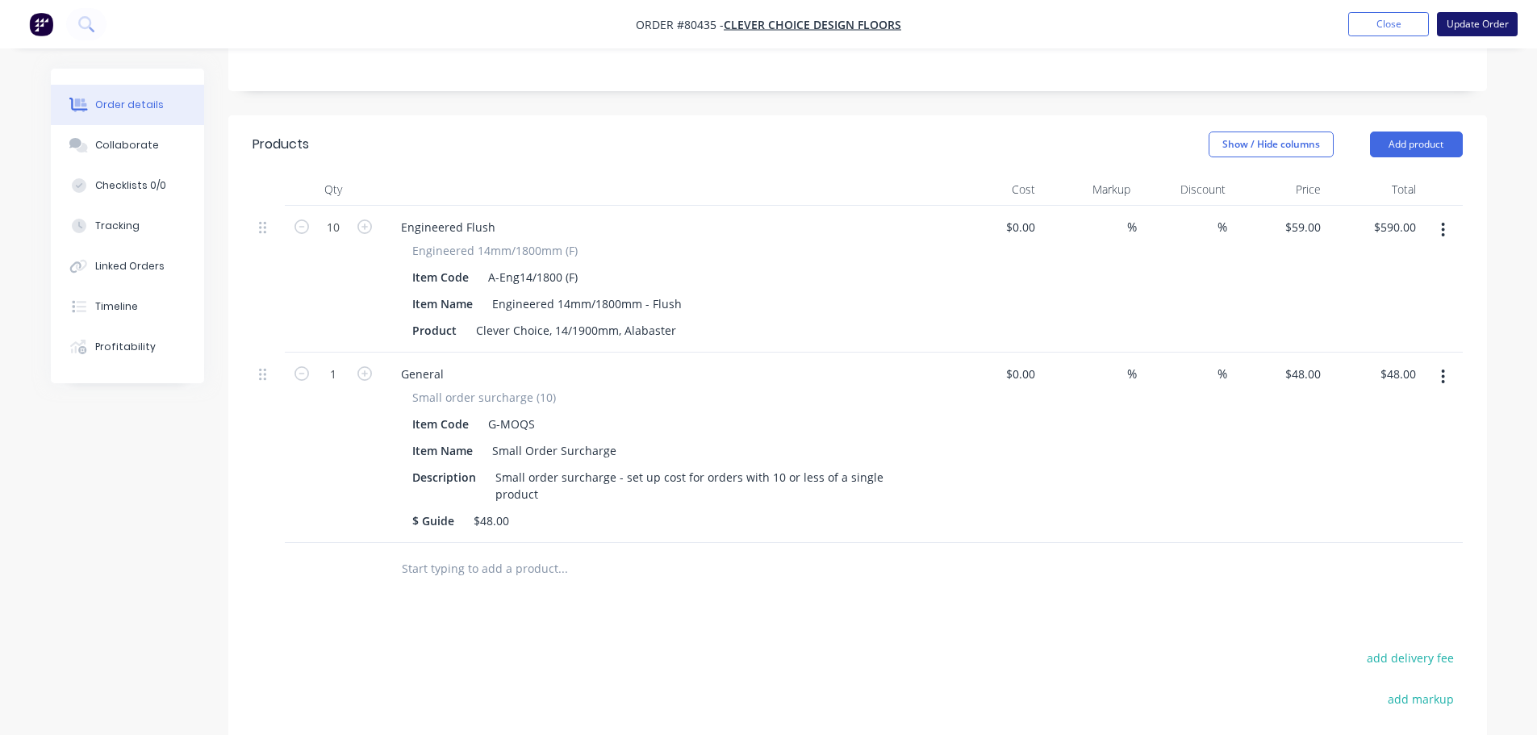
click at [1455, 19] on button "Update Order" at bounding box center [1477, 24] width 81 height 24
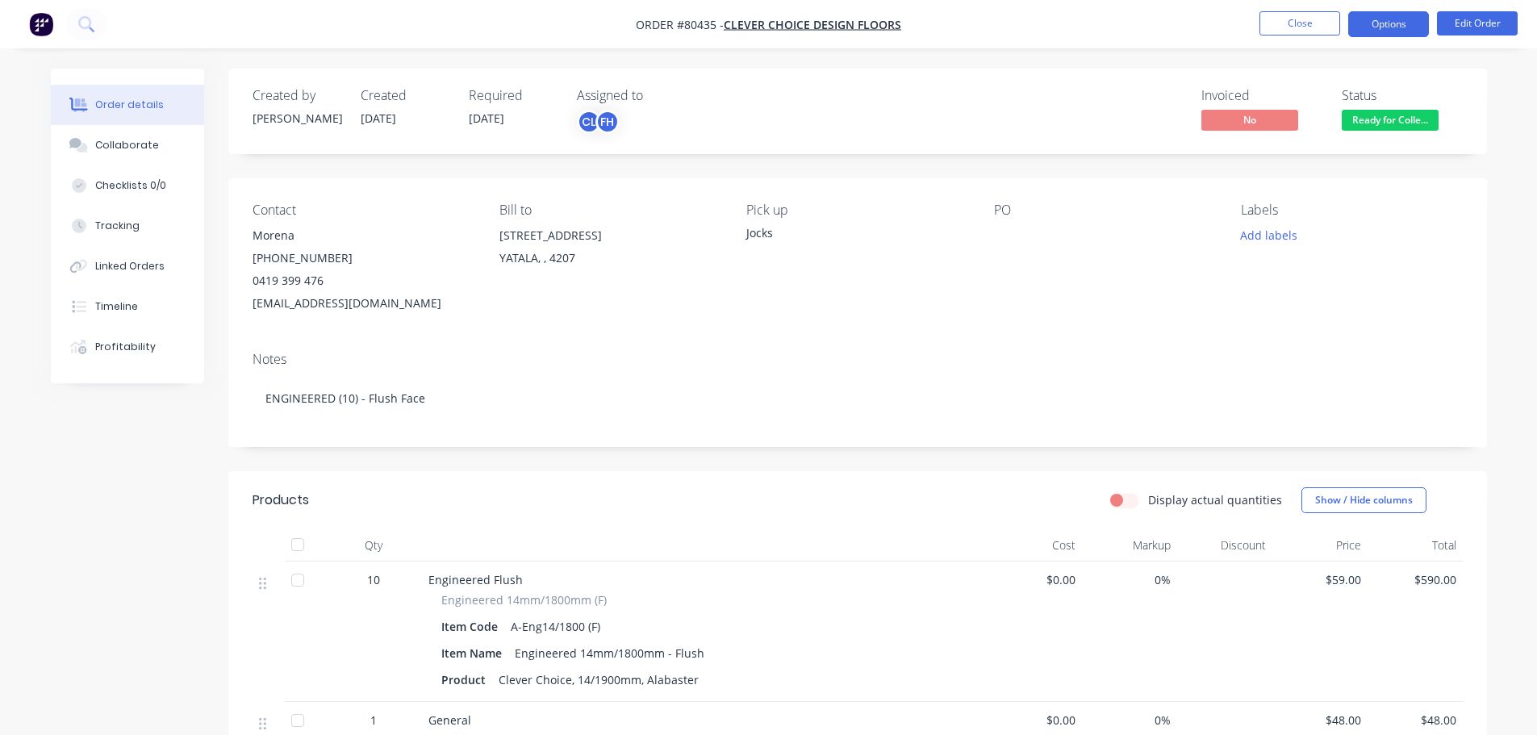
click at [1407, 17] on button "Options" at bounding box center [1388, 24] width 81 height 26
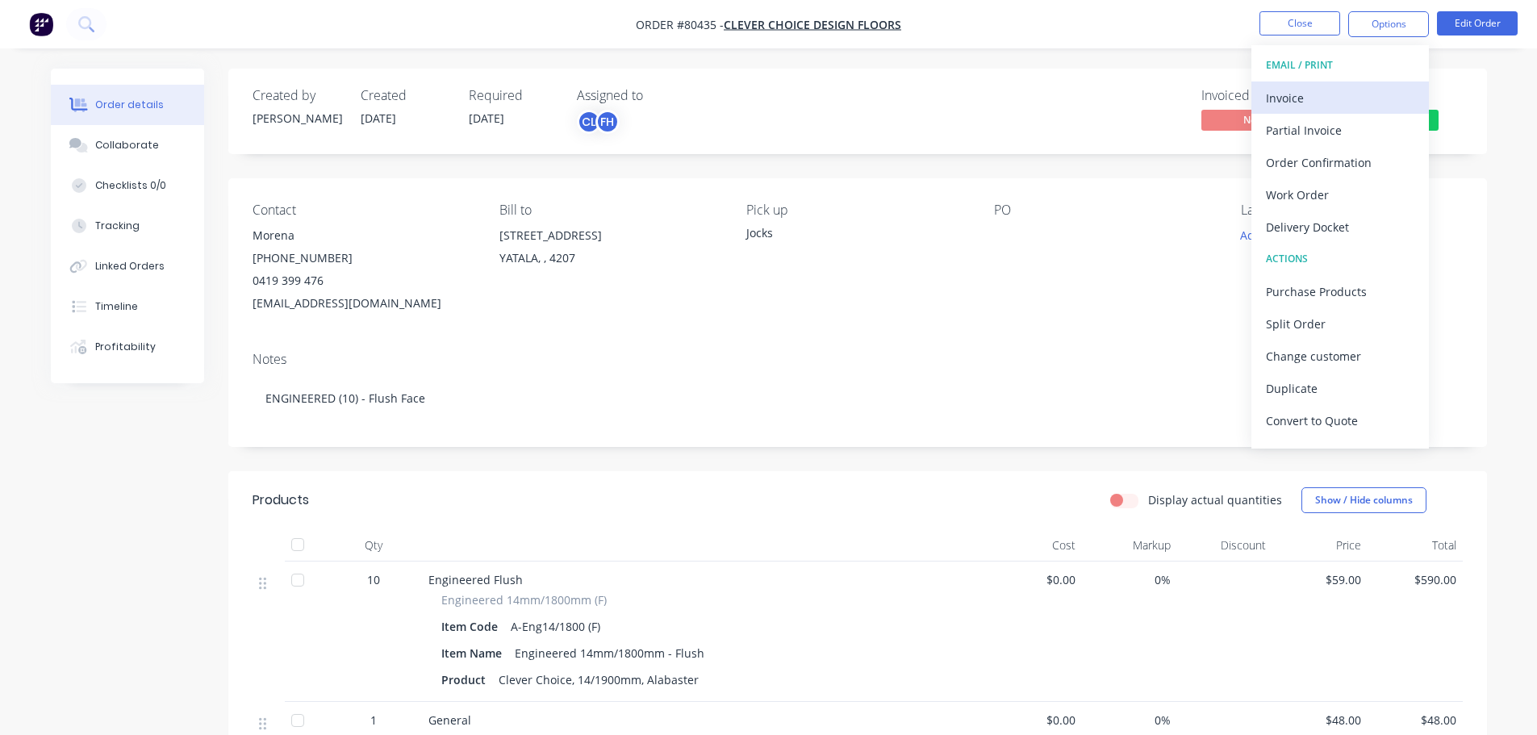
click at [1331, 103] on div "Invoice" at bounding box center [1340, 97] width 148 height 23
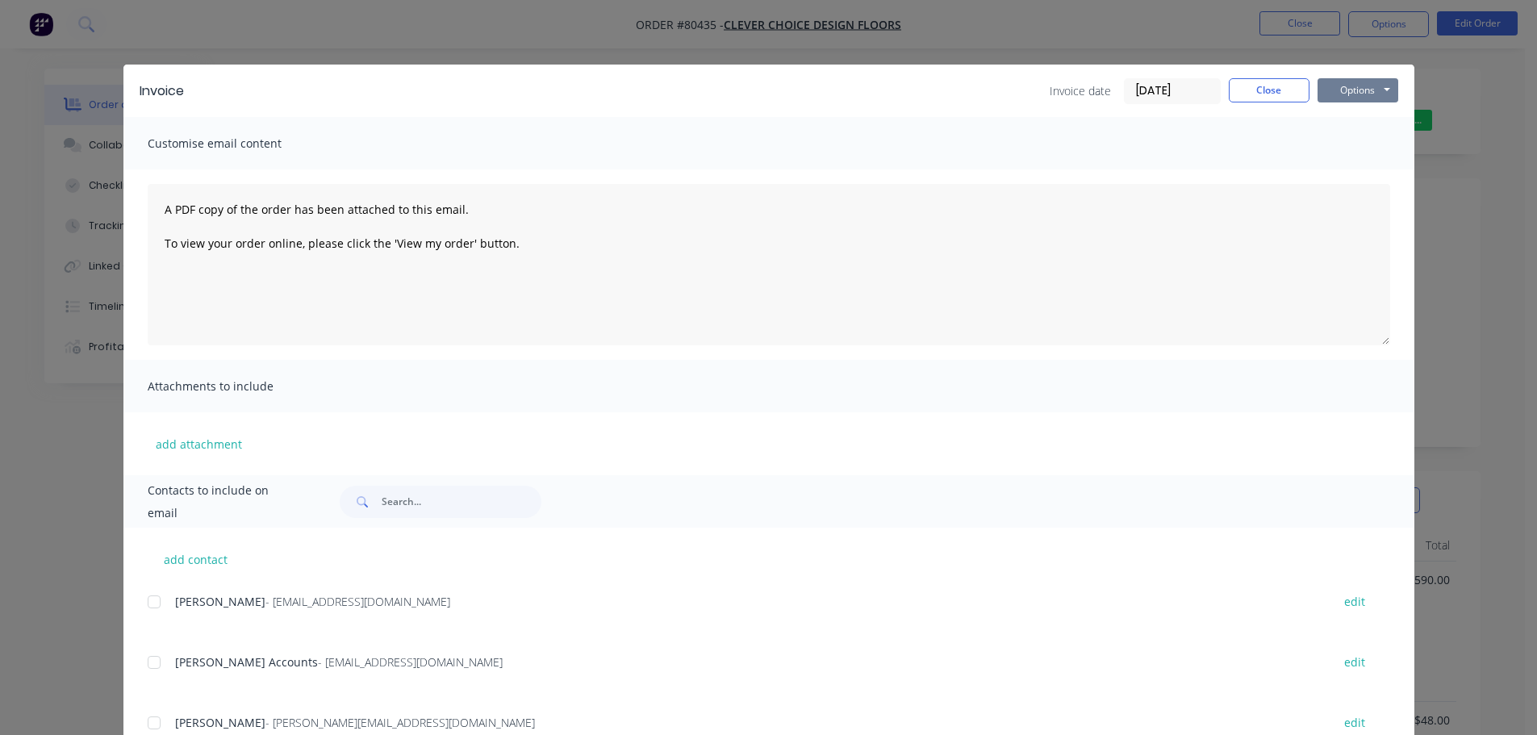
click at [1349, 86] on button "Options" at bounding box center [1358, 90] width 81 height 24
click at [1348, 144] on button "Print" at bounding box center [1369, 145] width 103 height 27
click at [1269, 88] on button "Close" at bounding box center [1269, 90] width 81 height 24
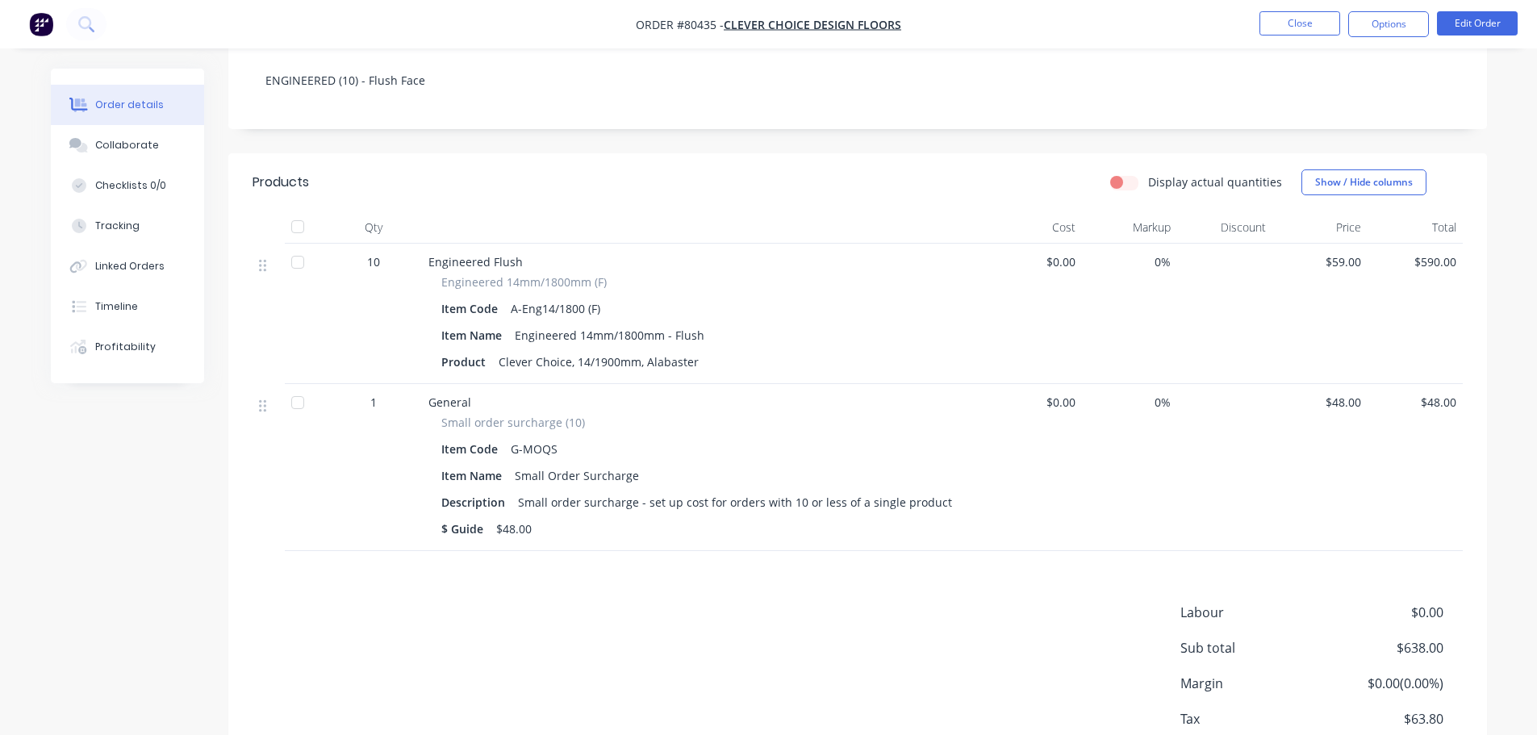
scroll to position [323, 0]
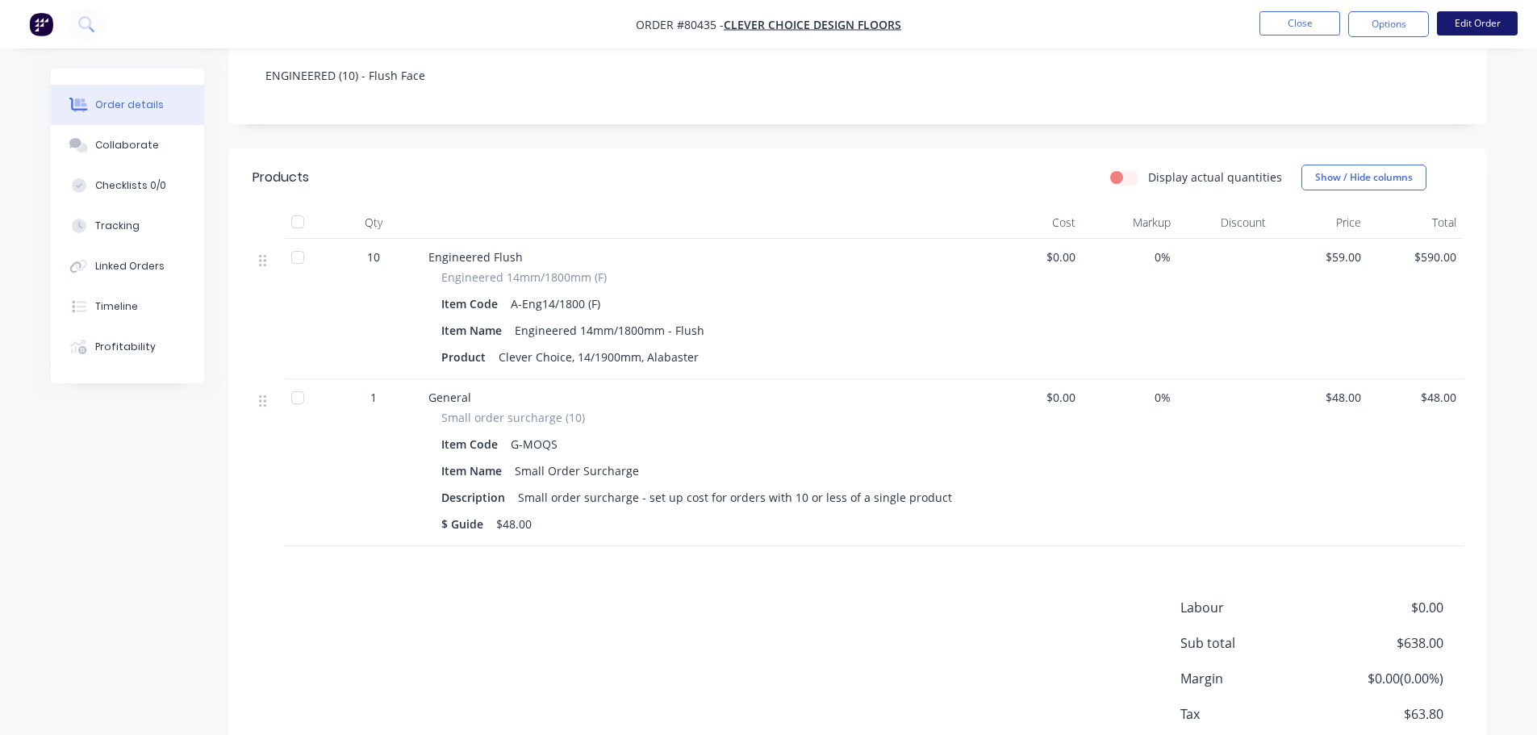
click at [1471, 22] on button "Edit Order" at bounding box center [1477, 23] width 81 height 24
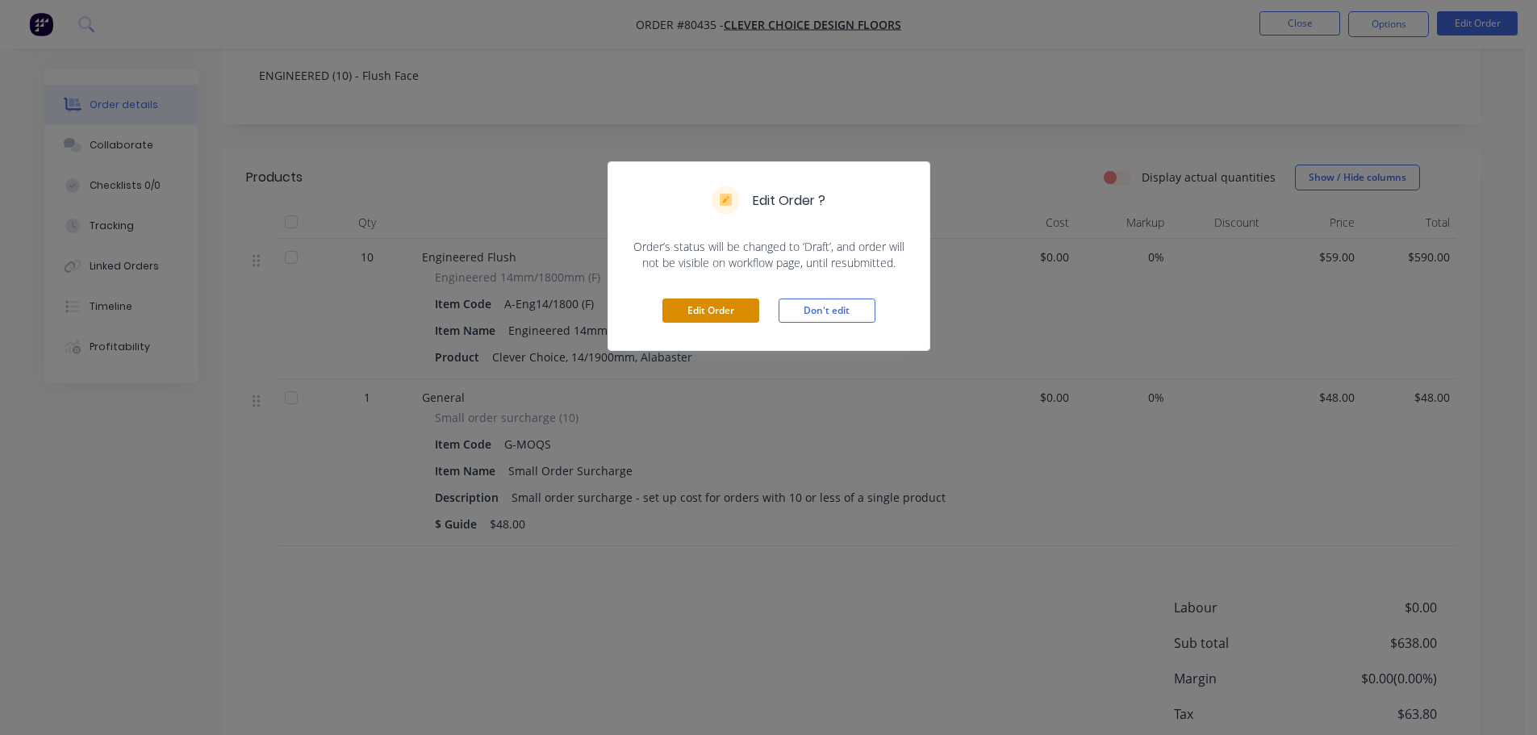
click at [725, 318] on button "Edit Order" at bounding box center [710, 311] width 97 height 24
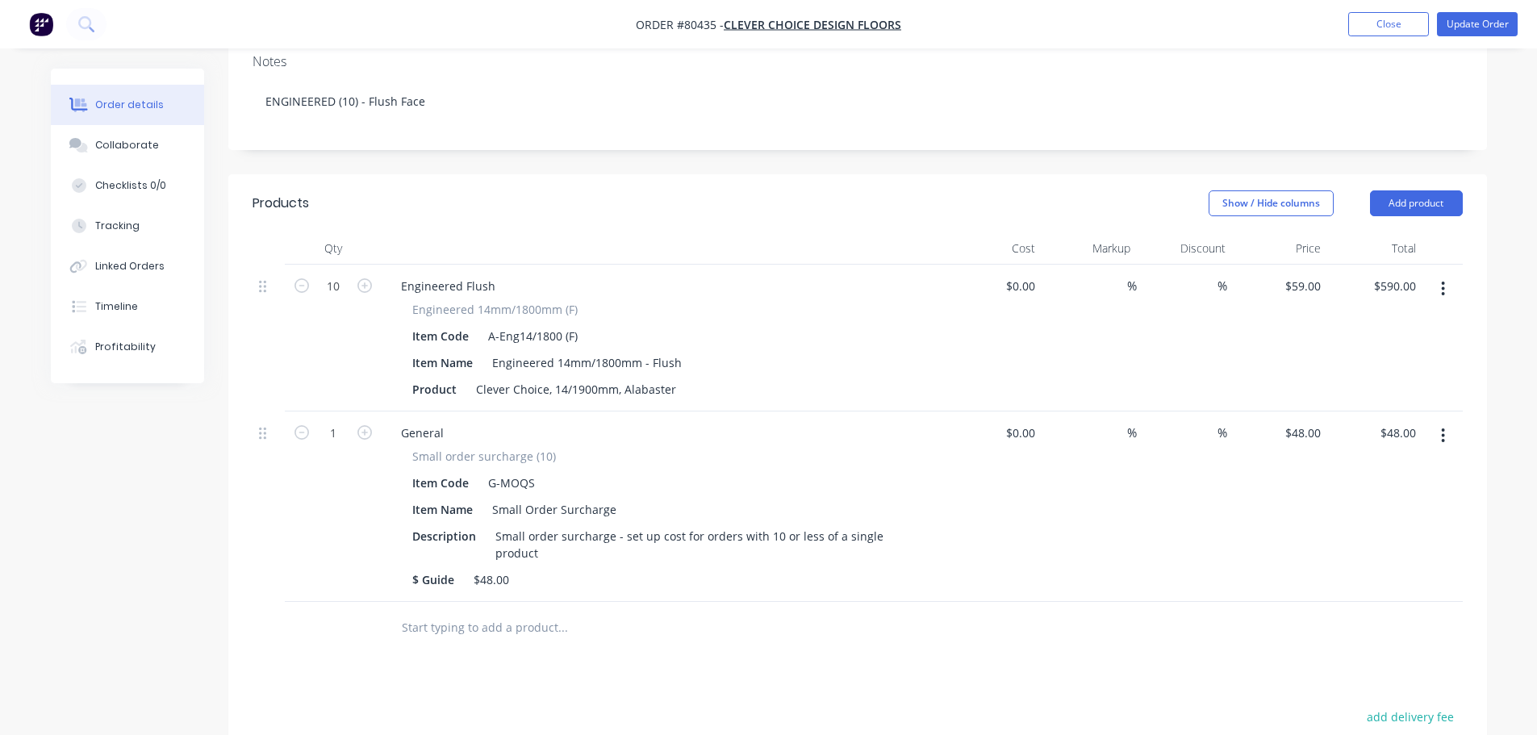
click at [433, 612] on input "text" at bounding box center [562, 628] width 323 height 32
type input "g"
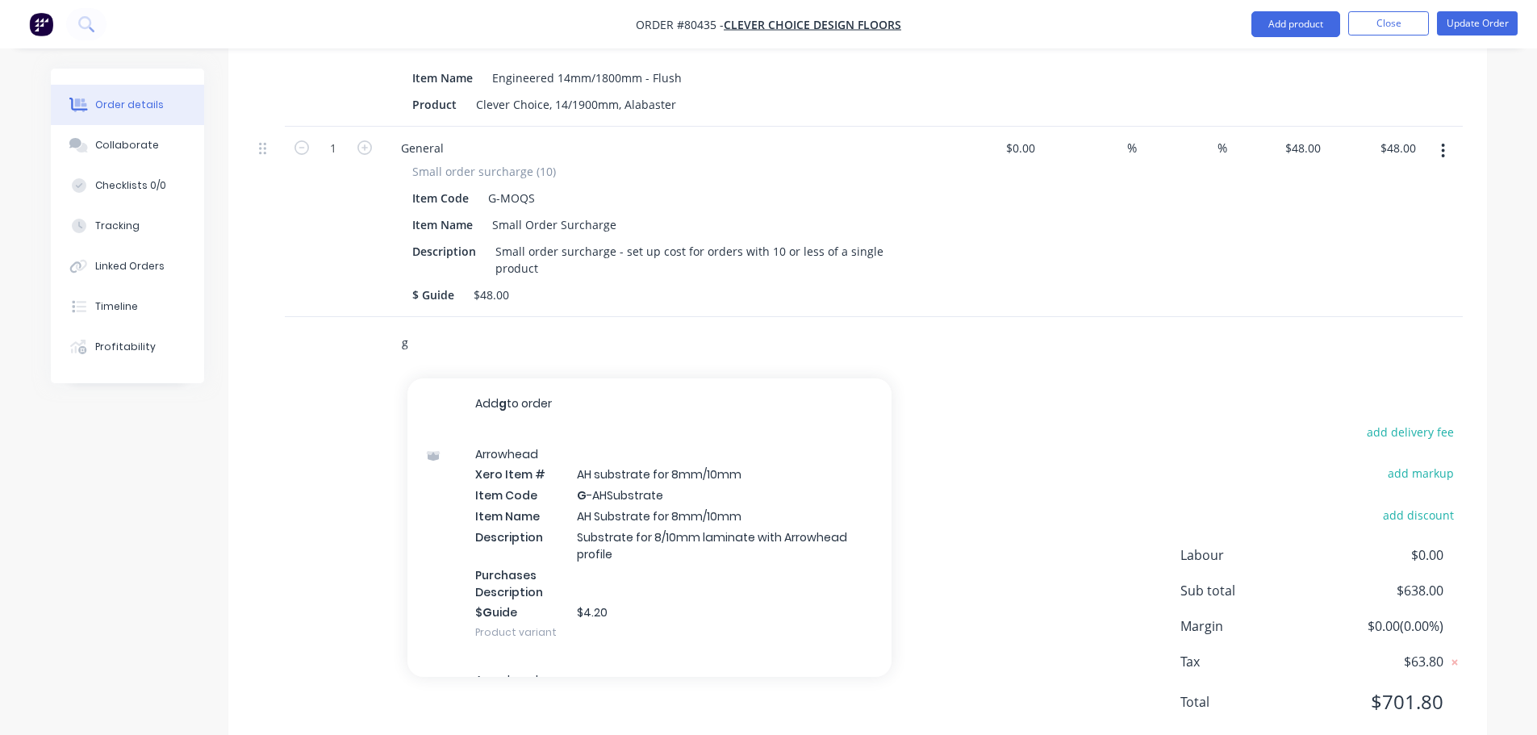
scroll to position [631, 0]
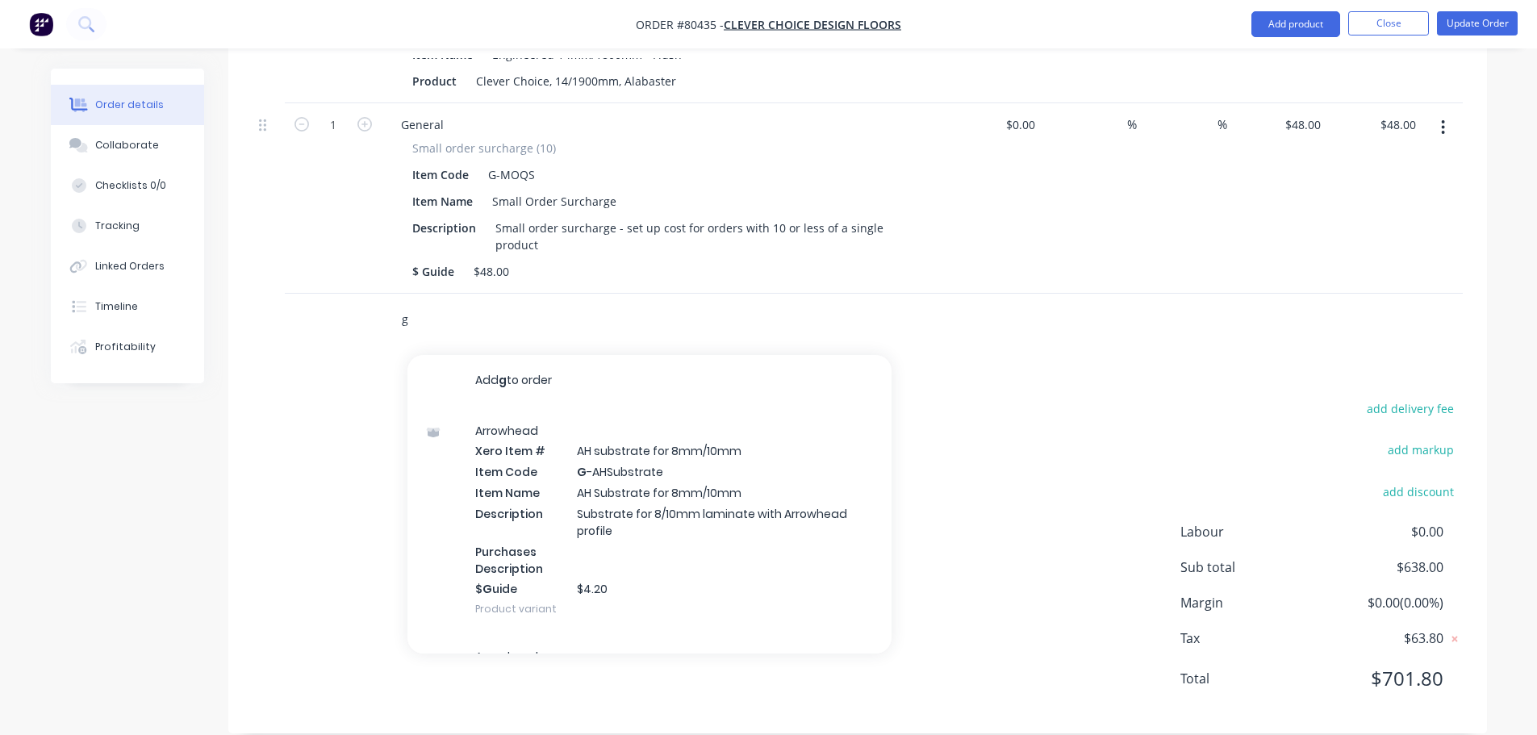
click at [423, 303] on input "g" at bounding box center [562, 319] width 323 height 32
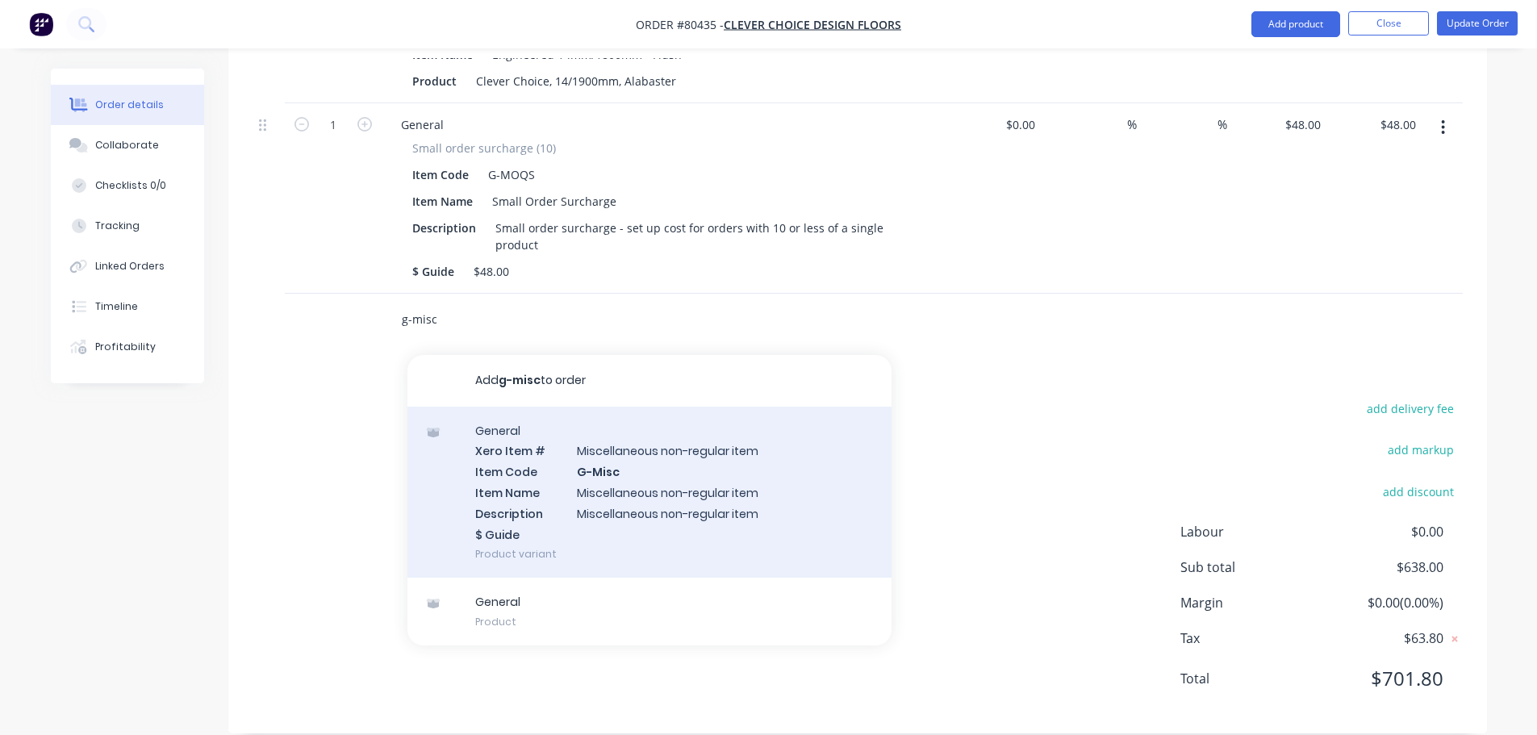
type input "g-misc"
click at [531, 450] on div "General Xero Item # Miscellaneous non-regular item Item Code G-Misc Item Name M…" at bounding box center [650, 493] width 484 height 172
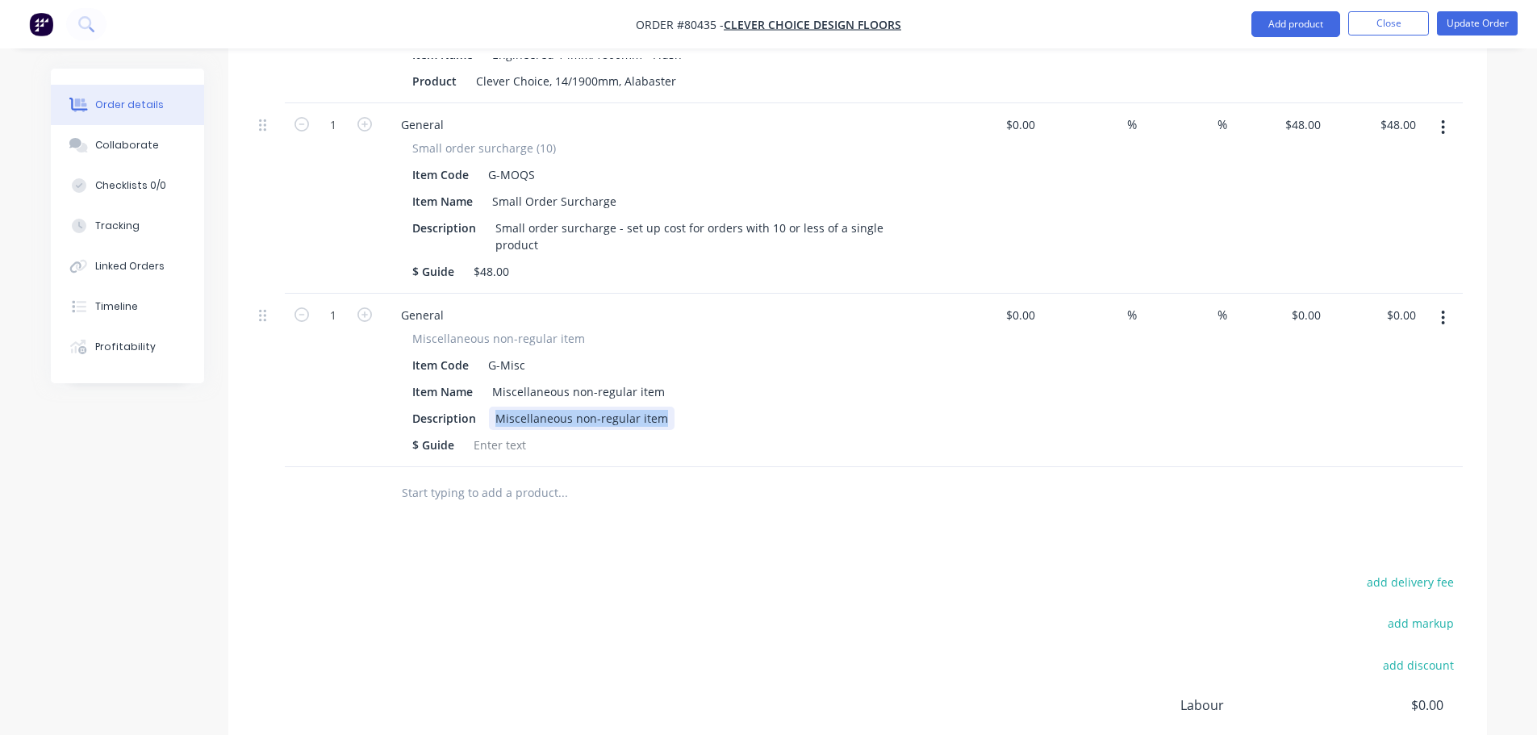
drag, startPoint x: 493, startPoint y: 396, endPoint x: 703, endPoint y: 404, distance: 210.0
click at [703, 407] on div "Description Miscellaneous non-regular item" at bounding box center [661, 418] width 510 height 23
click at [487, 433] on div at bounding box center [499, 444] width 65 height 23
drag, startPoint x: 492, startPoint y: 369, endPoint x: 708, endPoint y: 366, distance: 215.5
click at [708, 380] on div "Item Name Miscellaneous non-regular item" at bounding box center [661, 391] width 510 height 23
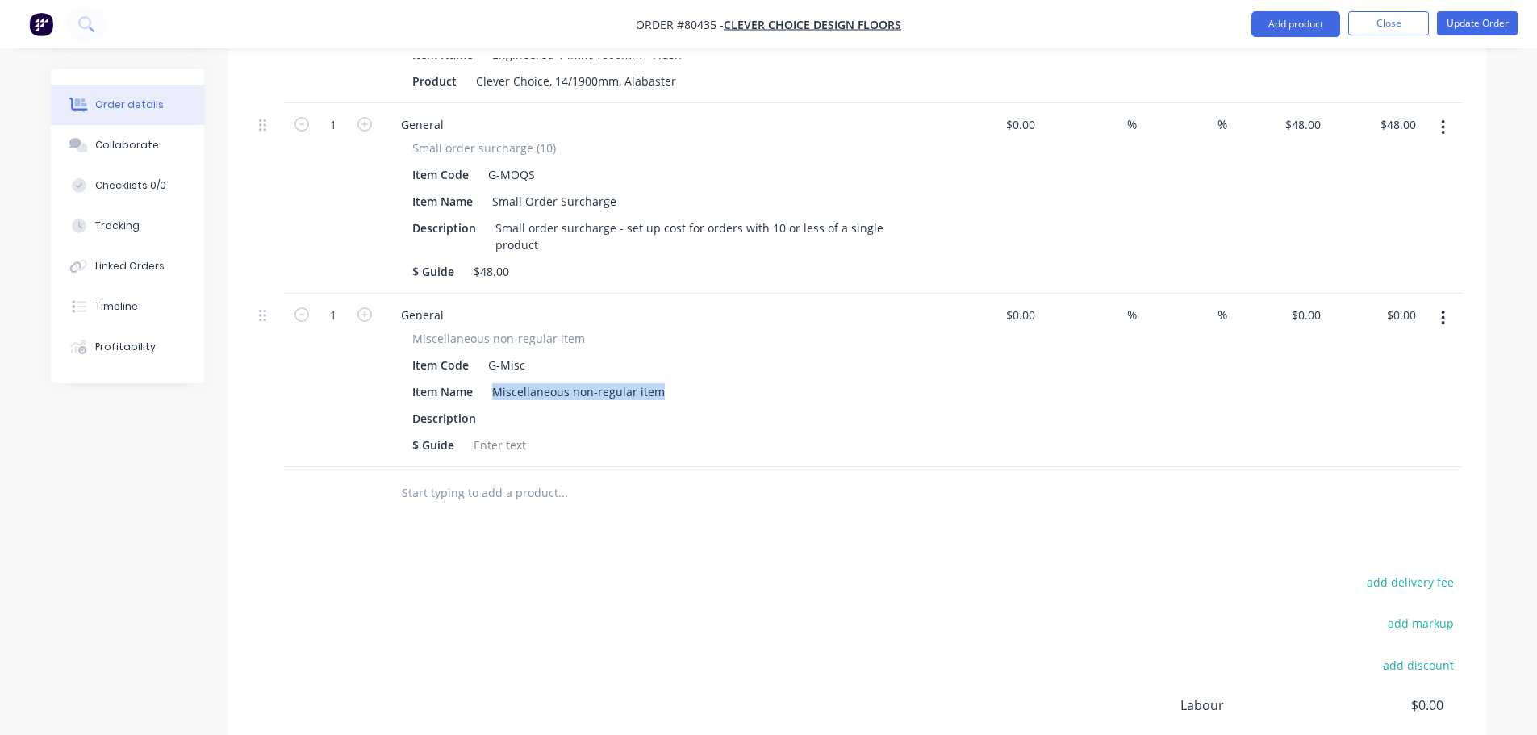
click at [537, 477] on input "text" at bounding box center [562, 493] width 323 height 32
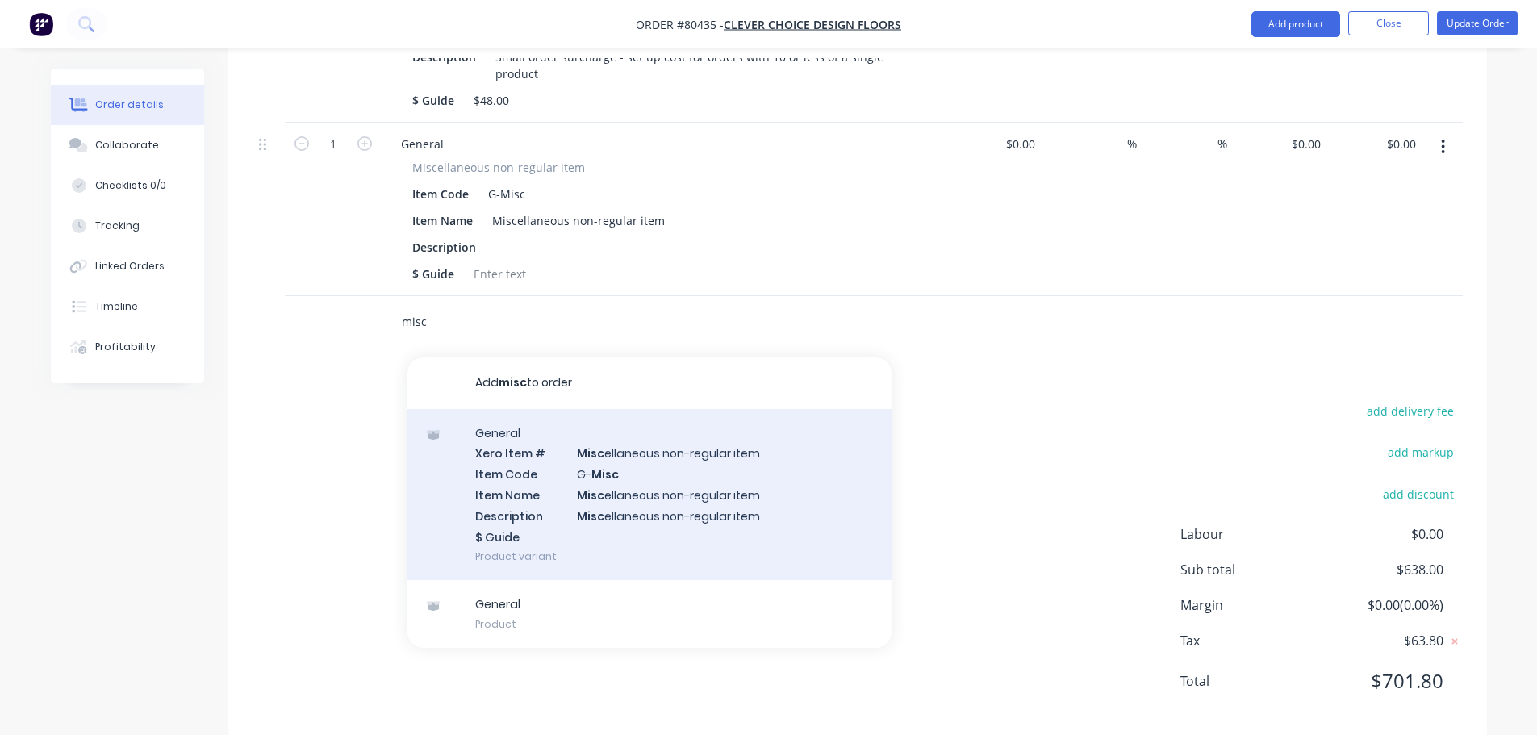
scroll to position [805, 0]
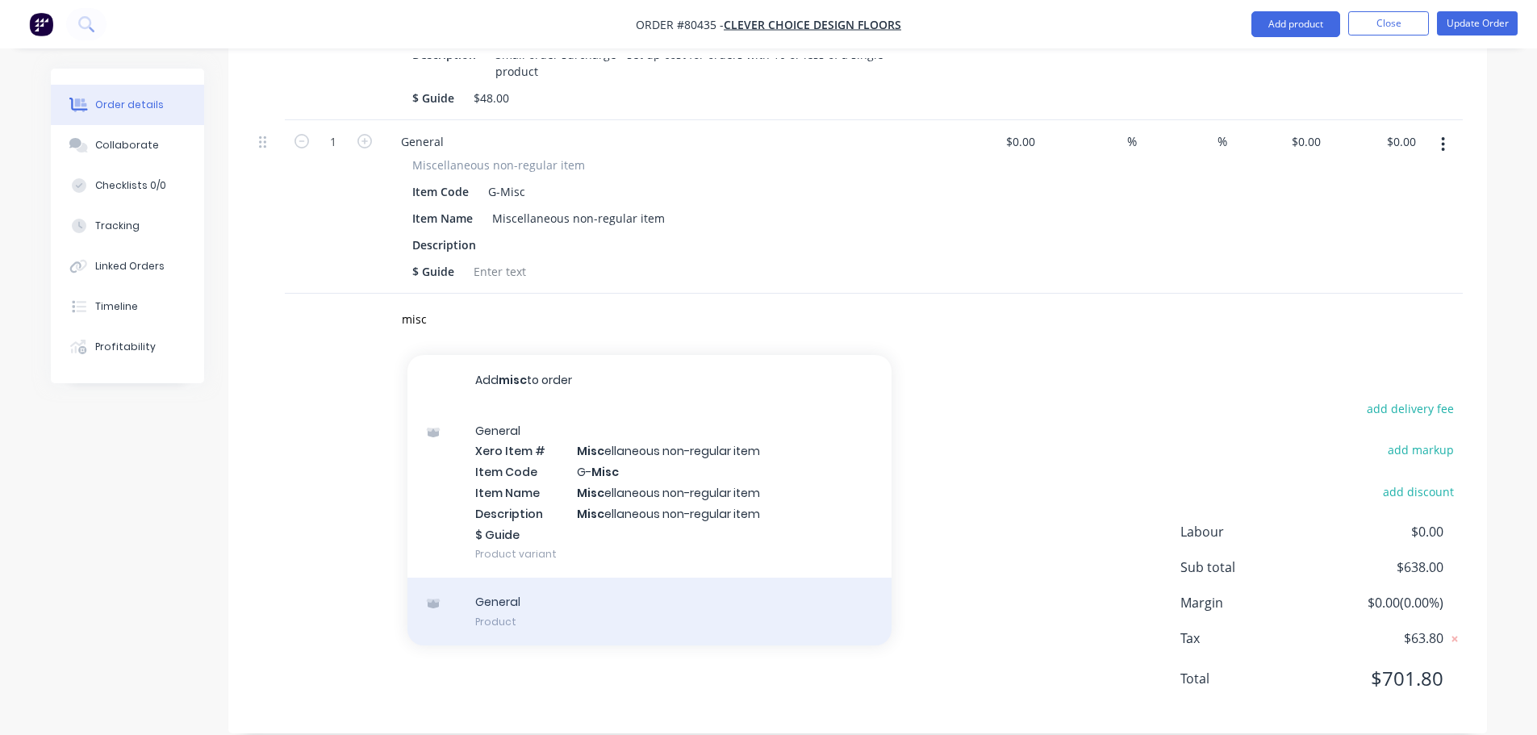
click at [613, 585] on div "General Product" at bounding box center [650, 612] width 484 height 68
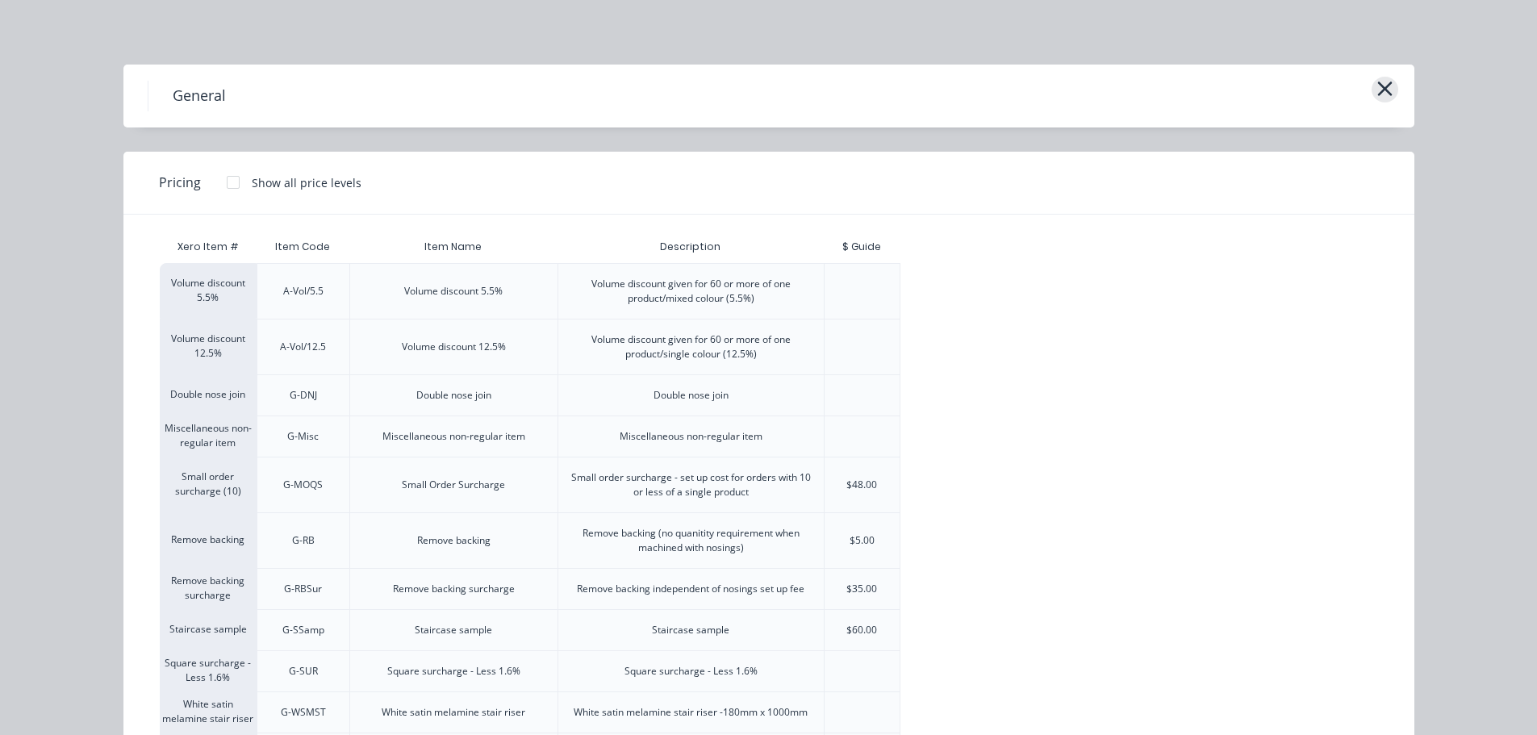
click at [1377, 89] on icon "button" at bounding box center [1385, 88] width 17 height 23
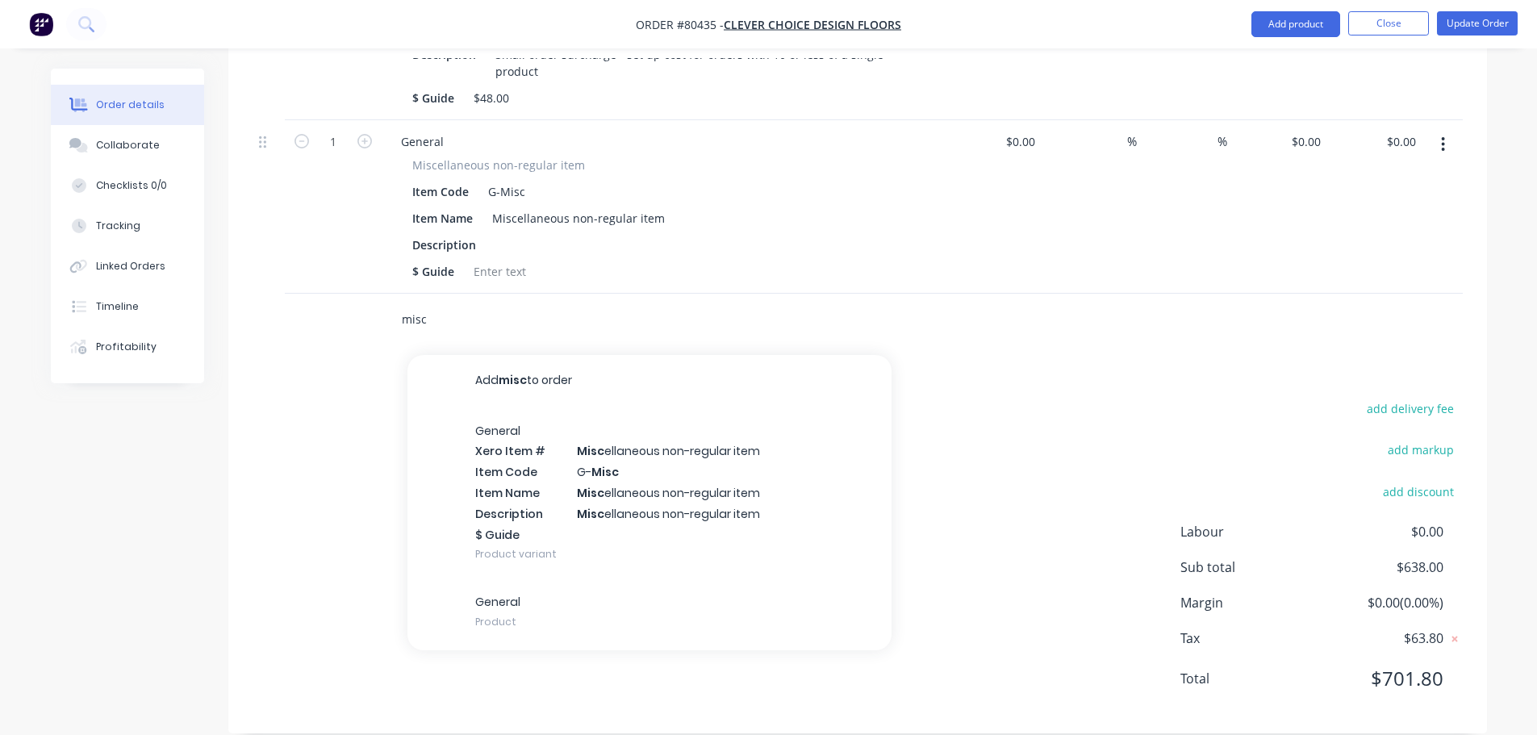
click at [449, 303] on input "misc" at bounding box center [562, 319] width 323 height 32
type input "m"
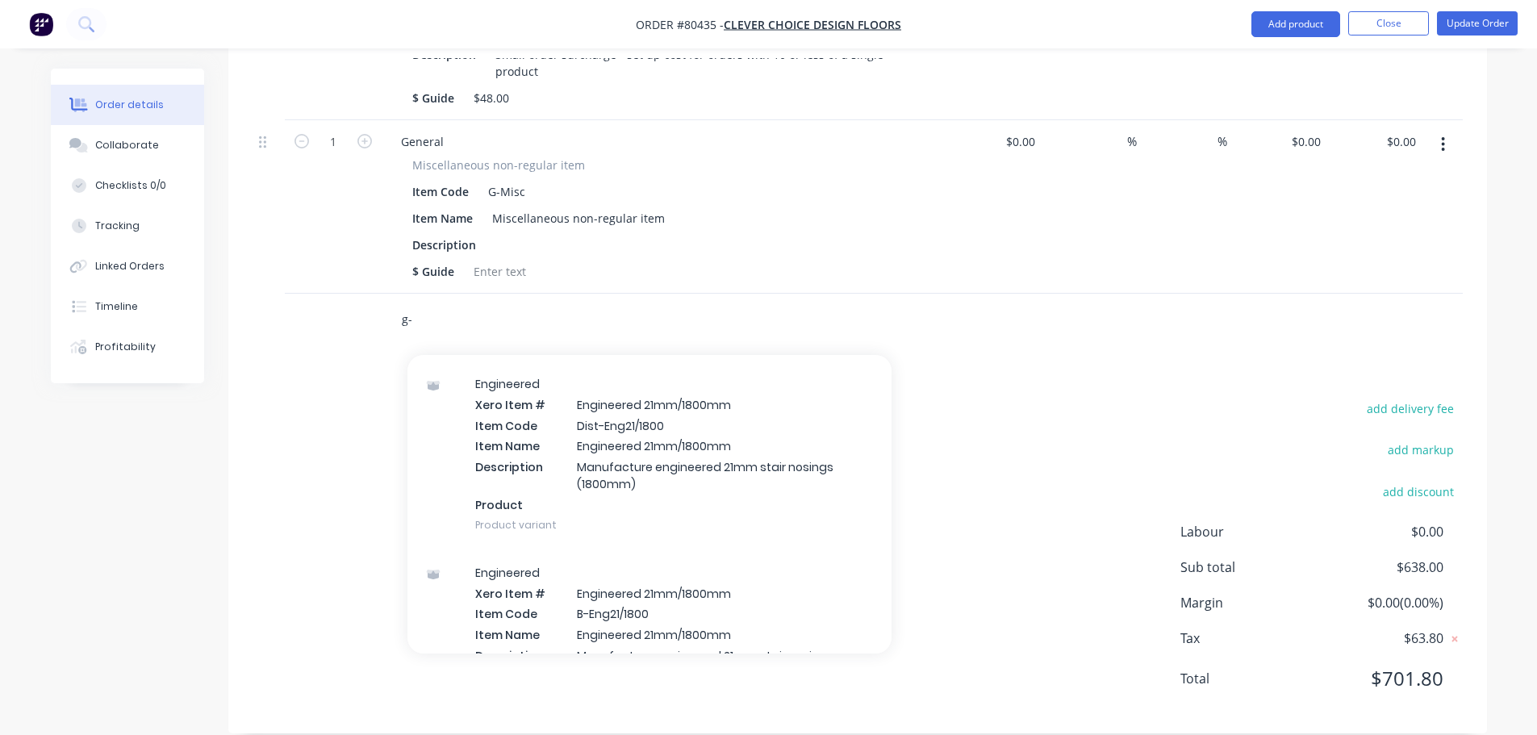
scroll to position [4761, 0]
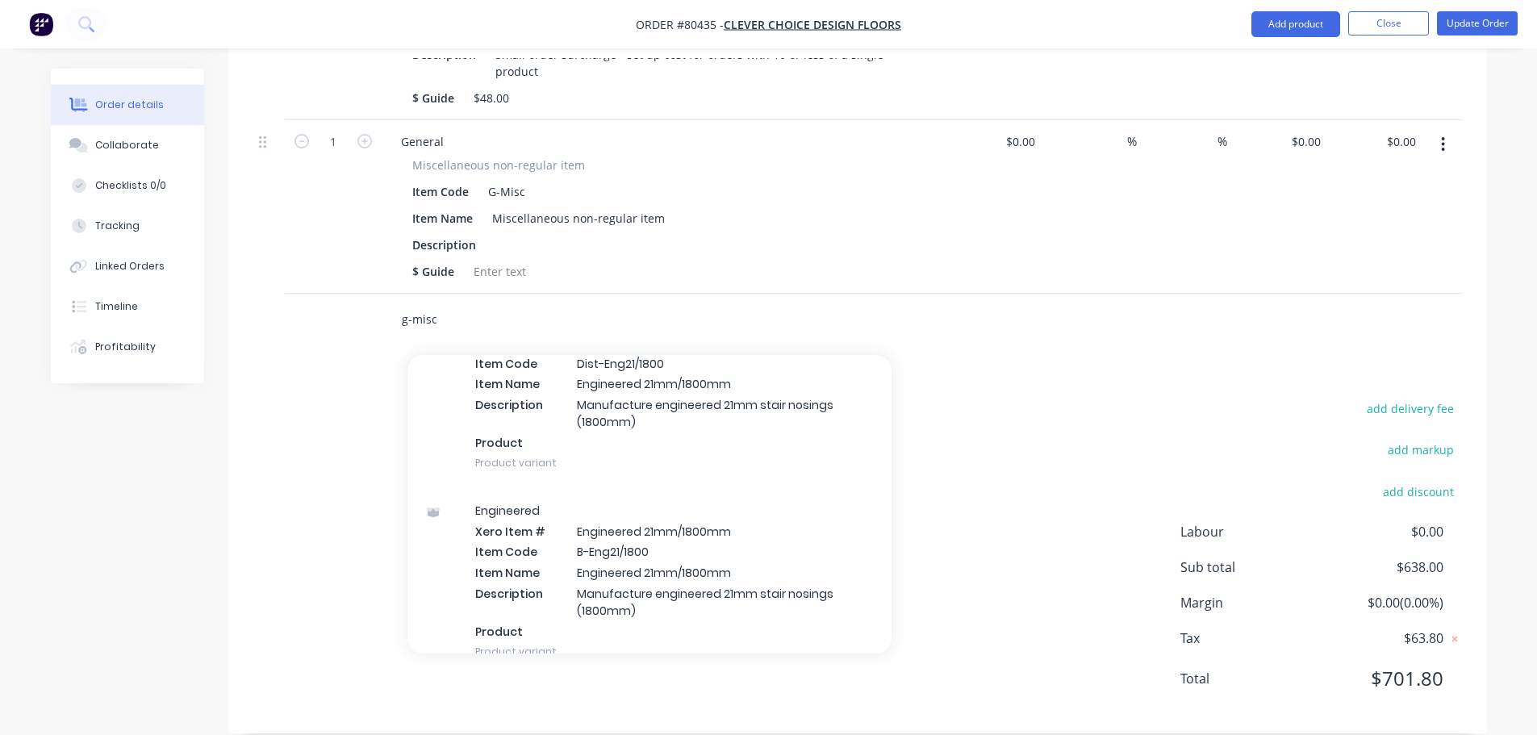
type input "g-misc"
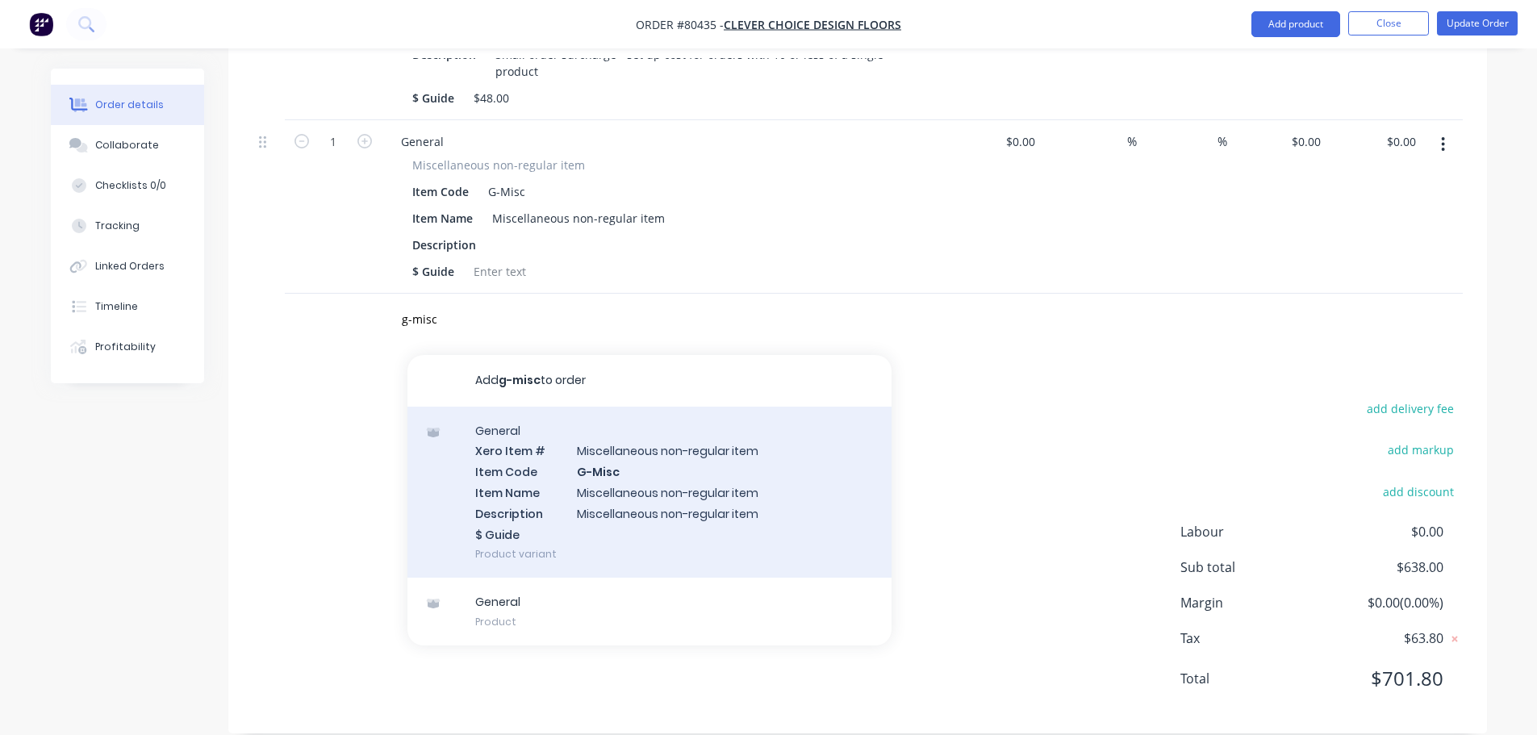
click at [631, 449] on div "General Xero Item # Miscellaneous non-regular item Item Code G-Misc Item Name M…" at bounding box center [650, 493] width 484 height 172
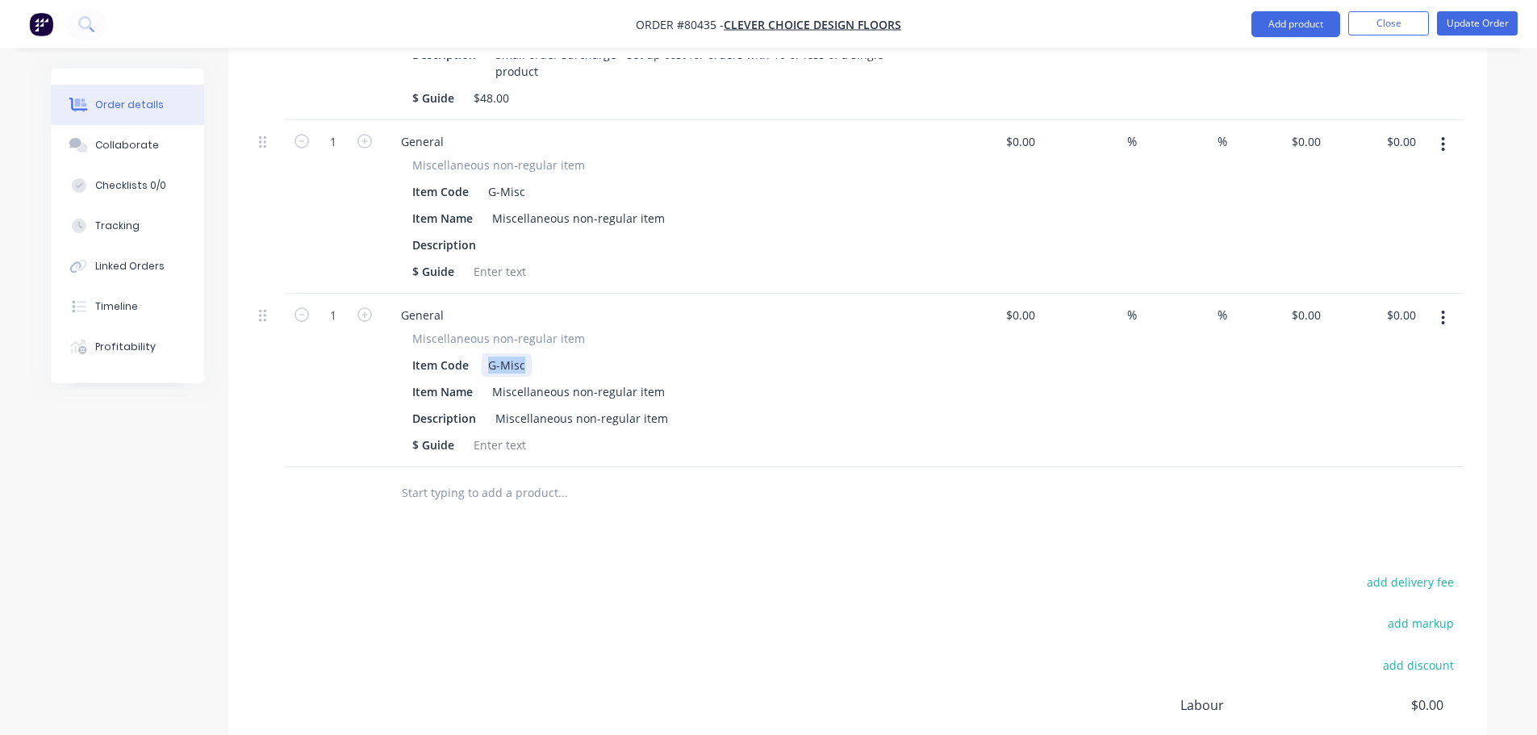
drag, startPoint x: 484, startPoint y: 344, endPoint x: 551, endPoint y: 343, distance: 67.0
click at [551, 353] on div "Item Code G-Misc" at bounding box center [661, 364] width 510 height 23
drag, startPoint x: 410, startPoint y: 367, endPoint x: 608, endPoint y: 427, distance: 207.3
click at [608, 427] on div "Miscellaneous non-regular item Item Code Remake of INV5095 Item Name Miscellane…" at bounding box center [664, 393] width 552 height 127
click at [519, 433] on div at bounding box center [499, 444] width 65 height 23
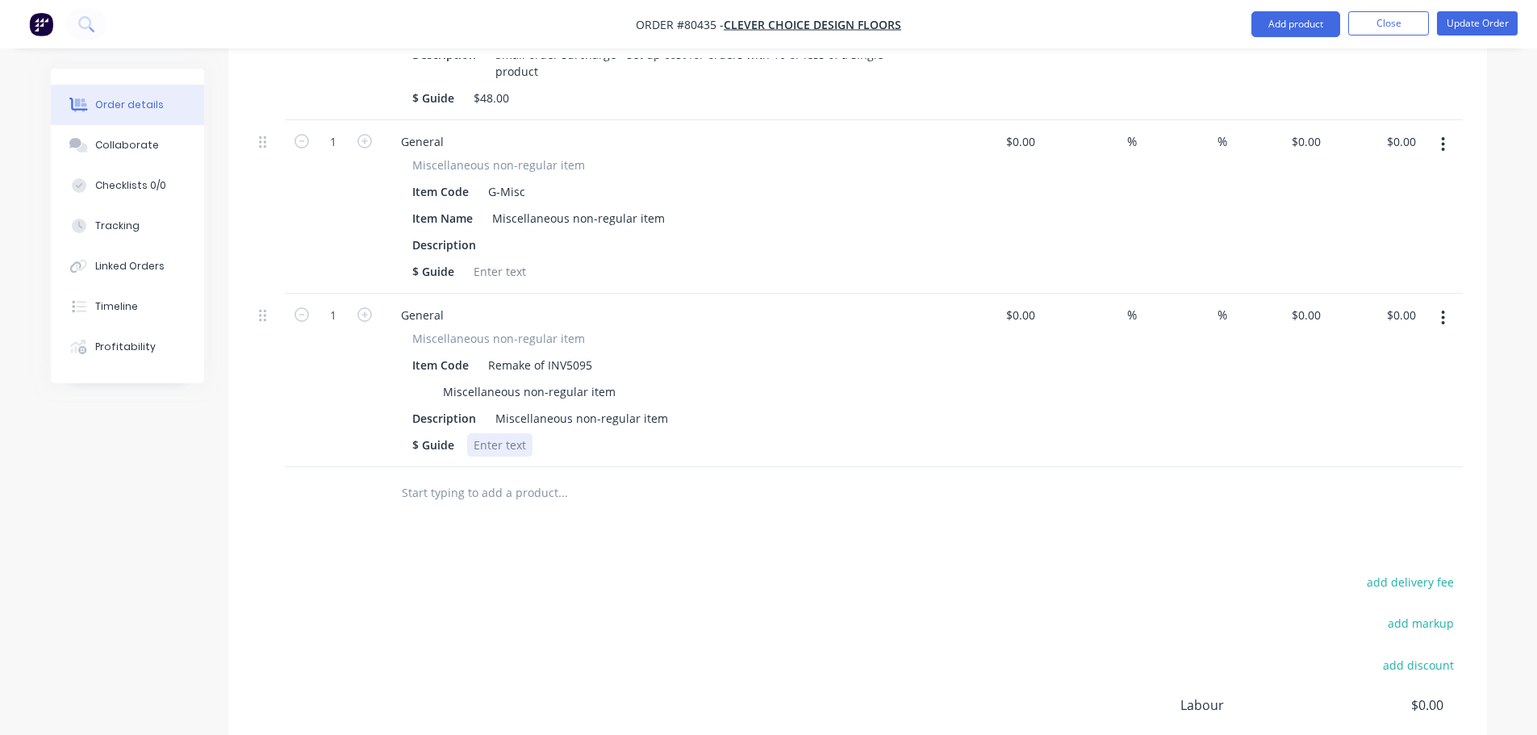
drag, startPoint x: 521, startPoint y: 422, endPoint x: 401, endPoint y: 400, distance: 122.2
click at [401, 400] on div "Miscellaneous non-regular item Item Code Remake of INV5095 Miscellaneous non-re…" at bounding box center [664, 393] width 552 height 127
drag, startPoint x: 441, startPoint y: 364, endPoint x: 619, endPoint y: 367, distance: 177.6
click at [619, 380] on div "Miscellaneous non-regular item" at bounding box center [661, 391] width 510 height 23
drag, startPoint x: 662, startPoint y: 397, endPoint x: 487, endPoint y: 400, distance: 175.1
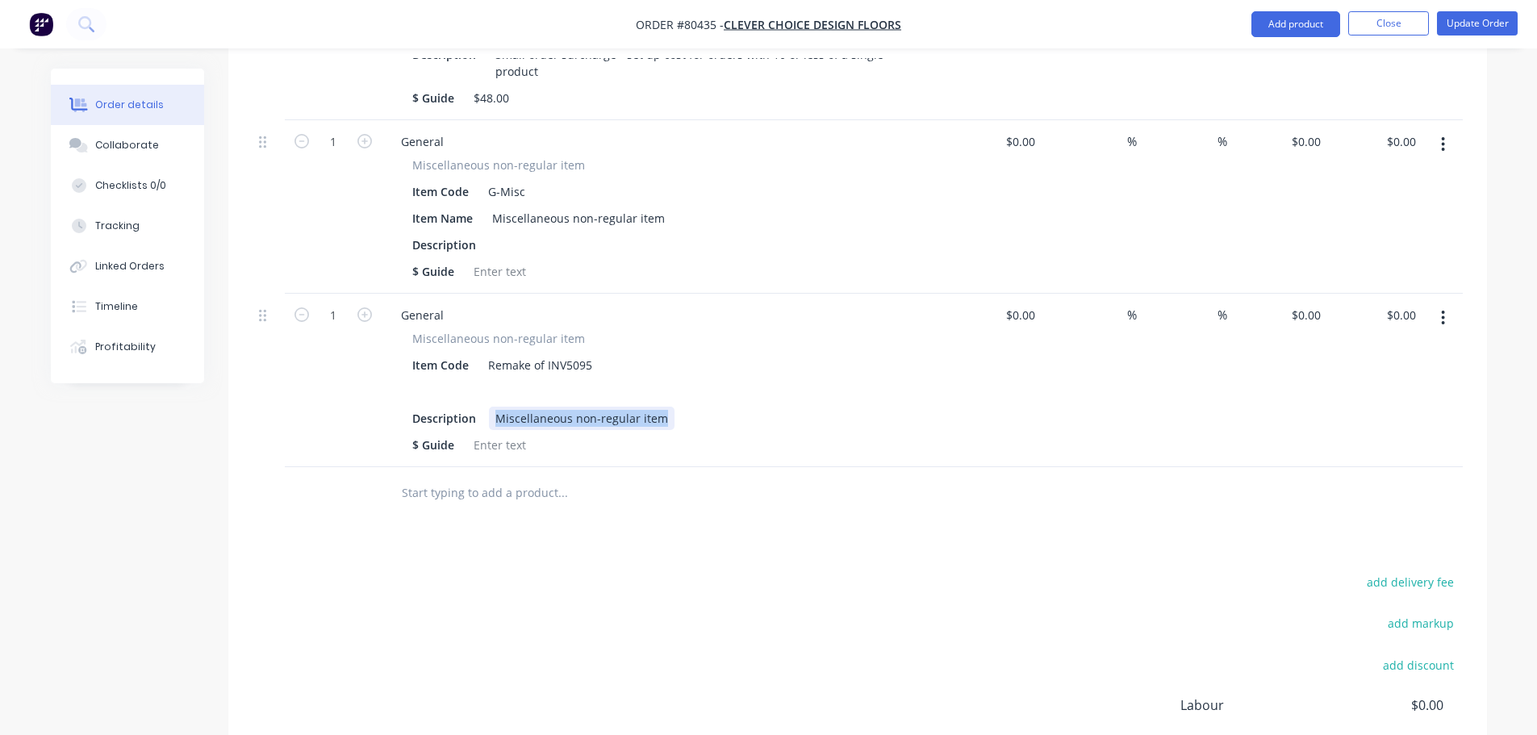
click at [487, 407] on div "Description Miscellaneous non-regular item" at bounding box center [661, 418] width 510 height 23
drag, startPoint x: 474, startPoint y: 397, endPoint x: 378, endPoint y: 397, distance: 96.0
click at [378, 397] on div "1 General Miscellaneous non-regular item Item Code Remake of INV5095 Descriptio…" at bounding box center [858, 380] width 1210 height 173
drag, startPoint x: 456, startPoint y: 422, endPoint x: 345, endPoint y: 418, distance: 111.4
click at [345, 418] on div "1 General Miscellaneous non-regular item Item Code Remake of INV5095 $ Guide $0…" at bounding box center [858, 380] width 1210 height 173
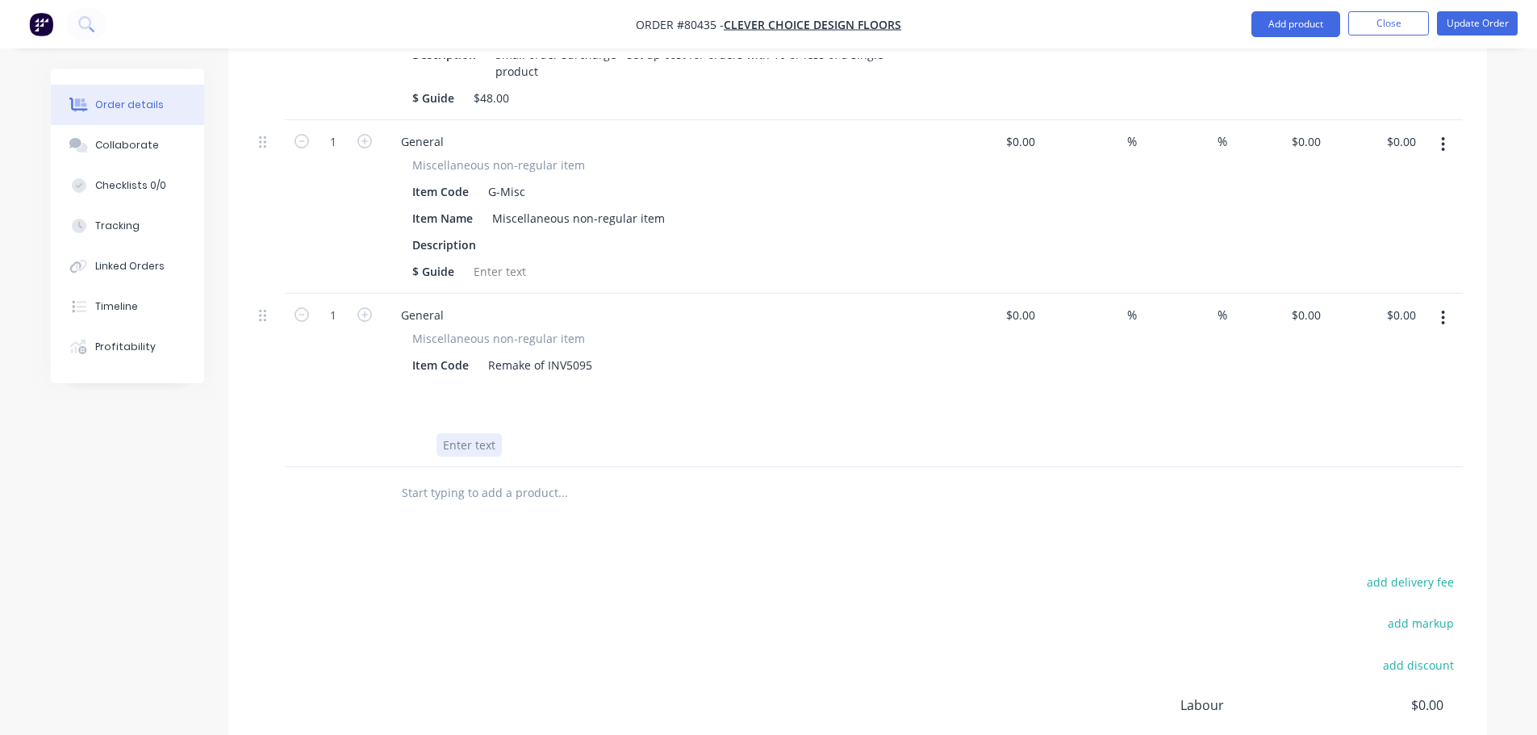
drag, startPoint x: 499, startPoint y: 421, endPoint x: 396, endPoint y: 424, distance: 102.5
click at [396, 424] on div "Miscellaneous non-regular item Item Code Remake of INV5095" at bounding box center [664, 393] width 552 height 127
click at [449, 433] on div at bounding box center [469, 444] width 65 height 23
drag, startPoint x: 450, startPoint y: 420, endPoint x: 514, endPoint y: 420, distance: 63.8
click at [514, 433] on div at bounding box center [661, 444] width 510 height 23
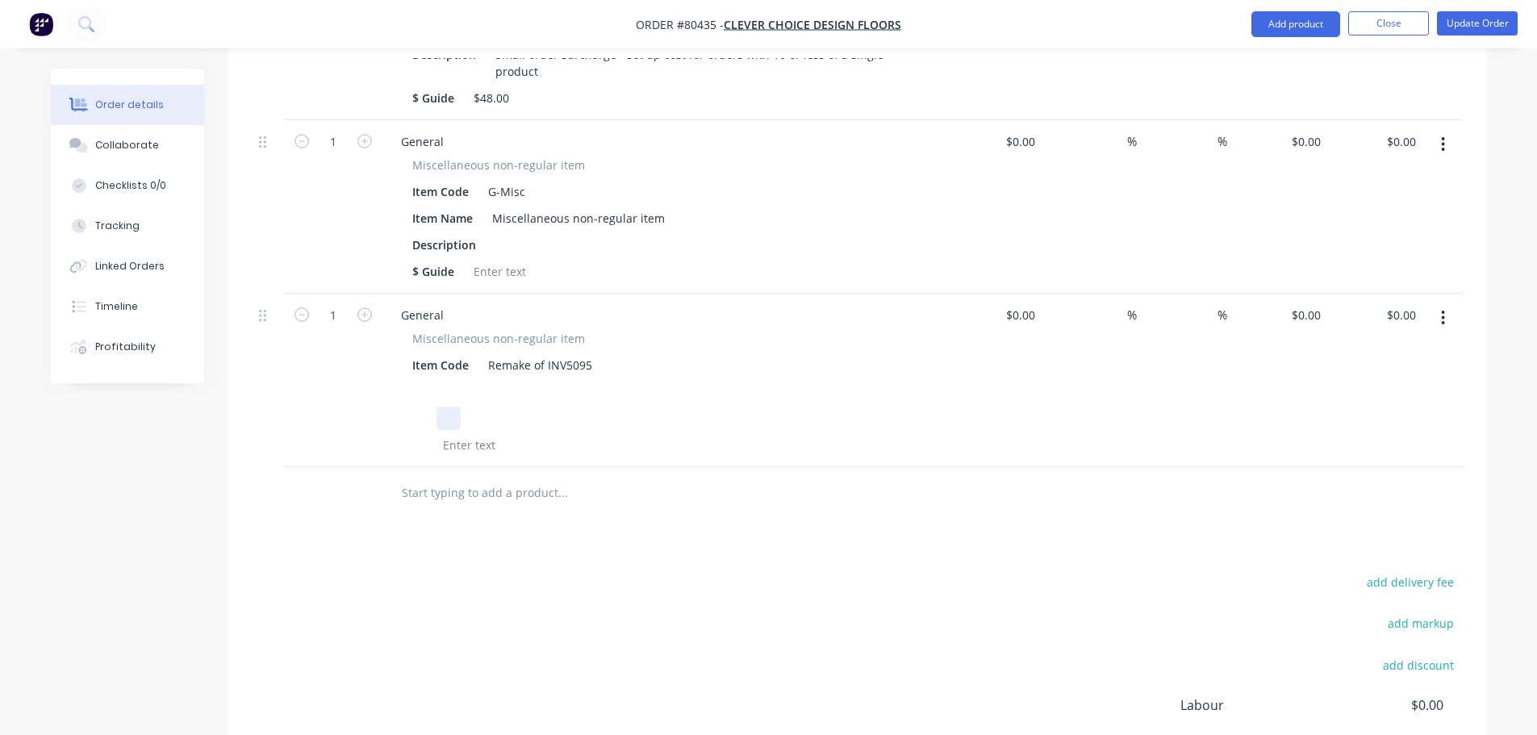
click at [458, 407] on div at bounding box center [449, 418] width 24 height 23
click at [529, 380] on div at bounding box center [661, 391] width 510 height 23
click at [548, 408] on div "Miscellaneous non-regular item Item Code Remake of INV5095" at bounding box center [664, 393] width 552 height 127
click at [1469, 17] on button "Update Order" at bounding box center [1477, 23] width 81 height 24
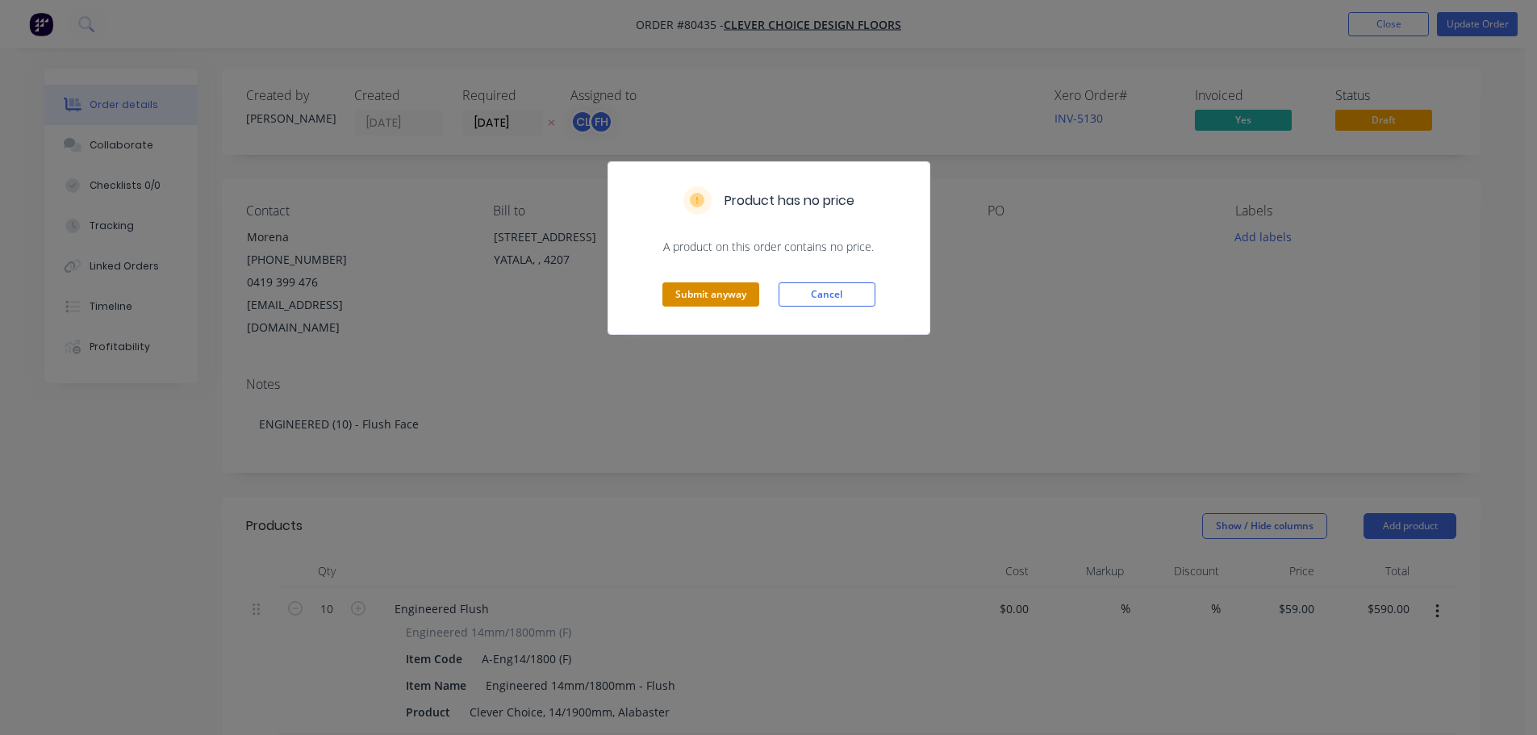
click at [710, 287] on button "Submit anyway" at bounding box center [710, 294] width 97 height 24
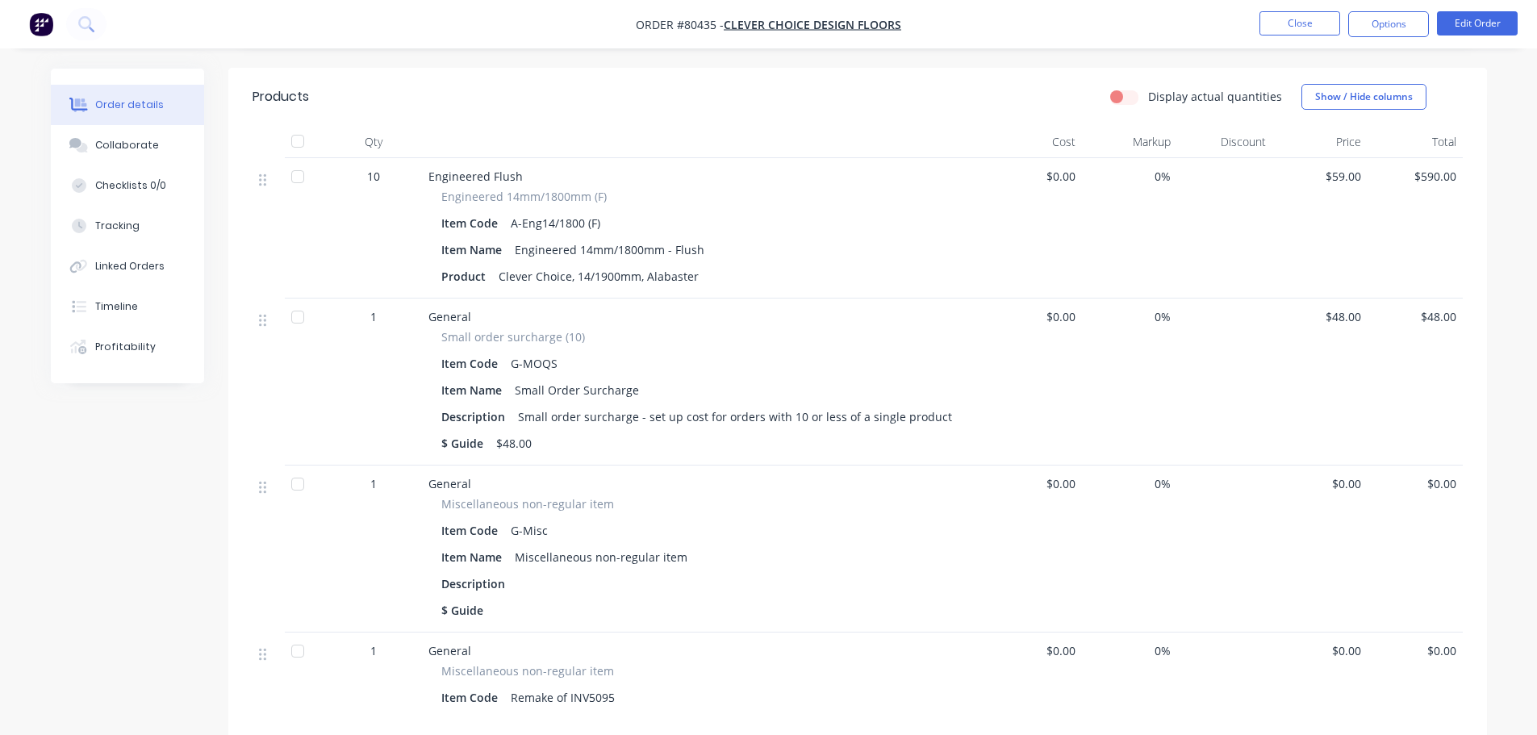
scroll to position [484, 0]
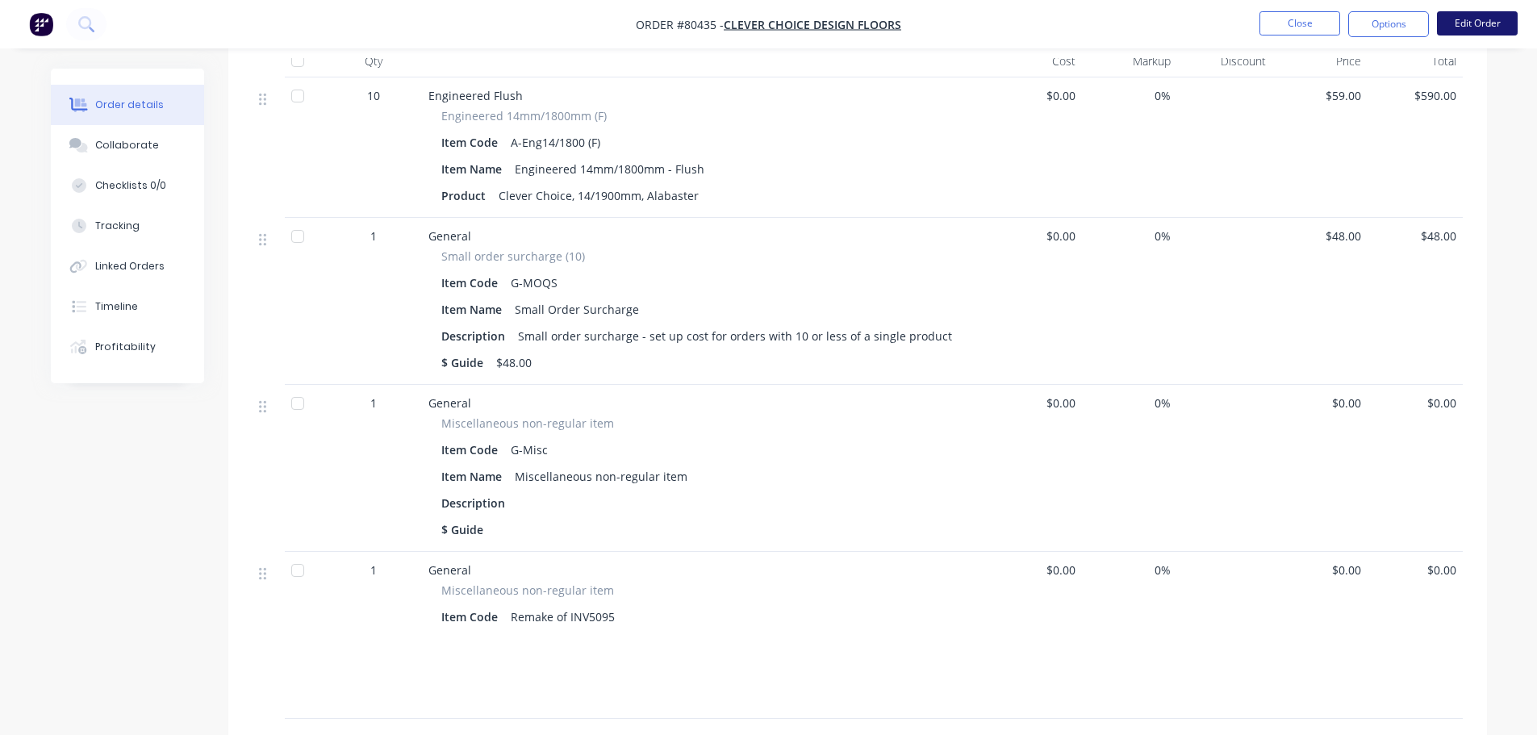
click at [1482, 19] on button "Edit Order" at bounding box center [1477, 23] width 81 height 24
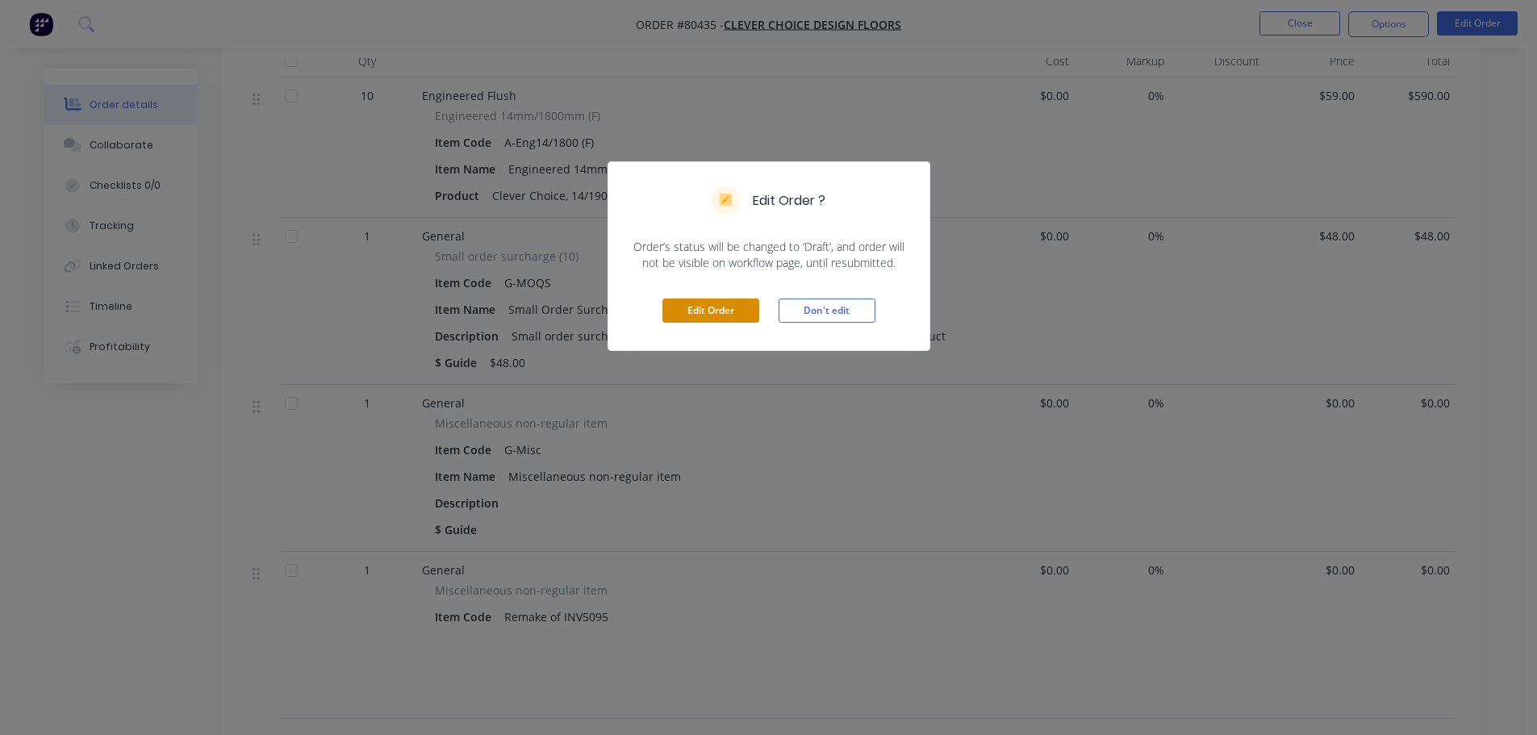
click at [738, 308] on button "Edit Order" at bounding box center [710, 311] width 97 height 24
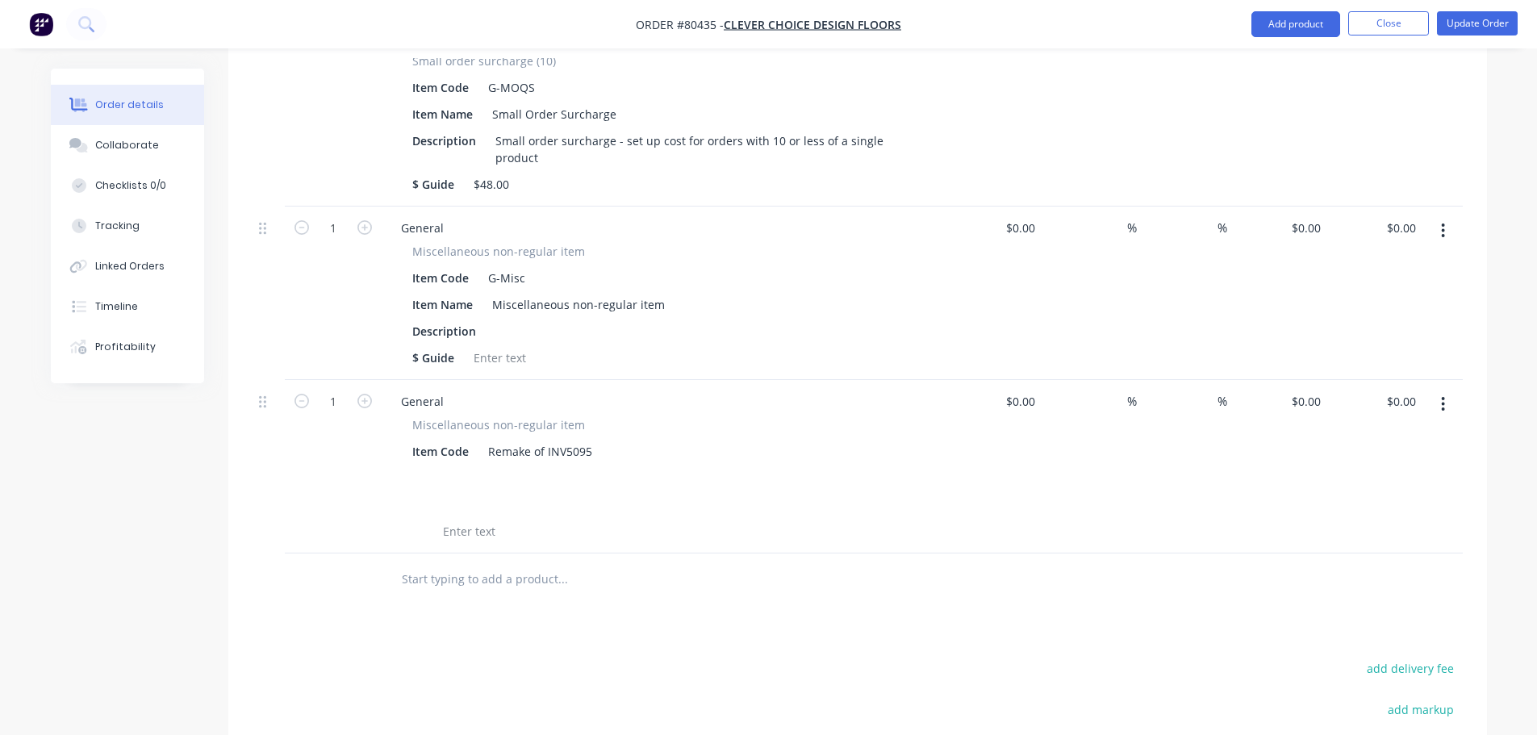
scroll to position [726, 0]
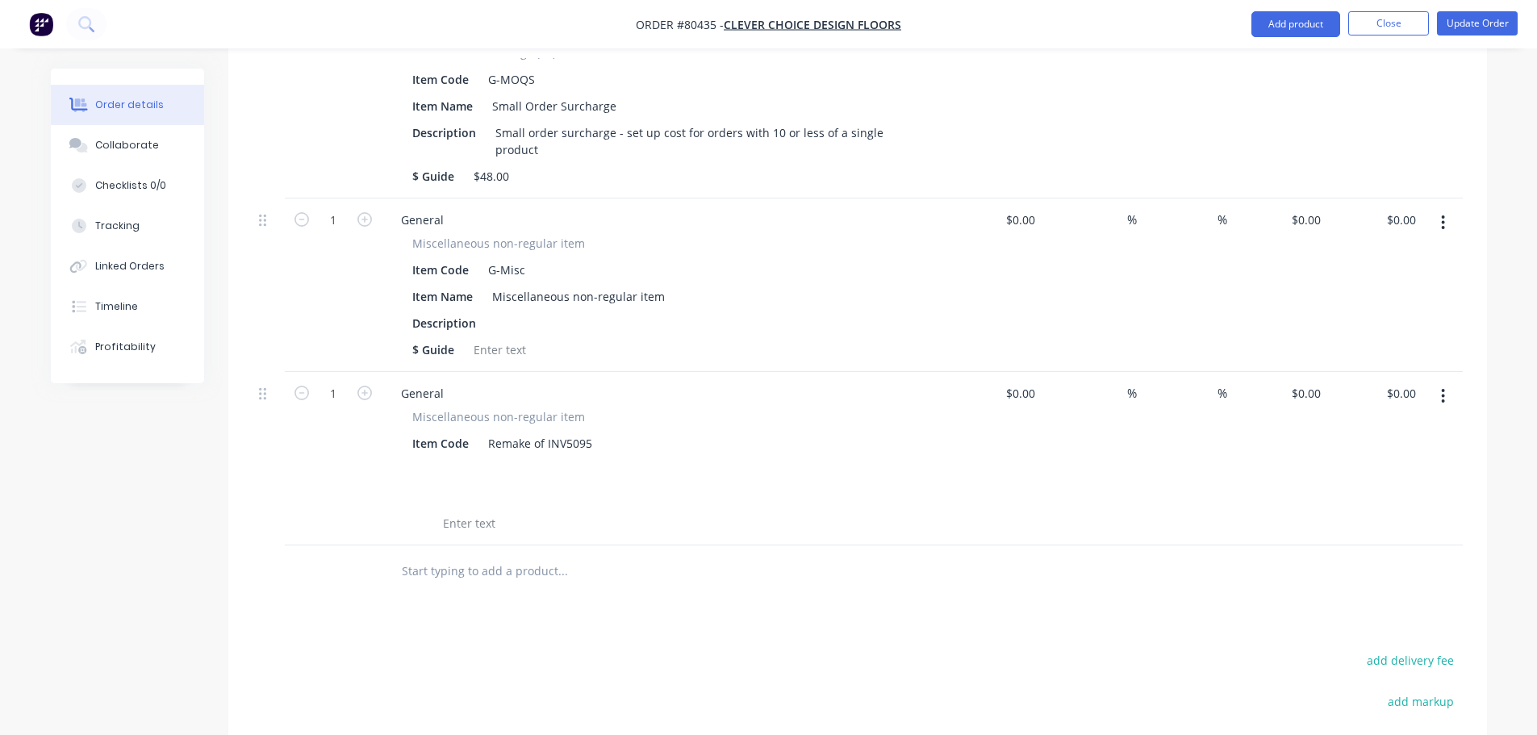
click at [1442, 215] on icon "button" at bounding box center [1443, 222] width 3 height 15
click at [1364, 350] on div "Delete" at bounding box center [1386, 361] width 124 height 23
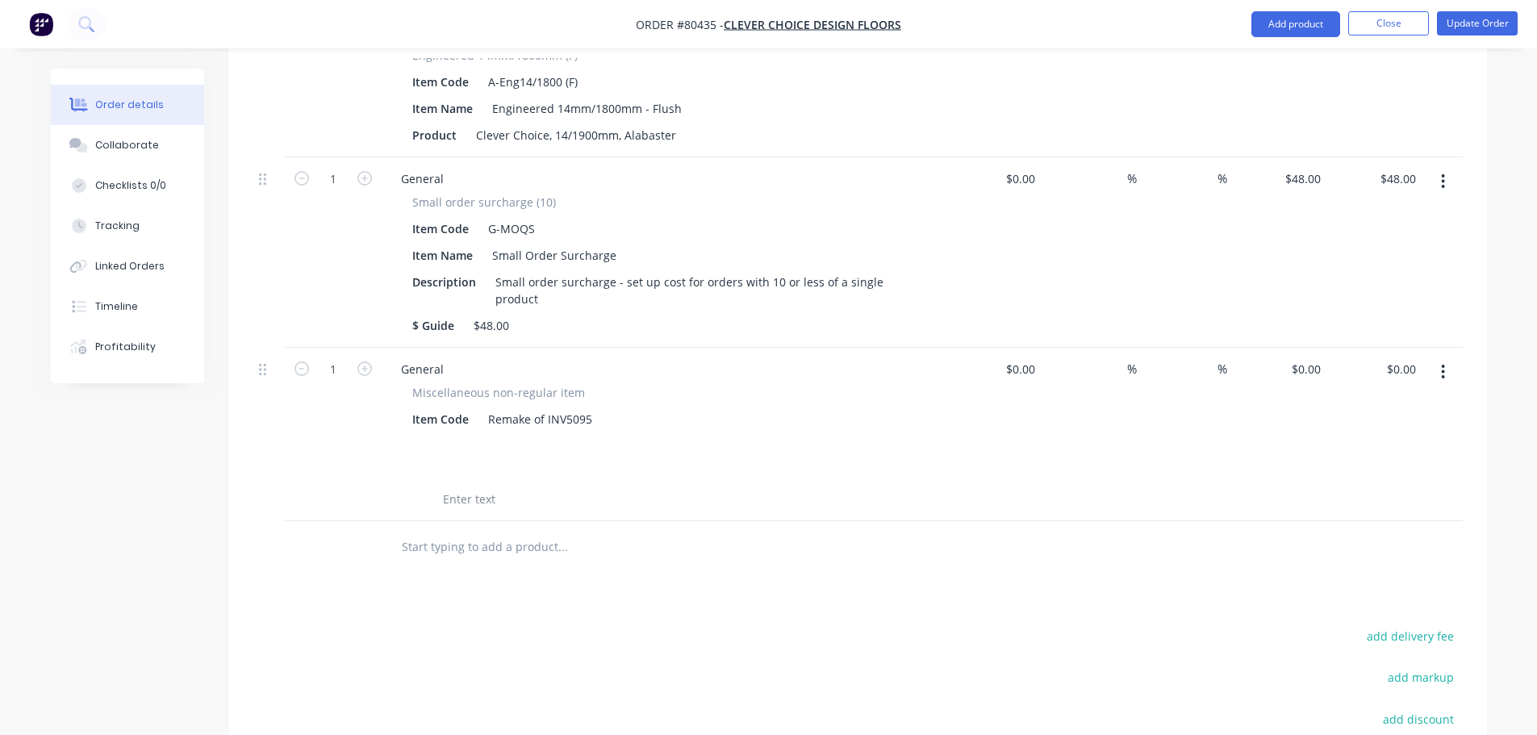
scroll to position [562, 0]
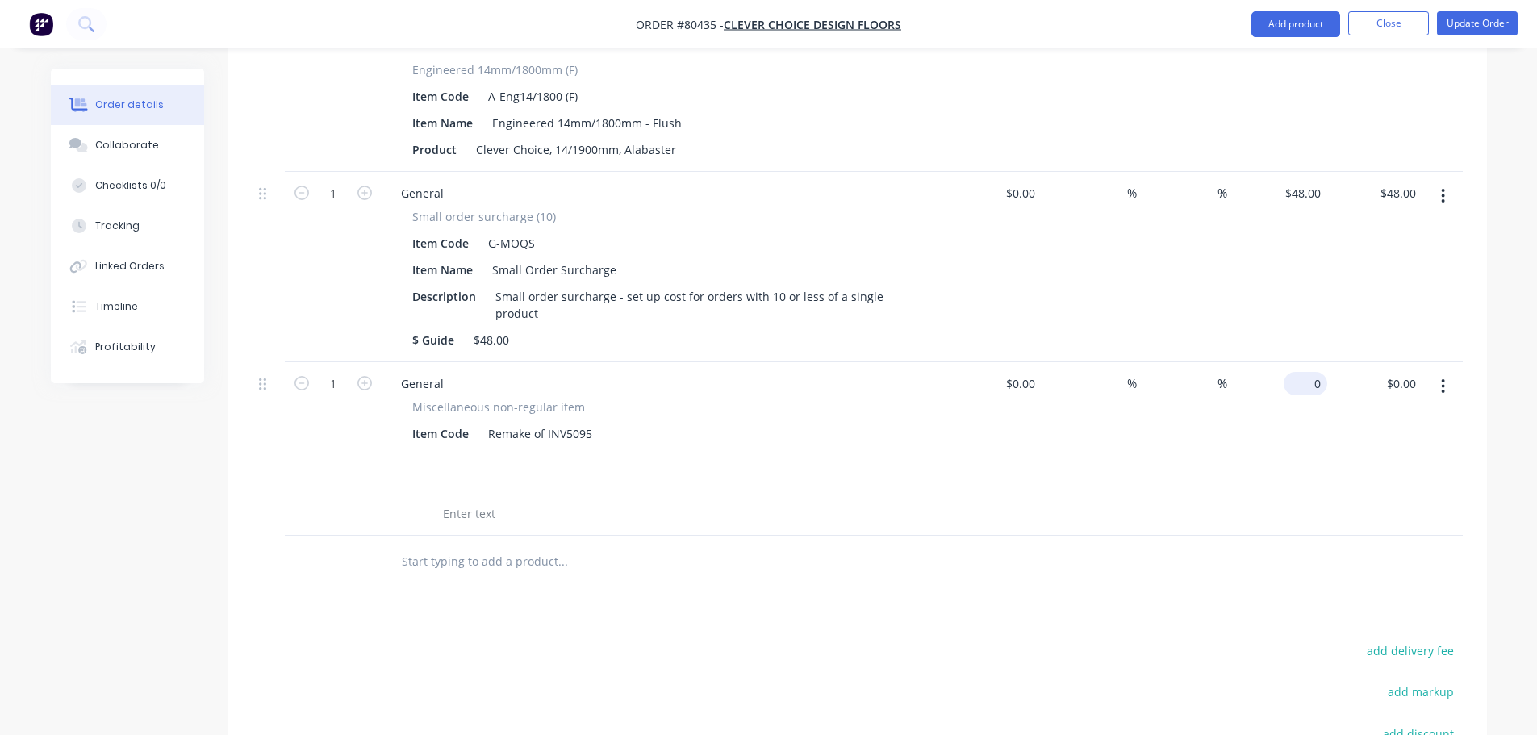
click at [1302, 366] on div "0 $0.00" at bounding box center [1279, 448] width 95 height 173
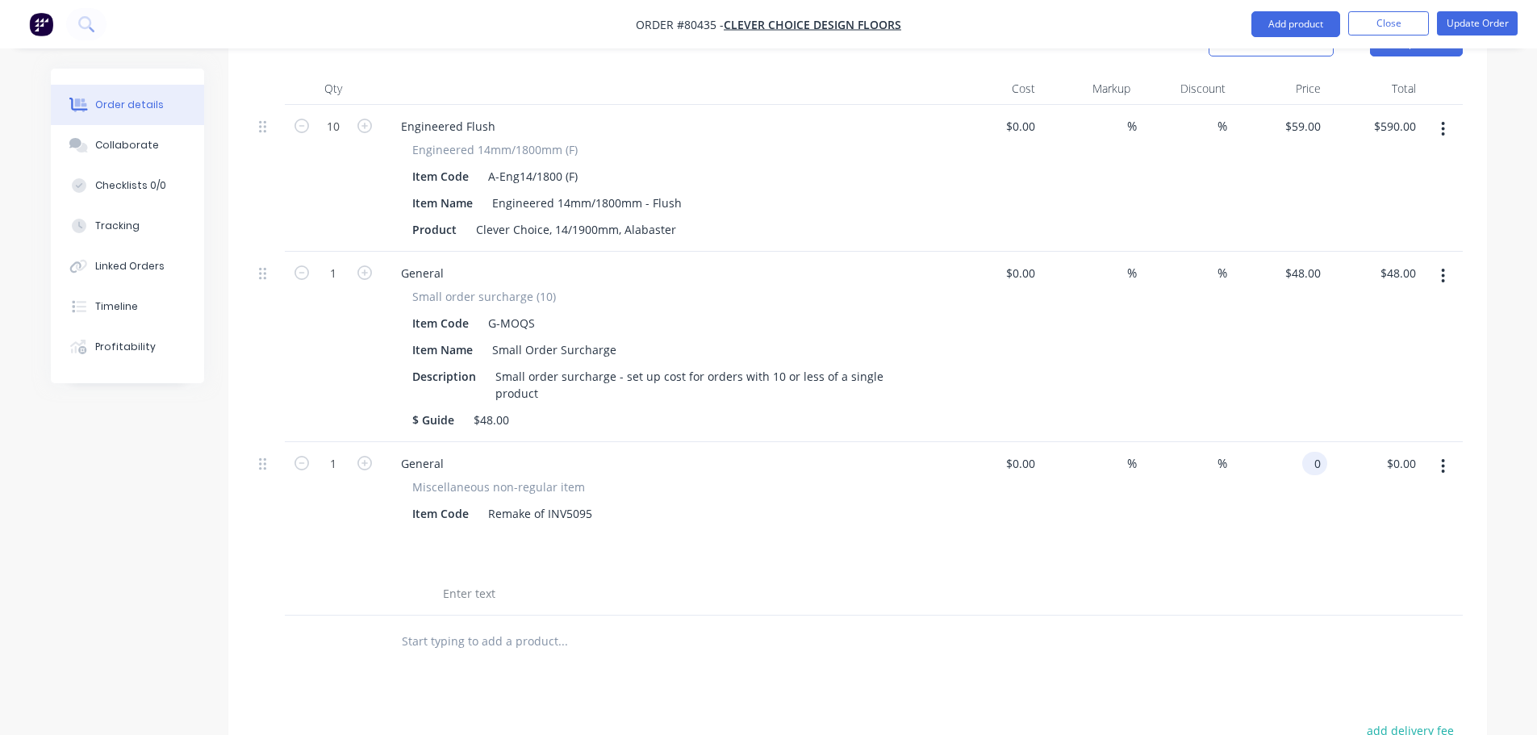
scroll to position [482, 0]
type input "$-638.00"
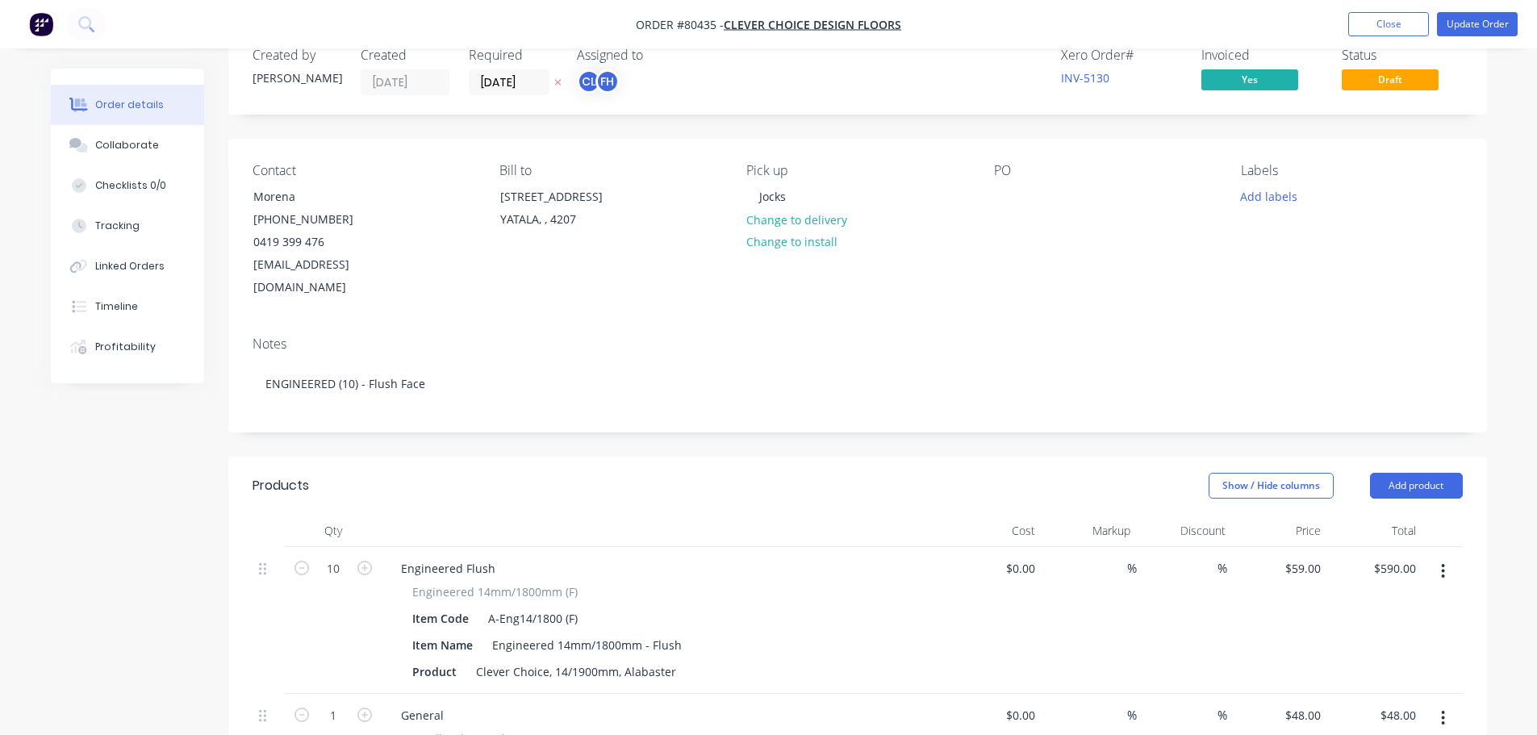
scroll to position [0, 0]
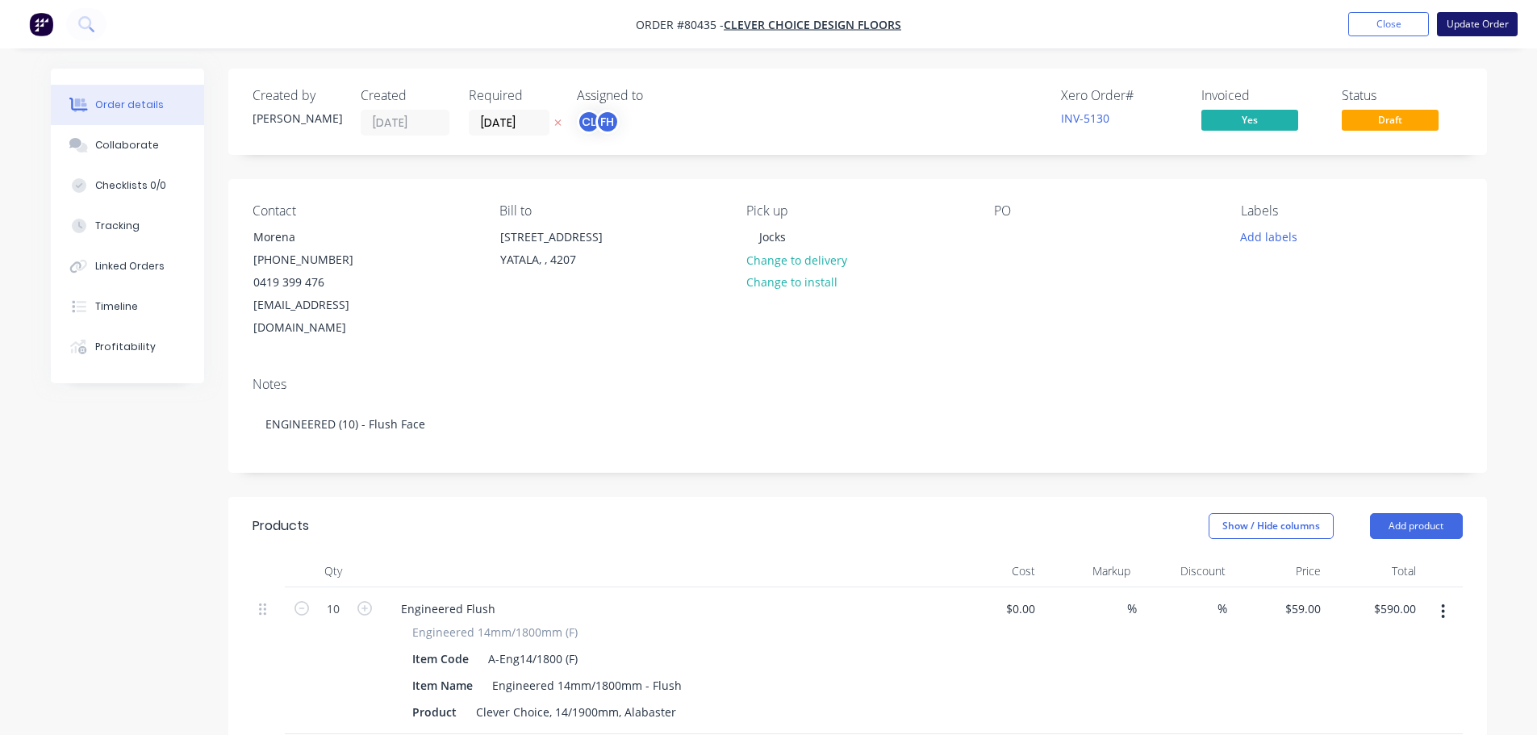
type input "$-638.00"
click at [1472, 28] on button "Update Order" at bounding box center [1477, 24] width 81 height 24
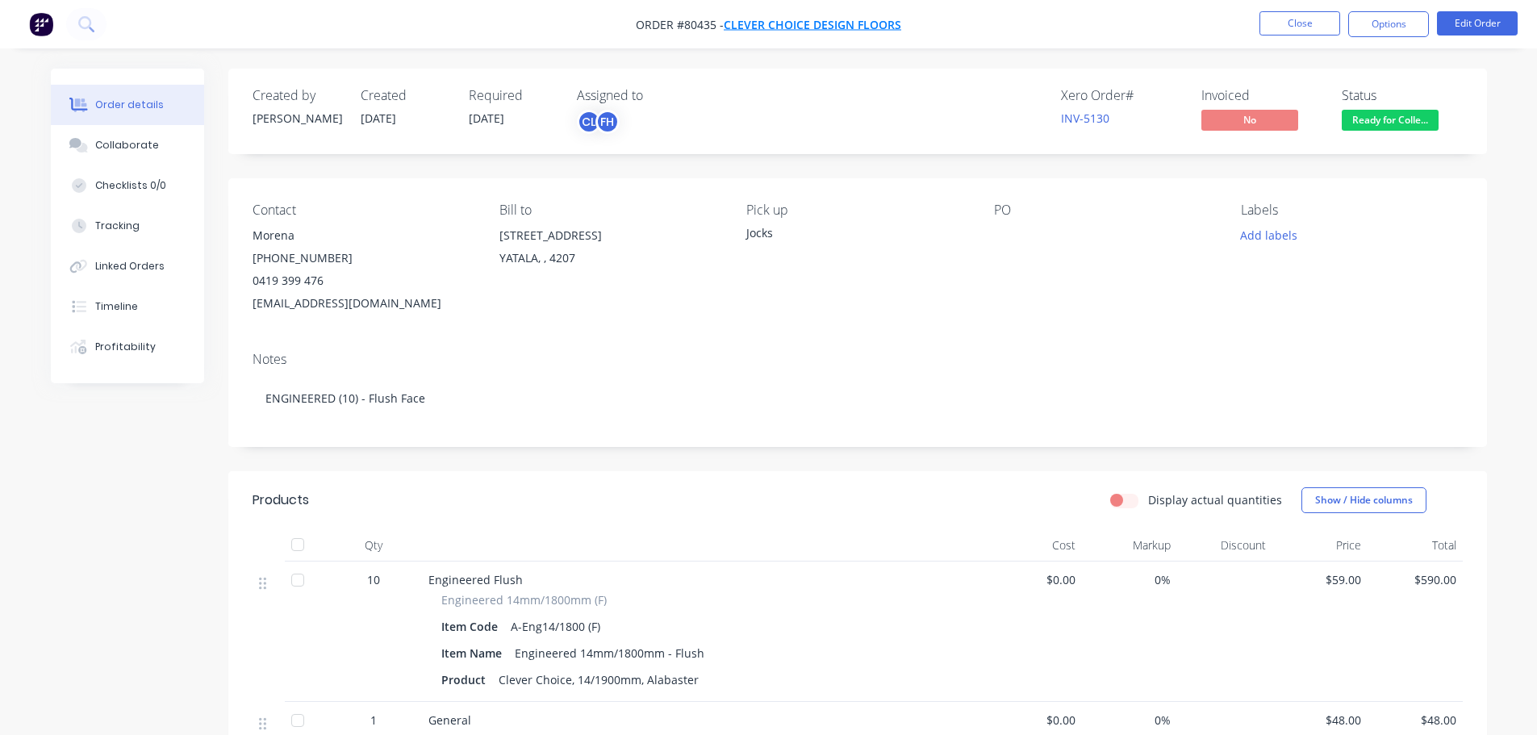
click at [792, 24] on span "Clever Choice Design Floors" at bounding box center [813, 24] width 178 height 15
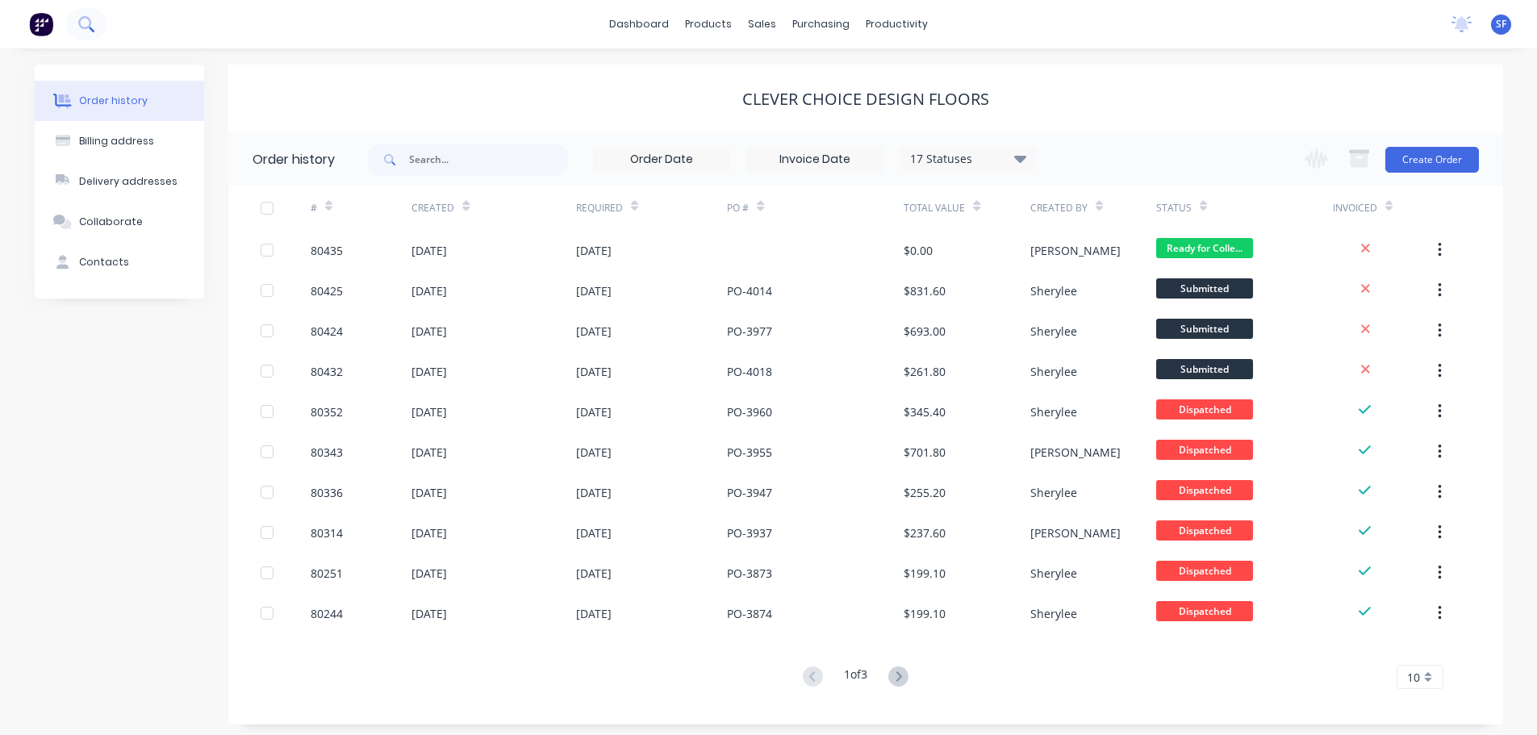
click at [86, 20] on icon at bounding box center [85, 23] width 15 height 15
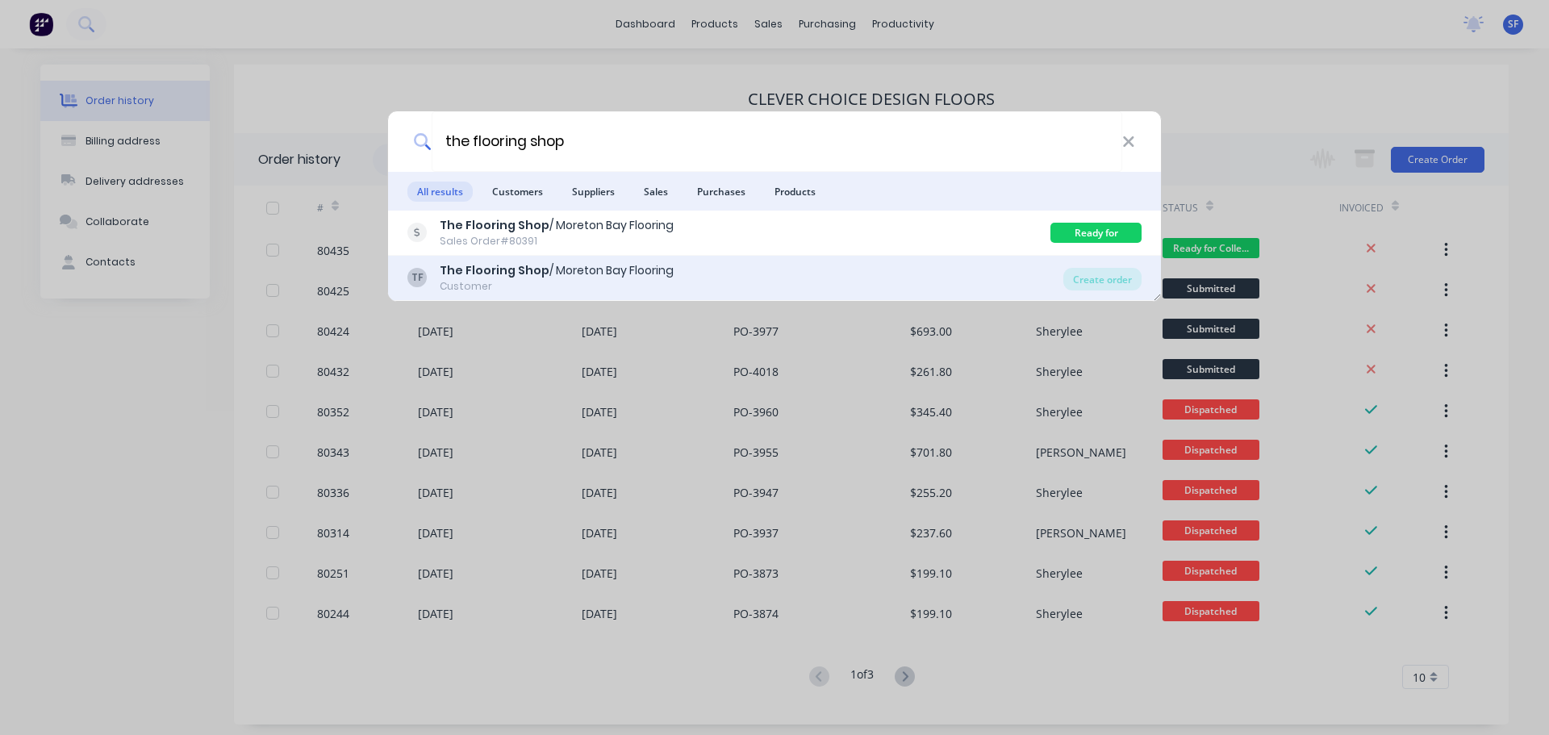
type input "the flooring shop"
click at [552, 277] on div "The Flooring Shop / [GEOGRAPHIC_DATA] Flooring" at bounding box center [557, 270] width 234 height 17
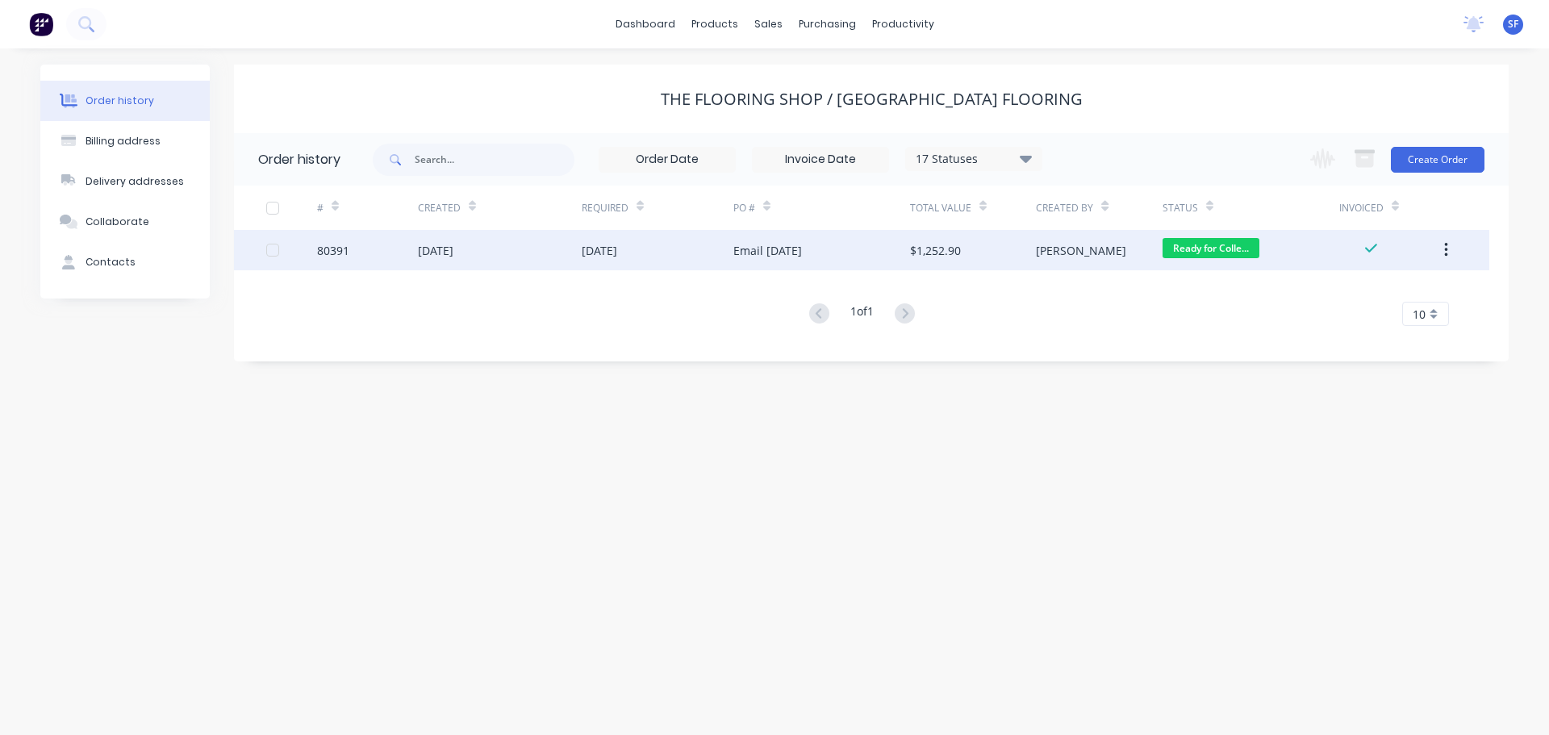
click at [562, 248] on div "[DATE]" at bounding box center [500, 250] width 164 height 40
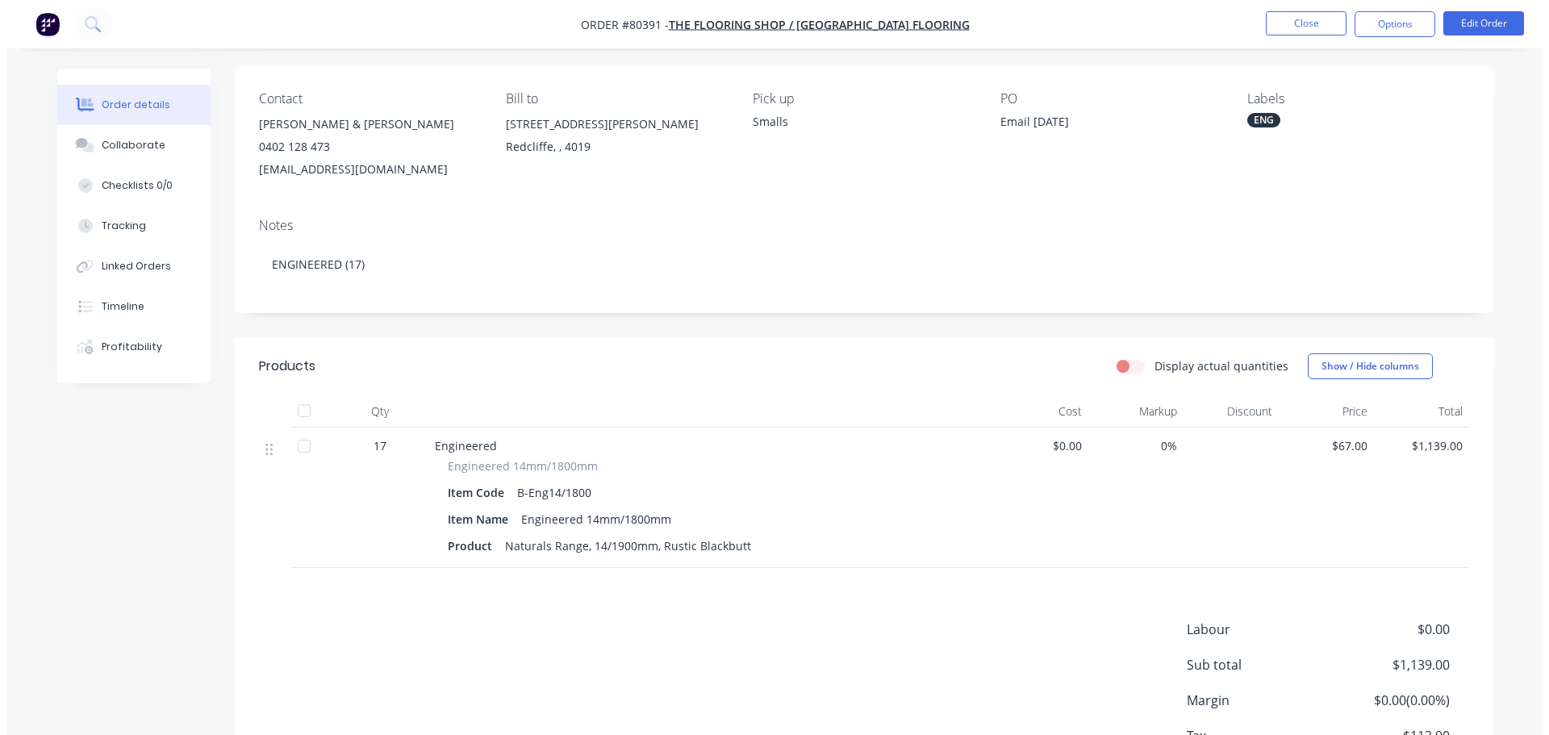
scroll to position [151, 0]
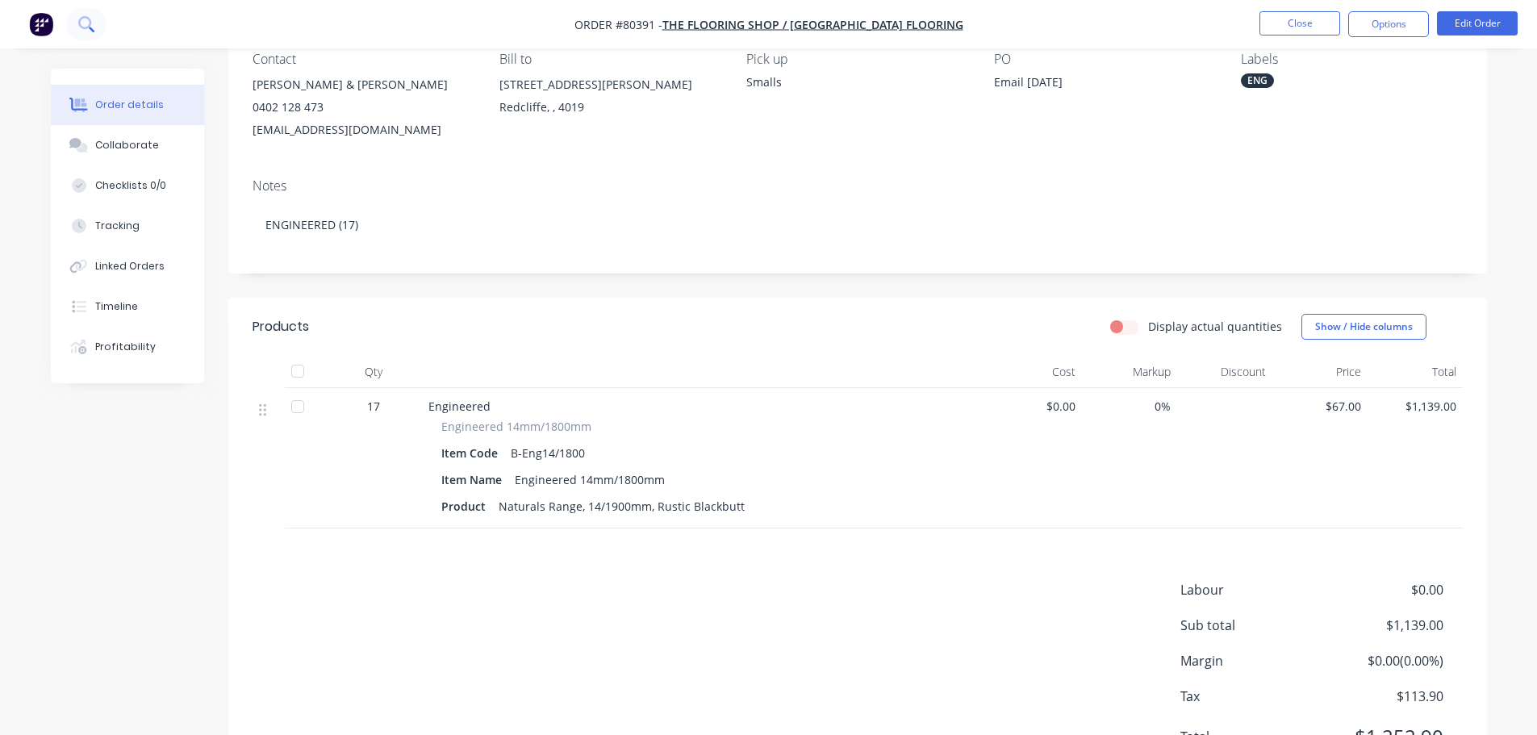
click at [81, 10] on button at bounding box center [86, 24] width 40 height 32
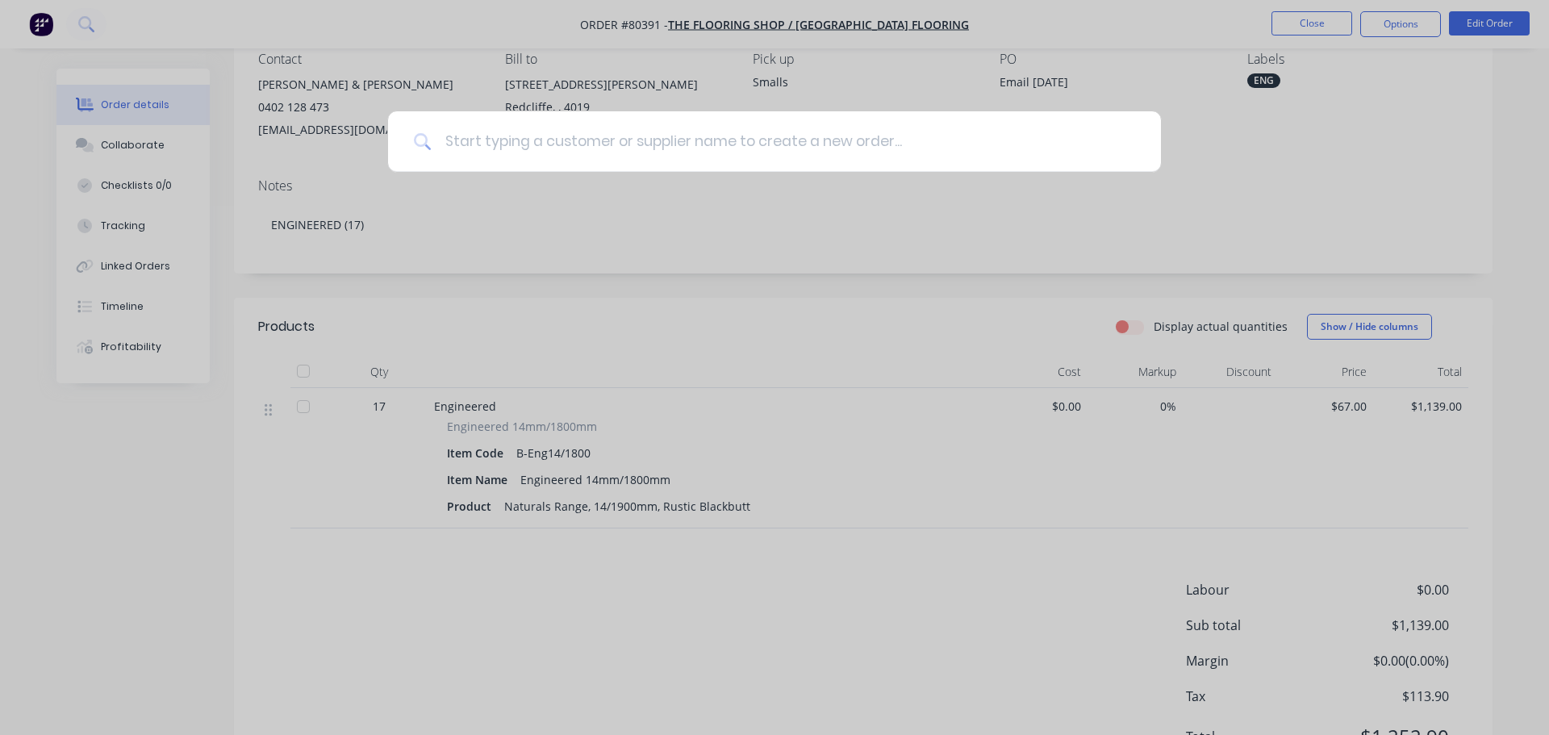
click at [466, 141] on input at bounding box center [784, 141] width 704 height 61
type input "clever"
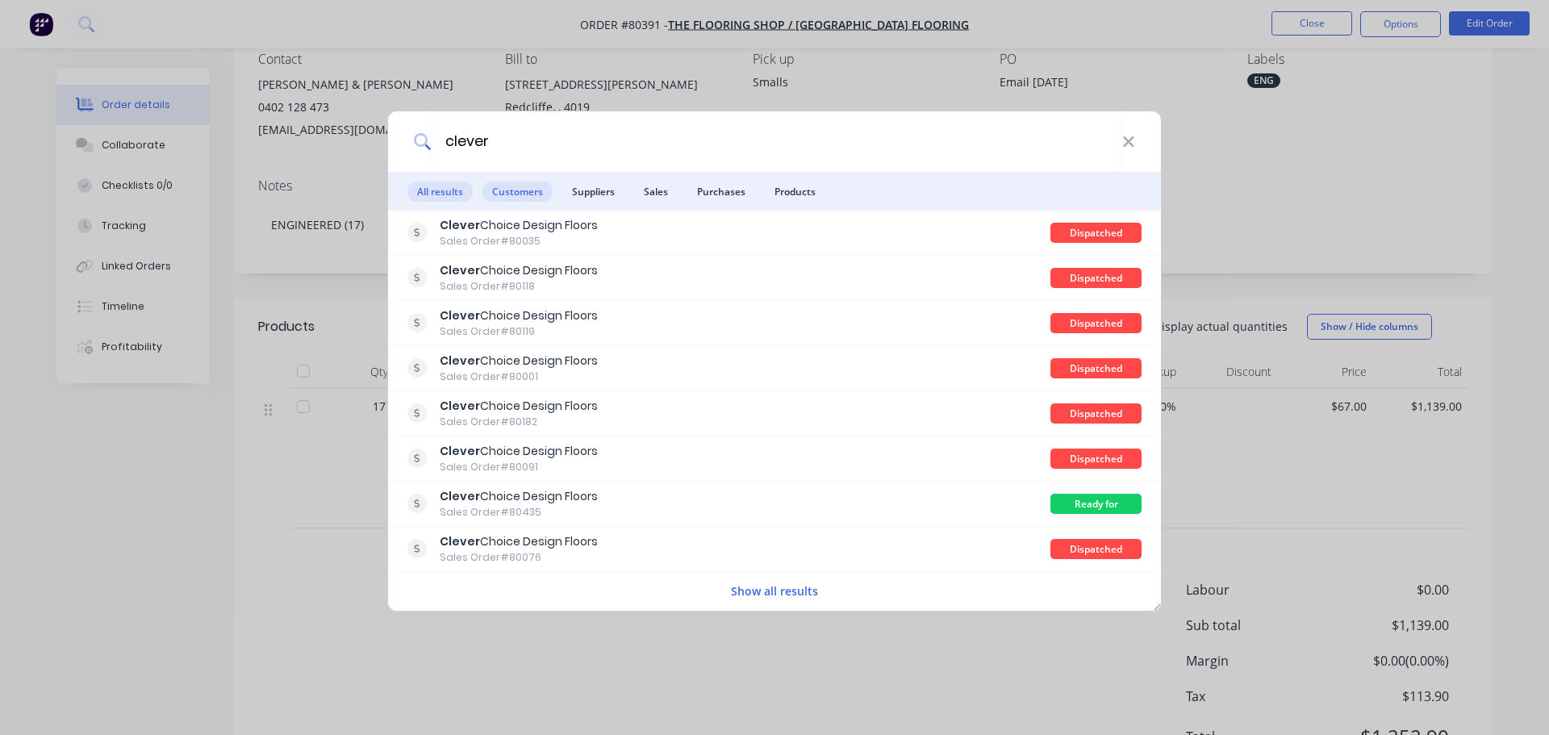
click at [499, 193] on span "Customers" at bounding box center [518, 192] width 70 height 20
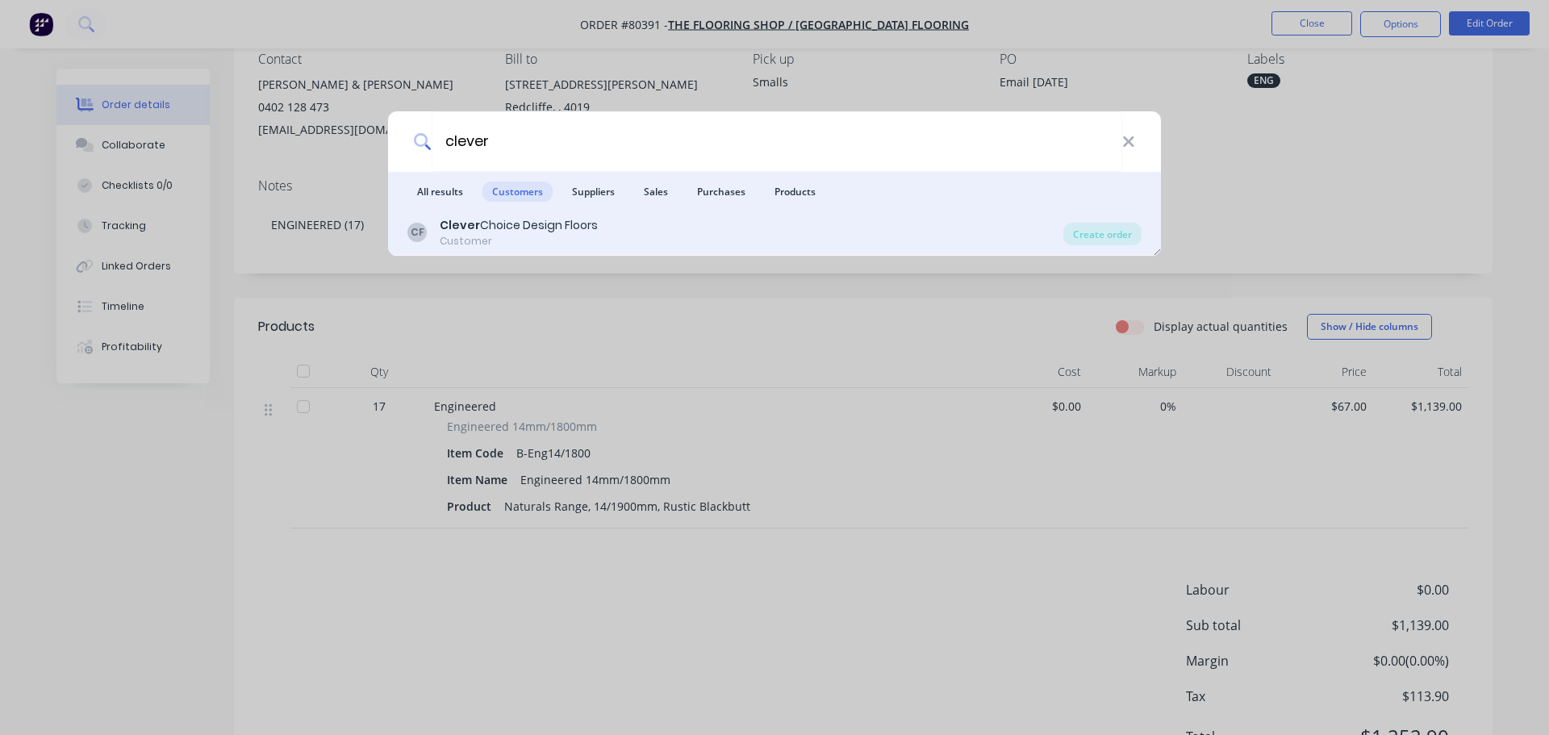
click at [506, 222] on div "Clever Choice Design Floors" at bounding box center [519, 225] width 158 height 17
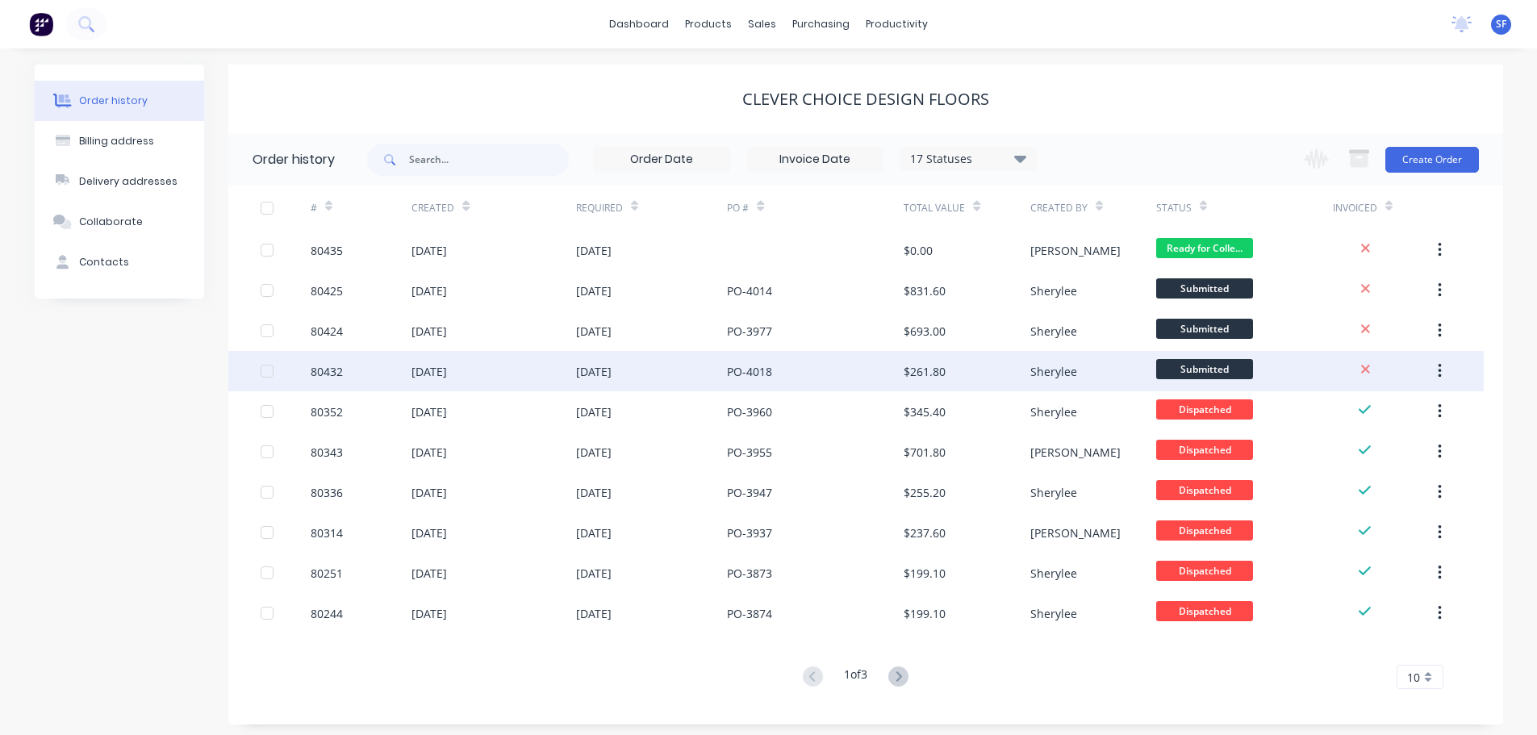
click at [606, 368] on div "[DATE]" at bounding box center [594, 371] width 36 height 17
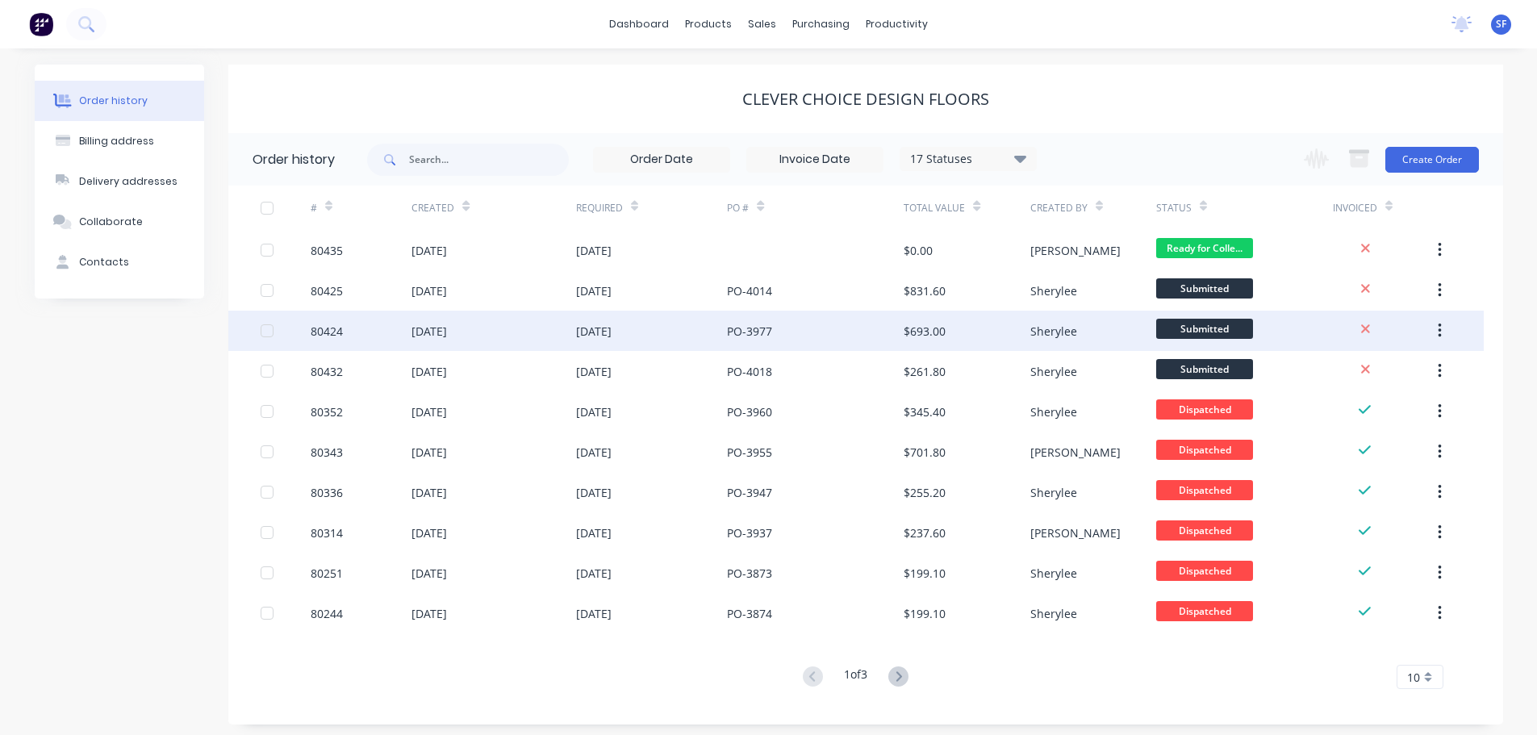
click at [553, 333] on div "[DATE]" at bounding box center [494, 331] width 164 height 40
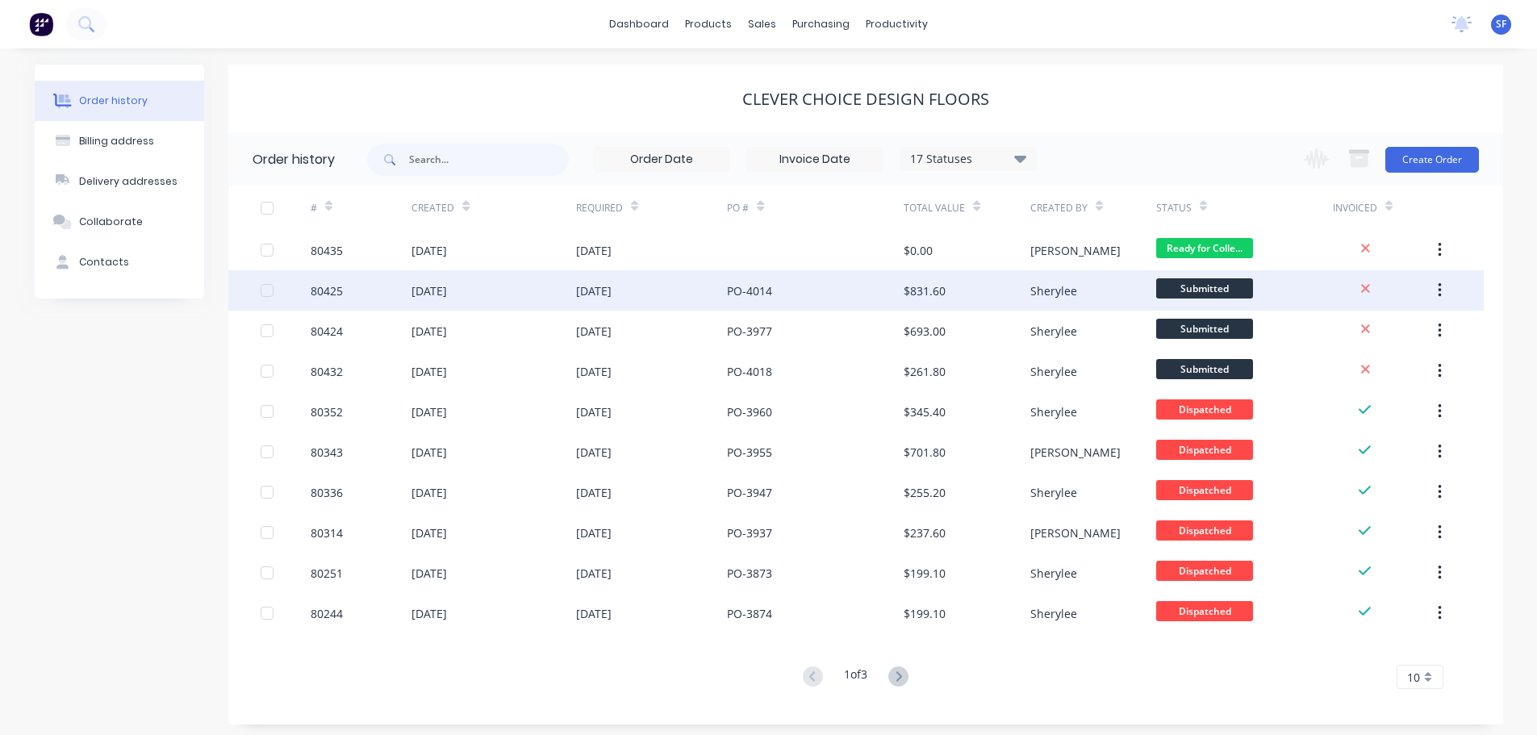
click at [506, 295] on div "[DATE]" at bounding box center [494, 290] width 164 height 40
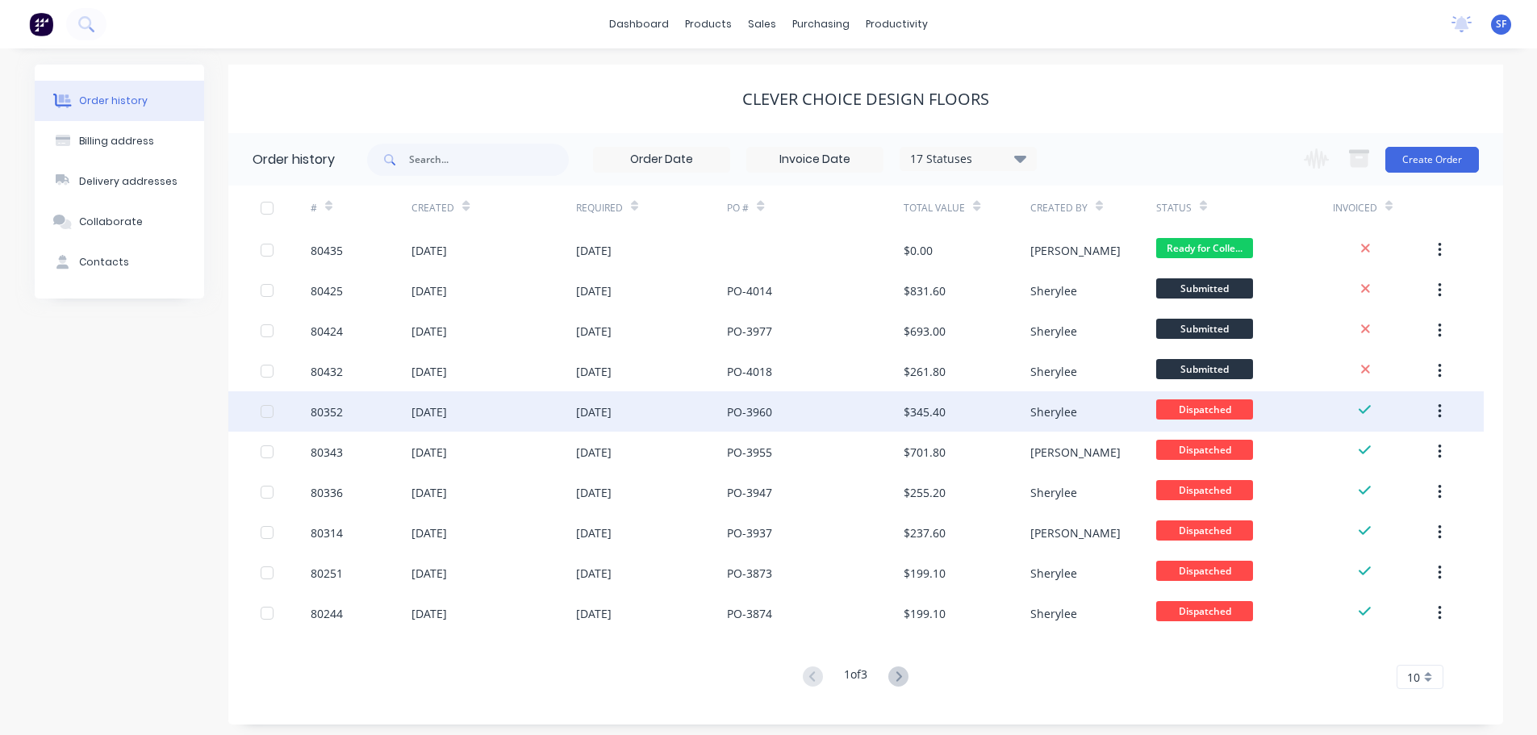
click at [541, 412] on div "[DATE]" at bounding box center [494, 411] width 164 height 40
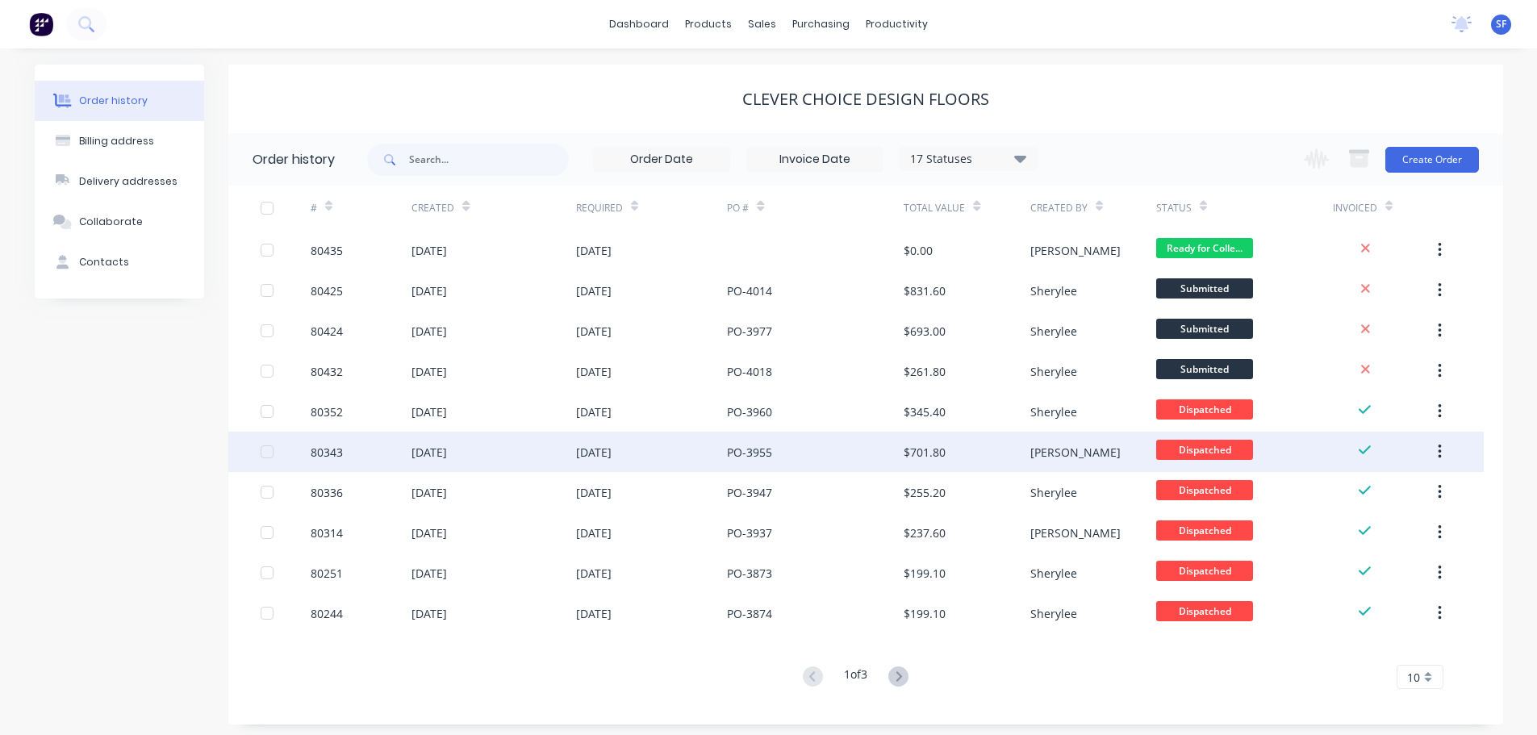
click at [550, 449] on div "[DATE]" at bounding box center [494, 452] width 164 height 40
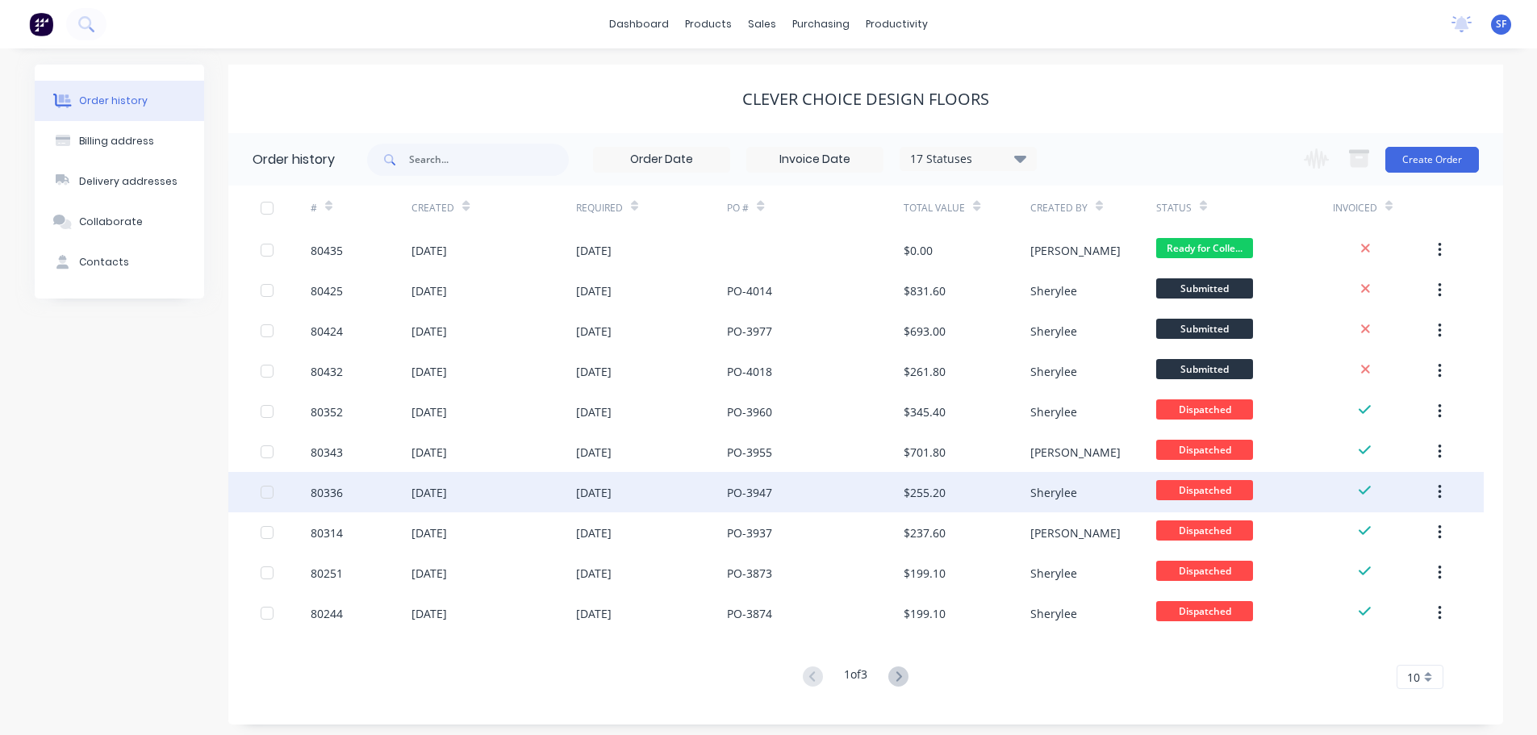
click at [544, 494] on div "[DATE]" at bounding box center [494, 492] width 164 height 40
